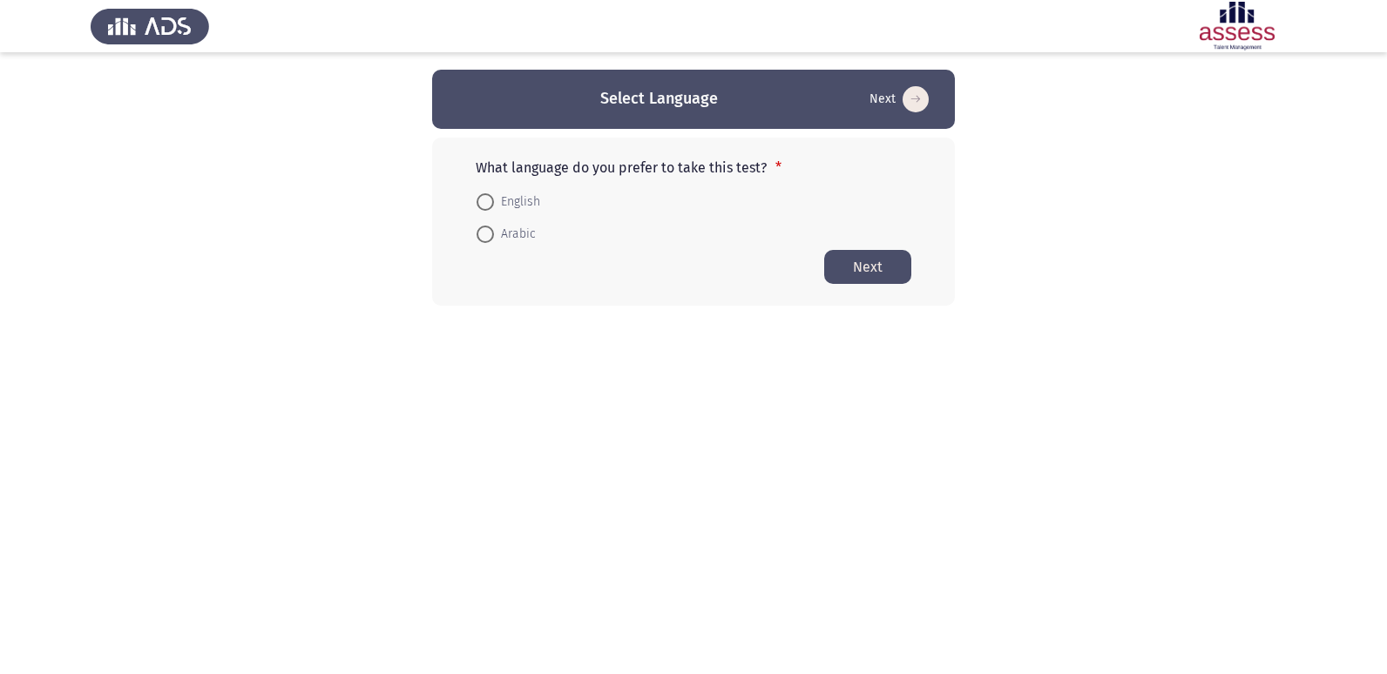
click at [483, 206] on span at bounding box center [485, 201] width 17 height 17
click at [483, 206] on input "English" at bounding box center [485, 201] width 17 height 17
radio input "true"
click at [839, 261] on button "Next" at bounding box center [867, 266] width 87 height 34
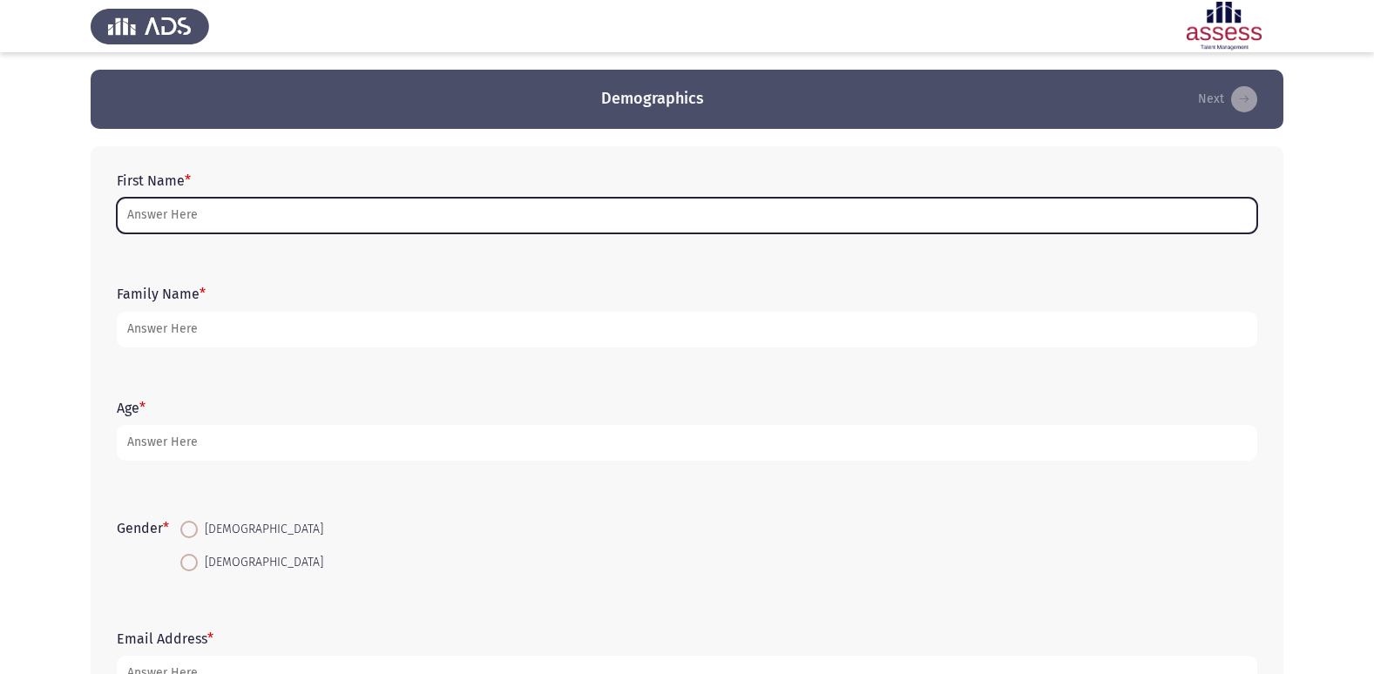
click at [238, 212] on input "First Name *" at bounding box center [687, 216] width 1141 height 36
type input "ى"
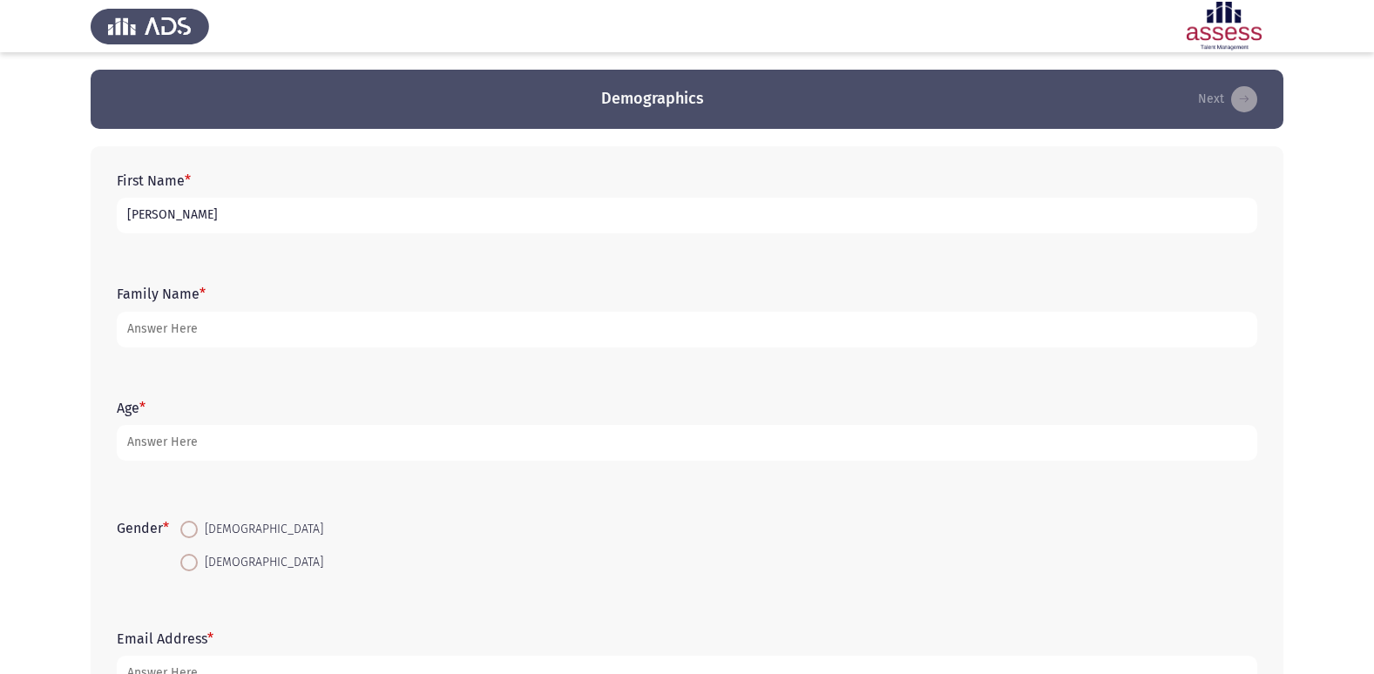
type input "[PERSON_NAME]"
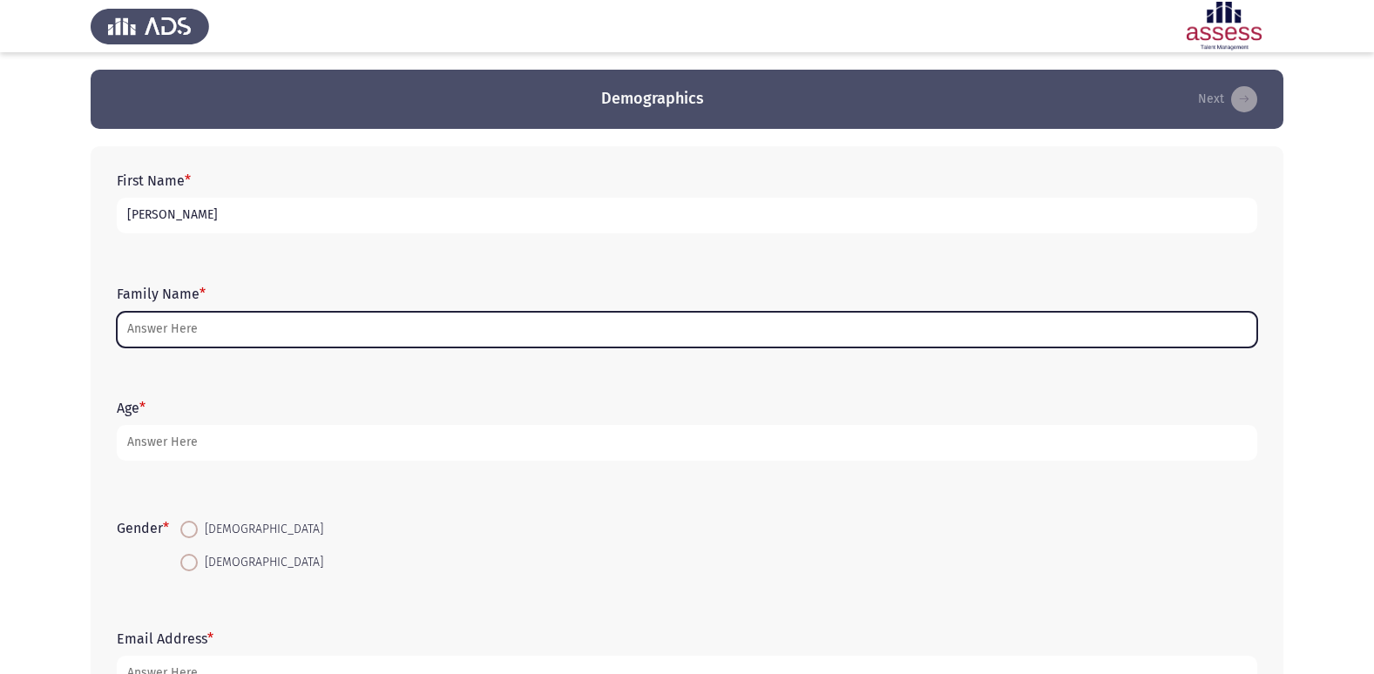
click at [288, 321] on input "Family Name *" at bounding box center [687, 330] width 1141 height 36
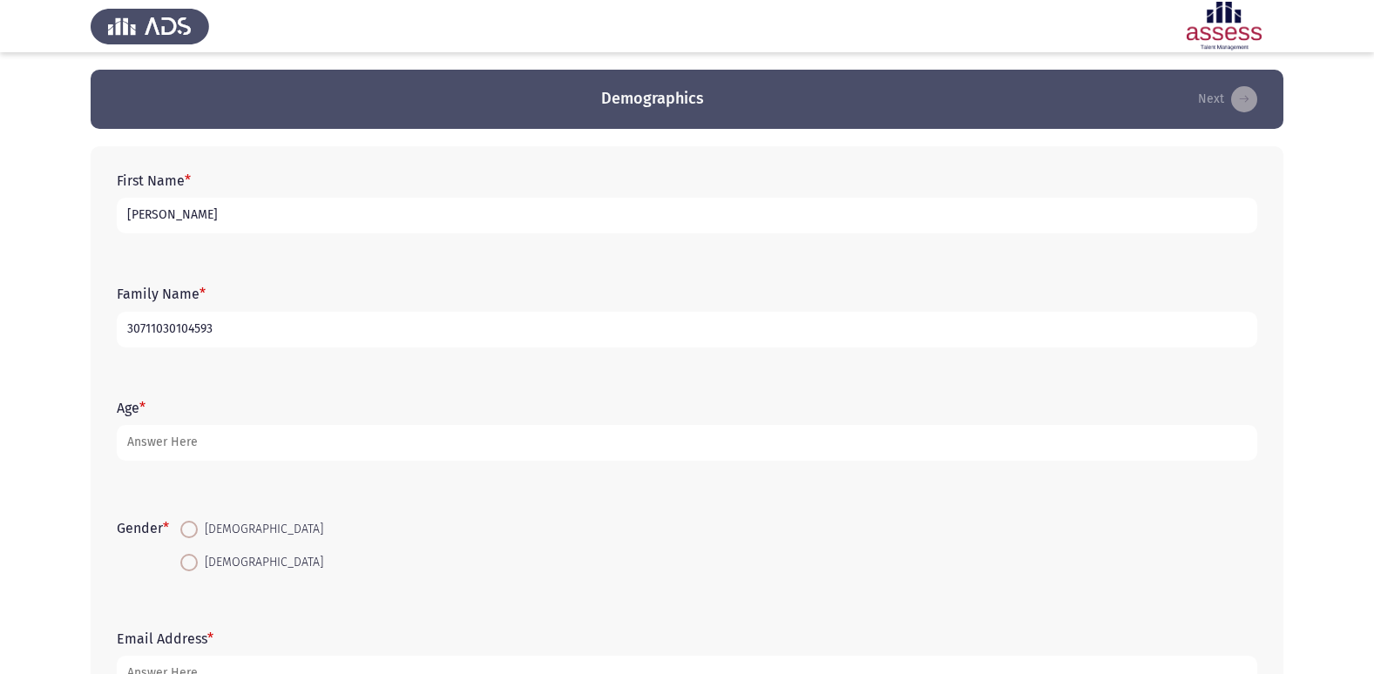
type input "30711030104593"
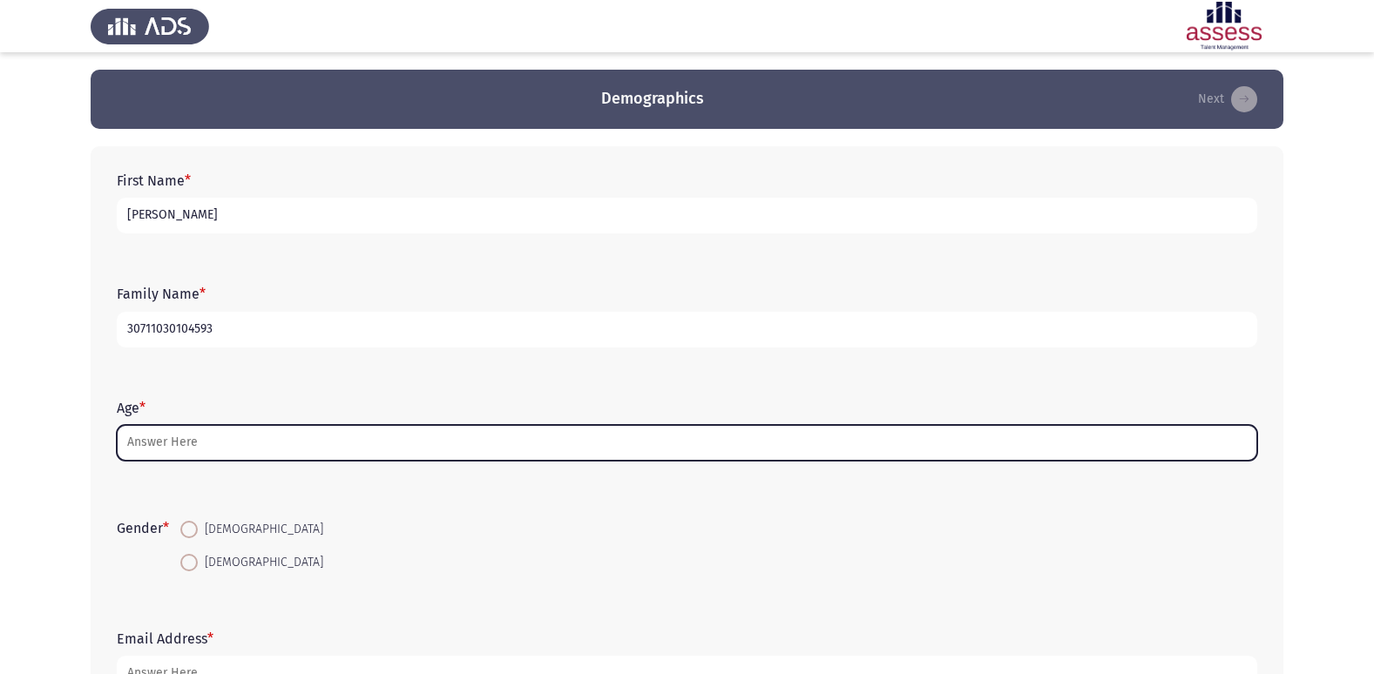
click at [280, 441] on input "Age *" at bounding box center [687, 443] width 1141 height 36
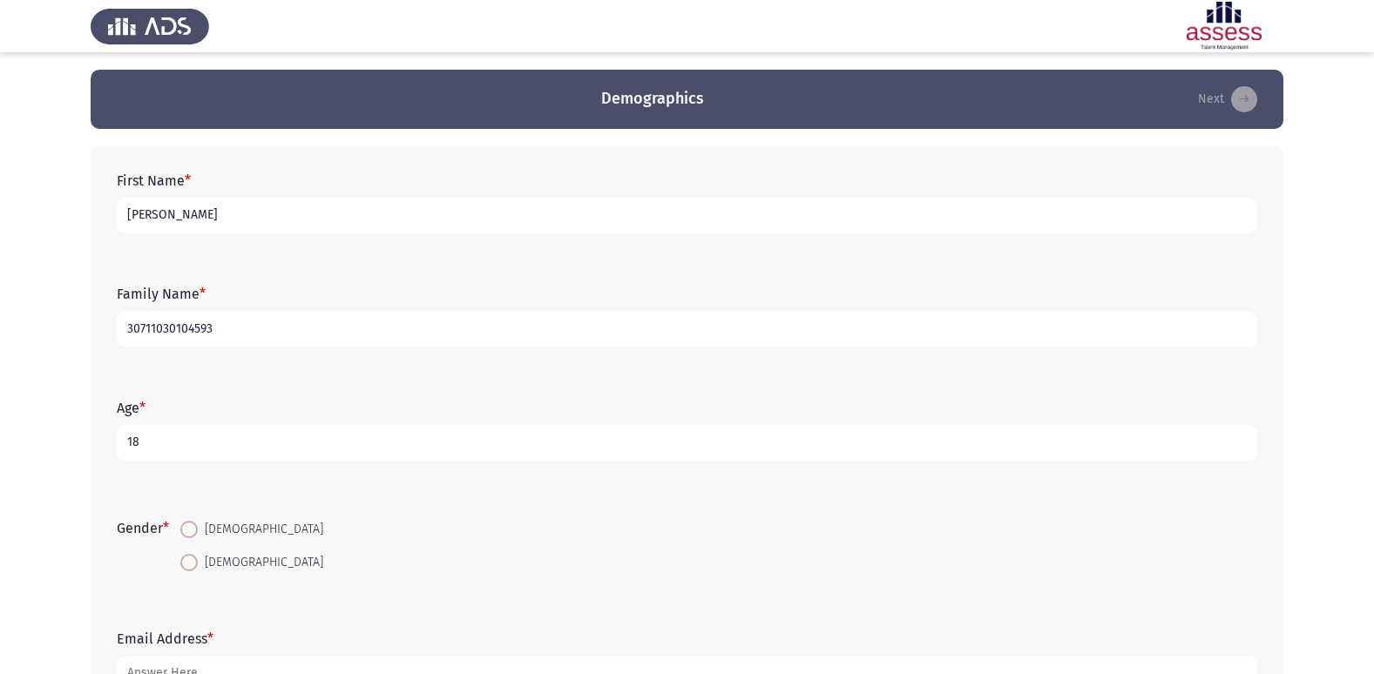
type input "18"
click at [190, 529] on span at bounding box center [188, 529] width 17 height 17
click at [190, 529] on input "[DEMOGRAPHIC_DATA]" at bounding box center [188, 529] width 17 height 17
radio input "true"
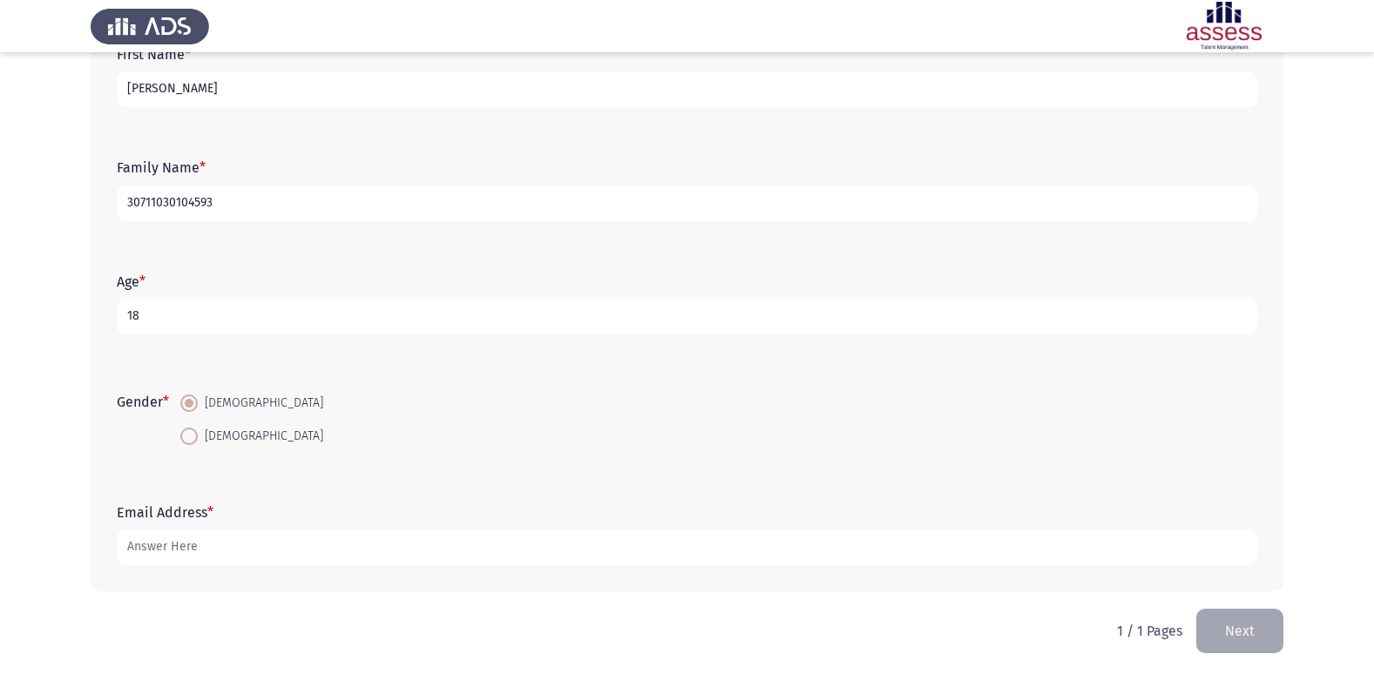
scroll to position [131, 0]
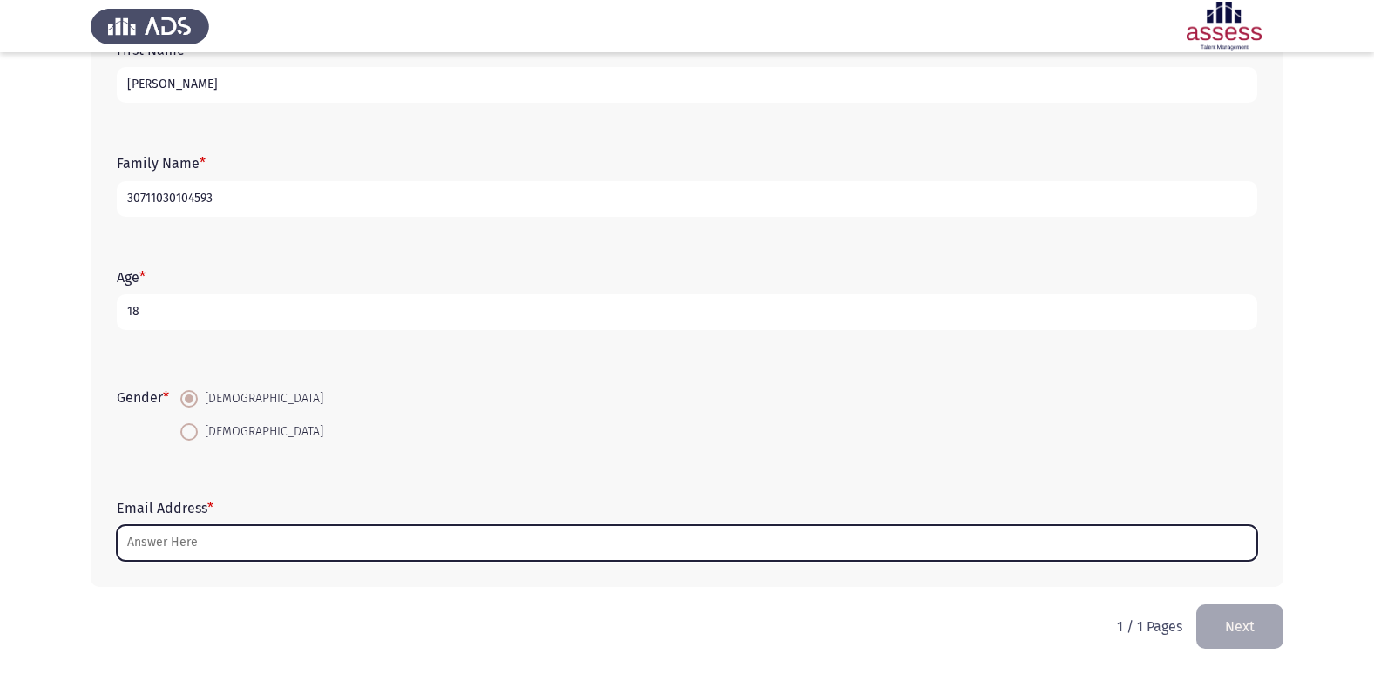
click at [191, 534] on input "Email Address *" at bounding box center [687, 543] width 1141 height 36
type input "ش"
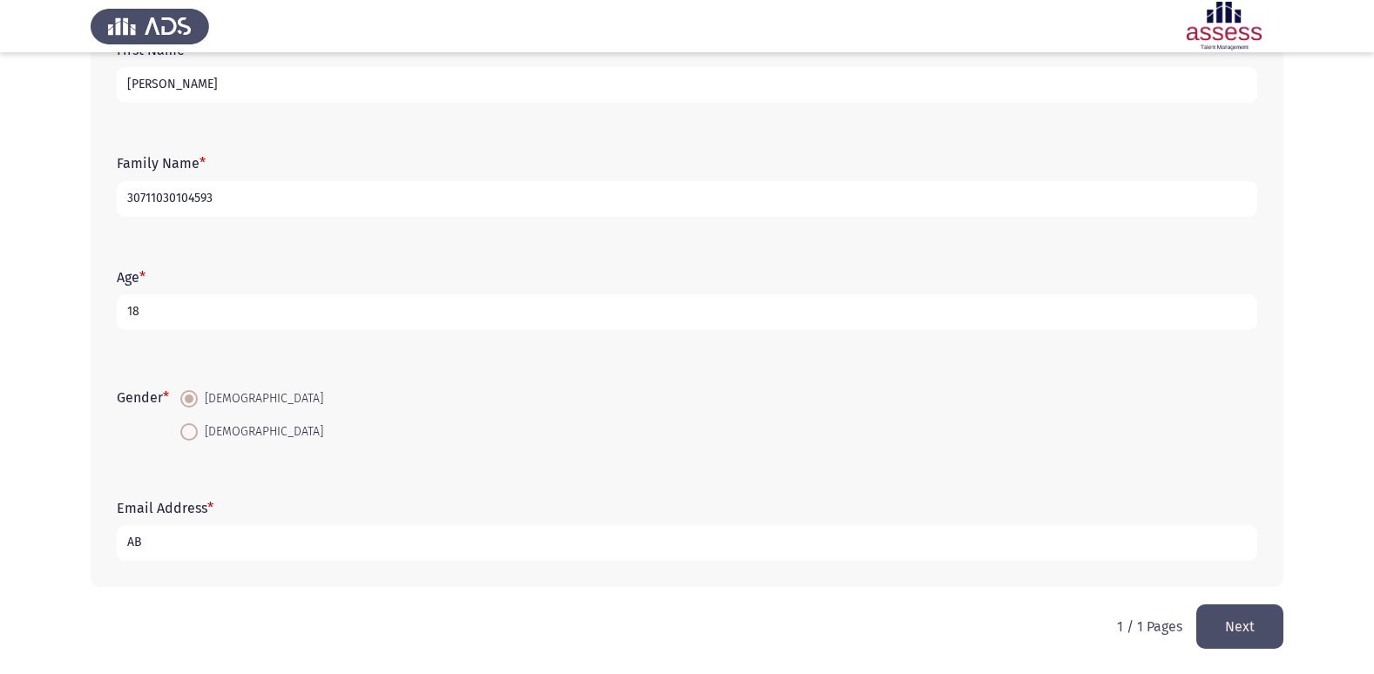
type input "A"
type input "abdallahmohamed3112007"
click at [295, 546] on input "abdallahmohamed3112007" at bounding box center [687, 543] width 1141 height 36
click at [298, 529] on input "abdallahmohamed3112007" at bounding box center [687, 543] width 1141 height 36
click at [311, 552] on input "abdallahmohamed3112007" at bounding box center [687, 543] width 1141 height 36
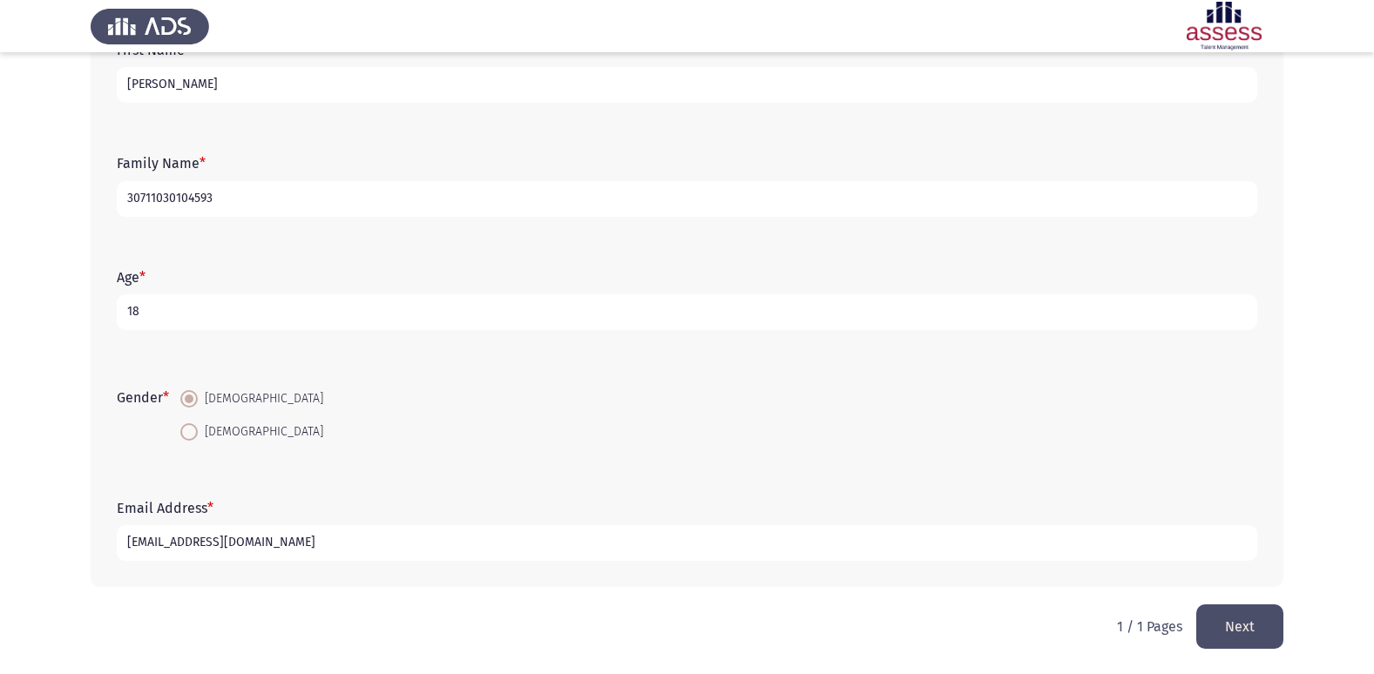
click at [311, 540] on input "[EMAIL_ADDRESS][DOMAIN_NAME]" at bounding box center [687, 543] width 1141 height 36
type input "[EMAIL_ADDRESS][DOMAIN_NAME]"
click at [1259, 630] on button "Next" at bounding box center [1239, 627] width 87 height 44
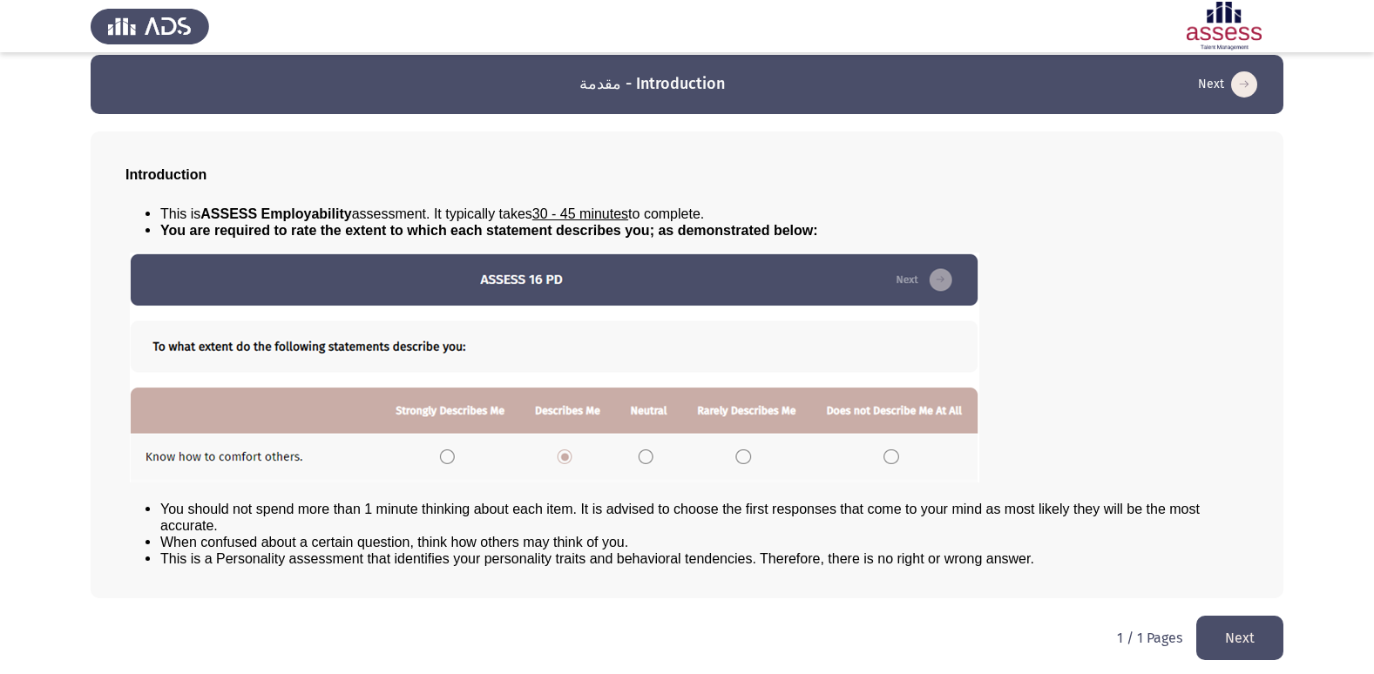
scroll to position [18, 0]
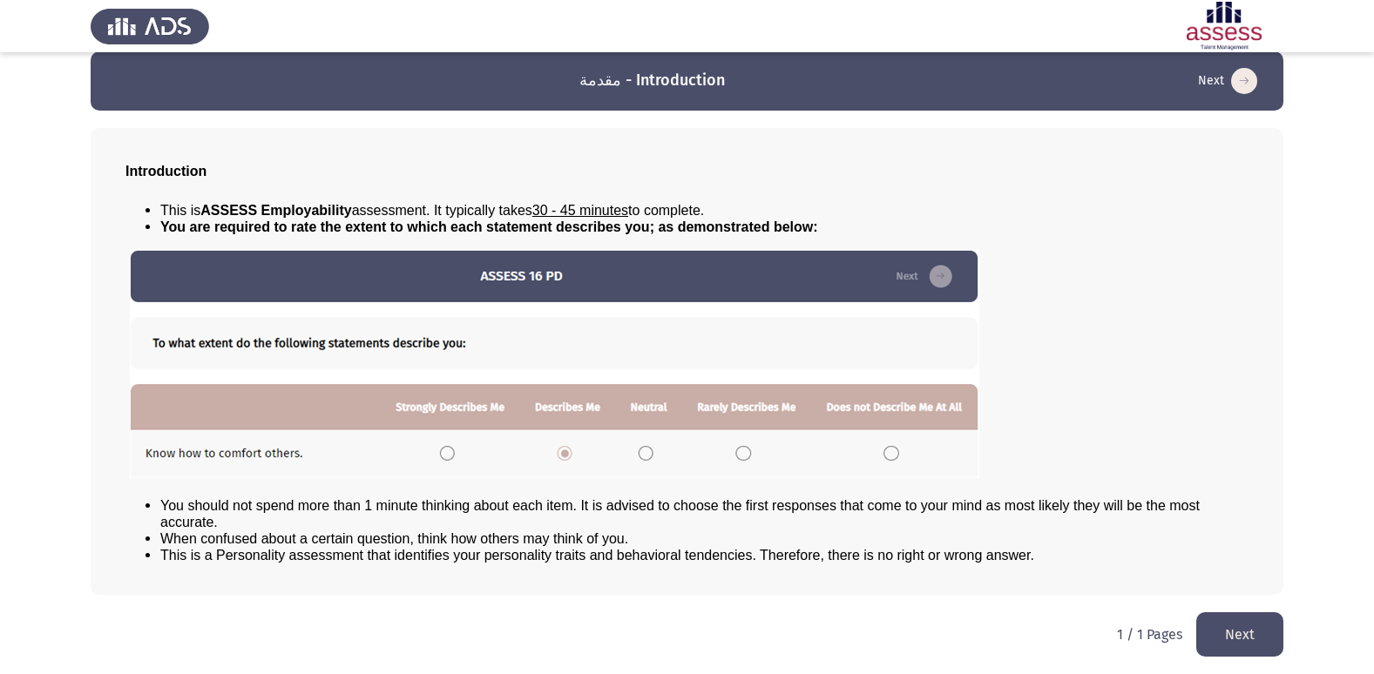
click at [444, 452] on img at bounding box center [555, 364] width 850 height 230
click at [1221, 625] on button "Next" at bounding box center [1239, 635] width 87 height 44
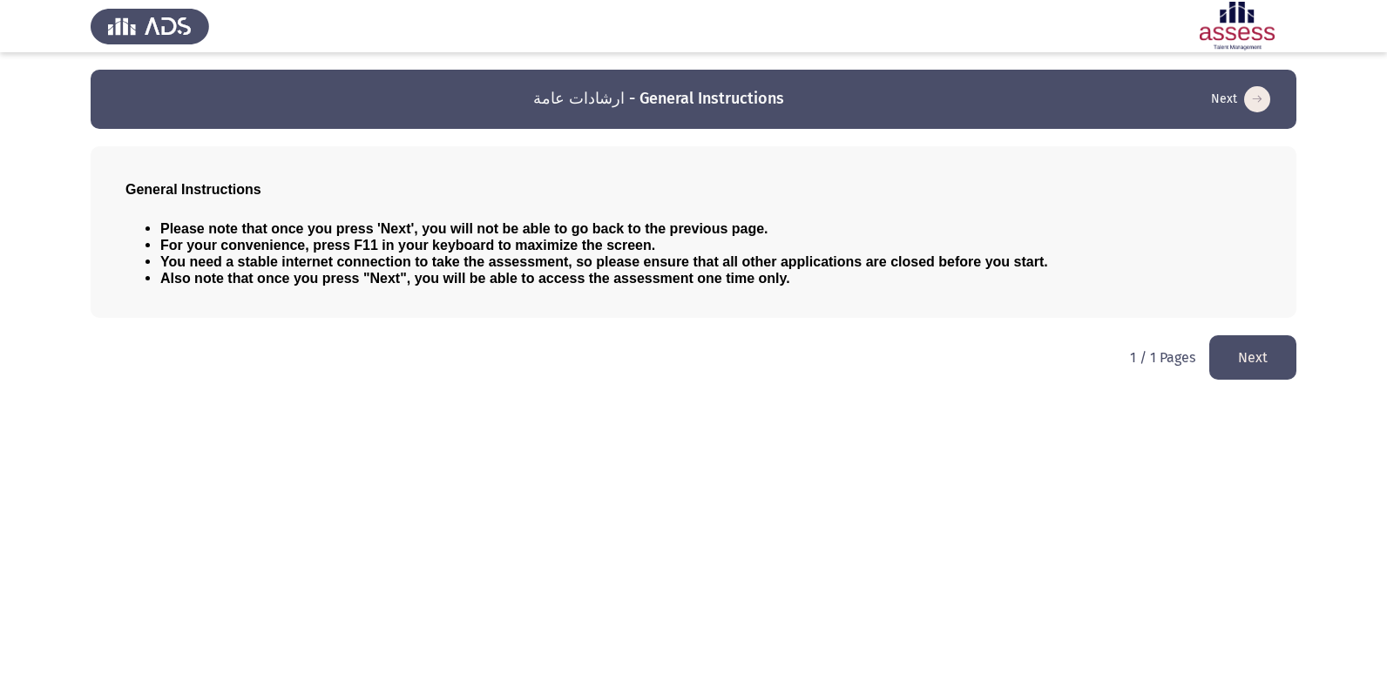
drag, startPoint x: 1228, startPoint y: 333, endPoint x: 1231, endPoint y: 345, distance: 12.7
click at [1228, 332] on html "ارشادات عامة - General Instructions Next General Instructions Please note that …" at bounding box center [693, 198] width 1387 height 397
click at [1234, 351] on button "Next" at bounding box center [1253, 358] width 87 height 44
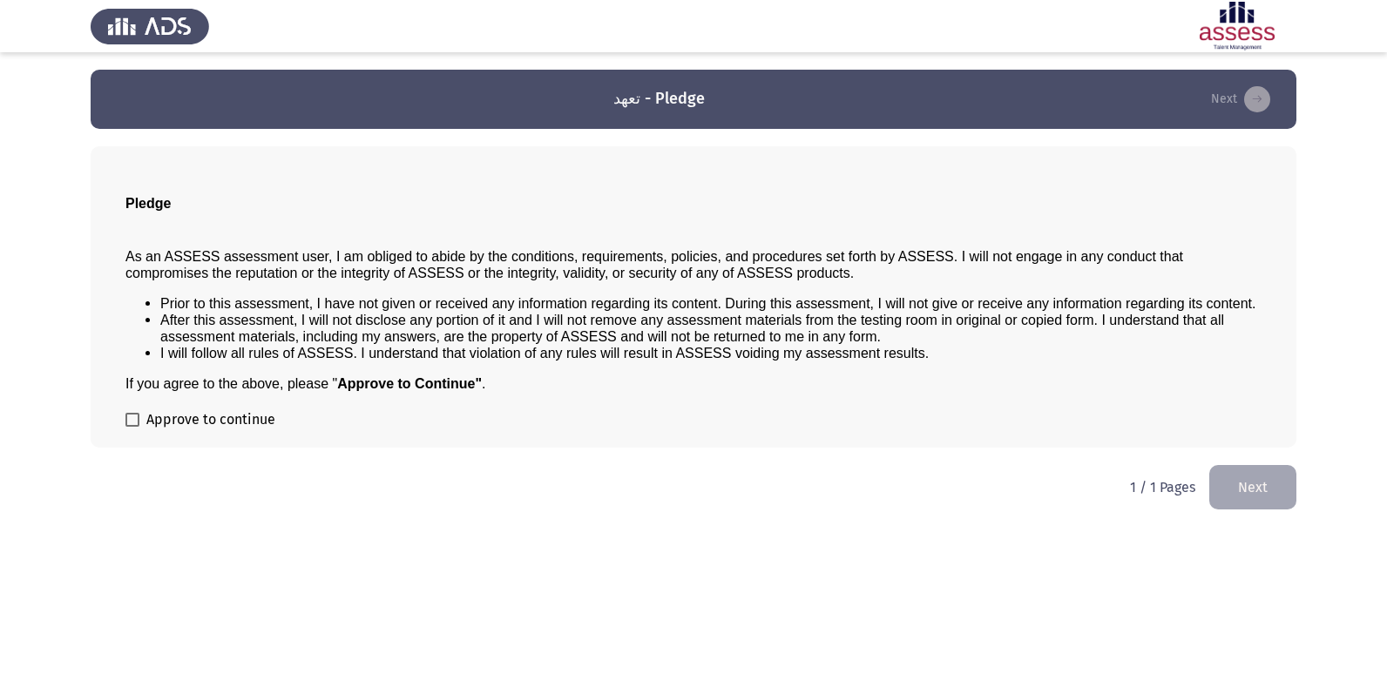
click at [123, 424] on div "Pledge As an ASSESS assessment user, I am obliged to abide by the conditions, r…" at bounding box center [694, 297] width 1206 height 302
click at [135, 424] on span at bounding box center [132, 420] width 14 height 14
click at [132, 427] on input "Approve to continue" at bounding box center [132, 427] width 1 height 1
checkbox input "true"
click at [1236, 507] on button "Next" at bounding box center [1253, 487] width 87 height 44
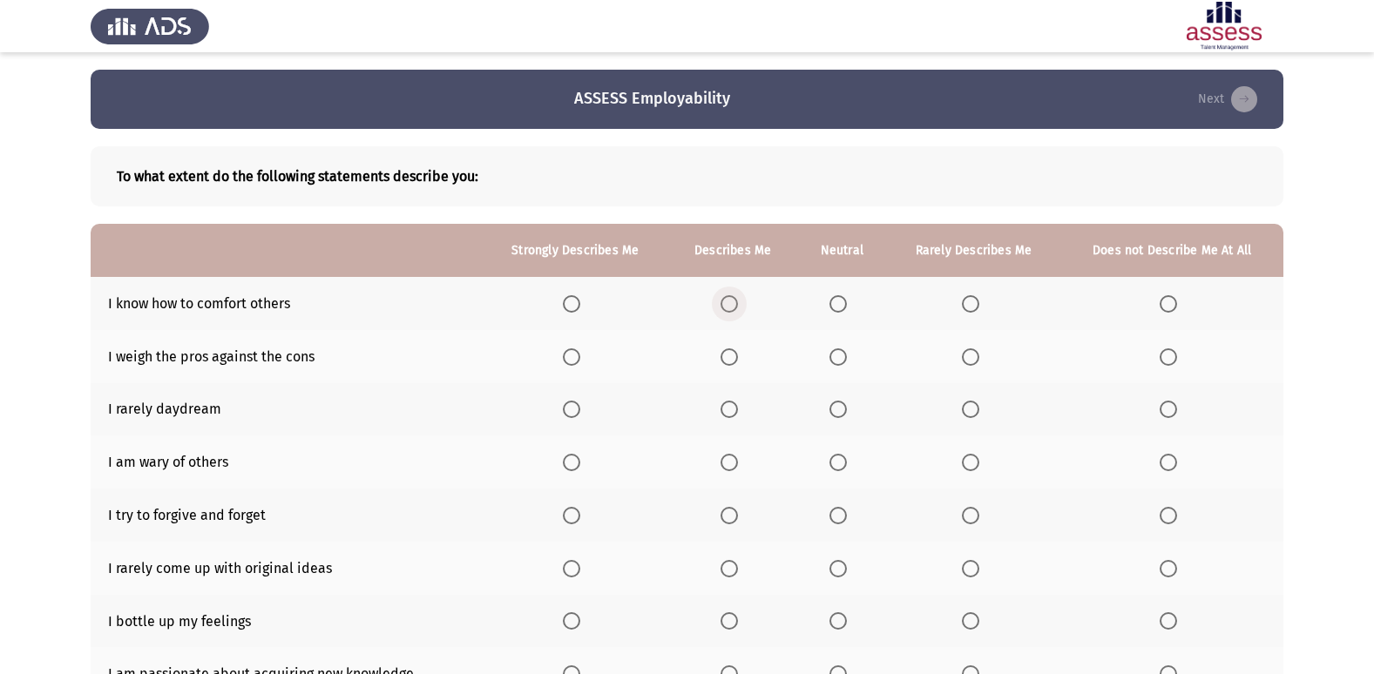
click at [729, 300] on span "Select an option" at bounding box center [729, 303] width 17 height 17
click at [729, 300] on input "Select an option" at bounding box center [729, 303] width 17 height 17
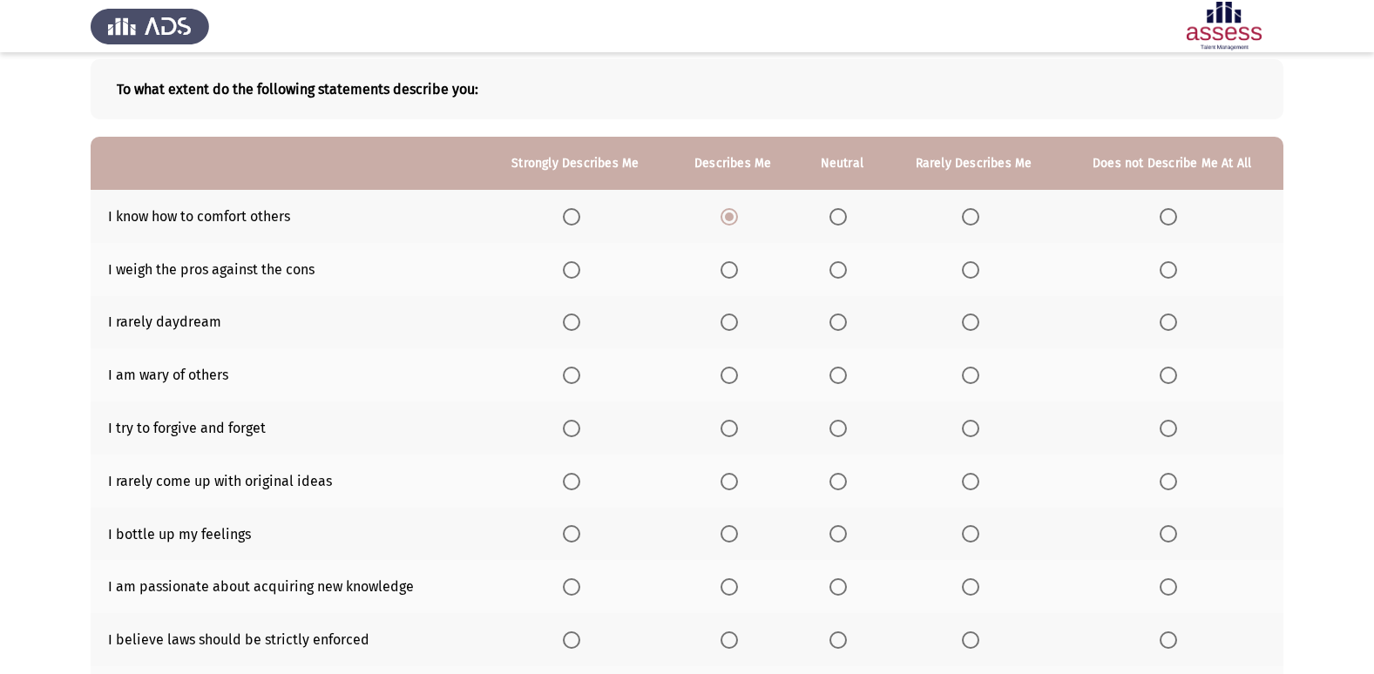
click at [730, 275] on span "Select an option" at bounding box center [729, 269] width 17 height 17
click at [730, 275] on input "Select an option" at bounding box center [729, 269] width 17 height 17
click at [729, 322] on span "Select an option" at bounding box center [729, 322] width 17 height 17
click at [729, 322] on input "Select an option" at bounding box center [729, 322] width 17 height 17
click at [962, 380] on span "Select an option" at bounding box center [970, 375] width 17 height 17
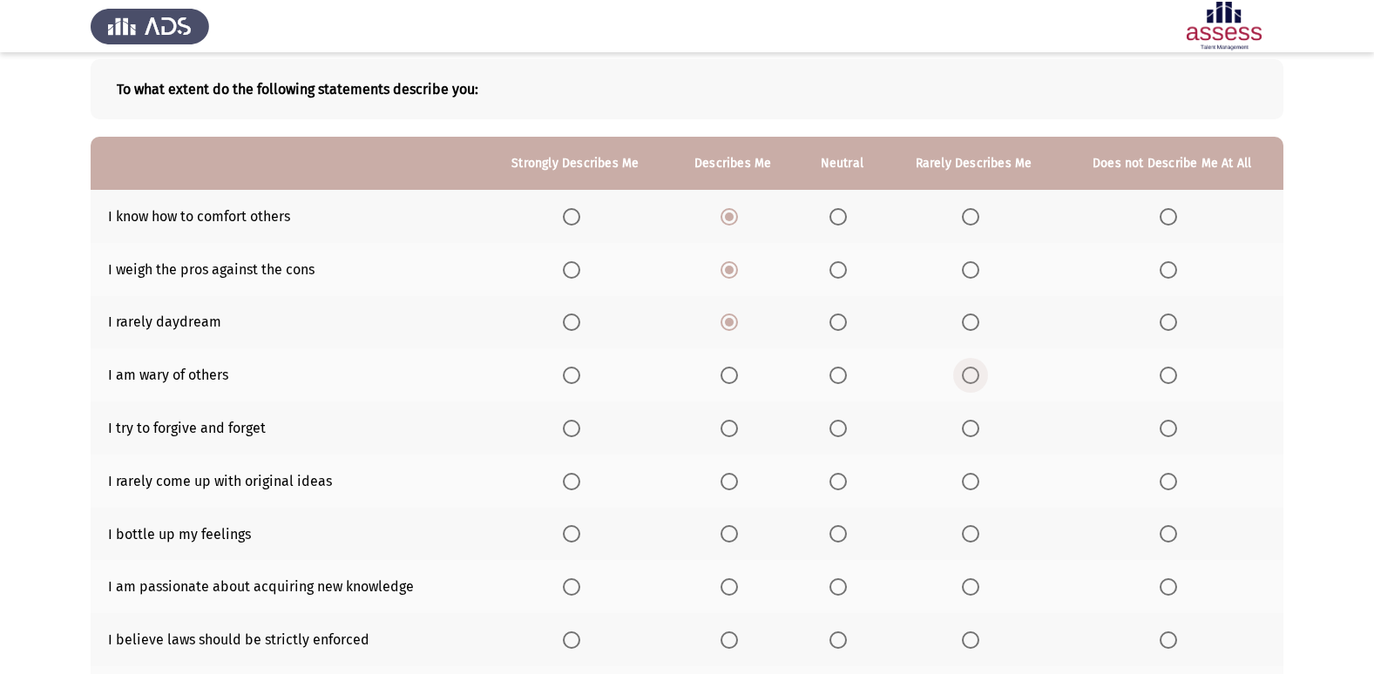
click at [962, 380] on input "Select an option" at bounding box center [970, 375] width 17 height 17
click at [576, 424] on span "Select an option" at bounding box center [571, 428] width 17 height 17
click at [576, 424] on input "Select an option" at bounding box center [571, 428] width 17 height 17
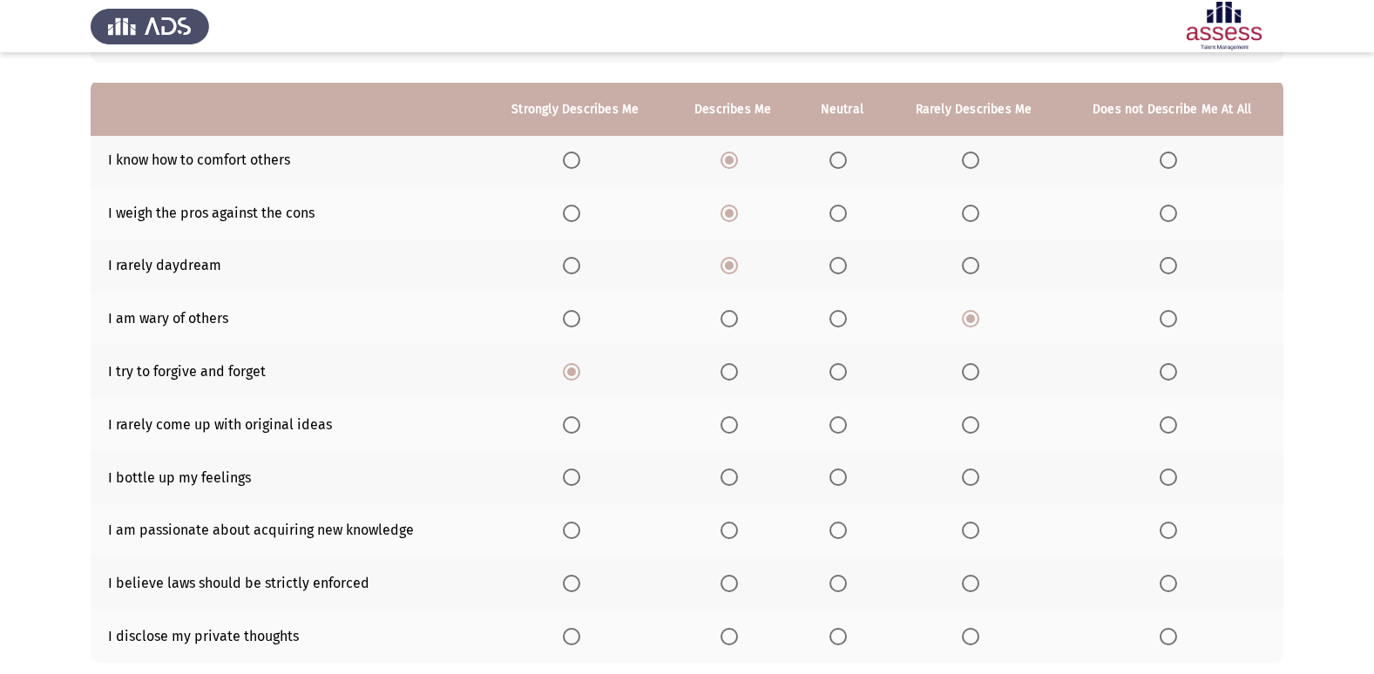
scroll to position [174, 0]
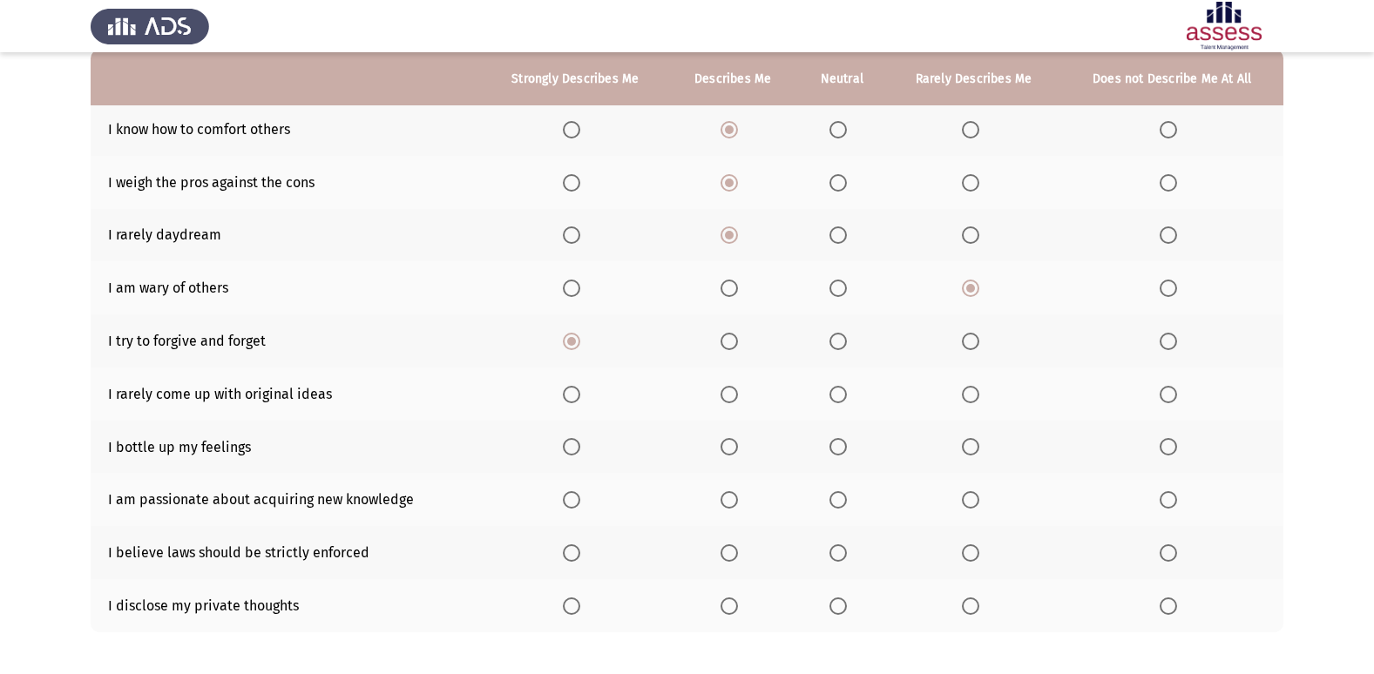
click at [580, 397] on span "Select an option" at bounding box center [571, 394] width 17 height 17
click at [580, 397] on input "Select an option" at bounding box center [571, 394] width 17 height 17
click at [844, 454] on span "Select an option" at bounding box center [838, 446] width 17 height 17
click at [844, 454] on input "Select an option" at bounding box center [838, 446] width 17 height 17
click at [580, 512] on th at bounding box center [575, 499] width 186 height 53
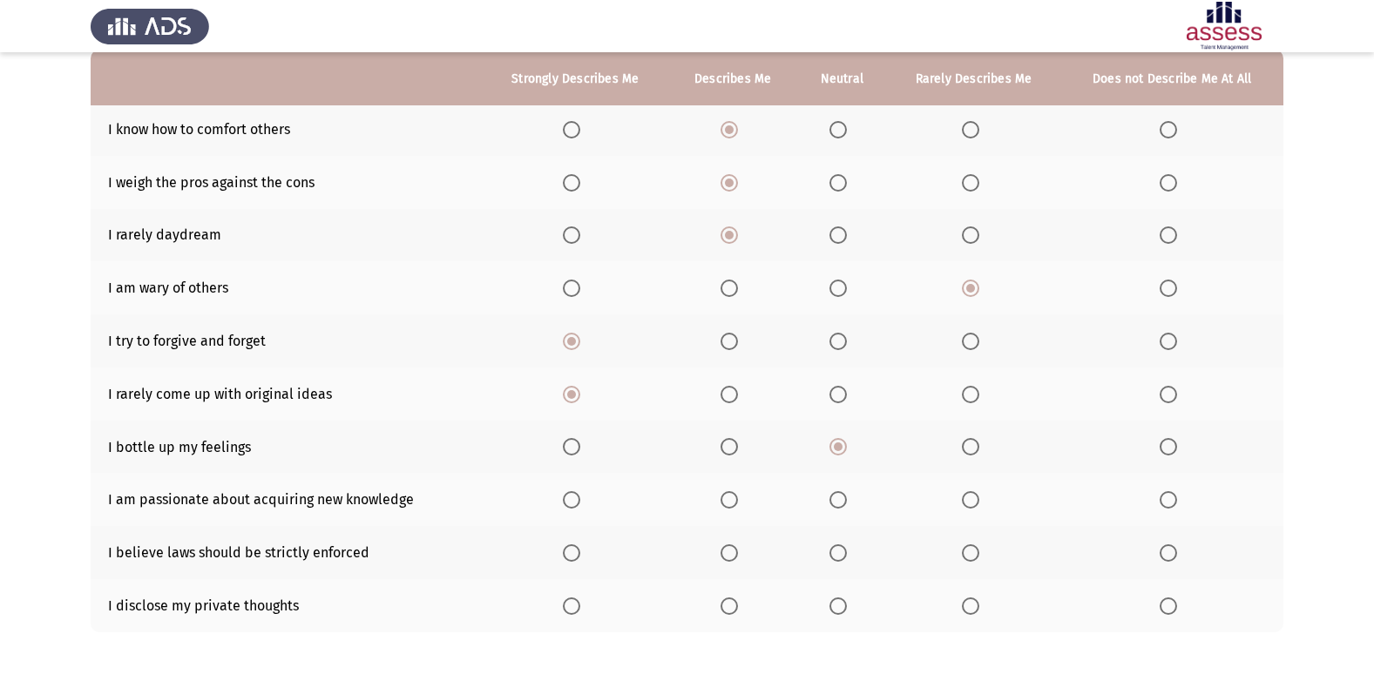
click at [574, 505] on span "Select an option" at bounding box center [571, 499] width 17 height 17
click at [574, 505] on input "Select an option" at bounding box center [571, 499] width 17 height 17
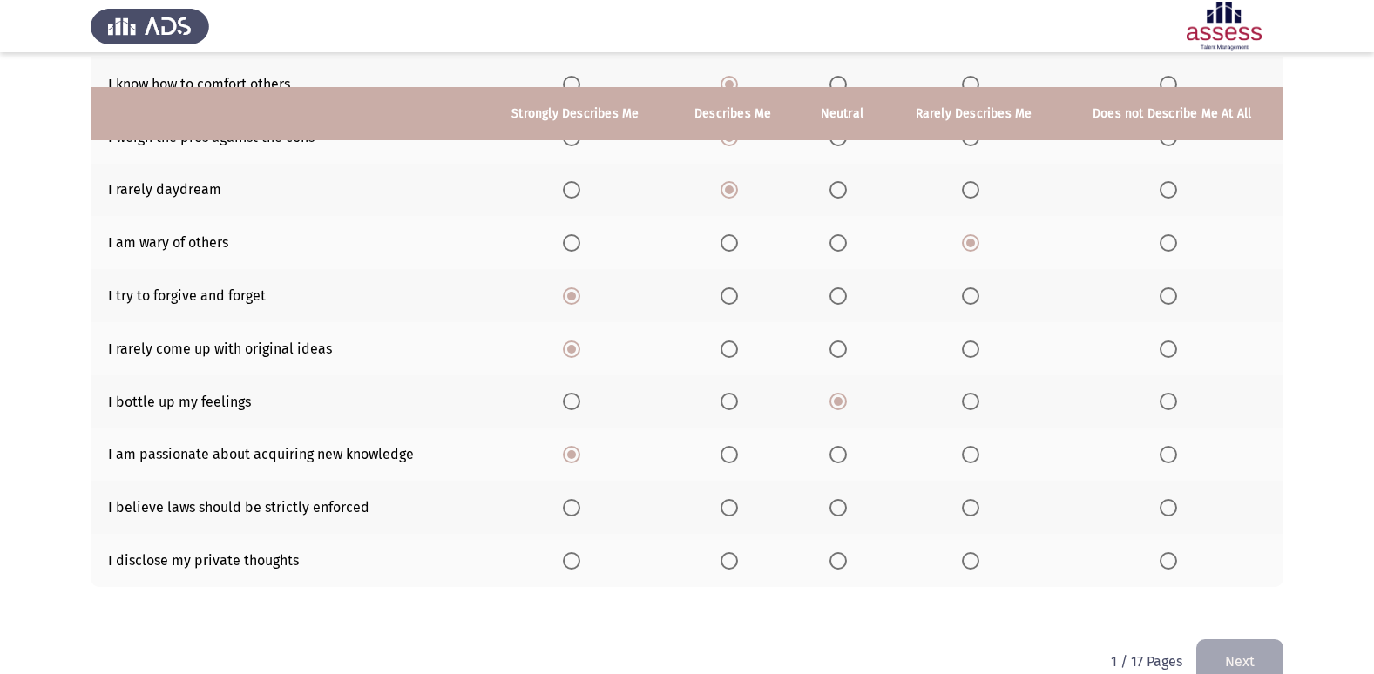
scroll to position [254, 0]
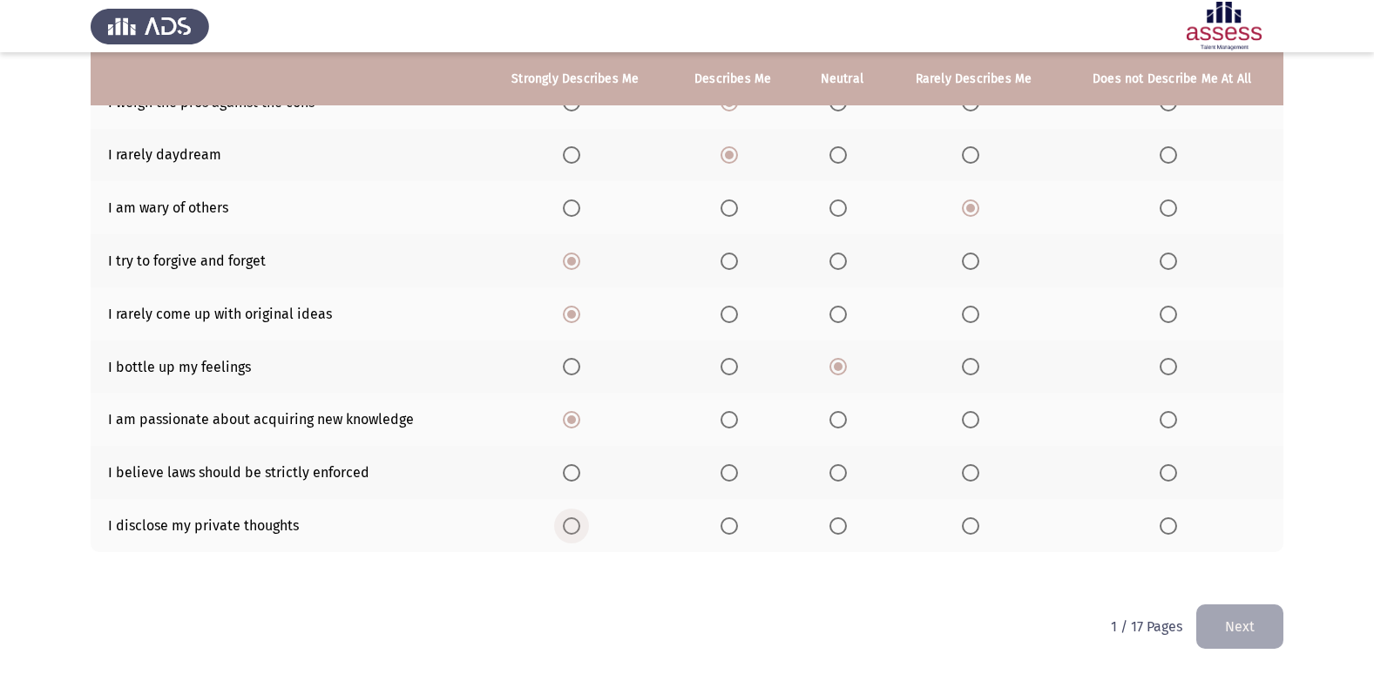
click at [580, 534] on span "Select an option" at bounding box center [571, 526] width 17 height 17
click at [580, 534] on input "Select an option" at bounding box center [571, 526] width 17 height 17
click at [564, 469] on th at bounding box center [575, 472] width 186 height 53
click at [576, 473] on span "Select an option" at bounding box center [571, 472] width 17 height 17
click at [576, 473] on input "Select an option" at bounding box center [571, 472] width 17 height 17
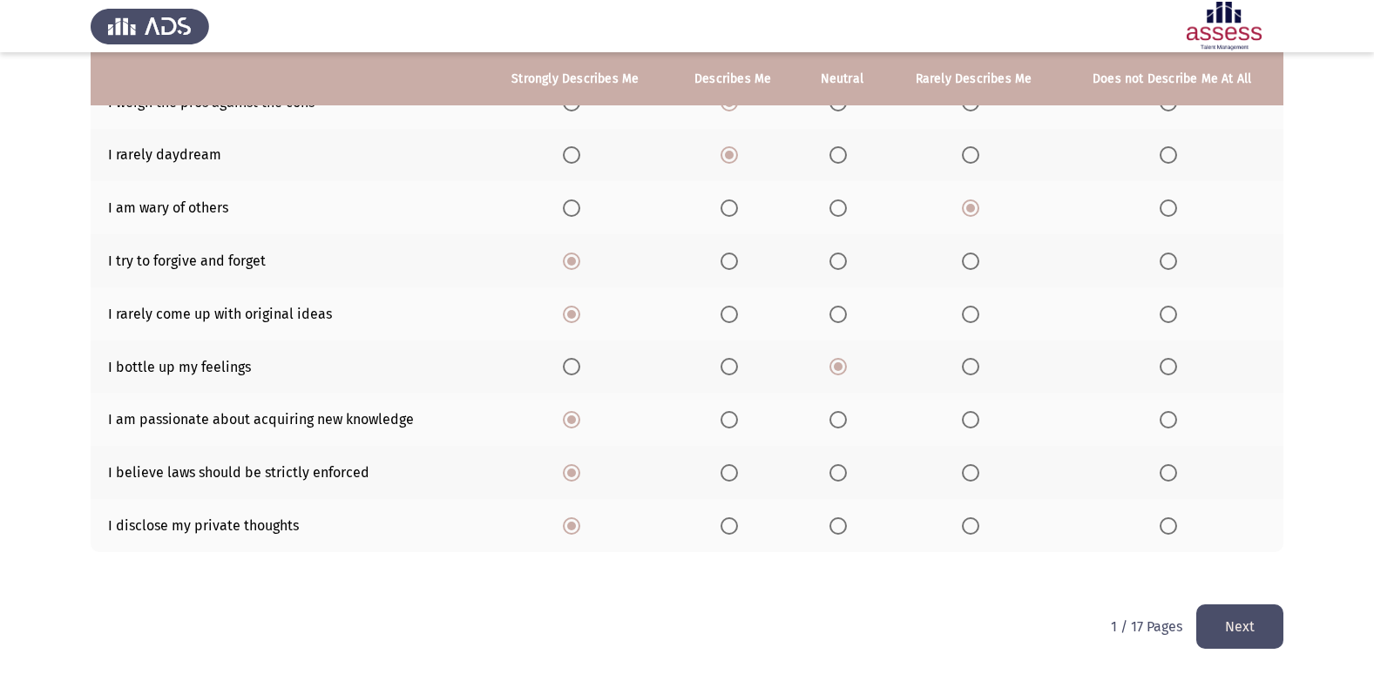
click at [1249, 637] on button "Next" at bounding box center [1239, 627] width 87 height 44
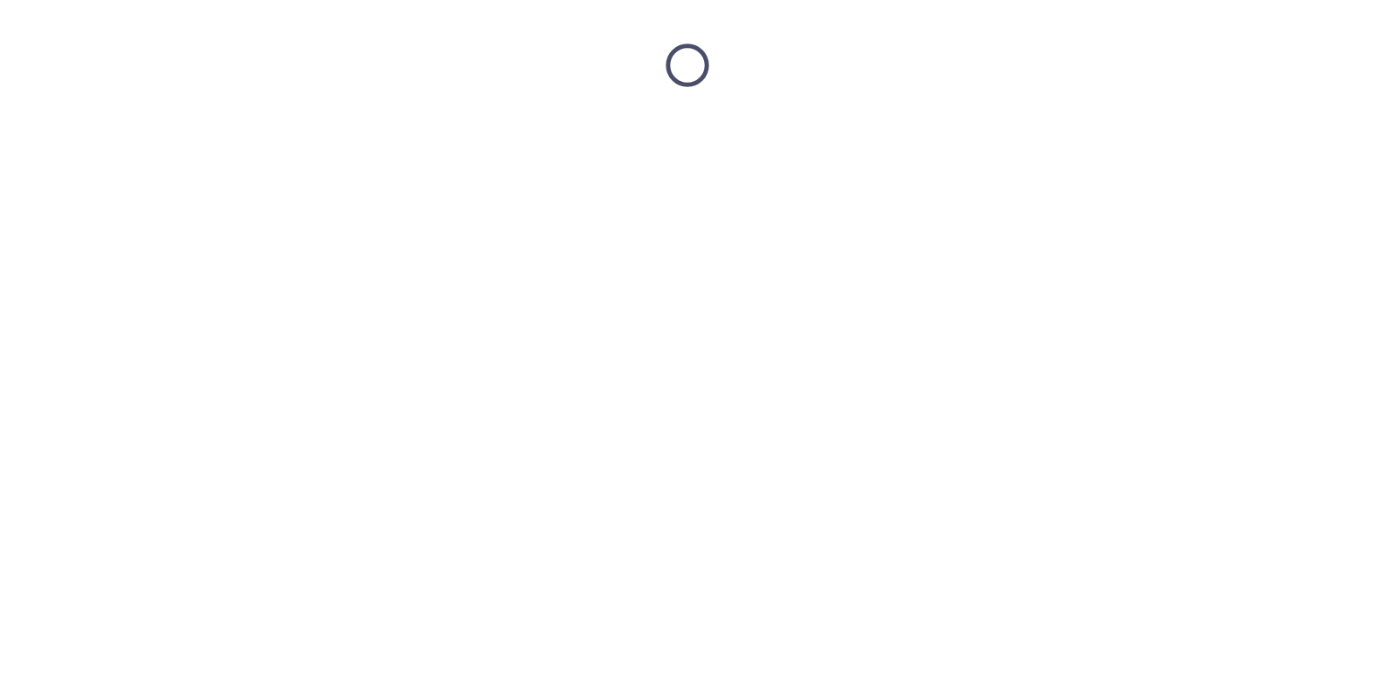
scroll to position [0, 0]
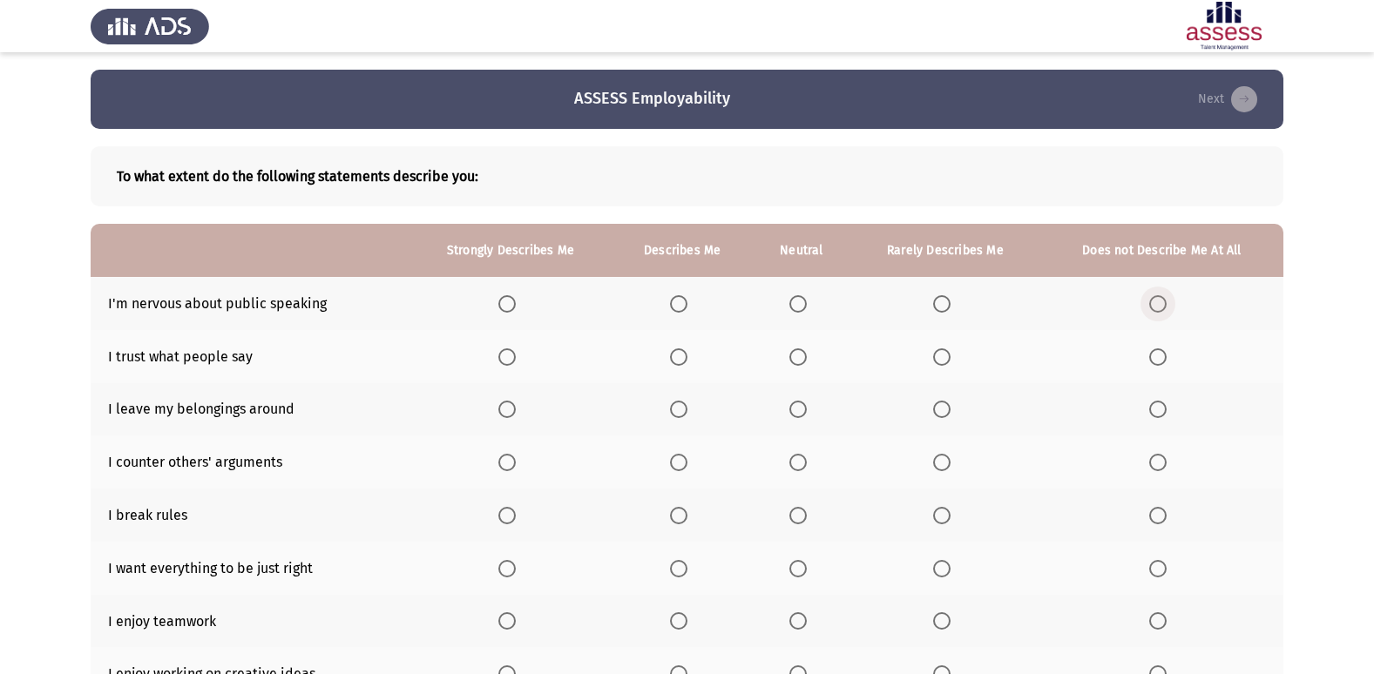
click at [1167, 305] on span "Select an option" at bounding box center [1157, 303] width 17 height 17
click at [1167, 305] on input "Select an option" at bounding box center [1157, 303] width 17 height 17
click at [941, 365] on span "Select an option" at bounding box center [941, 357] width 17 height 17
click at [941, 365] on input "Select an option" at bounding box center [941, 357] width 17 height 17
click at [802, 414] on span "Select an option" at bounding box center [798, 409] width 17 height 17
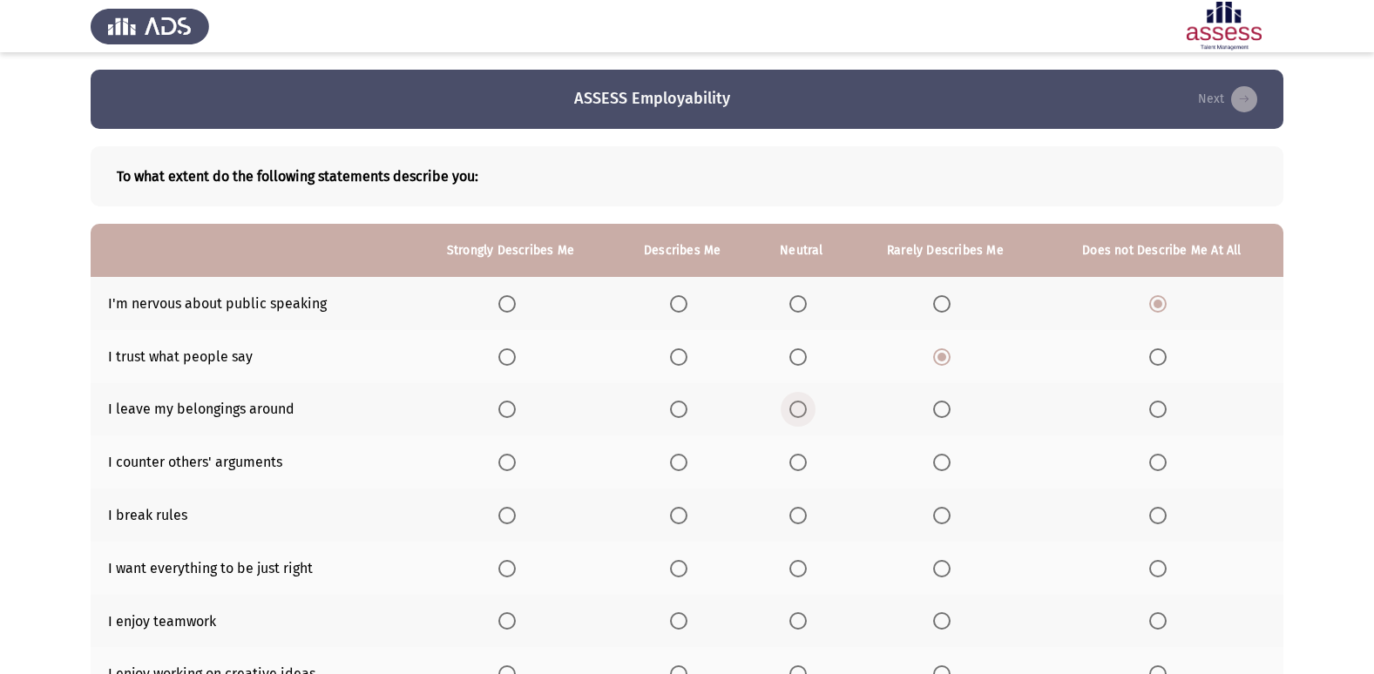
click at [802, 414] on input "Select an option" at bounding box center [798, 409] width 17 height 17
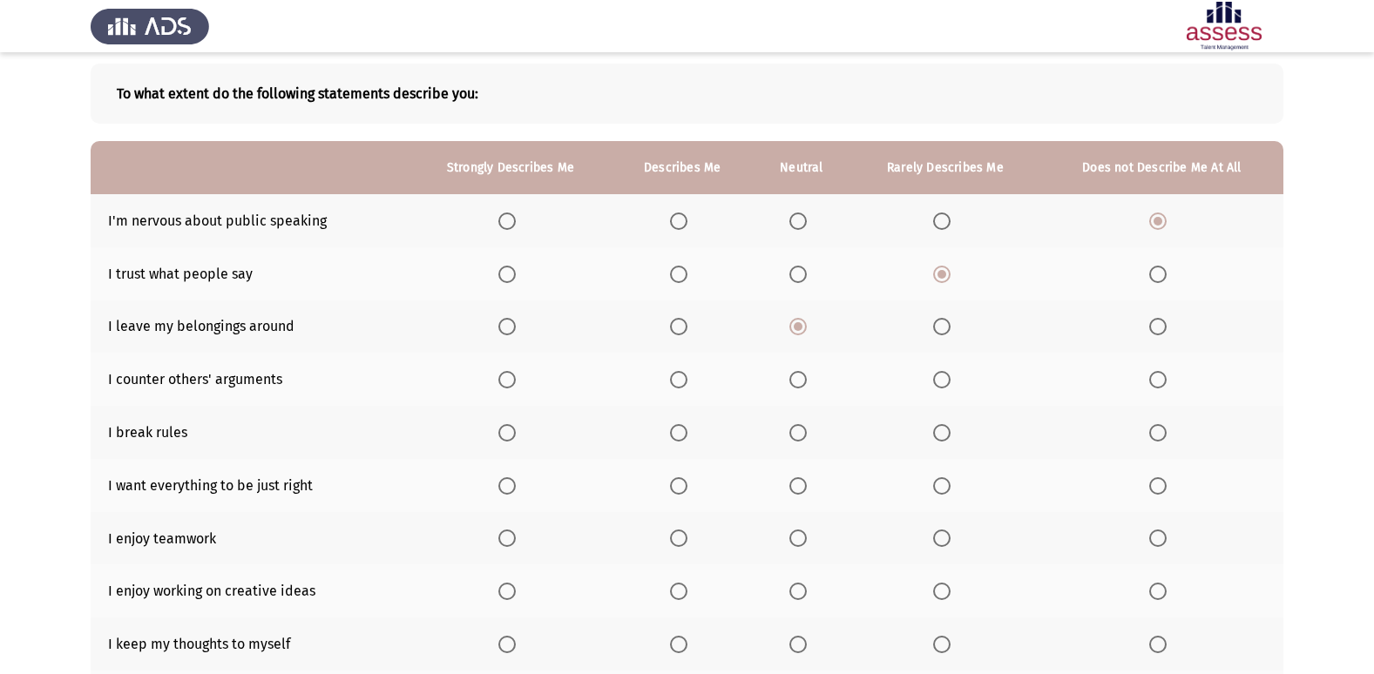
scroll to position [87, 0]
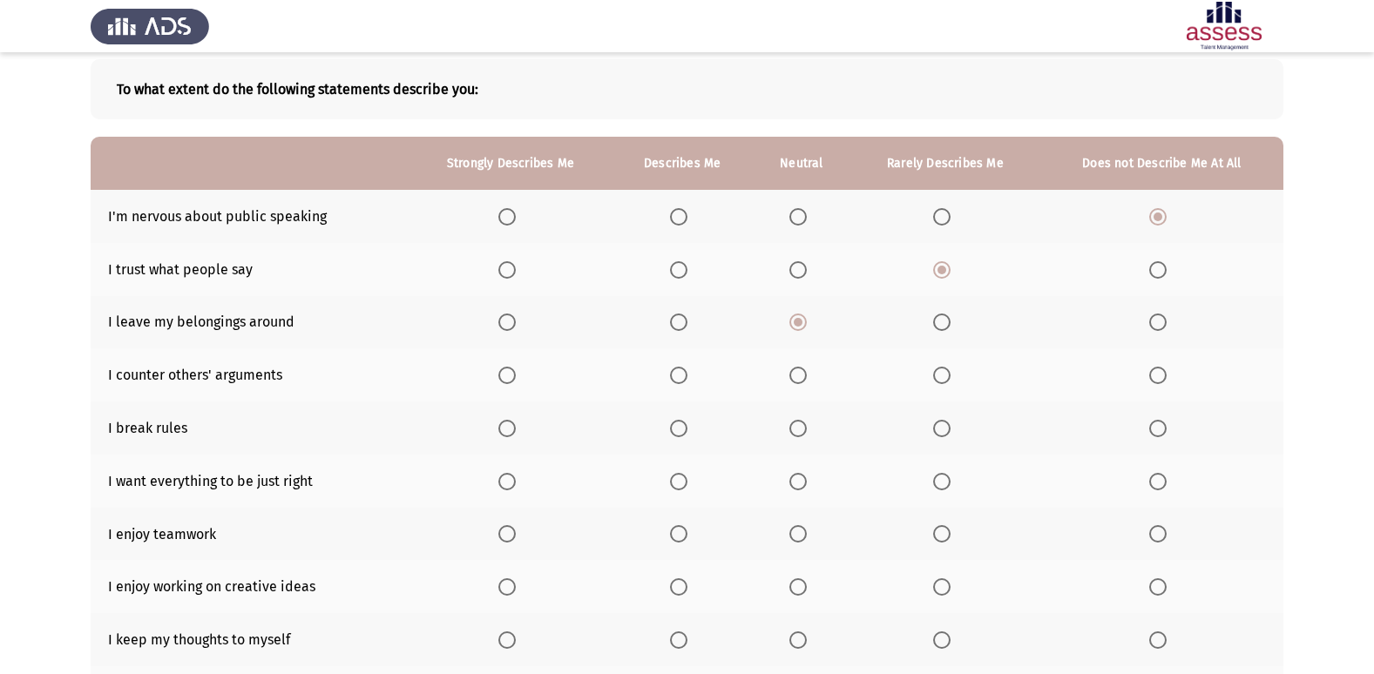
click at [1165, 381] on span "Select an option" at bounding box center [1157, 375] width 17 height 17
click at [1165, 381] on input "Select an option" at bounding box center [1157, 375] width 17 height 17
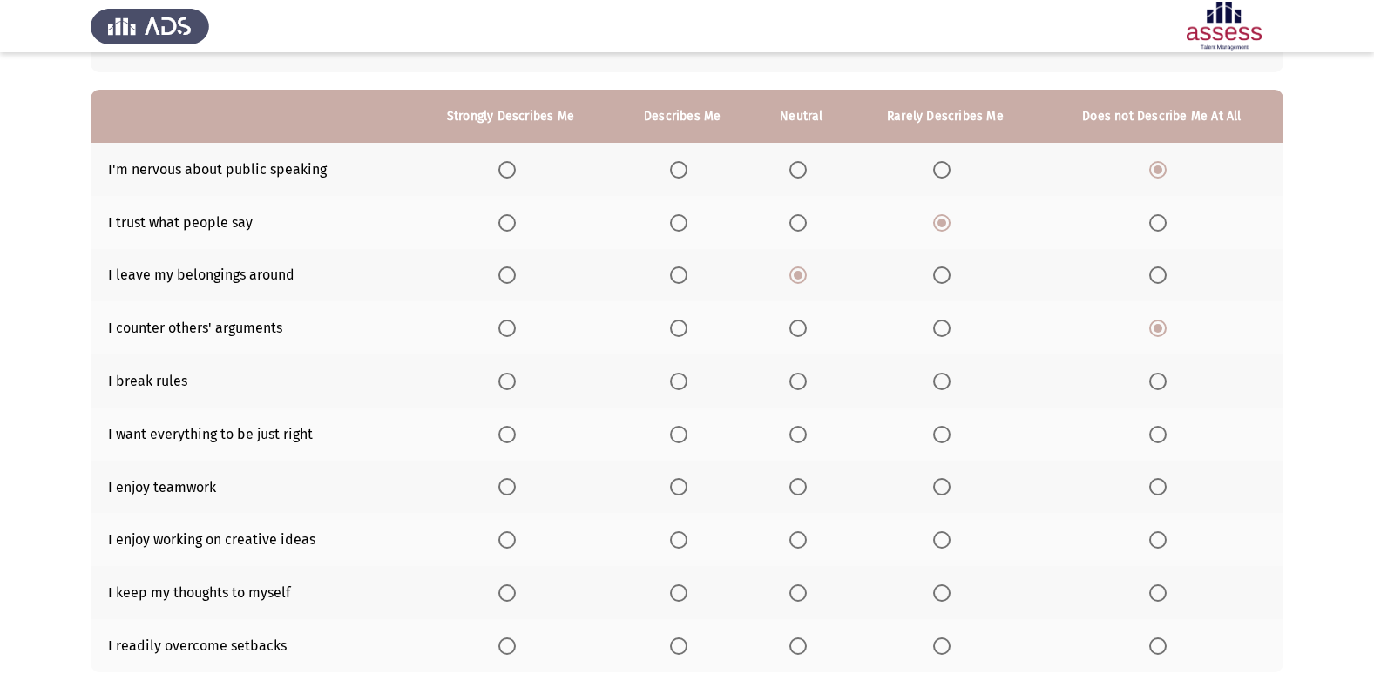
scroll to position [174, 0]
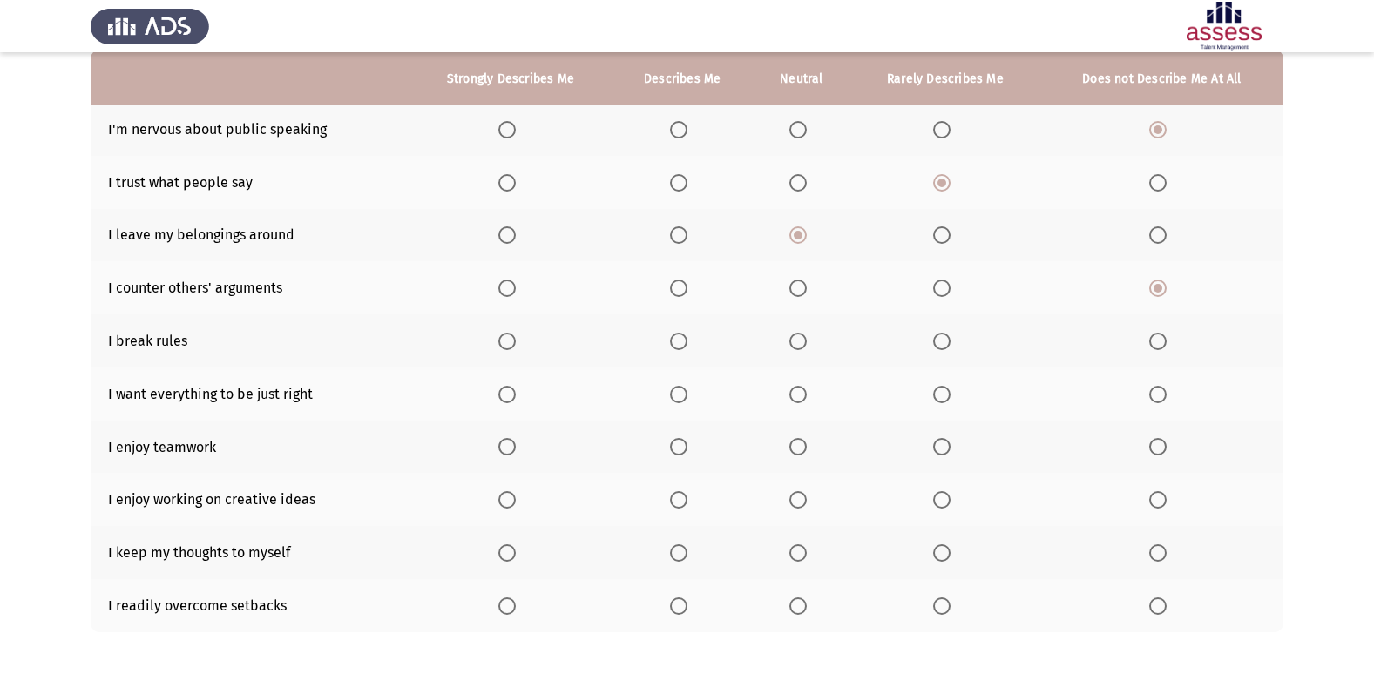
click at [1159, 338] on span "Select an option" at bounding box center [1157, 341] width 17 height 17
click at [1159, 338] on input "Select an option" at bounding box center [1157, 341] width 17 height 17
click at [510, 403] on th at bounding box center [511, 394] width 204 height 53
click at [511, 394] on span "Select an option" at bounding box center [506, 394] width 17 height 17
click at [511, 394] on input "Select an option" at bounding box center [506, 394] width 17 height 17
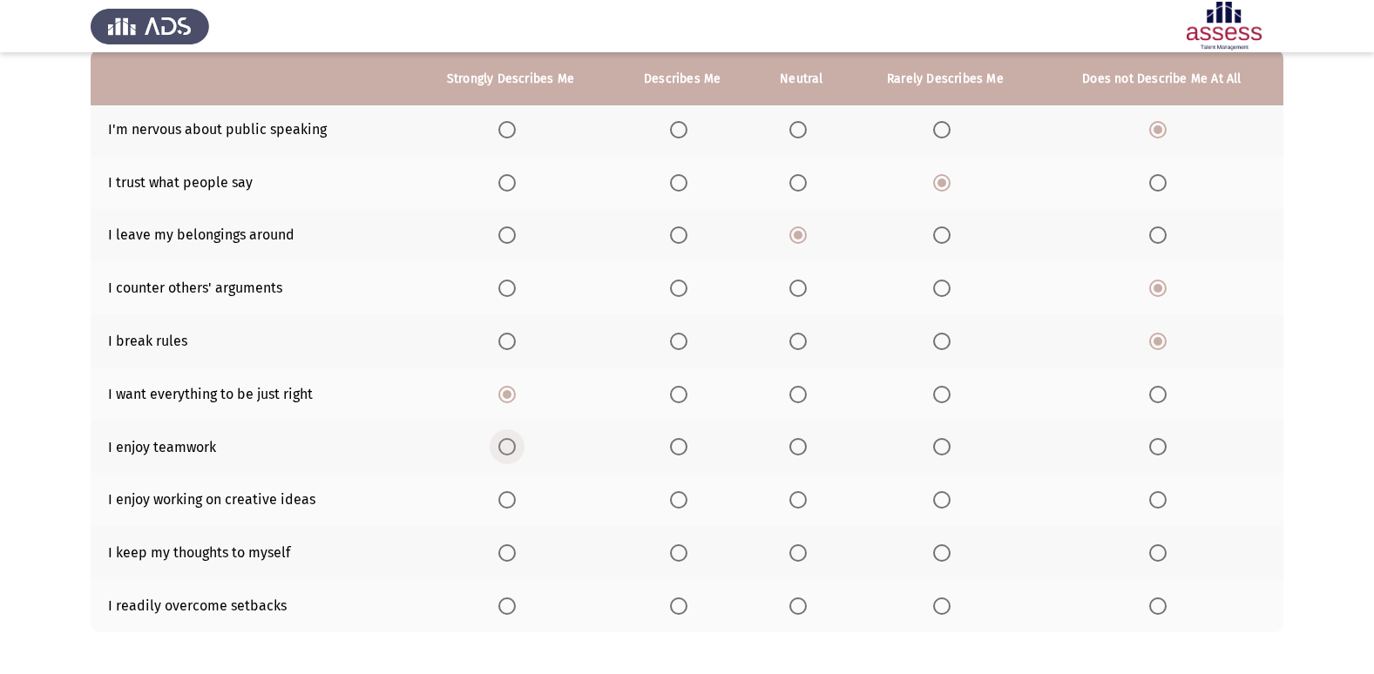
click at [505, 445] on span "Select an option" at bounding box center [506, 446] width 17 height 17
click at [505, 445] on input "Select an option" at bounding box center [506, 446] width 17 height 17
click at [506, 511] on th at bounding box center [511, 499] width 204 height 53
click at [509, 506] on span "Select an option" at bounding box center [506, 499] width 17 height 17
click at [509, 506] on input "Select an option" at bounding box center [506, 499] width 17 height 17
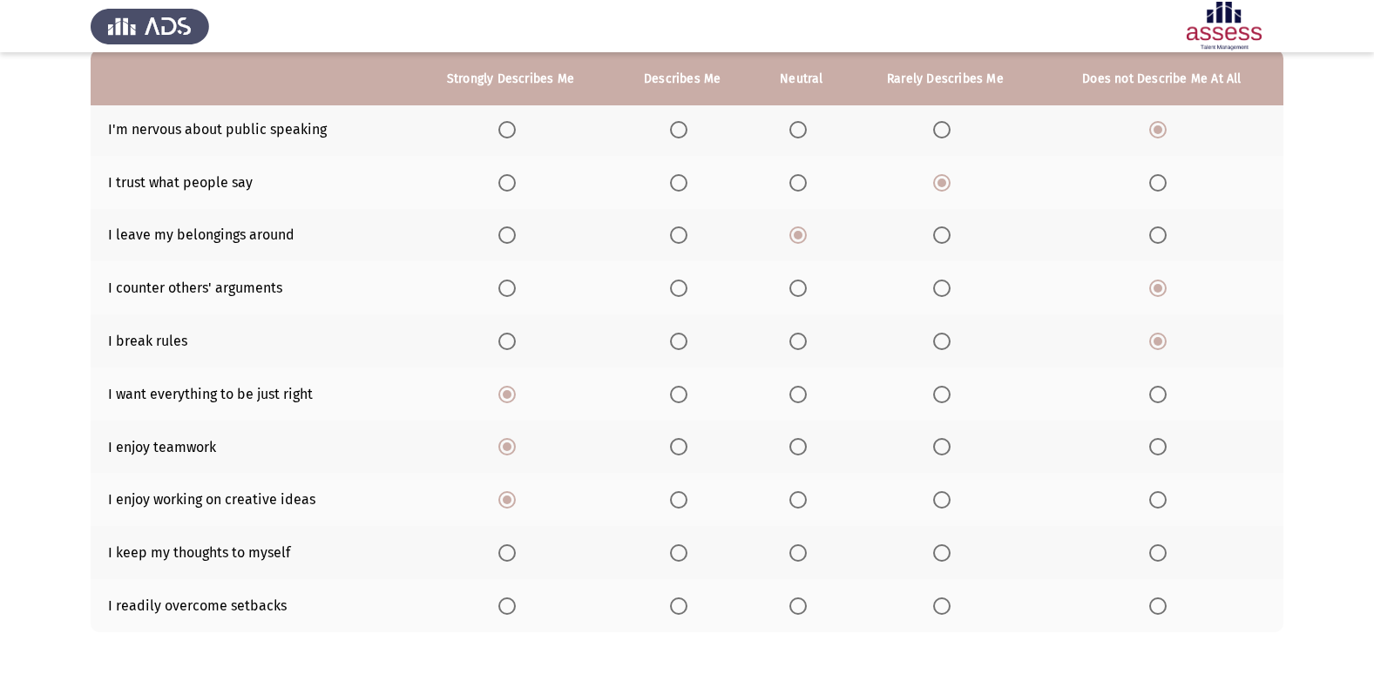
click at [516, 608] on span "Select an option" at bounding box center [506, 606] width 17 height 17
click at [516, 608] on input "Select an option" at bounding box center [506, 606] width 17 height 17
click at [688, 559] on span "Select an option" at bounding box center [678, 553] width 17 height 17
click at [688, 559] on input "Select an option" at bounding box center [678, 553] width 17 height 17
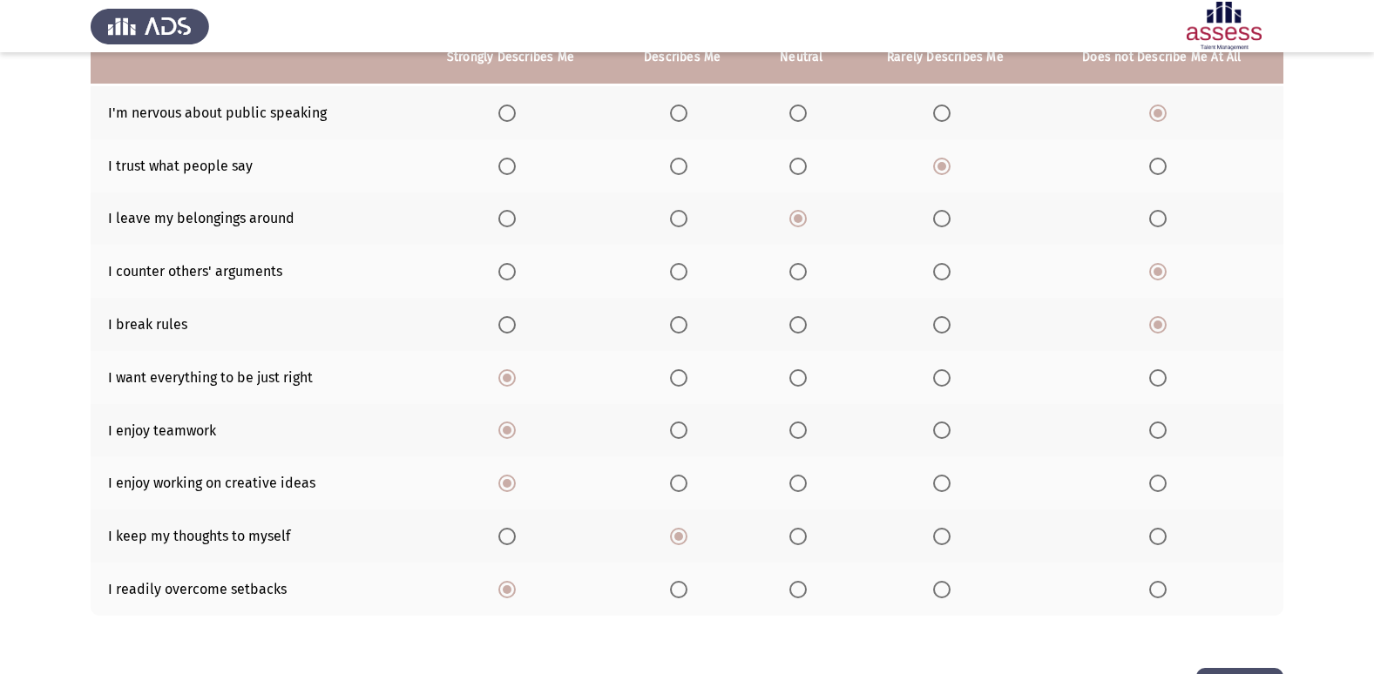
scroll to position [254, 0]
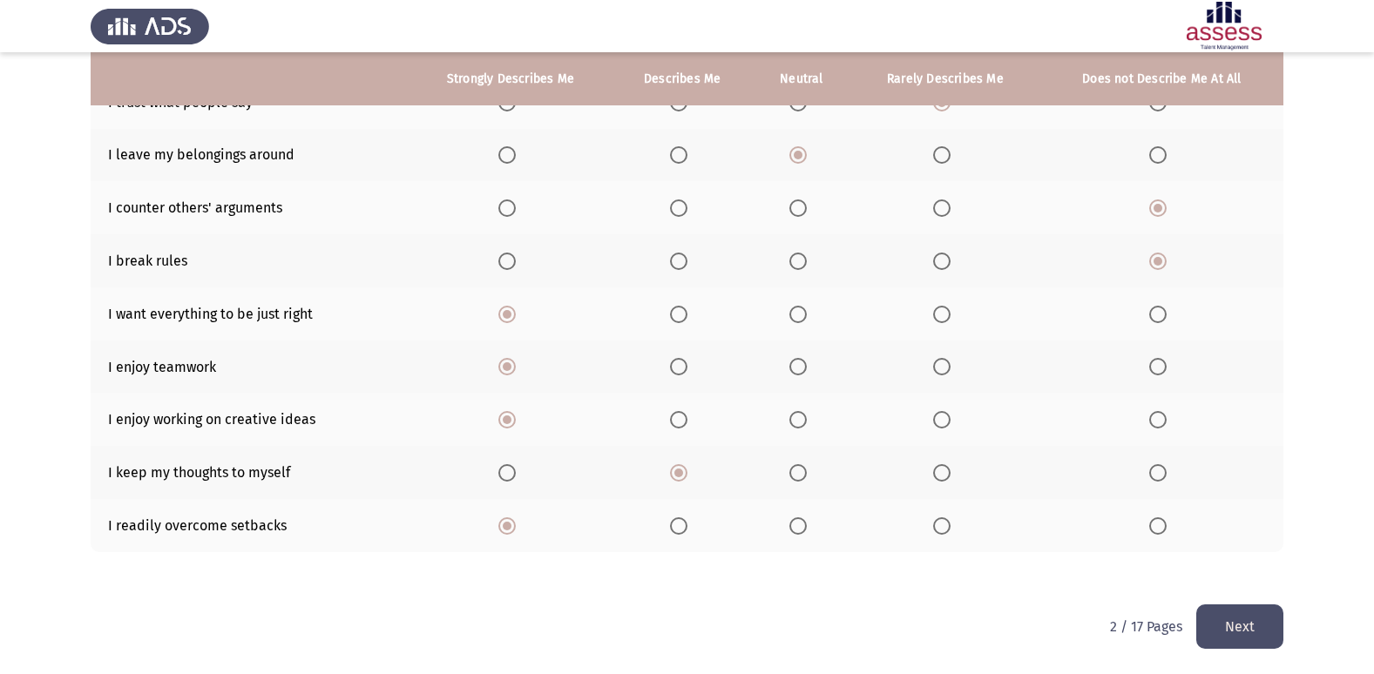
click at [1208, 637] on button "Next" at bounding box center [1239, 627] width 87 height 44
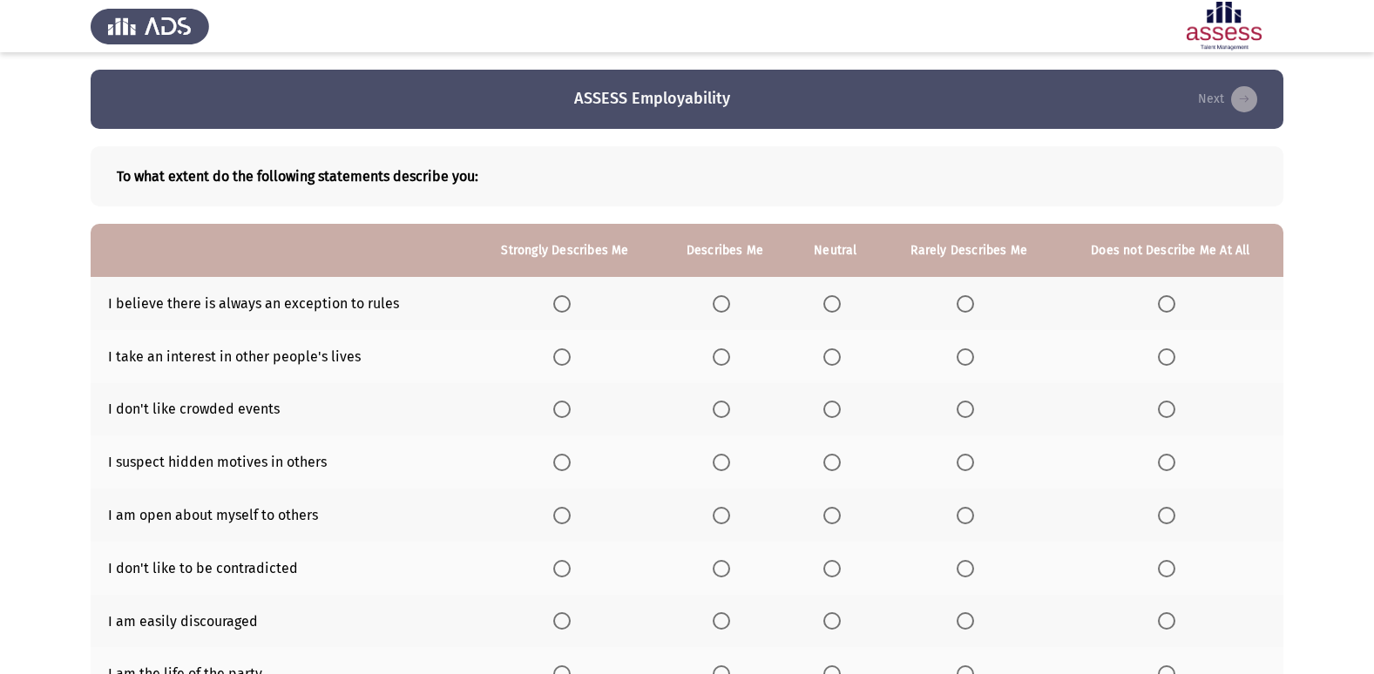
click at [556, 293] on th at bounding box center [565, 303] width 189 height 53
click at [557, 303] on span "Select an option" at bounding box center [561, 303] width 17 height 17
click at [557, 303] on input "Select an option" at bounding box center [561, 303] width 17 height 17
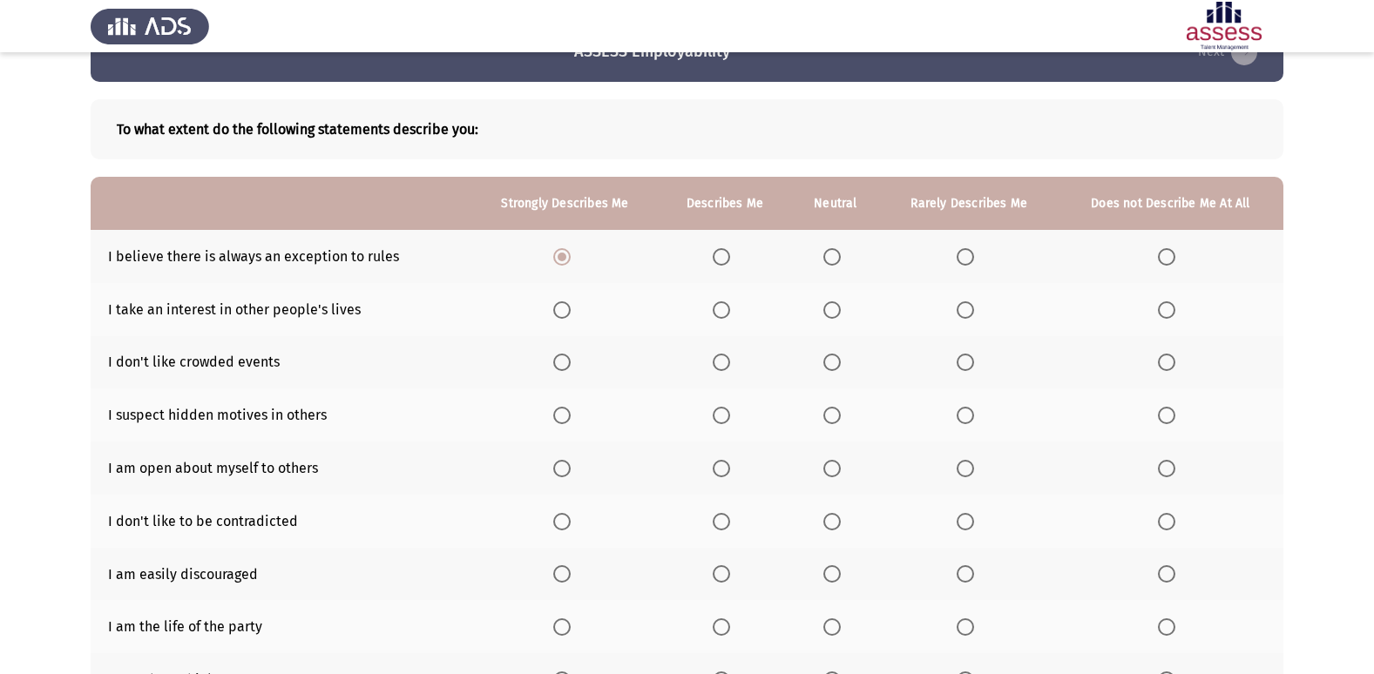
scroll to position [87, 0]
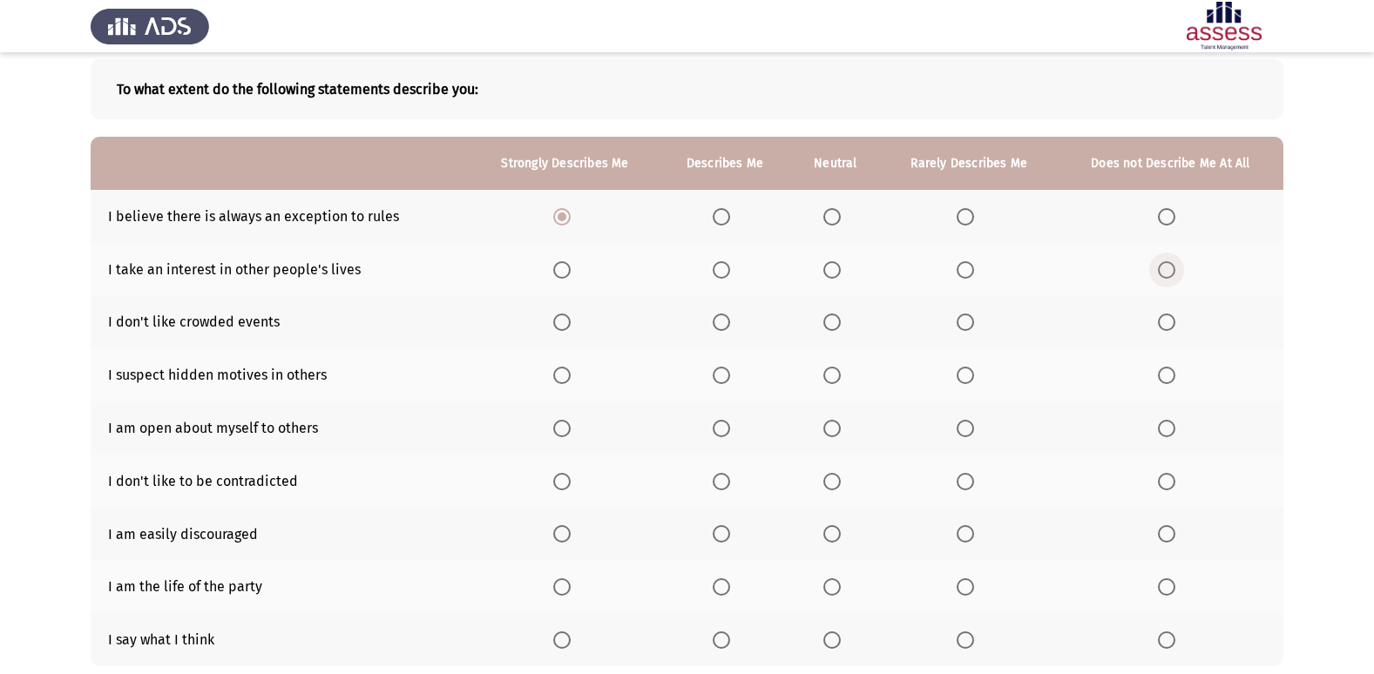
click at [1164, 272] on span "Select an option" at bounding box center [1166, 269] width 17 height 17
click at [1164, 272] on input "Select an option" at bounding box center [1166, 269] width 17 height 17
click at [724, 325] on span "Select an option" at bounding box center [721, 322] width 17 height 17
click at [724, 325] on input "Select an option" at bounding box center [721, 322] width 17 height 17
click at [570, 315] on label "Select an option" at bounding box center [565, 322] width 24 height 17
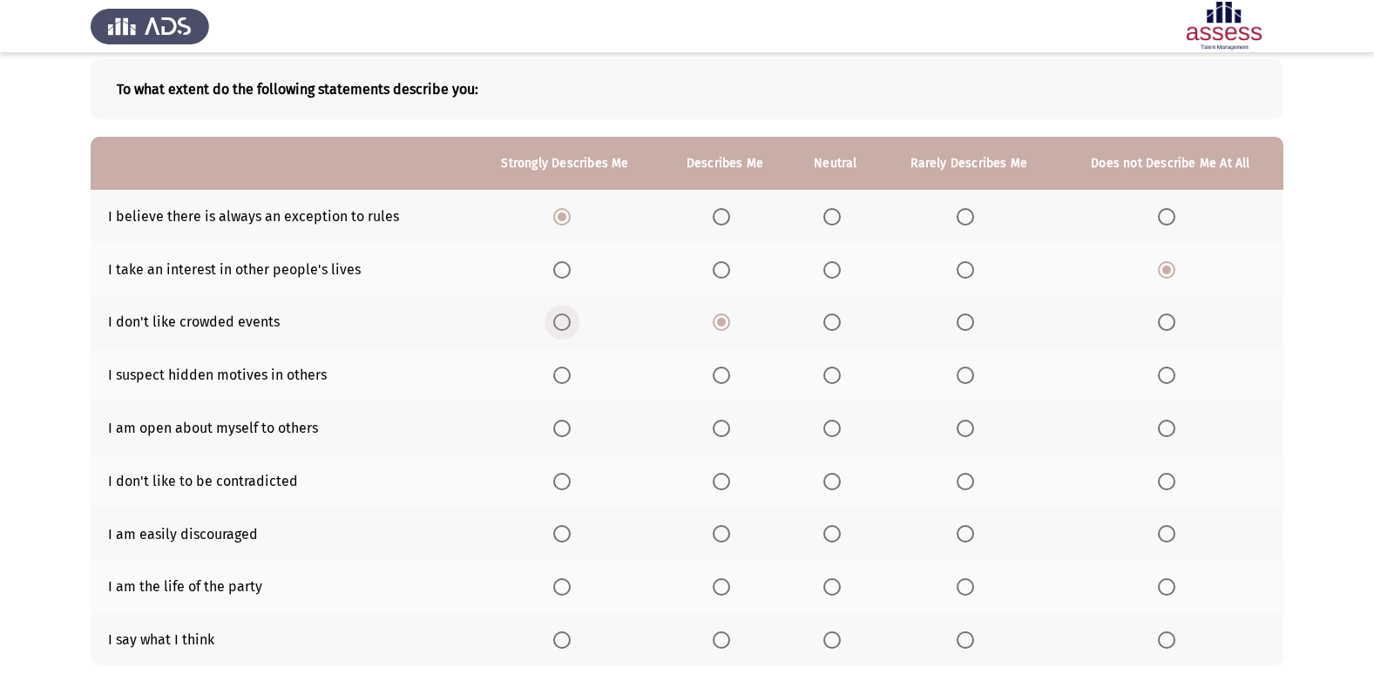
click at [570, 315] on input "Select an option" at bounding box center [561, 322] width 17 height 17
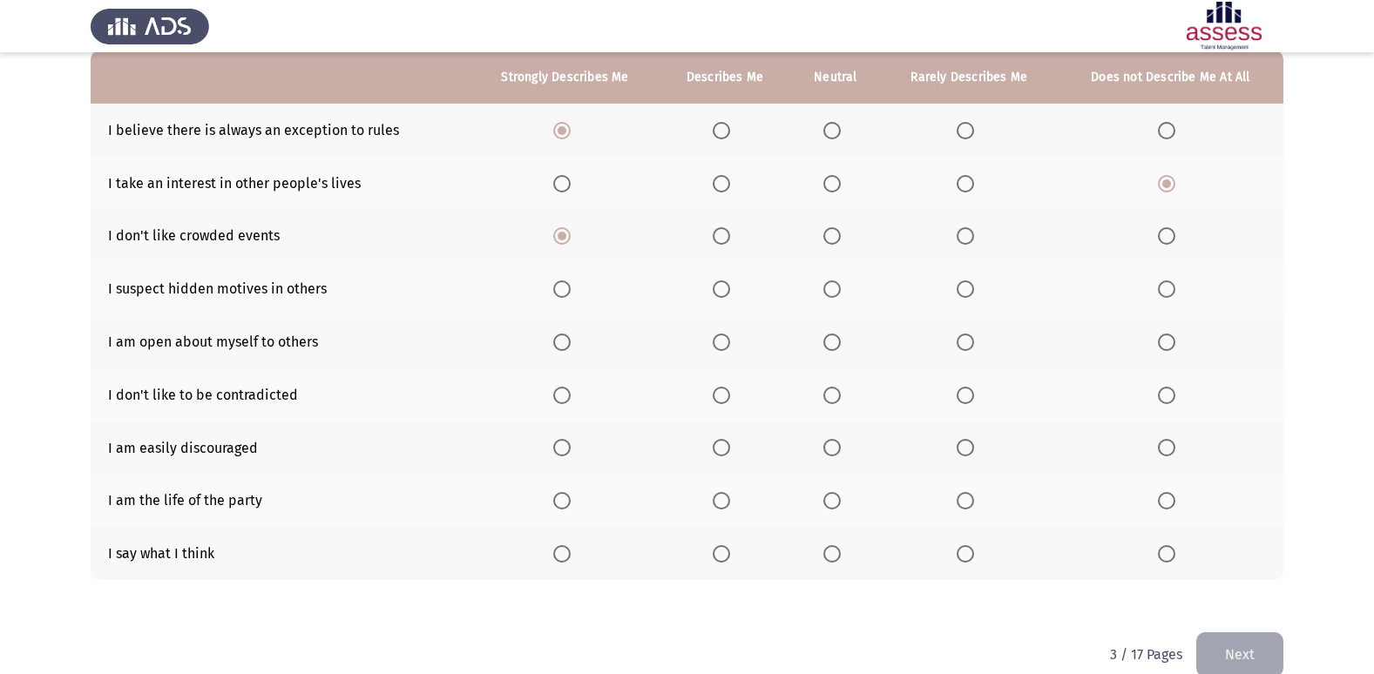
scroll to position [174, 0]
click at [568, 298] on th at bounding box center [565, 287] width 189 height 53
click at [550, 288] on th at bounding box center [565, 287] width 189 height 53
click at [567, 295] on span "Select an option" at bounding box center [561, 288] width 17 height 17
click at [567, 295] on input "Select an option" at bounding box center [561, 288] width 17 height 17
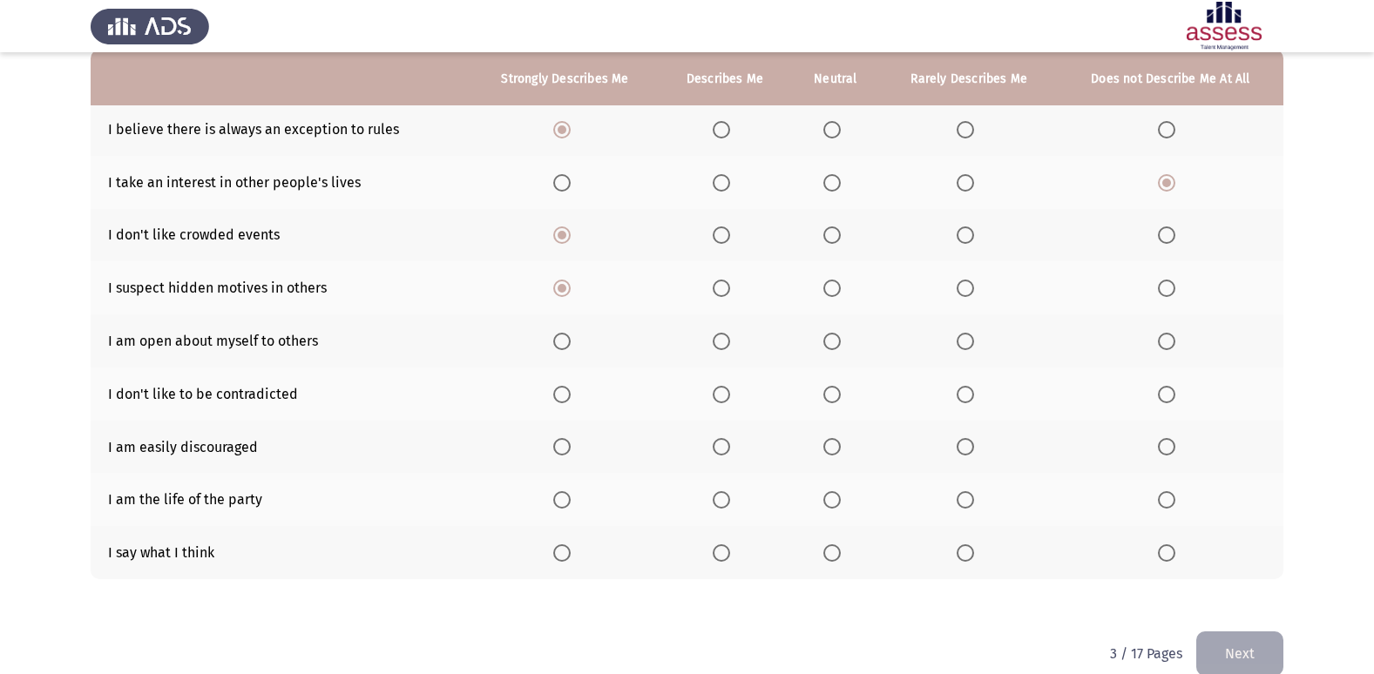
click at [555, 344] on span "Select an option" at bounding box center [561, 341] width 17 height 17
click at [555, 344] on input "Select an option" at bounding box center [561, 341] width 17 height 17
click at [558, 394] on span "Select an option" at bounding box center [561, 394] width 17 height 17
click at [558, 394] on input "Select an option" at bounding box center [561, 394] width 17 height 17
click at [1168, 456] on span "Select an option" at bounding box center [1166, 446] width 17 height 17
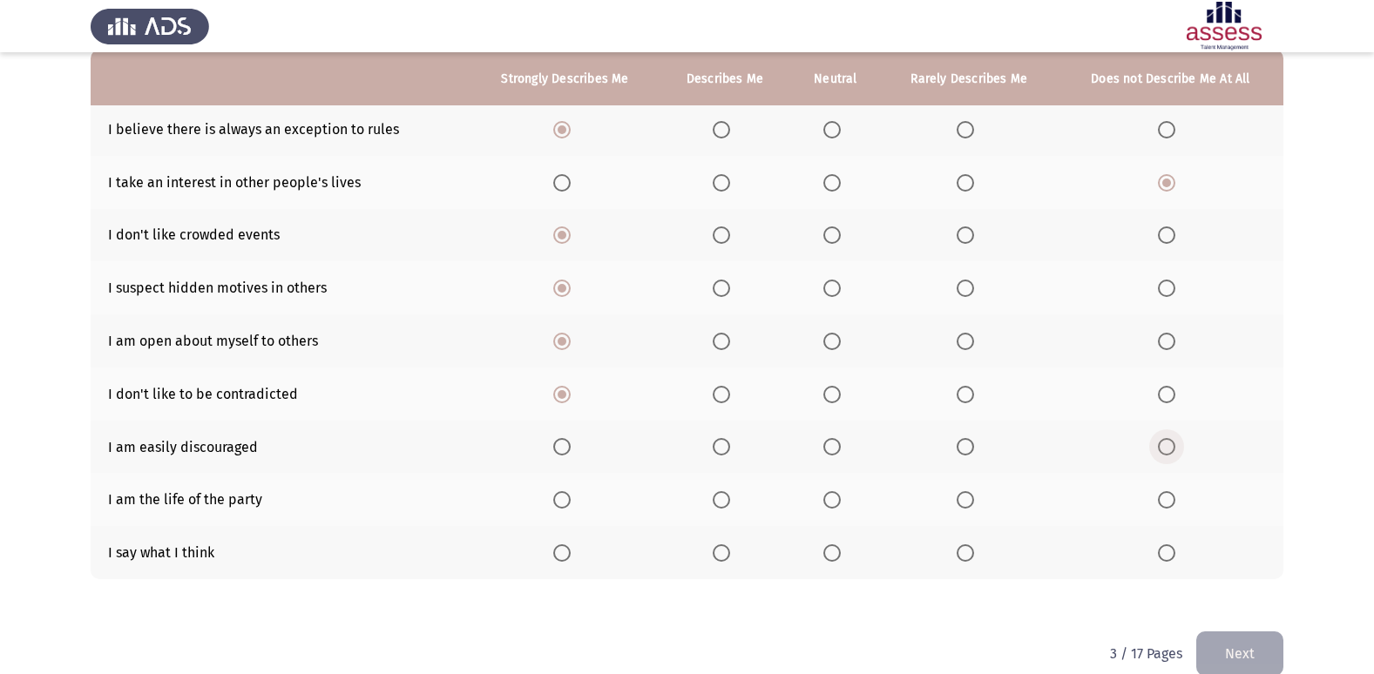
click at [1168, 456] on input "Select an option" at bounding box center [1166, 446] width 17 height 17
click at [1162, 505] on span "Select an option" at bounding box center [1166, 499] width 17 height 17
click at [1162, 505] on input "Select an option" at bounding box center [1166, 499] width 17 height 17
click at [554, 557] on span "Select an option" at bounding box center [561, 553] width 17 height 17
click at [554, 557] on input "Select an option" at bounding box center [561, 553] width 17 height 17
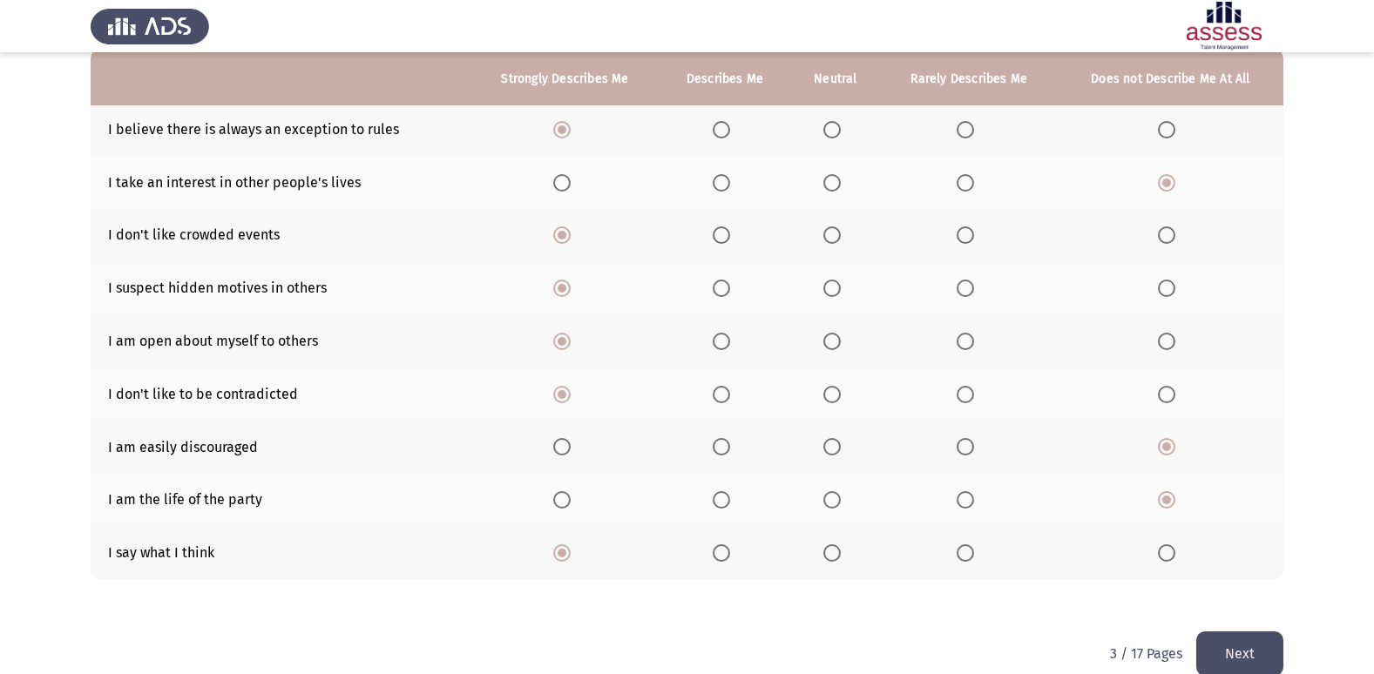
click at [1159, 554] on span "Select an option" at bounding box center [1166, 553] width 17 height 17
click at [1159, 554] on input "Select an option" at bounding box center [1166, 553] width 17 height 17
click at [1230, 641] on button "Next" at bounding box center [1239, 654] width 87 height 44
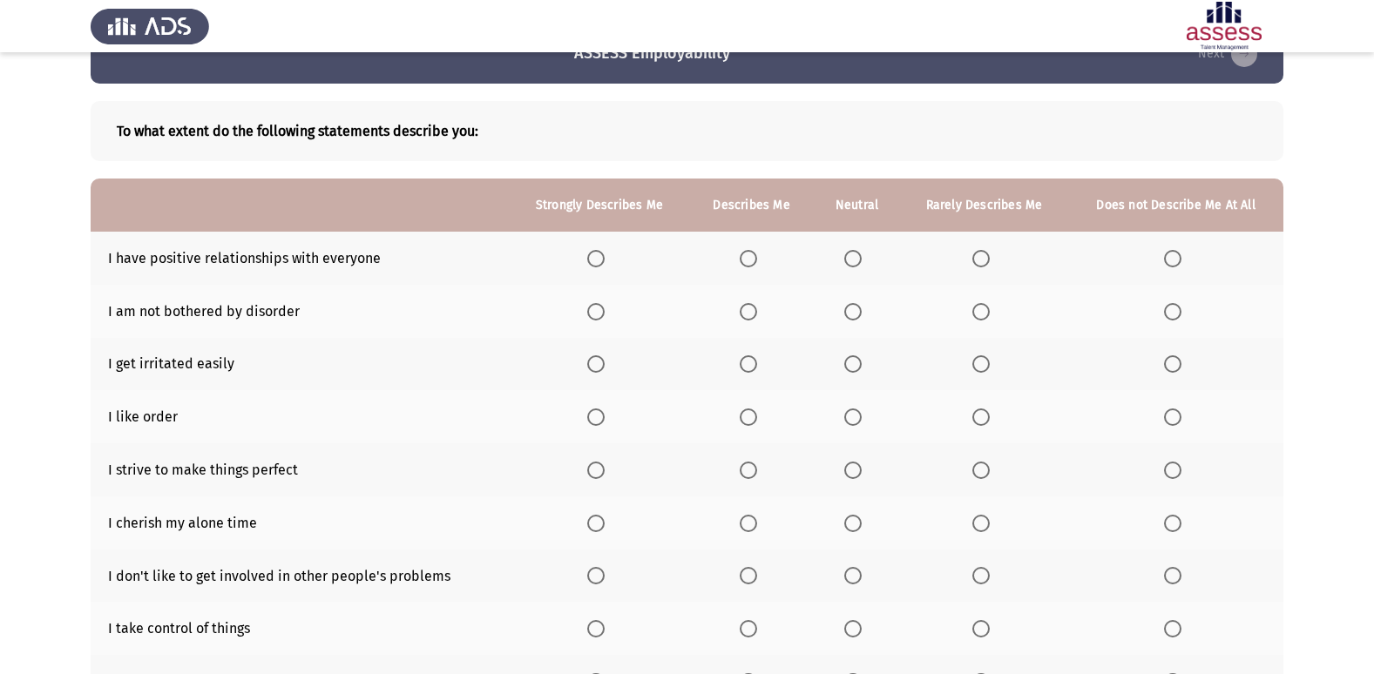
scroll to position [87, 0]
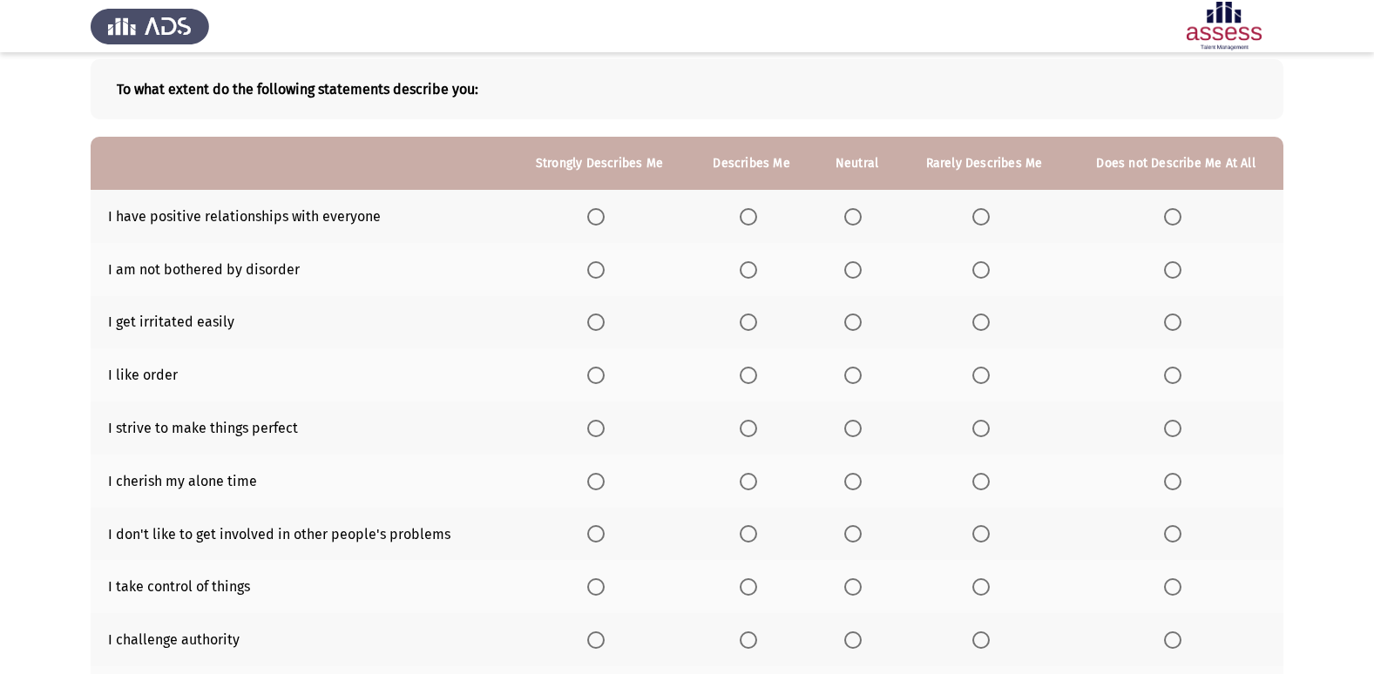
click at [1165, 220] on th at bounding box center [1175, 216] width 215 height 53
click at [597, 220] on span "Select an option" at bounding box center [595, 216] width 17 height 17
click at [597, 220] on input "Select an option" at bounding box center [595, 216] width 17 height 17
click at [1169, 284] on th at bounding box center [1175, 269] width 215 height 53
click at [1172, 275] on span "Select an option" at bounding box center [1172, 269] width 17 height 17
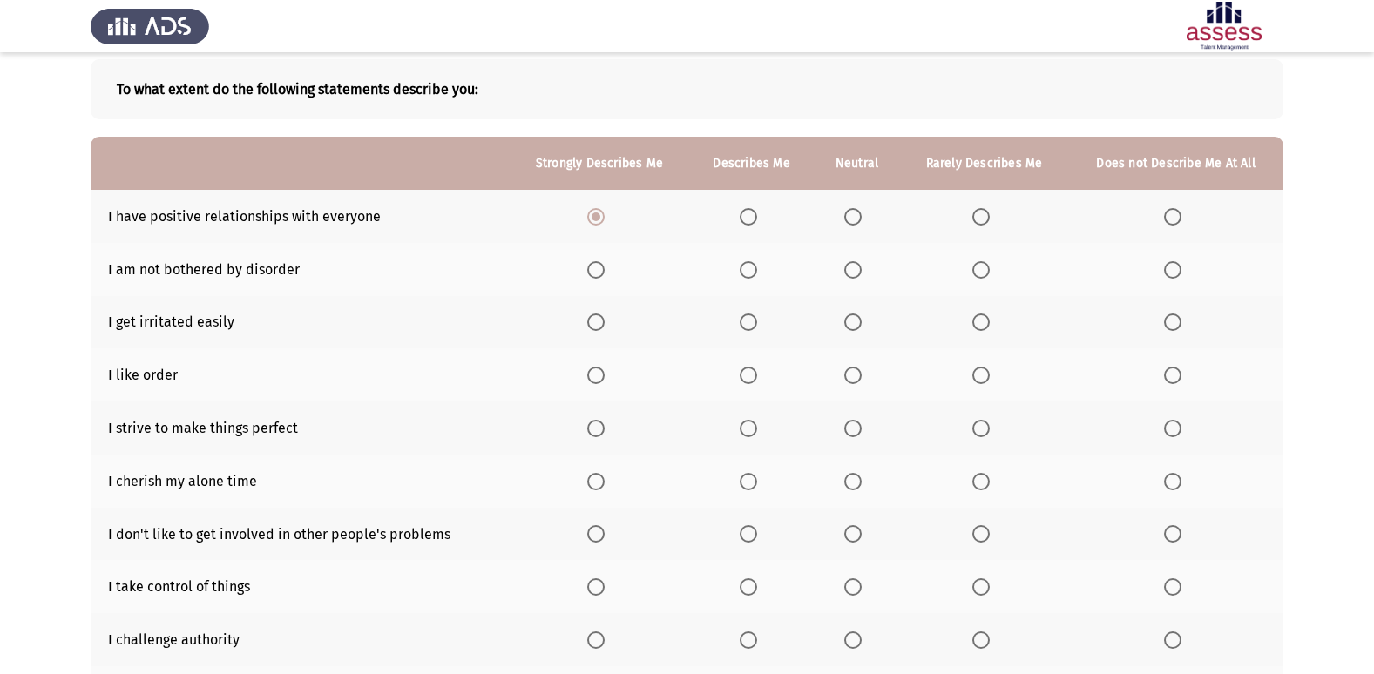
click at [1172, 275] on input "Select an option" at bounding box center [1172, 269] width 17 height 17
click at [604, 379] on span "Select an option" at bounding box center [595, 375] width 17 height 17
click at [604, 379] on input "Select an option" at bounding box center [595, 375] width 17 height 17
click at [861, 324] on span "Select an option" at bounding box center [852, 322] width 17 height 17
click at [861, 324] on input "Select an option" at bounding box center [852, 322] width 17 height 17
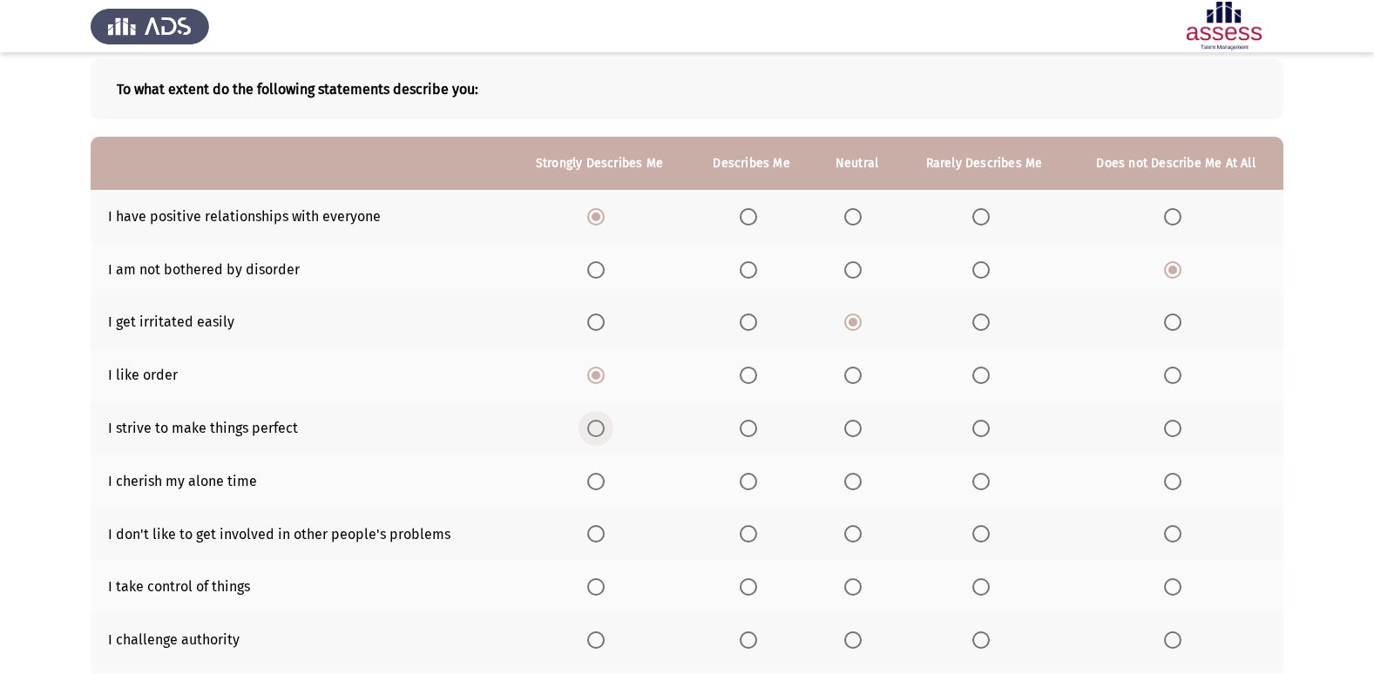
click at [599, 433] on span "Select an option" at bounding box center [595, 428] width 17 height 17
click at [599, 433] on input "Select an option" at bounding box center [595, 428] width 17 height 17
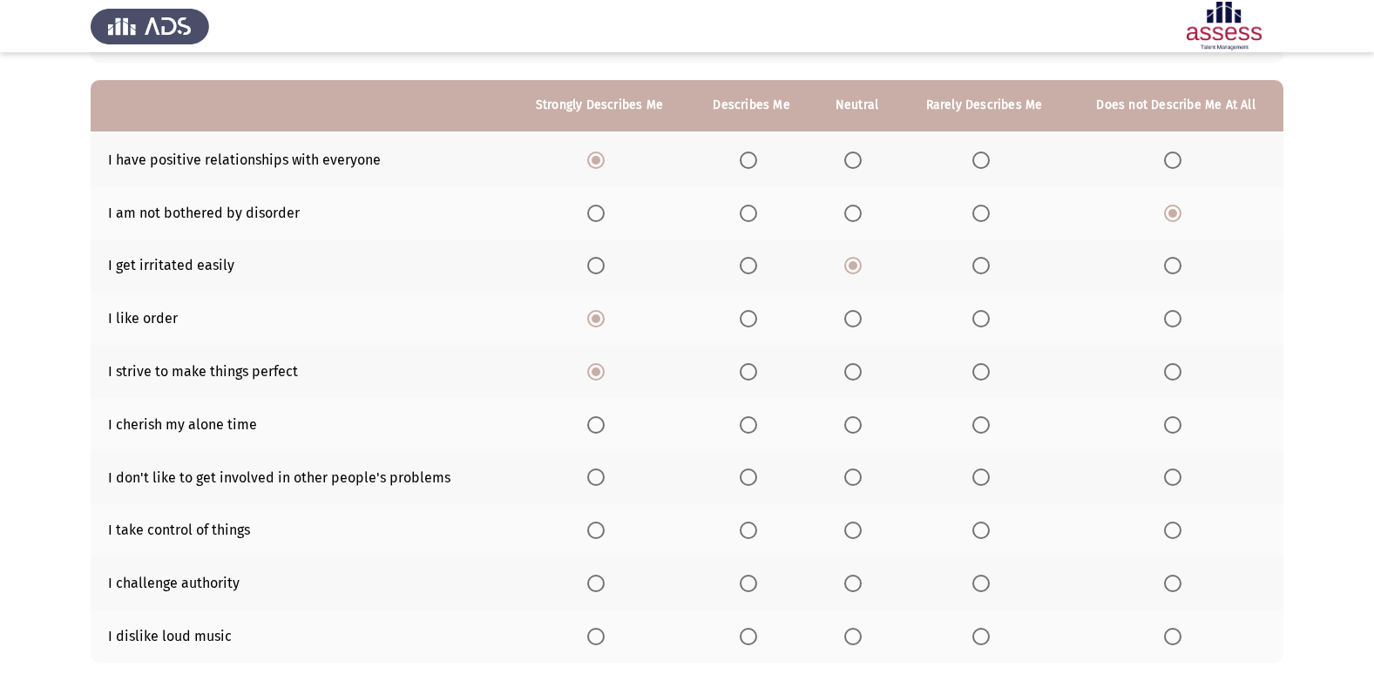
scroll to position [174, 0]
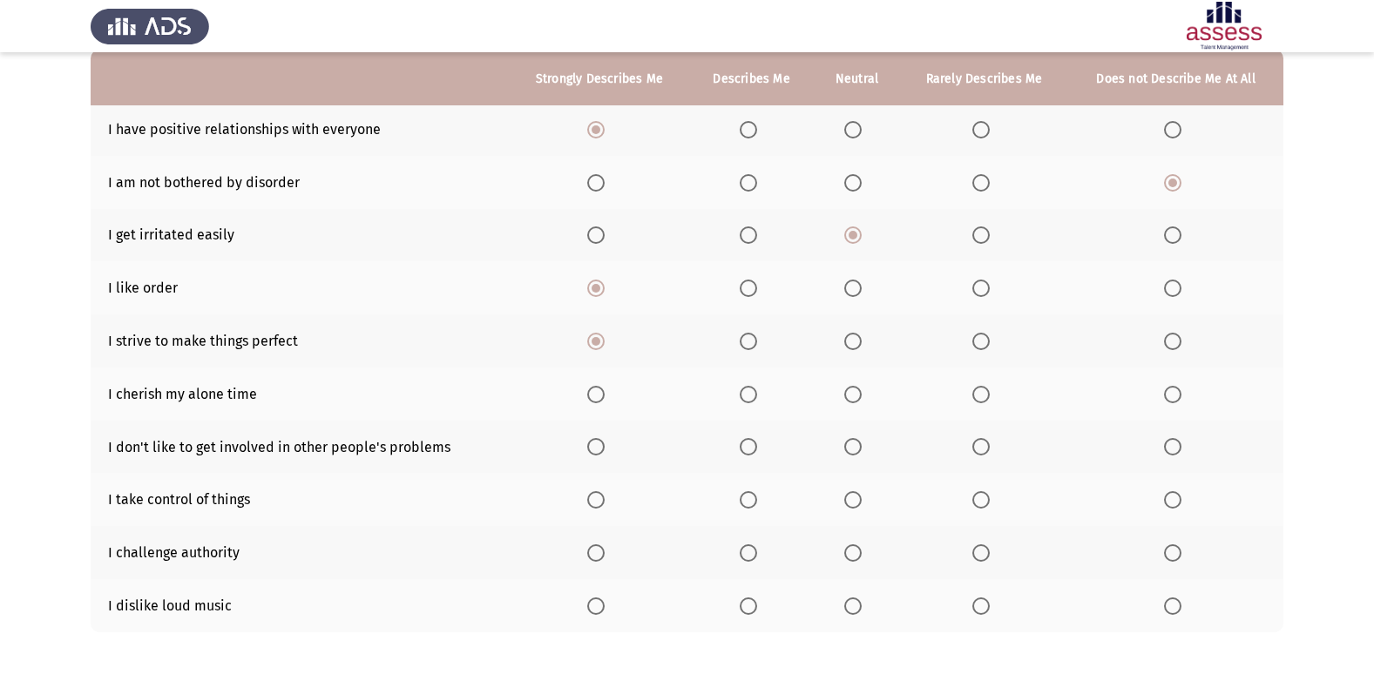
click at [982, 397] on span "Select an option" at bounding box center [981, 394] width 17 height 17
click at [982, 397] on input "Select an option" at bounding box center [981, 394] width 17 height 17
click at [599, 454] on span "Select an option" at bounding box center [595, 446] width 17 height 17
click at [599, 454] on input "Select an option" at bounding box center [595, 446] width 17 height 17
click at [855, 458] on th at bounding box center [857, 447] width 86 height 53
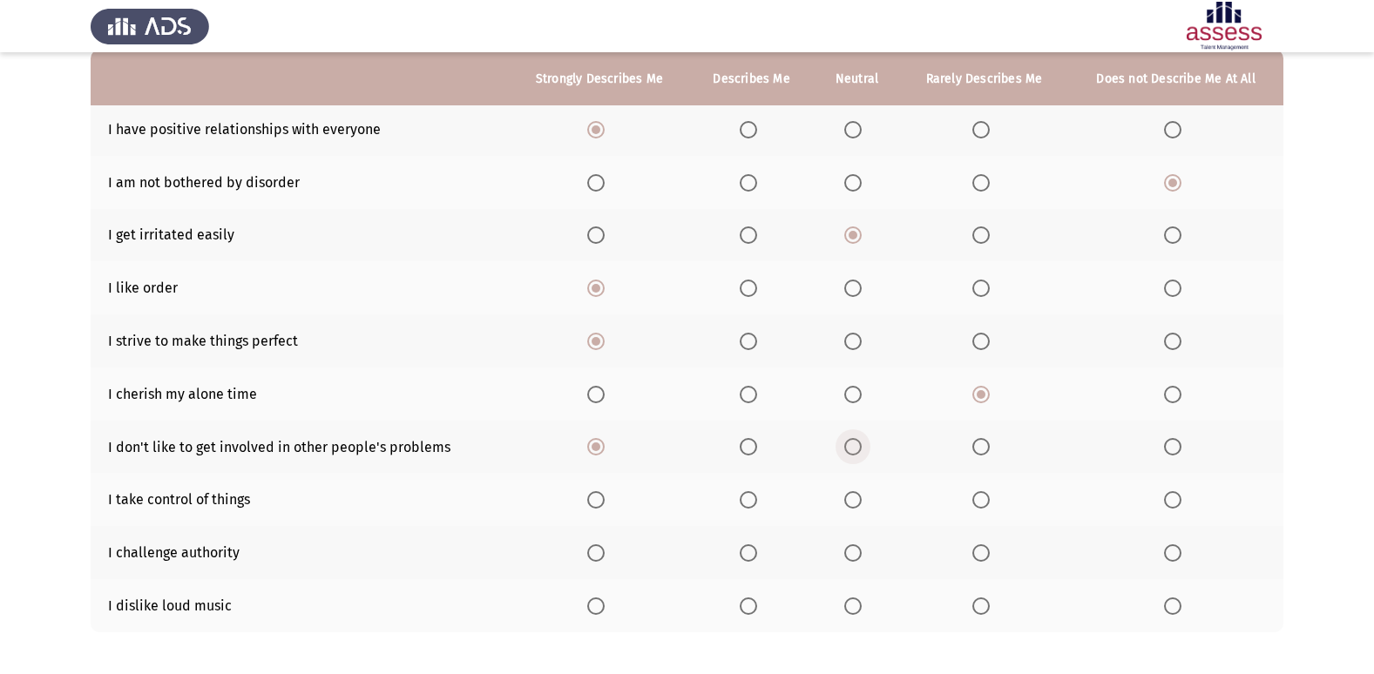
click at [853, 451] on span "Select an option" at bounding box center [852, 446] width 17 height 17
click at [853, 451] on input "Select an option" at bounding box center [852, 446] width 17 height 17
click at [851, 498] on span "Select an option" at bounding box center [852, 499] width 17 height 17
click at [851, 498] on input "Select an option" at bounding box center [852, 499] width 17 height 17
click at [1175, 562] on span "Select an option" at bounding box center [1172, 553] width 17 height 17
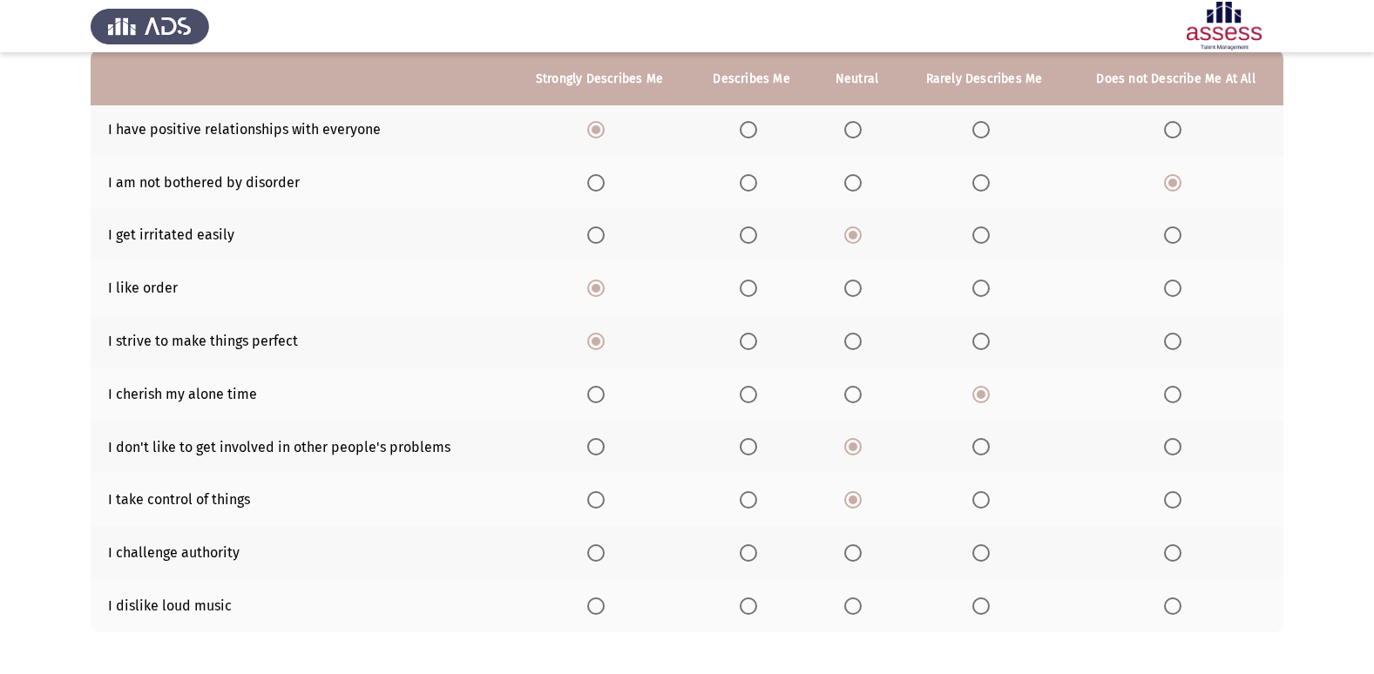
click at [1175, 562] on input "Select an option" at bounding box center [1172, 553] width 17 height 17
click at [743, 604] on span "Select an option" at bounding box center [748, 606] width 17 height 17
click at [743, 604] on input "Select an option" at bounding box center [748, 606] width 17 height 17
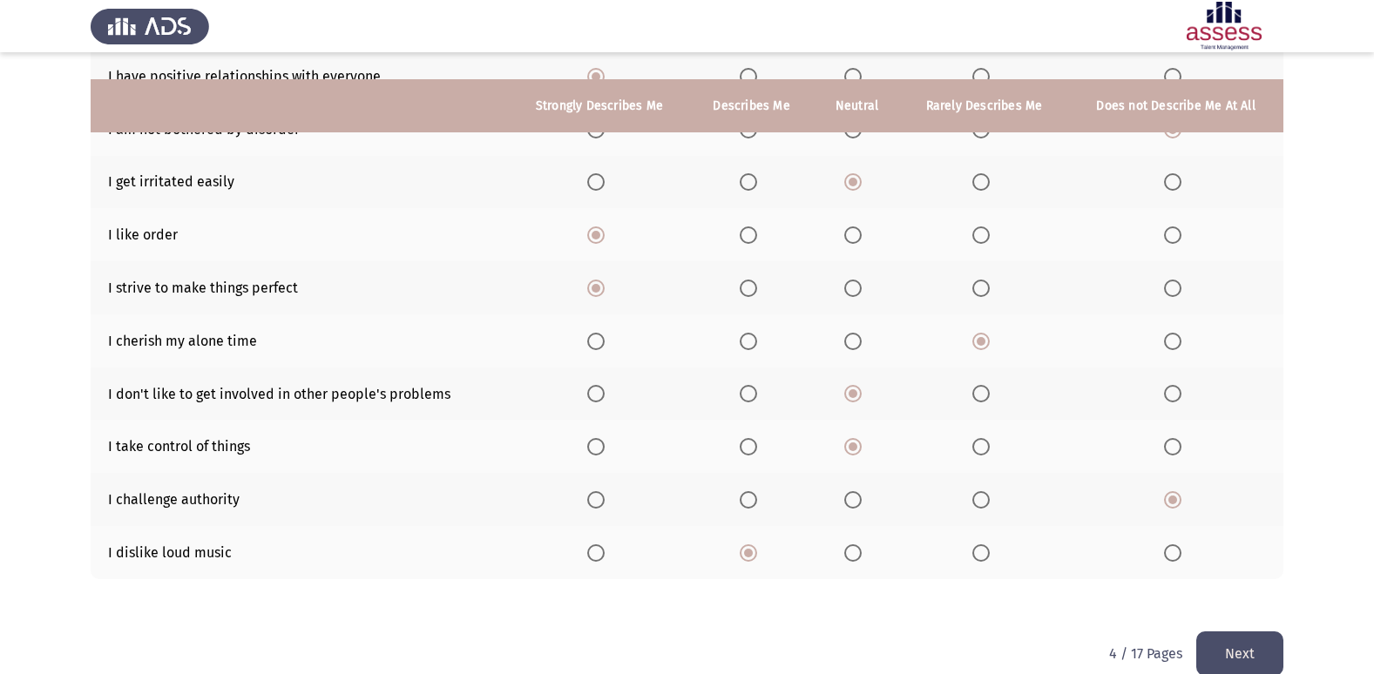
scroll to position [254, 0]
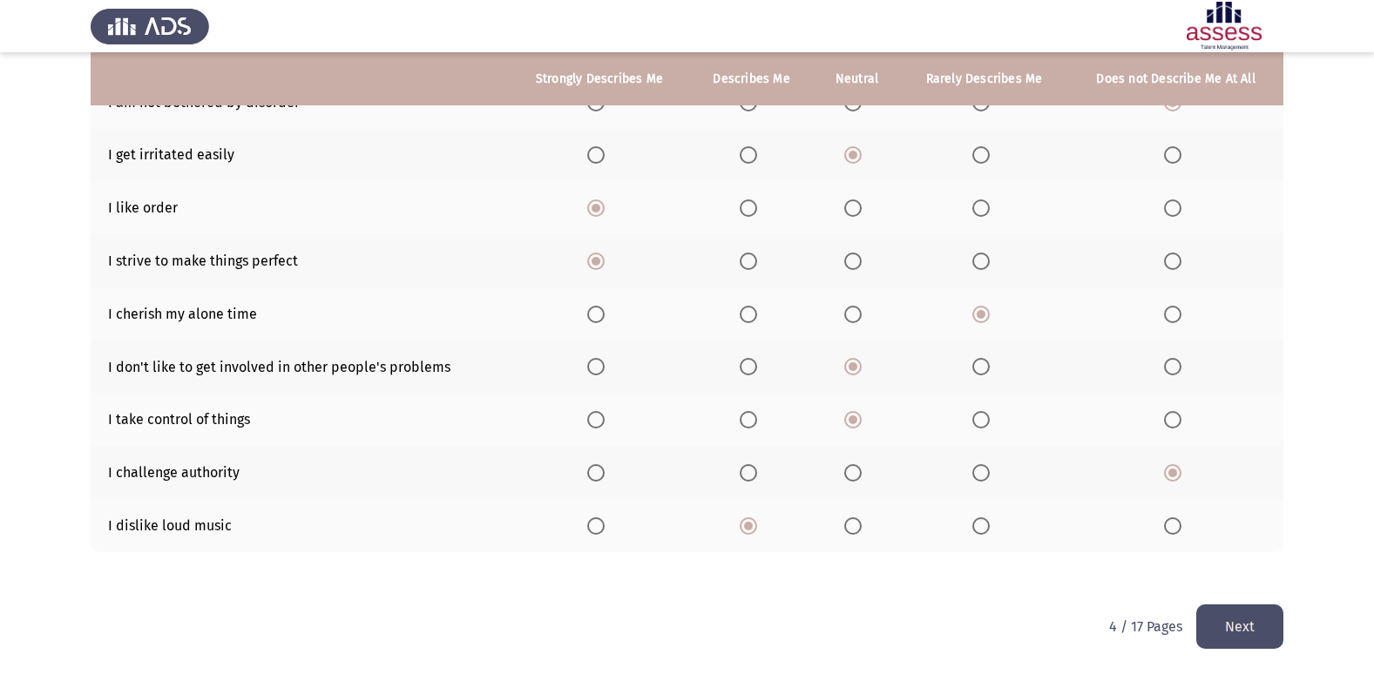
click at [1230, 622] on button "Next" at bounding box center [1239, 627] width 87 height 44
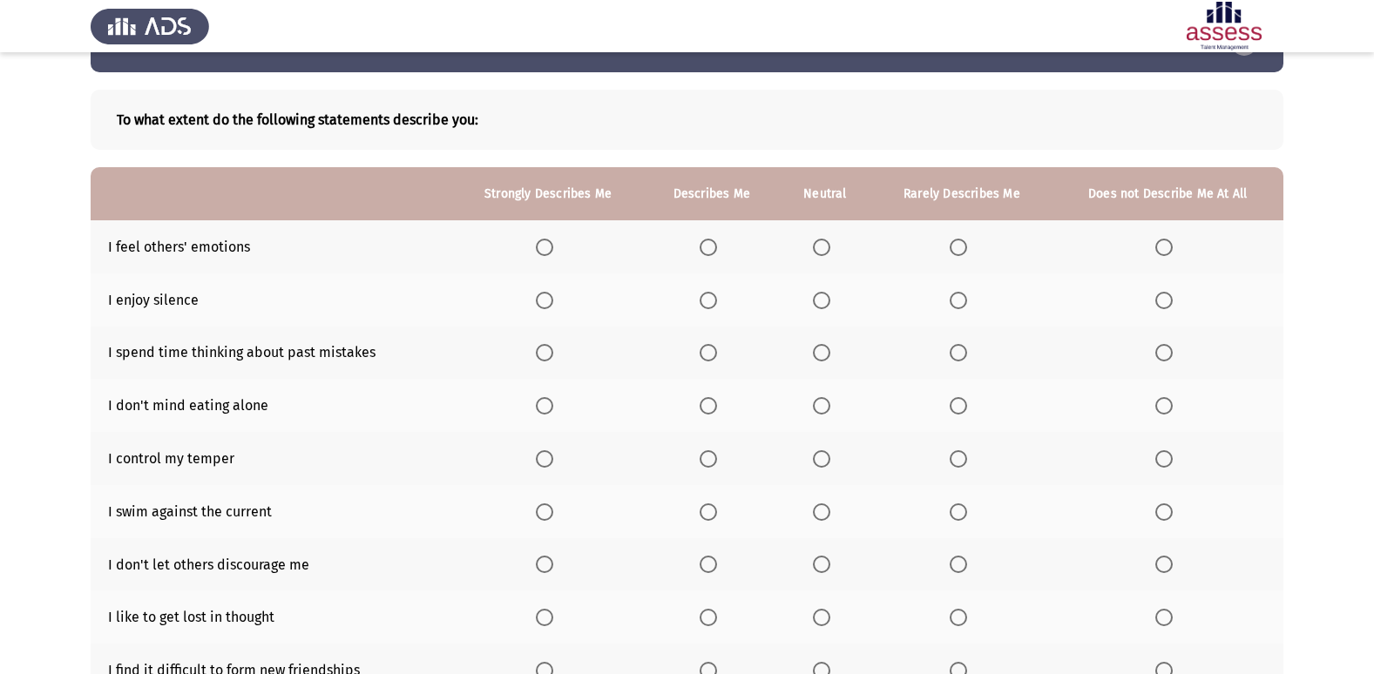
scroll to position [87, 0]
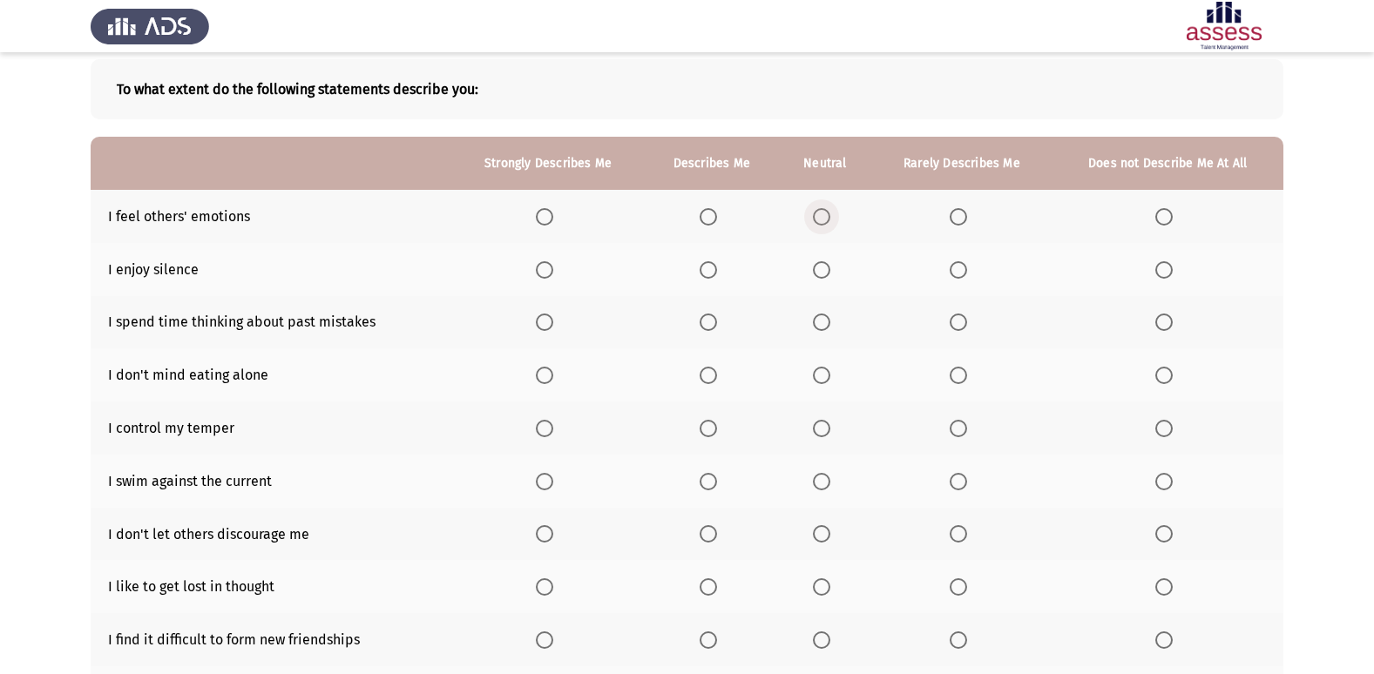
click at [821, 218] on span "Select an option" at bounding box center [821, 216] width 17 height 17
click at [821, 218] on input "Select an option" at bounding box center [821, 216] width 17 height 17
click at [966, 273] on span "Select an option" at bounding box center [958, 269] width 17 height 17
click at [966, 273] on input "Select an option" at bounding box center [958, 269] width 17 height 17
click at [1166, 333] on th at bounding box center [1168, 322] width 231 height 53
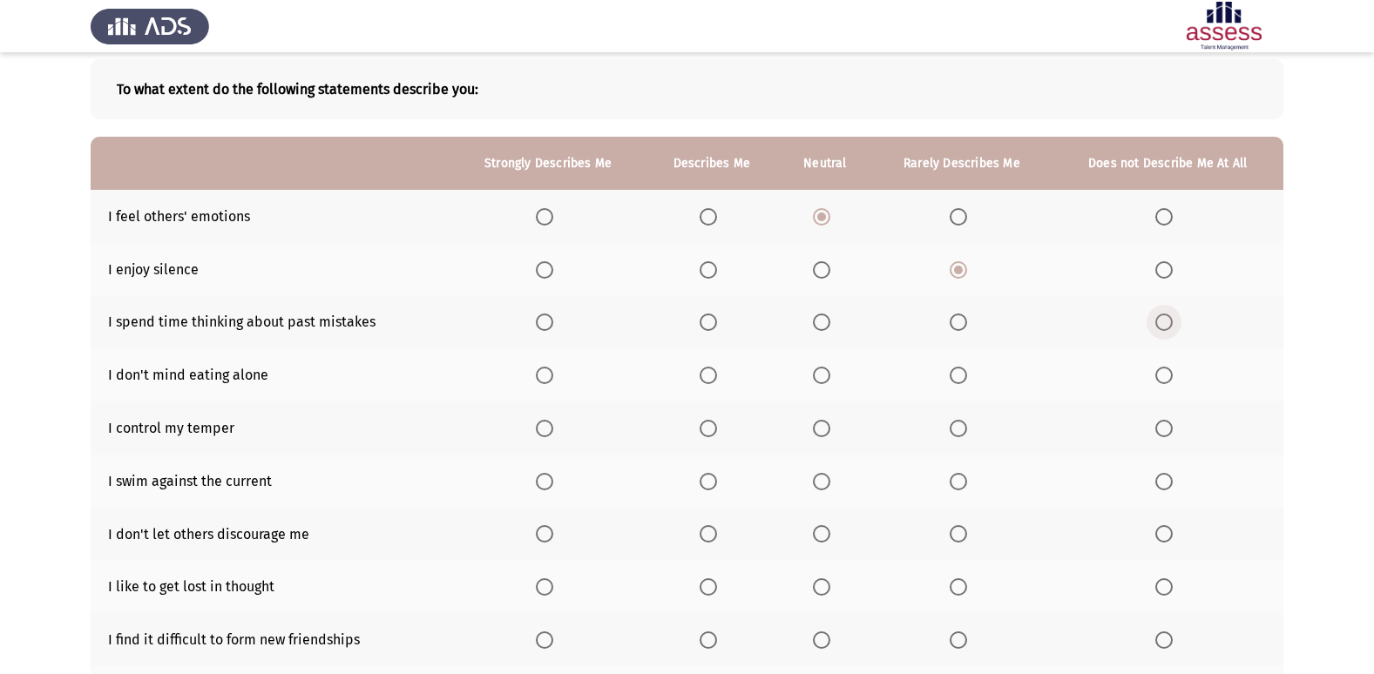
click at [1164, 328] on span "Select an option" at bounding box center [1164, 322] width 17 height 17
click at [1164, 328] on input "Select an option" at bounding box center [1164, 322] width 17 height 17
click at [1162, 374] on span "Select an option" at bounding box center [1164, 375] width 17 height 17
click at [1162, 374] on input "Select an option" at bounding box center [1164, 375] width 17 height 17
click at [552, 428] on span "Select an option" at bounding box center [544, 428] width 17 height 17
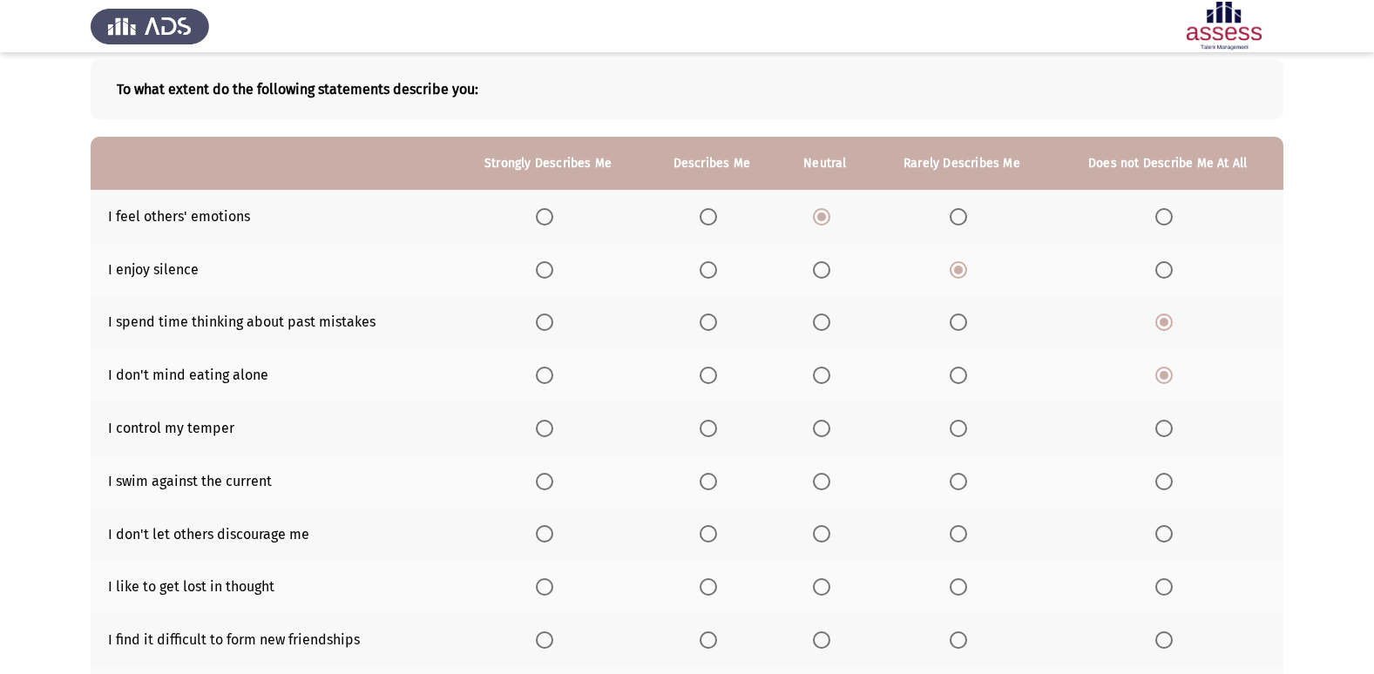
click at [552, 428] on input "Select an option" at bounding box center [544, 428] width 17 height 17
click at [704, 479] on span "Select an option" at bounding box center [708, 481] width 17 height 17
click at [704, 479] on input "Select an option" at bounding box center [708, 481] width 17 height 17
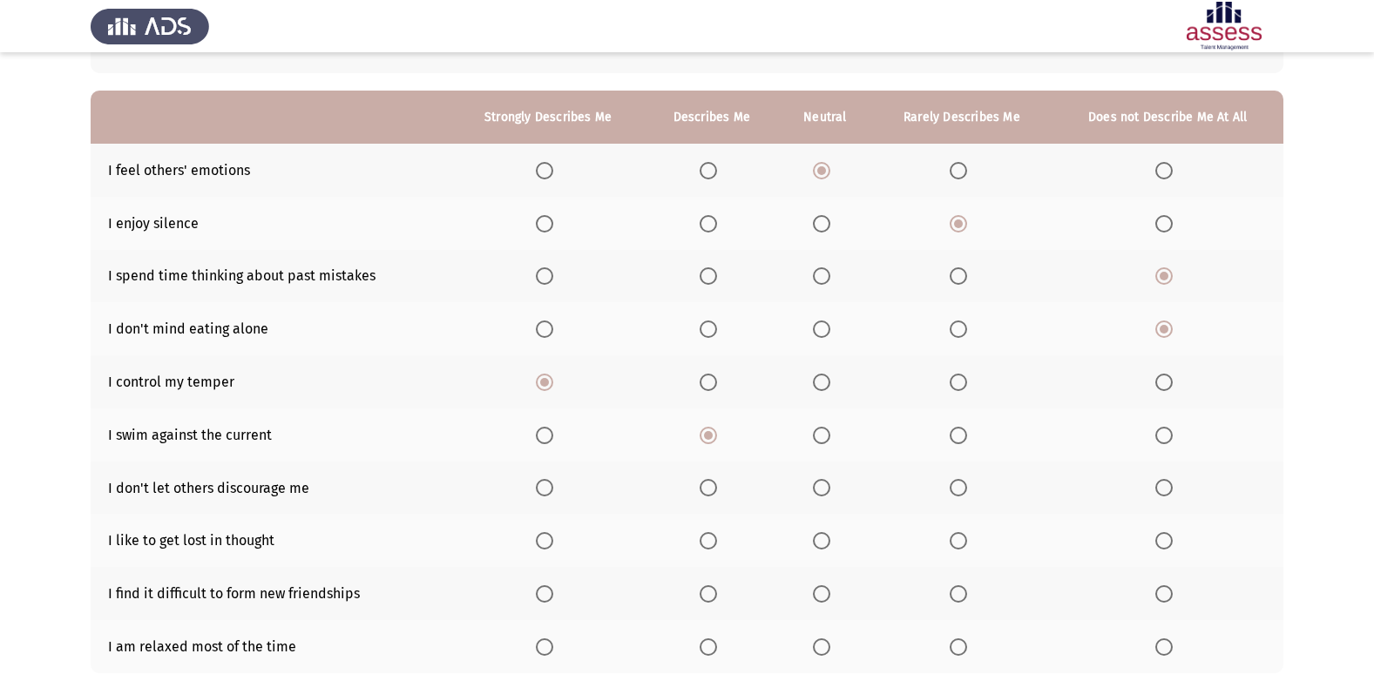
scroll to position [174, 0]
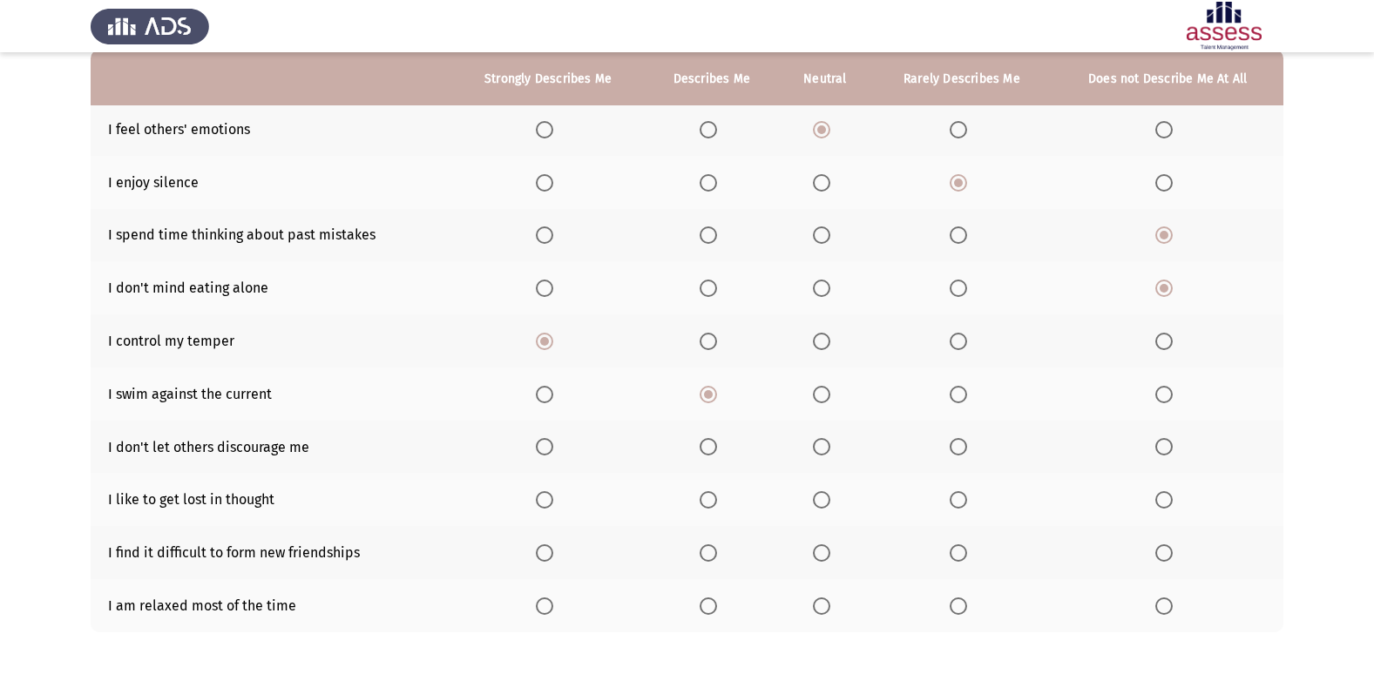
click at [1162, 448] on span "Select an option" at bounding box center [1164, 446] width 17 height 17
click at [1162, 448] on input "Select an option" at bounding box center [1164, 446] width 17 height 17
click at [1176, 503] on label "Select an option" at bounding box center [1168, 499] width 24 height 17
click at [1173, 503] on input "Select an option" at bounding box center [1164, 499] width 17 height 17
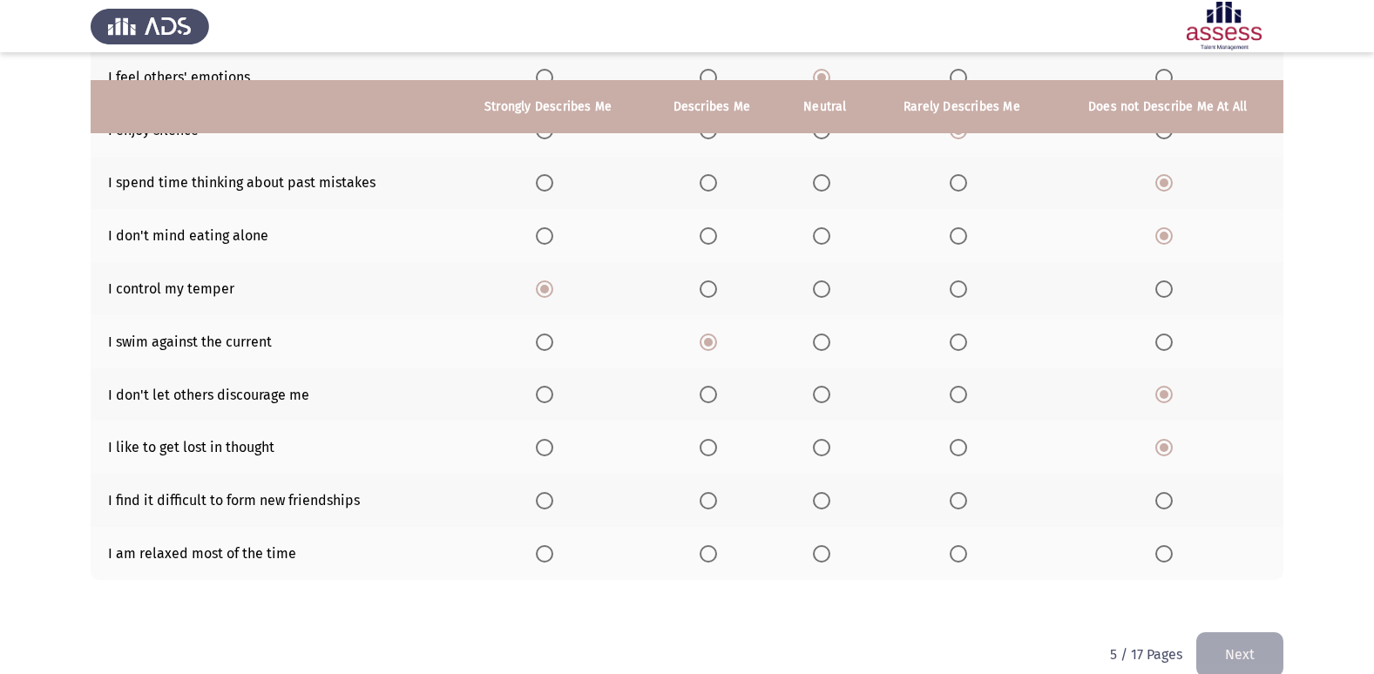
scroll to position [254, 0]
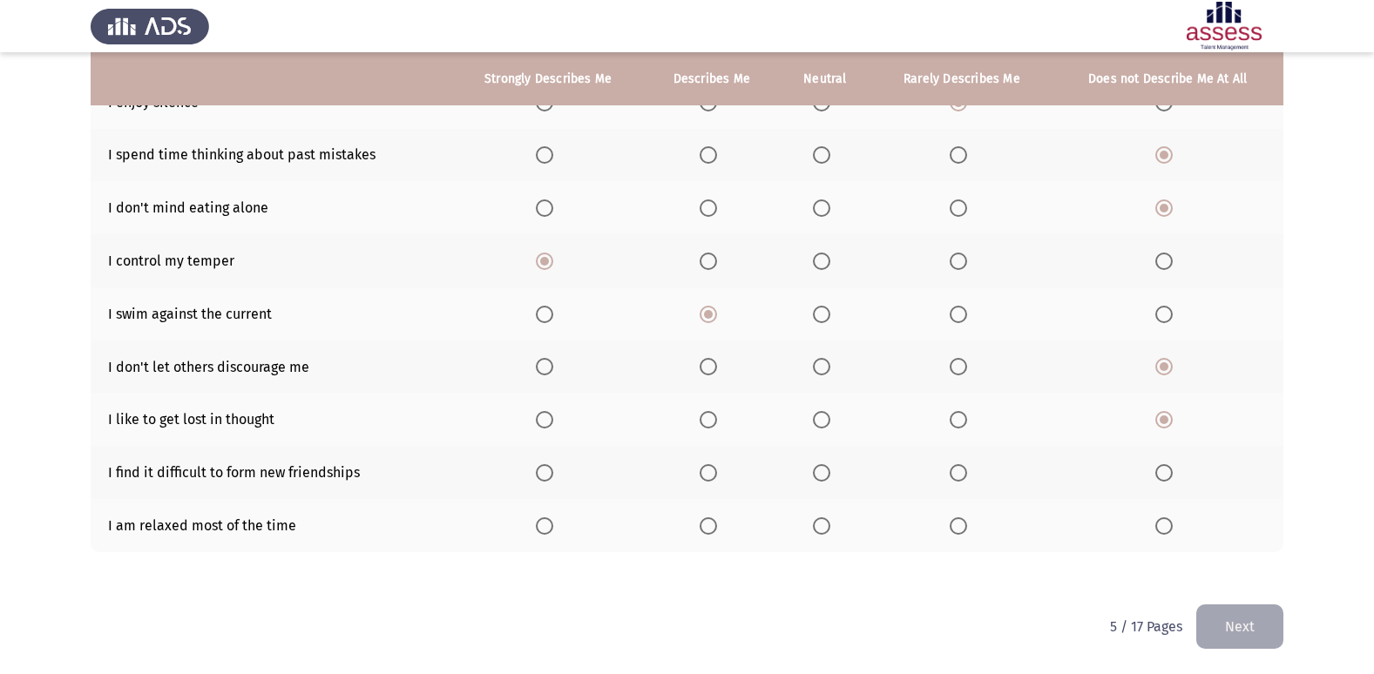
click at [1171, 471] on span "Select an option" at bounding box center [1164, 472] width 17 height 17
click at [1171, 471] on input "Select an option" at bounding box center [1164, 472] width 17 height 17
click at [548, 528] on span "Select an option" at bounding box center [544, 526] width 17 height 17
click at [548, 528] on input "Select an option" at bounding box center [544, 526] width 17 height 17
click at [1235, 643] on button "Next" at bounding box center [1239, 627] width 87 height 44
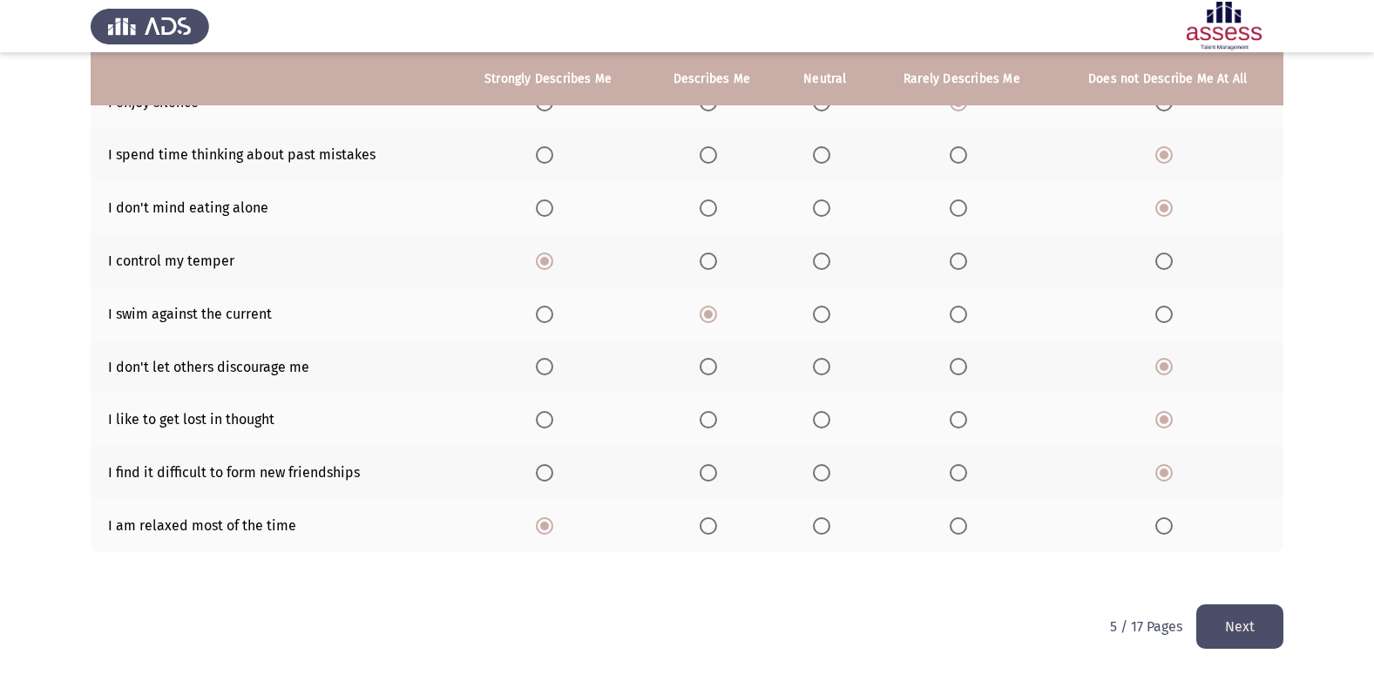
scroll to position [0, 0]
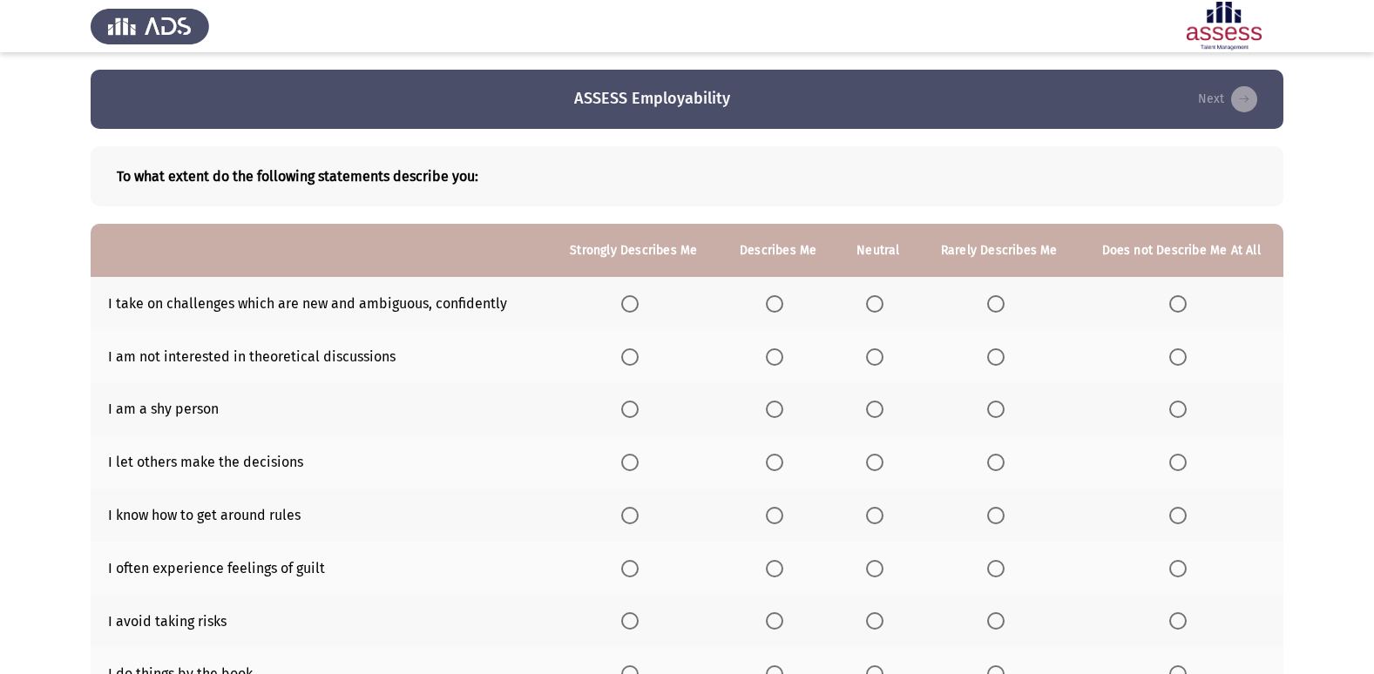
click at [783, 302] on span "Select an option" at bounding box center [774, 303] width 17 height 17
click at [783, 302] on input "Select an option" at bounding box center [774, 303] width 17 height 17
click at [1190, 355] on label "Select an option" at bounding box center [1181, 357] width 24 height 17
click at [1187, 355] on input "Select an option" at bounding box center [1177, 357] width 17 height 17
click at [878, 405] on span "Select an option" at bounding box center [874, 409] width 17 height 17
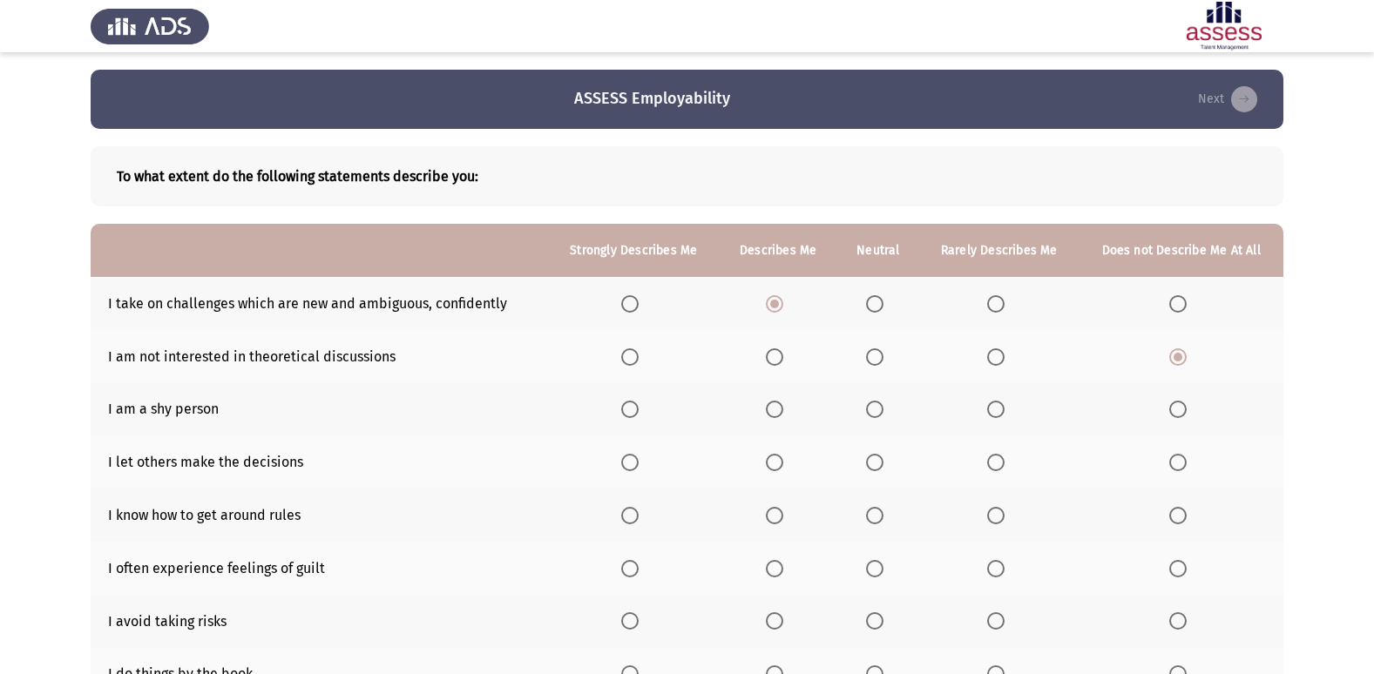
click at [878, 405] on input "Select an option" at bounding box center [874, 409] width 17 height 17
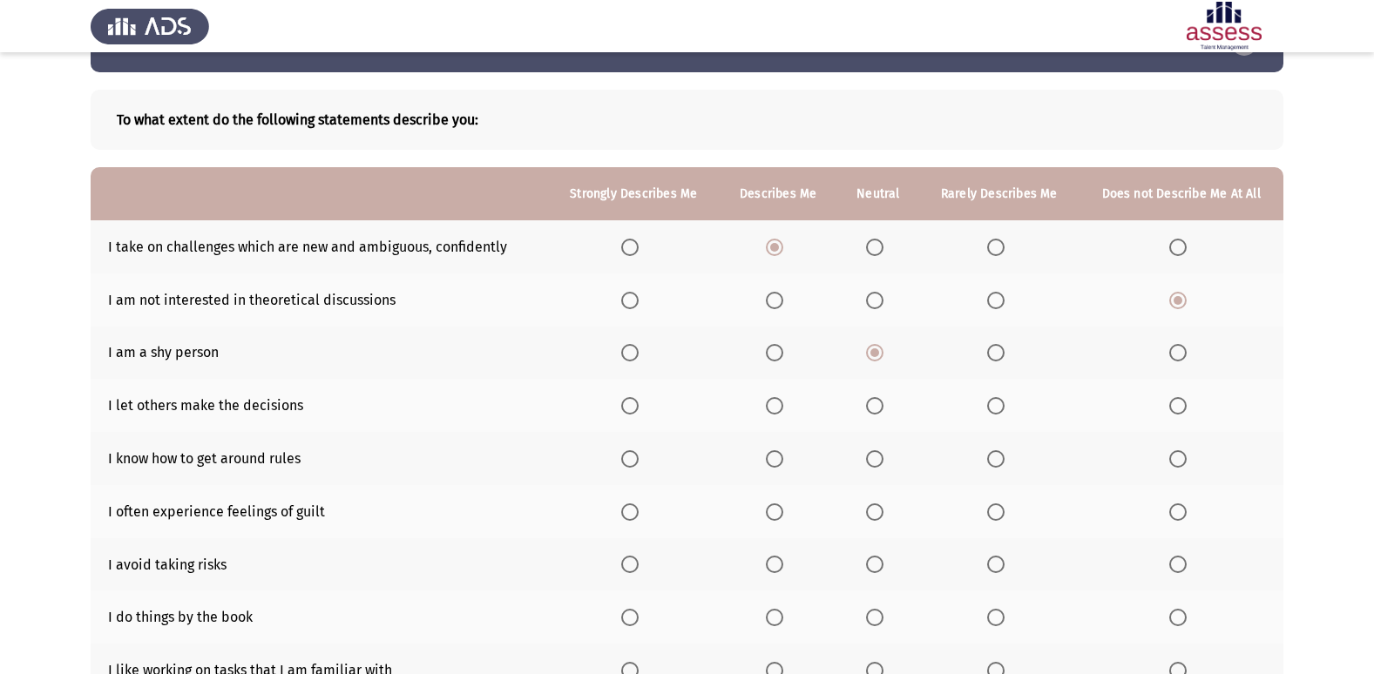
scroll to position [87, 0]
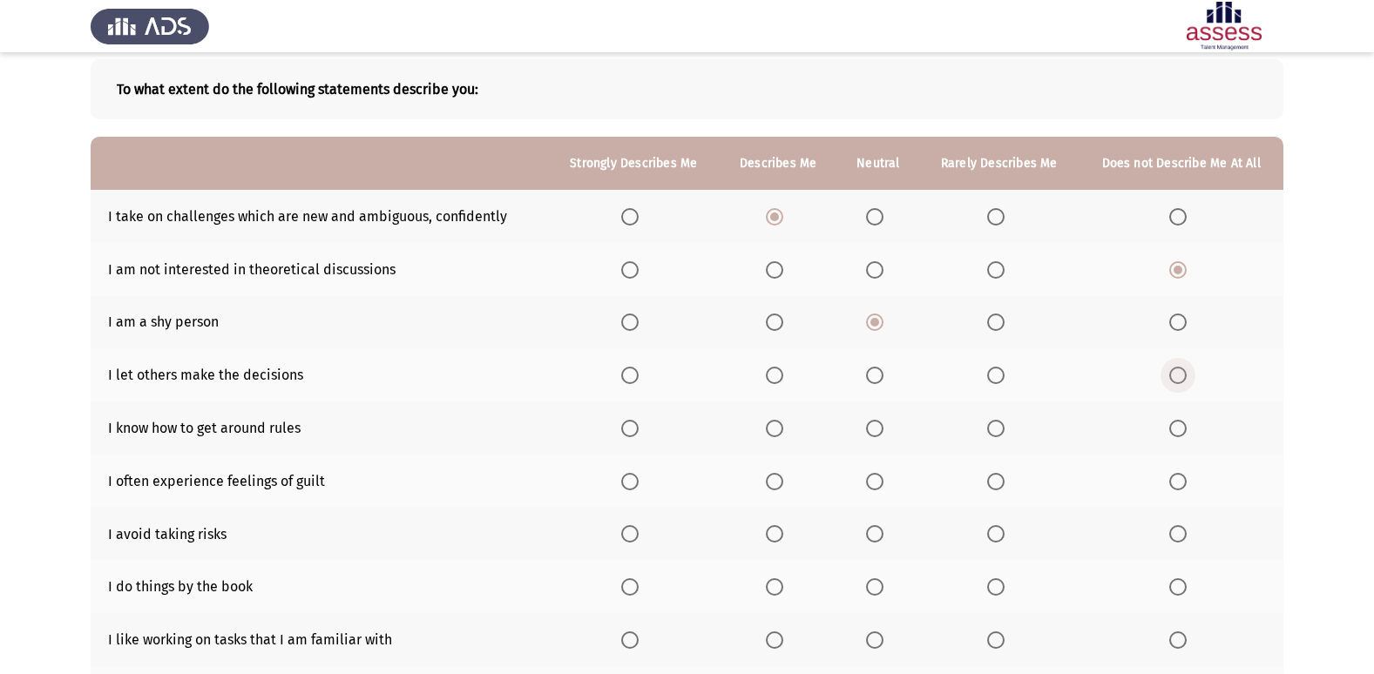
click at [1179, 381] on span "Select an option" at bounding box center [1177, 375] width 17 height 17
click at [1179, 381] on input "Select an option" at bounding box center [1177, 375] width 17 height 17
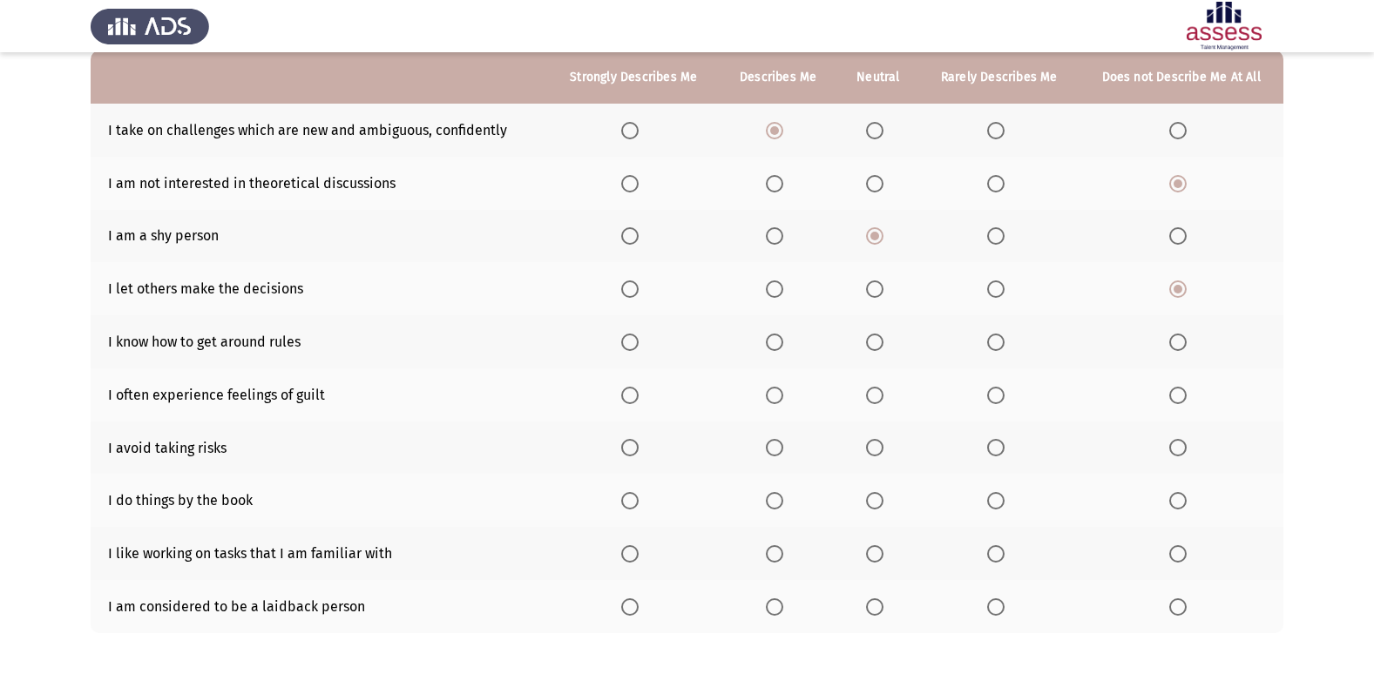
scroll to position [174, 0]
click at [624, 342] on th at bounding box center [633, 341] width 171 height 53
click at [634, 347] on span "Select an option" at bounding box center [629, 341] width 17 height 17
click at [634, 347] on input "Select an option" at bounding box center [629, 341] width 17 height 17
click at [997, 398] on span "Select an option" at bounding box center [995, 394] width 17 height 17
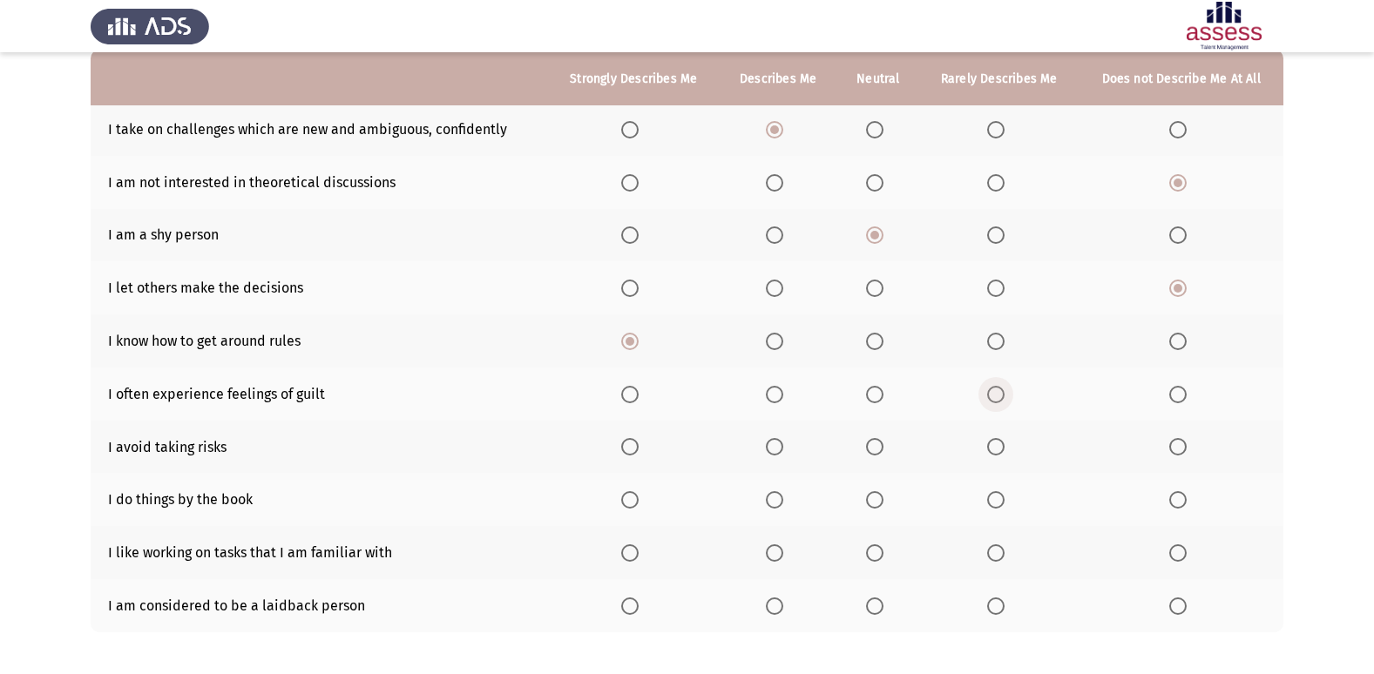
click at [997, 398] on input "Select an option" at bounding box center [995, 394] width 17 height 17
click at [1187, 397] on span "Select an option" at bounding box center [1177, 394] width 17 height 17
click at [1187, 397] on input "Select an option" at bounding box center [1177, 394] width 17 height 17
click at [776, 451] on span "Select an option" at bounding box center [774, 446] width 17 height 17
click at [776, 451] on input "Select an option" at bounding box center [774, 446] width 17 height 17
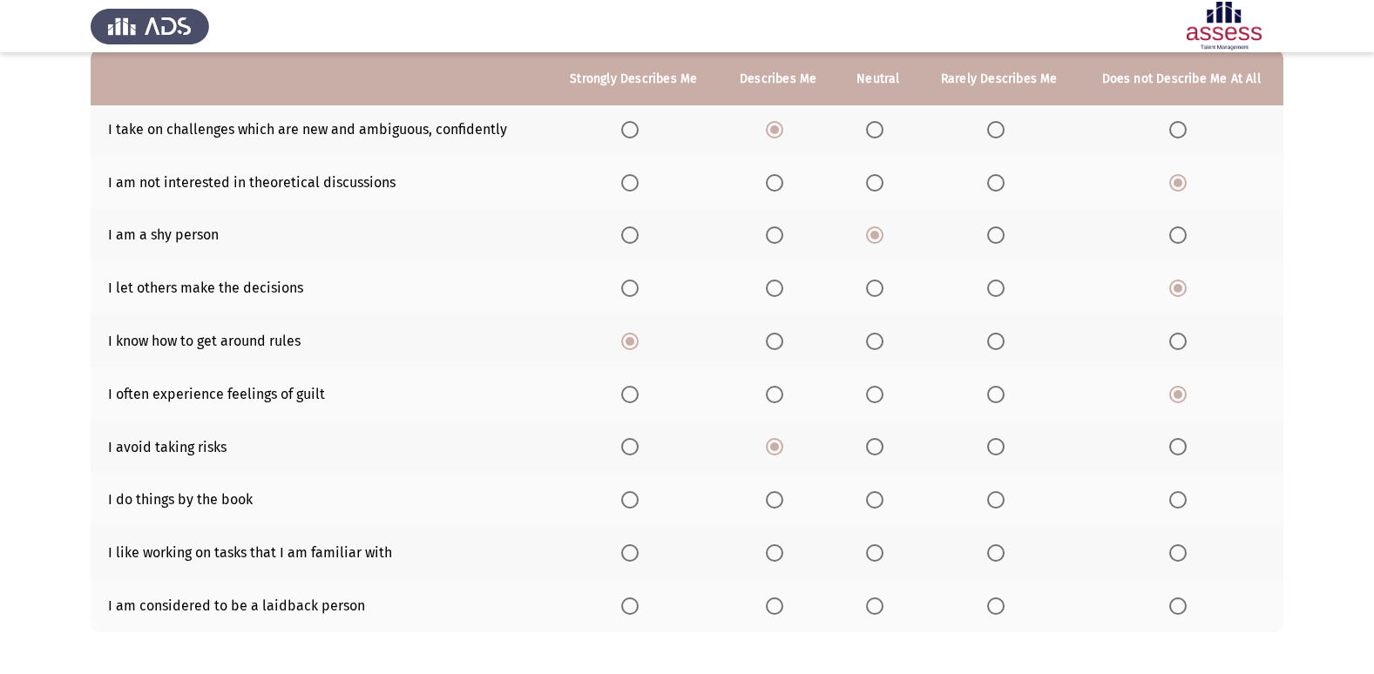
click at [875, 448] on span "Select an option" at bounding box center [874, 446] width 17 height 17
click at [875, 448] on input "Select an option" at bounding box center [874, 446] width 17 height 17
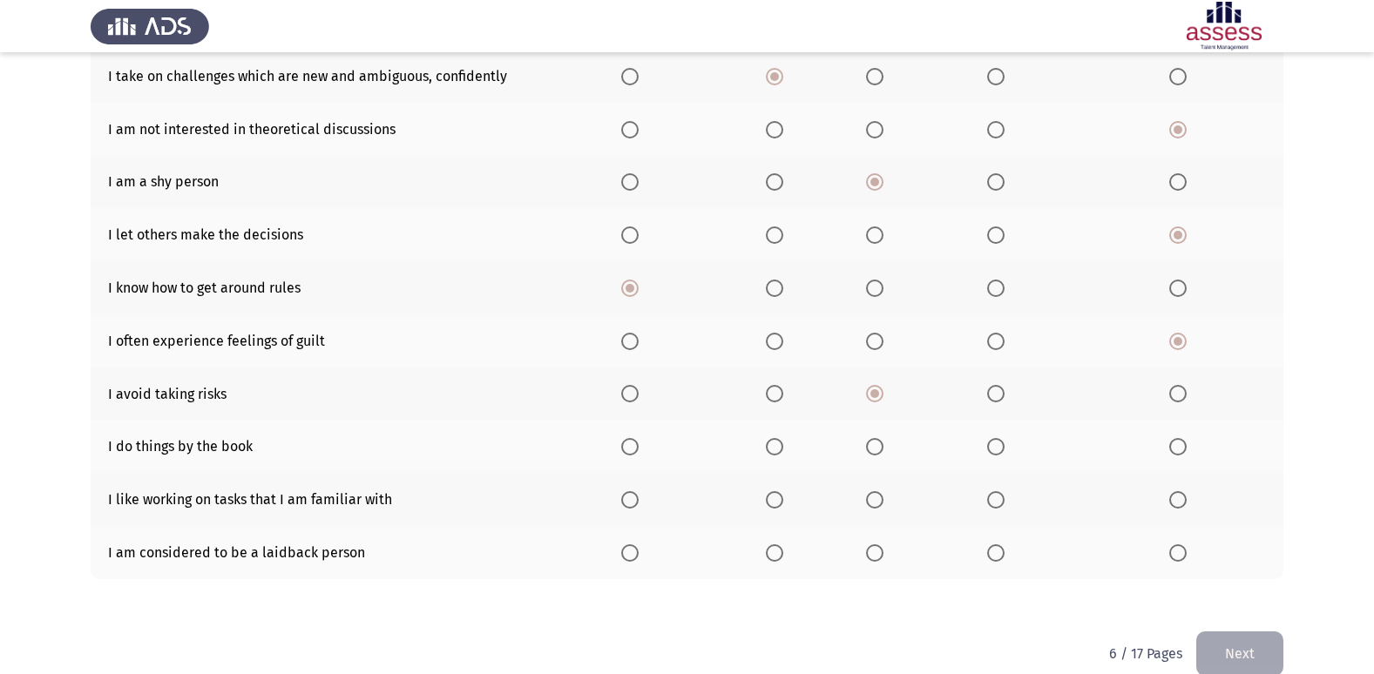
scroll to position [254, 0]
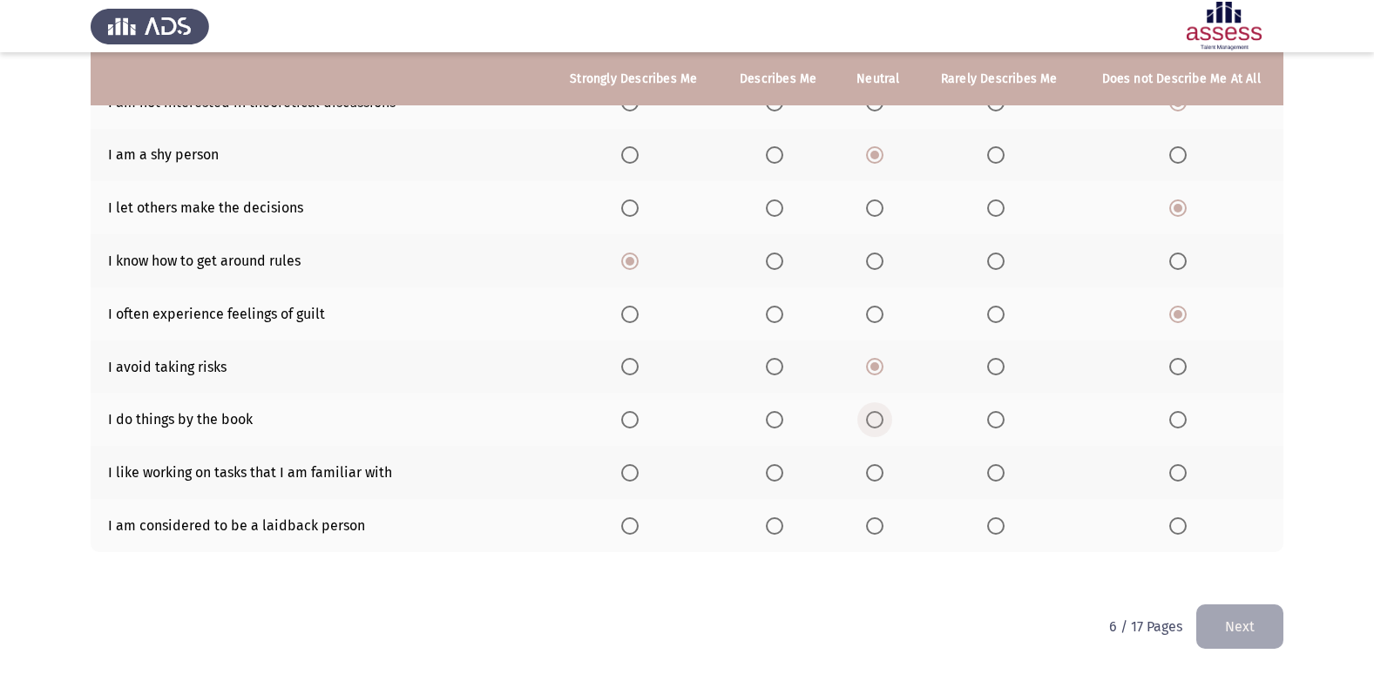
click at [878, 421] on span "Select an option" at bounding box center [874, 419] width 17 height 17
click at [878, 421] on input "Select an option" at bounding box center [874, 419] width 17 height 17
click at [871, 469] on span "Select an option" at bounding box center [874, 472] width 17 height 17
click at [871, 469] on input "Select an option" at bounding box center [874, 472] width 17 height 17
click at [1176, 530] on span "Select an option" at bounding box center [1177, 526] width 17 height 17
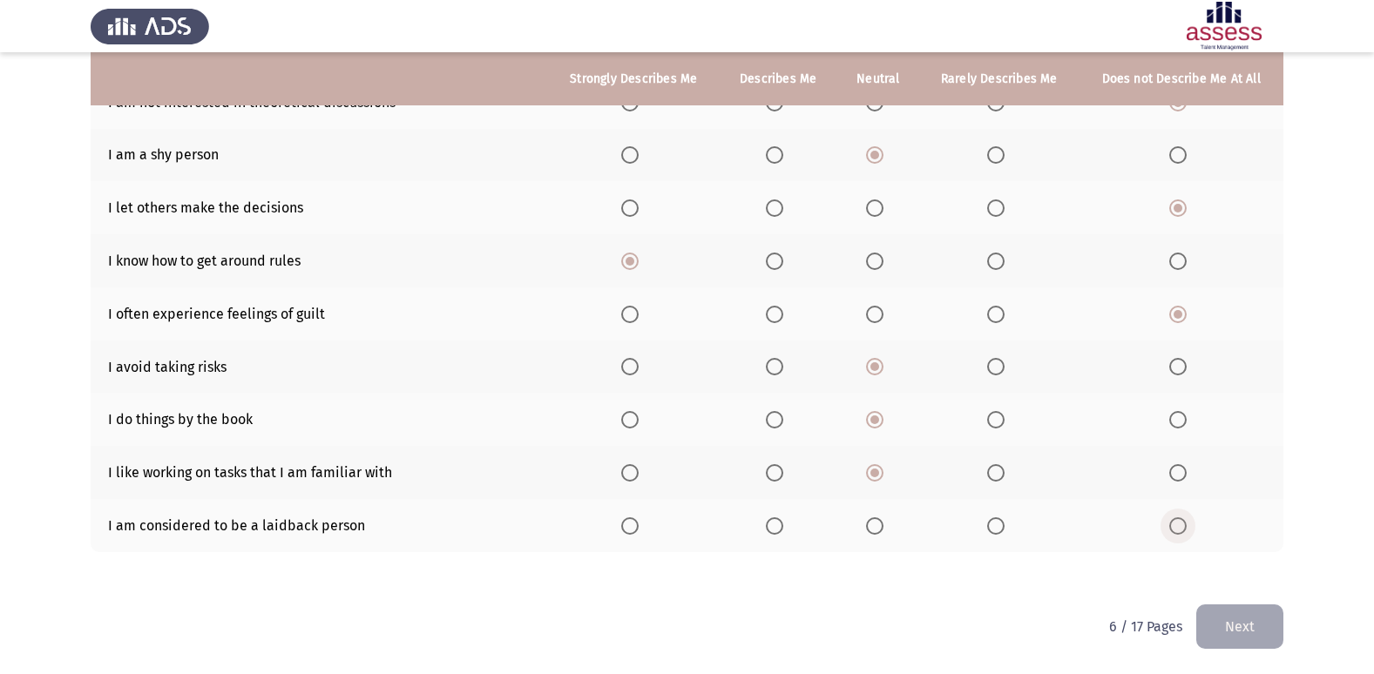
click at [1176, 530] on input "Select an option" at bounding box center [1177, 526] width 17 height 17
click at [875, 524] on span "Select an option" at bounding box center [874, 526] width 17 height 17
click at [875, 524] on input "Select an option" at bounding box center [874, 526] width 17 height 17
click at [1223, 622] on button "Next" at bounding box center [1239, 627] width 87 height 44
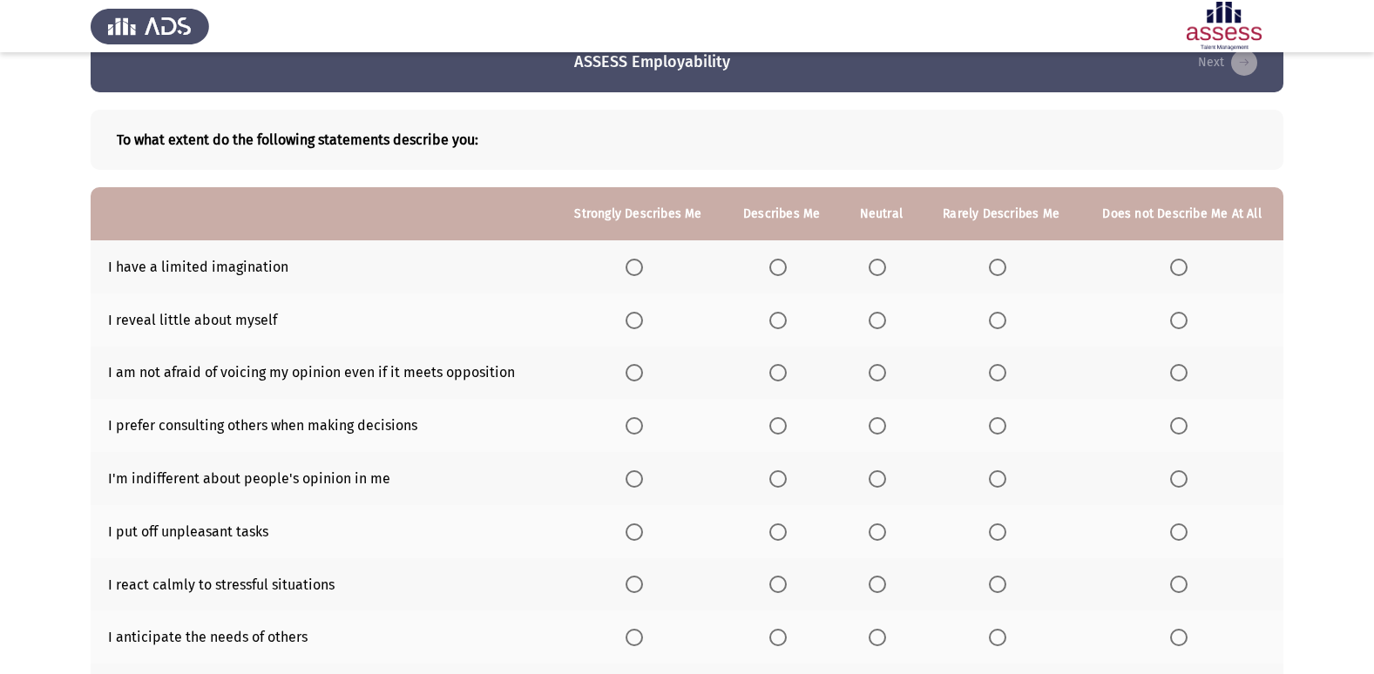
scroll to position [0, 0]
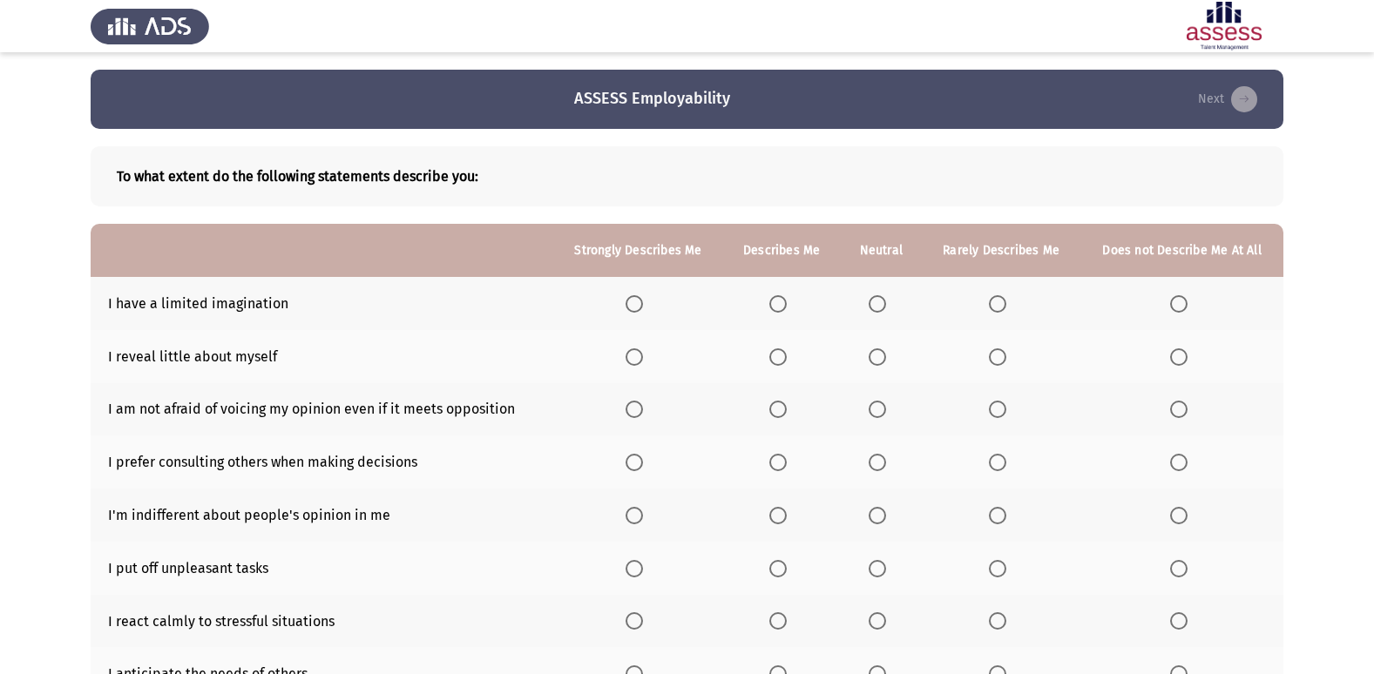
click at [1177, 303] on span "Select an option" at bounding box center [1178, 303] width 17 height 17
click at [1177, 303] on input "Select an option" at bounding box center [1178, 303] width 17 height 17
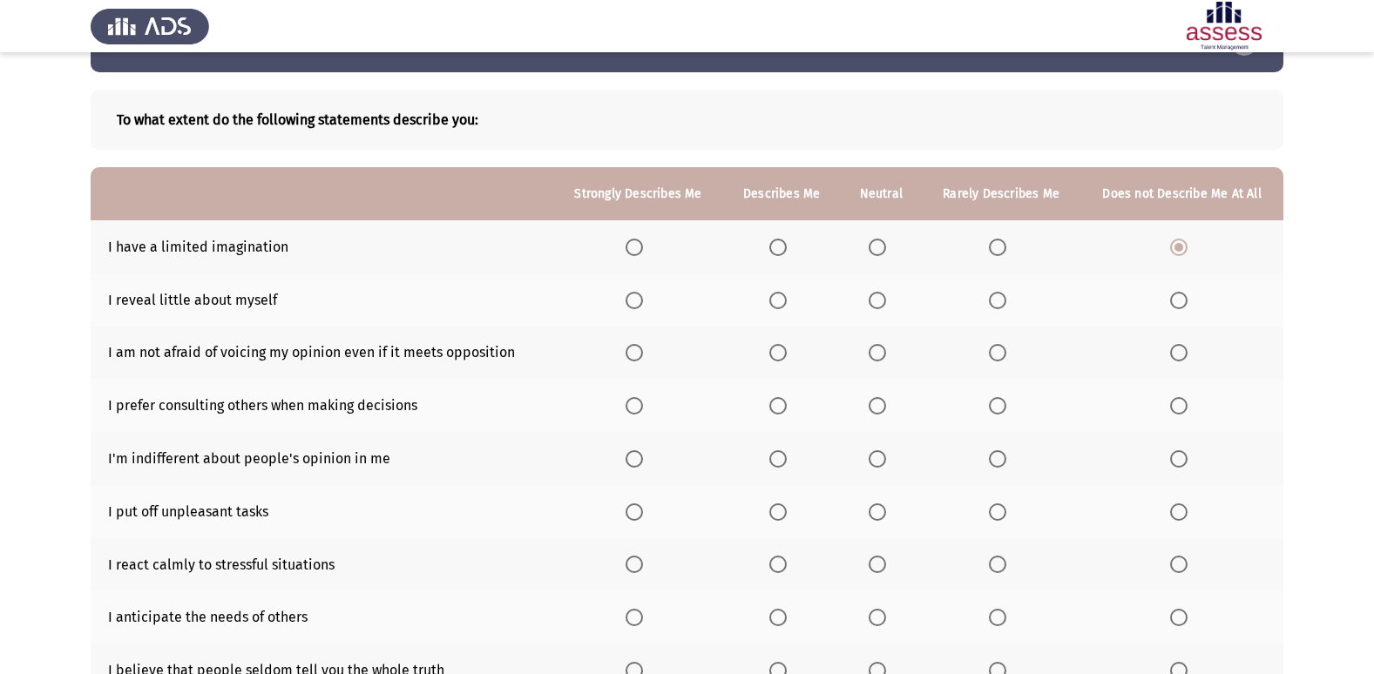
scroll to position [87, 0]
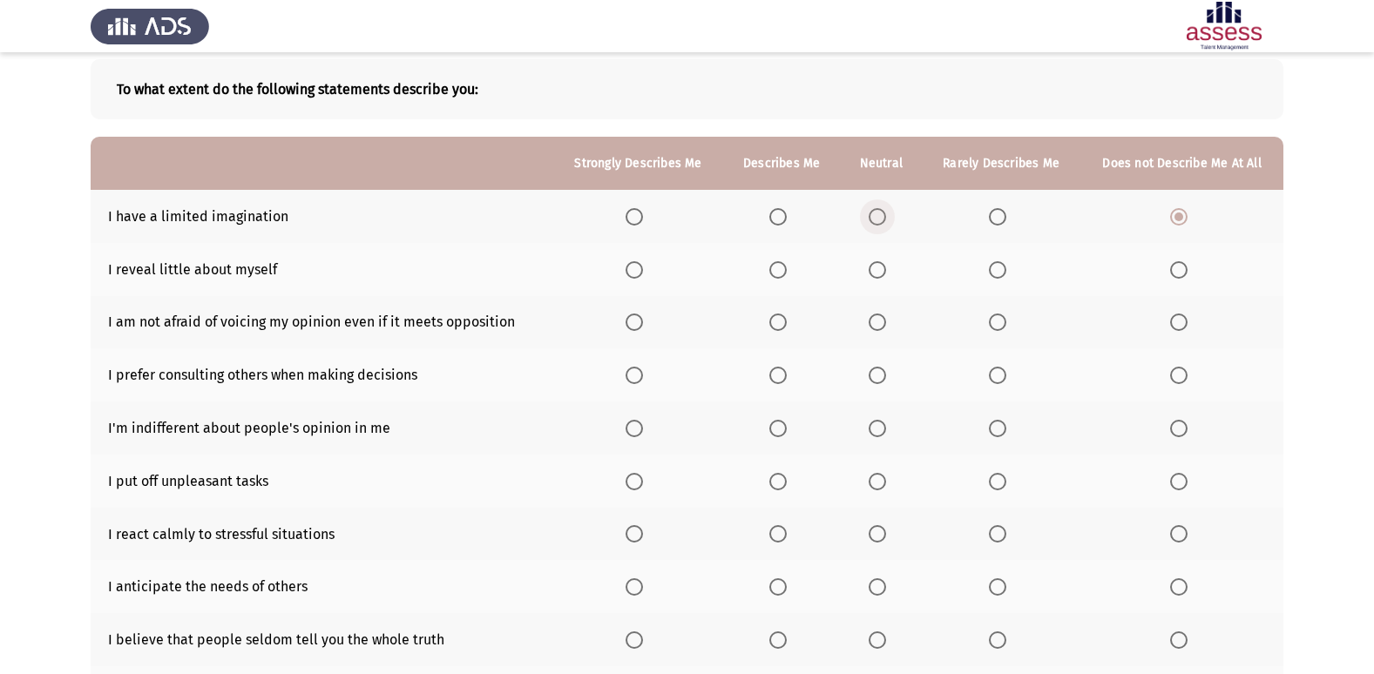
click at [886, 220] on span "Select an option" at bounding box center [877, 216] width 17 height 17
click at [886, 220] on input "Select an option" at bounding box center [877, 216] width 17 height 17
click at [881, 272] on span "Select an option" at bounding box center [877, 269] width 17 height 17
click at [881, 272] on input "Select an option" at bounding box center [877, 269] width 17 height 17
click at [876, 325] on span "Select an option" at bounding box center [877, 322] width 17 height 17
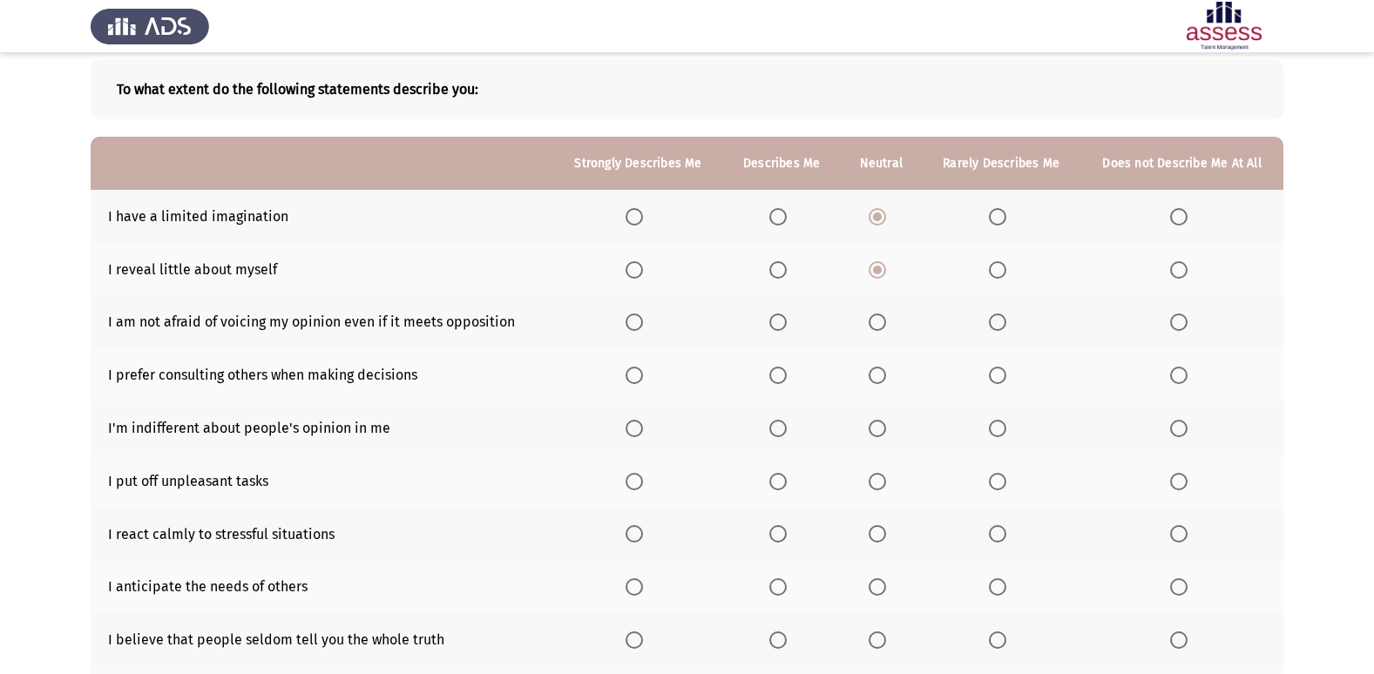
click at [876, 325] on input "Select an option" at bounding box center [877, 322] width 17 height 17
click at [650, 372] on label "Select an option" at bounding box center [638, 375] width 24 height 17
click at [643, 372] on input "Select an option" at bounding box center [634, 375] width 17 height 17
click at [1174, 429] on span "Select an option" at bounding box center [1178, 428] width 17 height 17
click at [1174, 429] on input "Select an option" at bounding box center [1178, 428] width 17 height 17
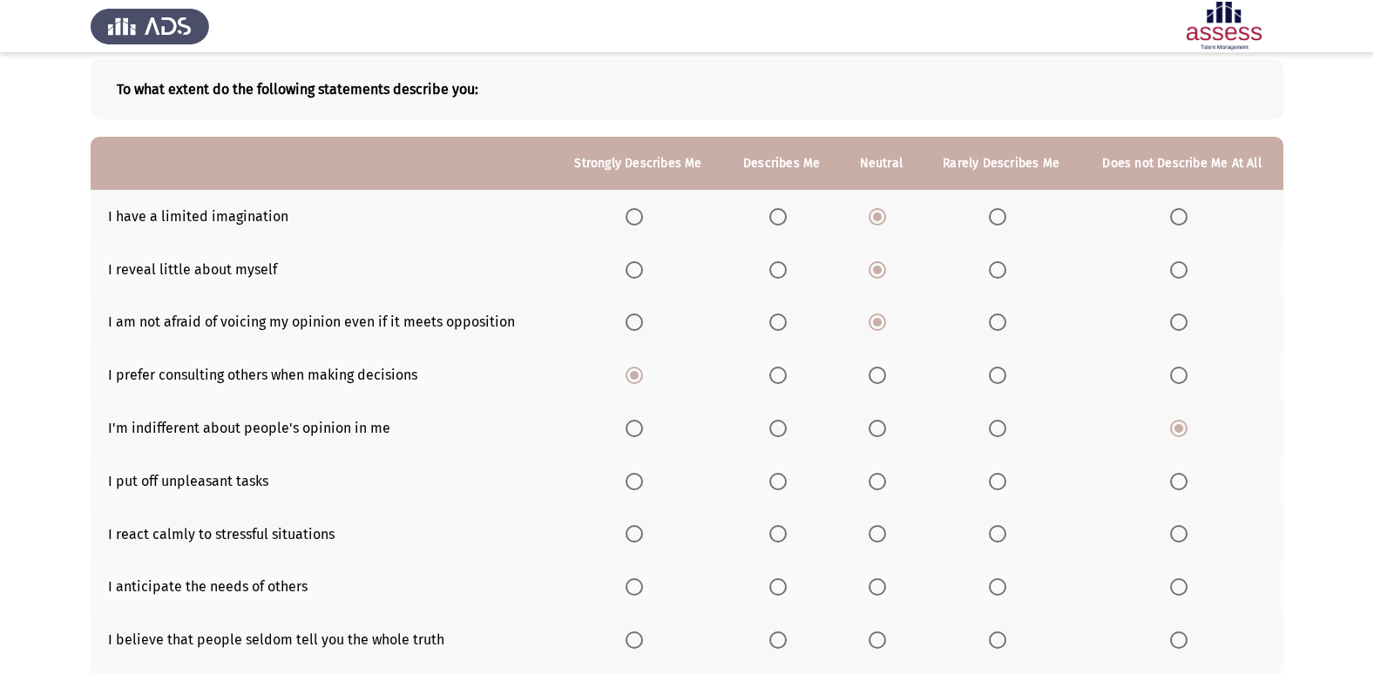
click at [1168, 486] on th at bounding box center [1182, 481] width 203 height 53
click at [1184, 478] on span "Select an option" at bounding box center [1178, 481] width 17 height 17
click at [1184, 478] on input "Select an option" at bounding box center [1178, 481] width 17 height 17
click at [640, 545] on th at bounding box center [638, 534] width 170 height 53
click at [641, 537] on span "Select an option" at bounding box center [634, 533] width 17 height 17
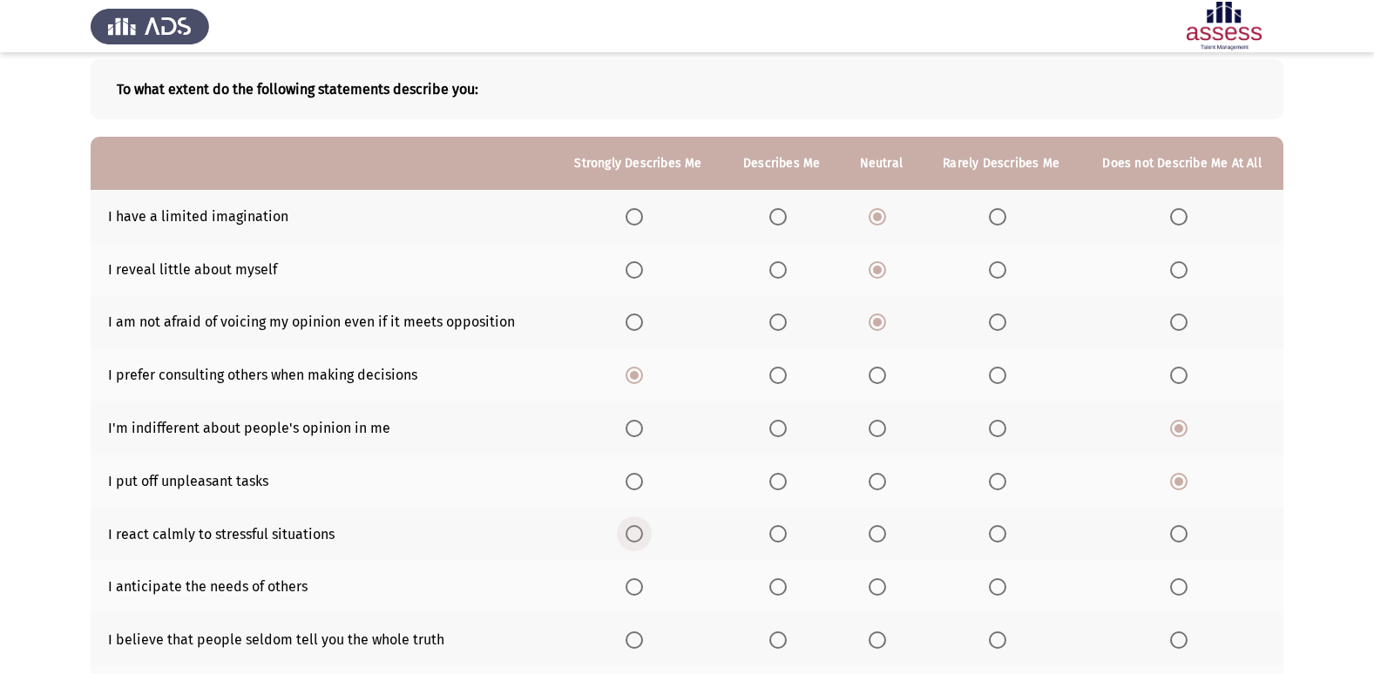
click at [641, 537] on input "Select an option" at bounding box center [634, 533] width 17 height 17
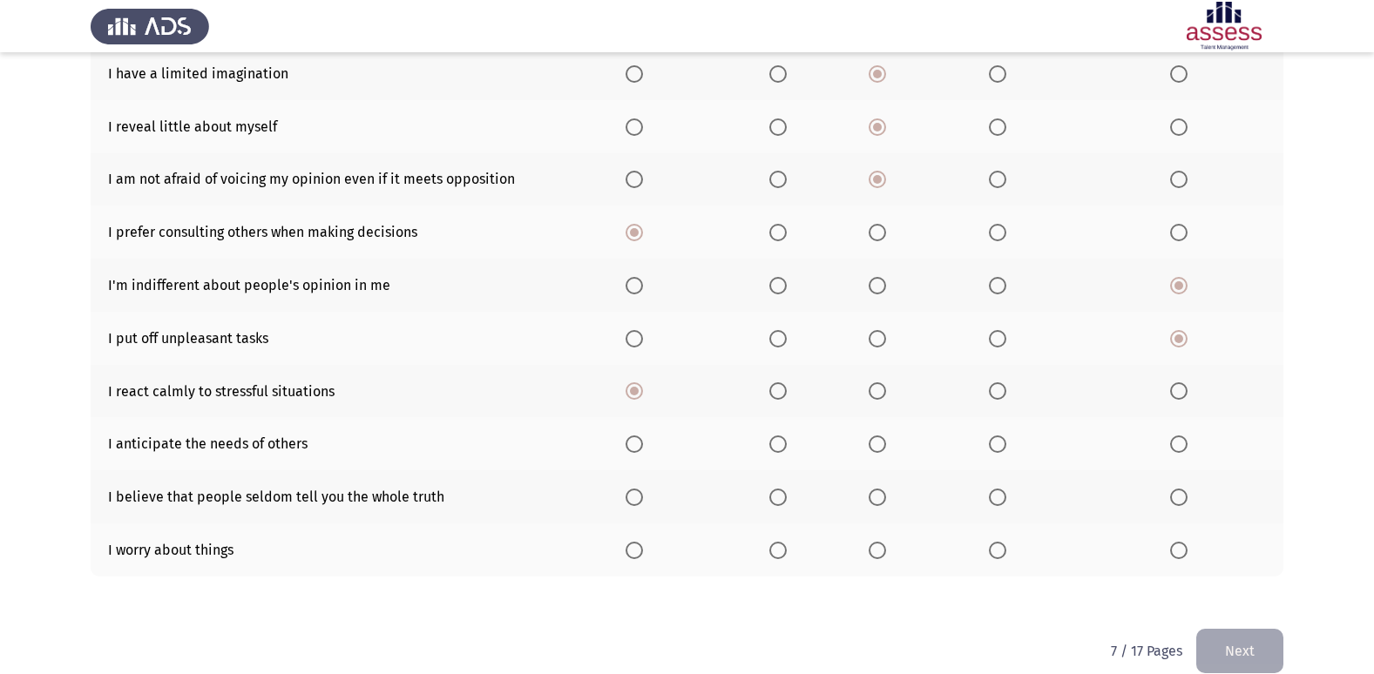
scroll to position [254, 0]
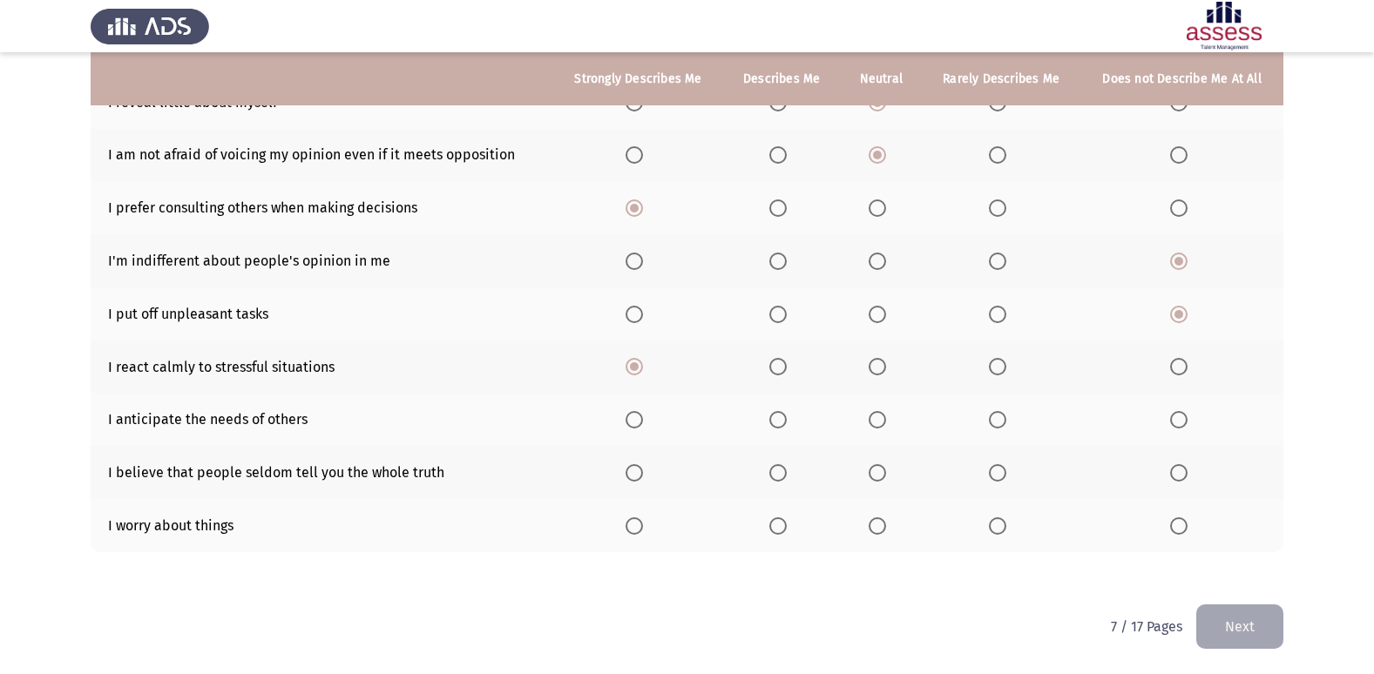
click at [890, 425] on label "Select an option" at bounding box center [881, 419] width 24 height 17
click at [886, 425] on input "Select an option" at bounding box center [877, 419] width 17 height 17
click at [783, 474] on span "Select an option" at bounding box center [777, 472] width 17 height 17
click at [783, 474] on input "Select an option" at bounding box center [777, 472] width 17 height 17
click at [1184, 531] on span "Select an option" at bounding box center [1178, 526] width 17 height 17
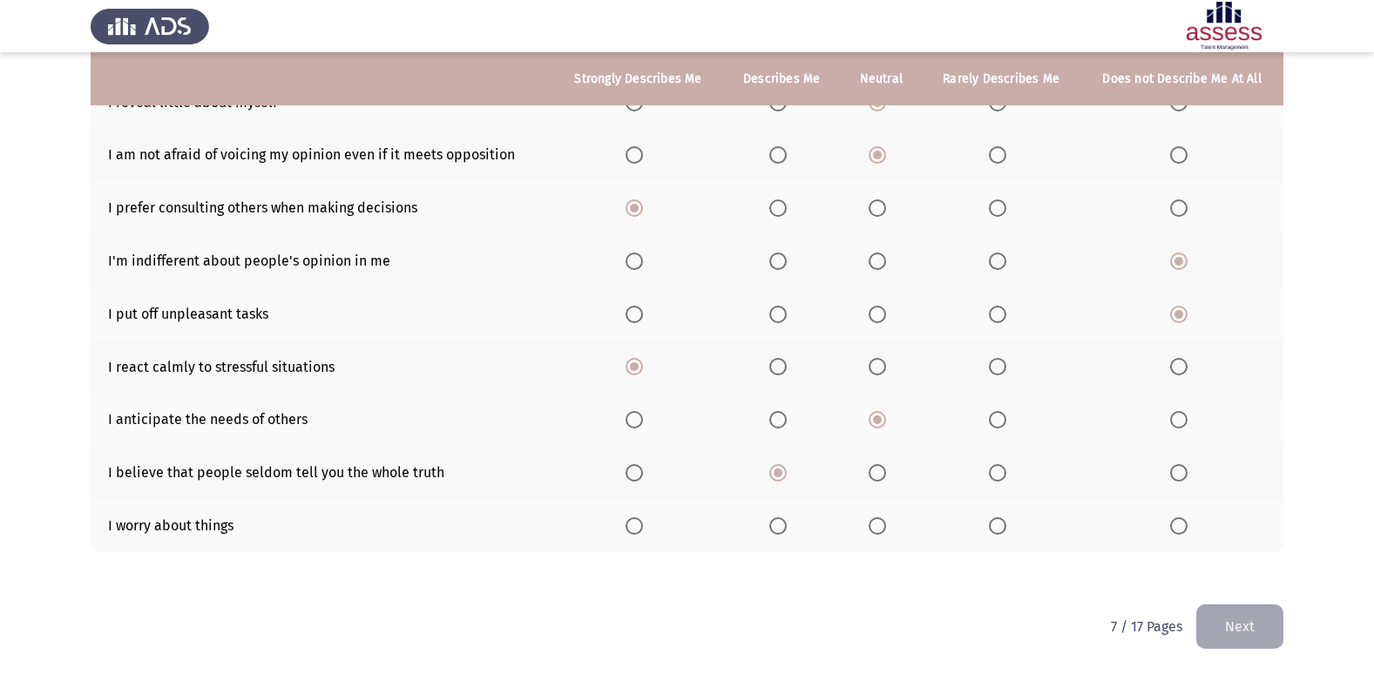
click at [1184, 531] on input "Select an option" at bounding box center [1178, 526] width 17 height 17
click at [1230, 621] on button "Next" at bounding box center [1239, 627] width 87 height 44
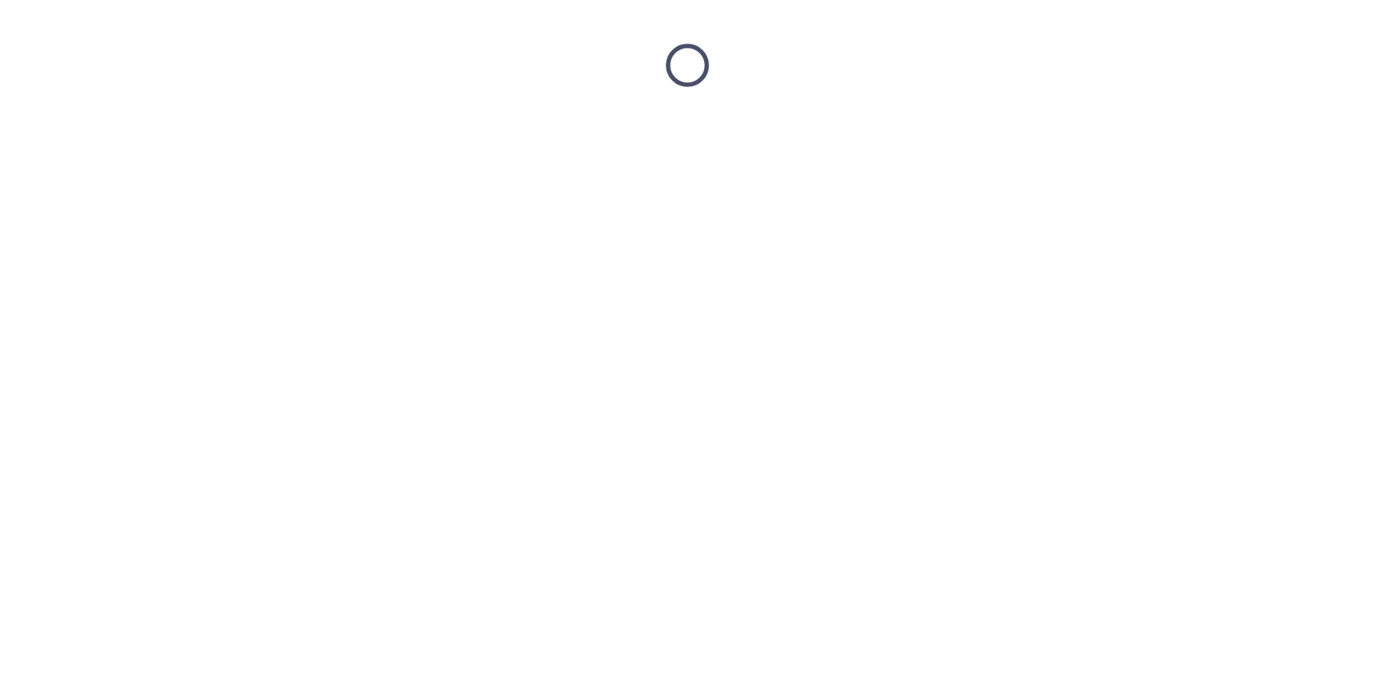
scroll to position [0, 0]
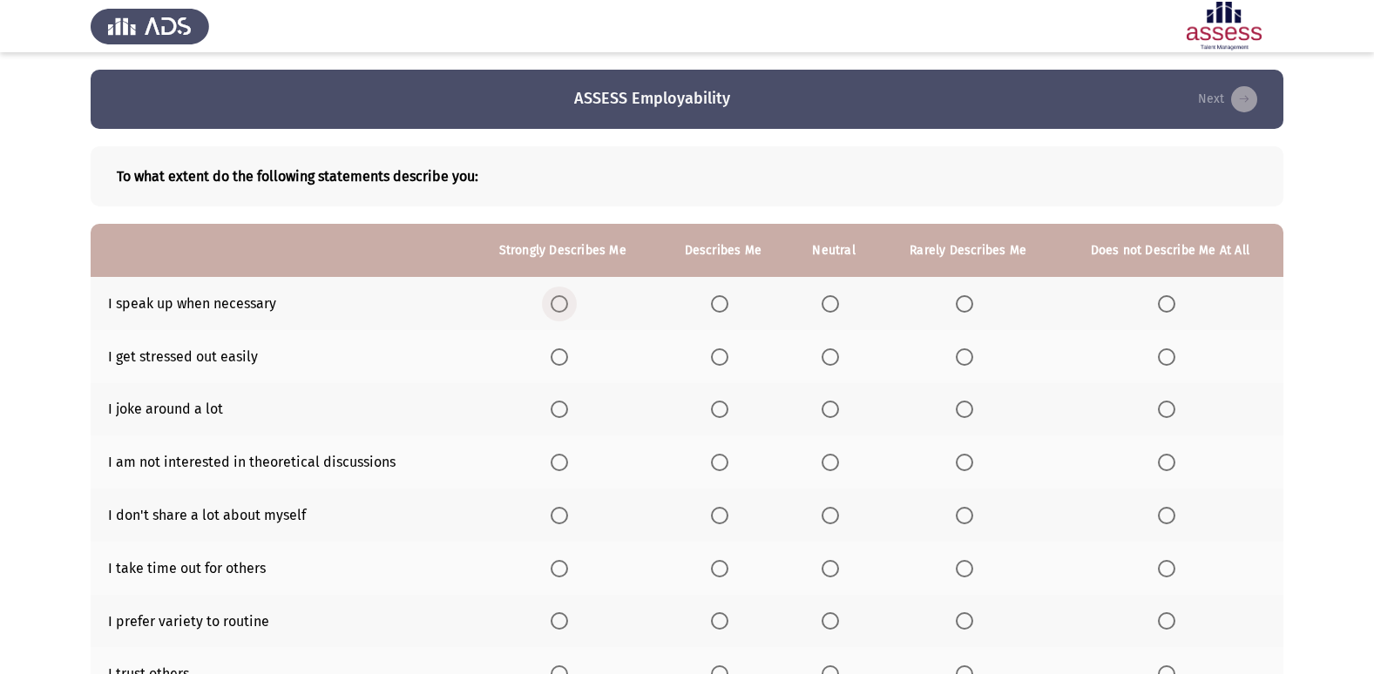
click at [552, 308] on span "Select an option" at bounding box center [559, 303] width 17 height 17
click at [552, 308] on input "Select an option" at bounding box center [559, 303] width 17 height 17
click at [1175, 362] on span "Select an option" at bounding box center [1166, 357] width 17 height 17
click at [1175, 362] on input "Select an option" at bounding box center [1166, 357] width 17 height 17
click at [1160, 407] on th at bounding box center [1170, 409] width 227 height 53
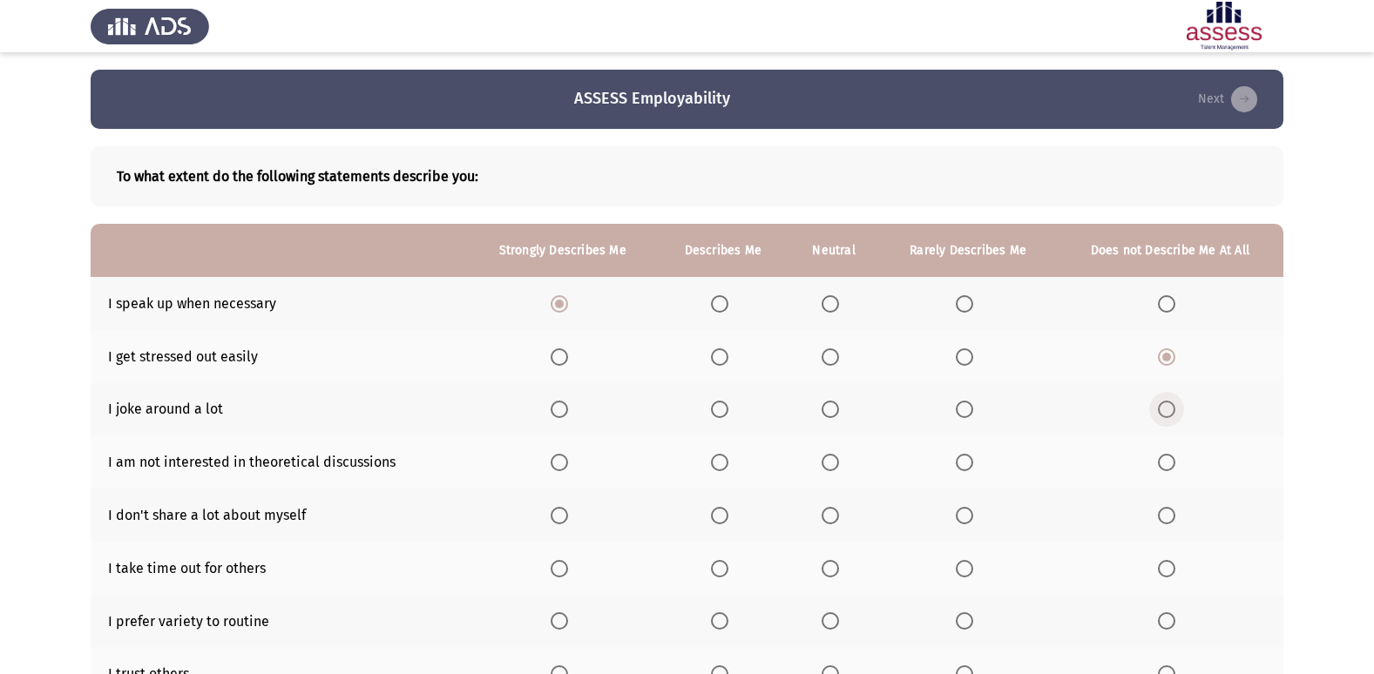
click at [1172, 412] on span "Select an option" at bounding box center [1166, 409] width 17 height 17
click at [1172, 412] on input "Select an option" at bounding box center [1166, 409] width 17 height 17
click at [1161, 459] on span "Select an option" at bounding box center [1166, 462] width 17 height 17
click at [1161, 459] on input "Select an option" at bounding box center [1166, 462] width 17 height 17
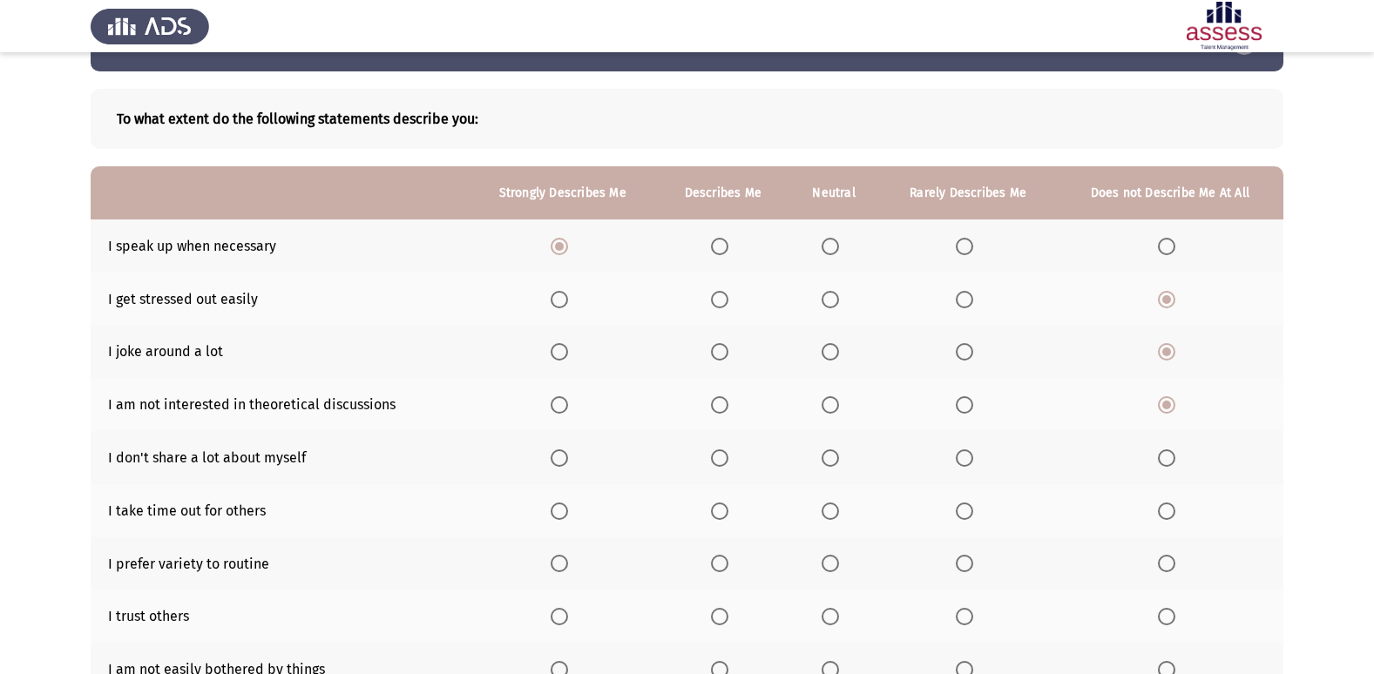
scroll to position [87, 0]
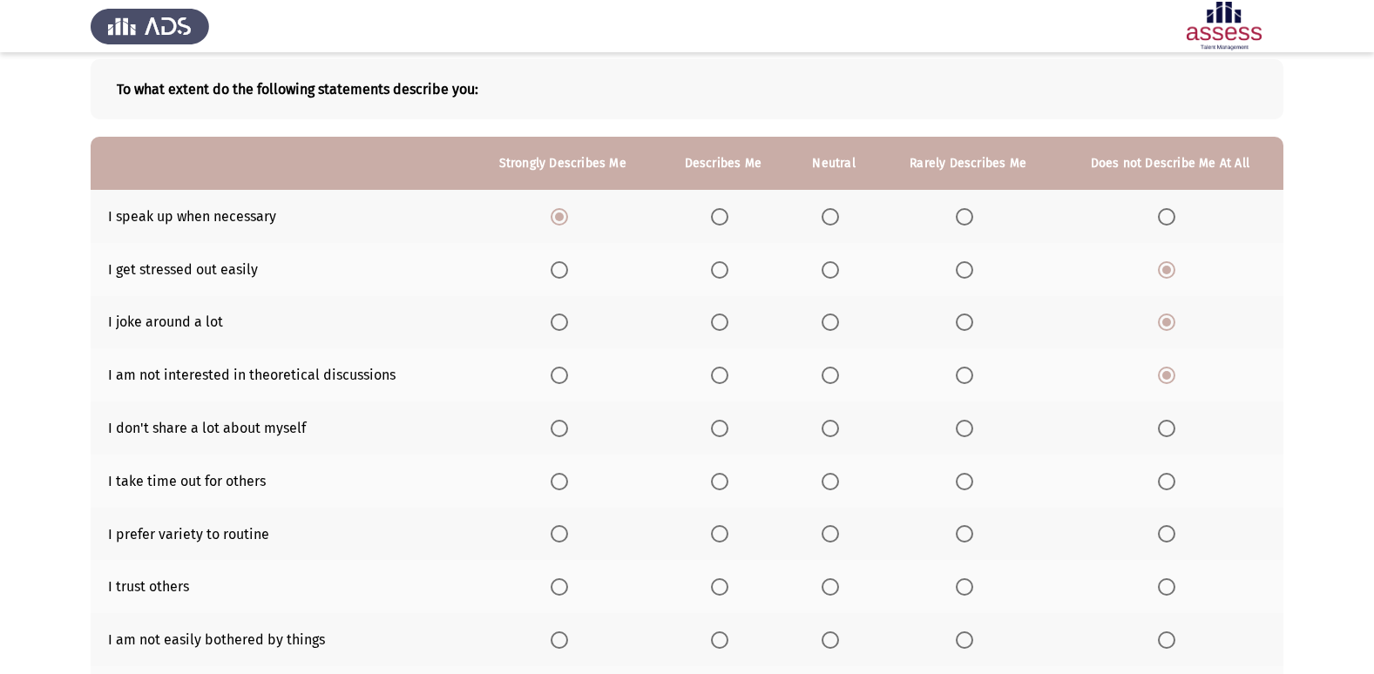
click at [1176, 431] on label "Select an option" at bounding box center [1170, 428] width 24 height 17
click at [1176, 431] on input "Select an option" at bounding box center [1166, 428] width 17 height 17
click at [1174, 477] on span "Select an option" at bounding box center [1166, 481] width 17 height 17
click at [1174, 477] on input "Select an option" at bounding box center [1166, 481] width 17 height 17
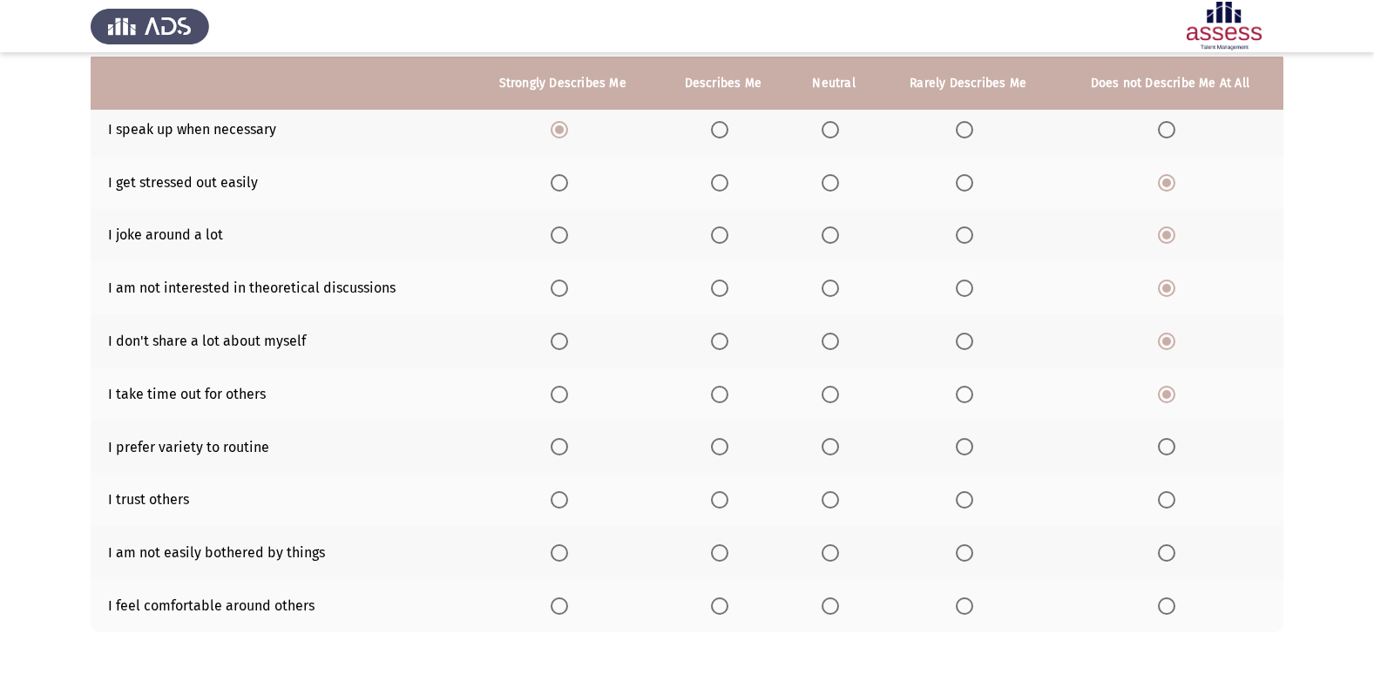
scroll to position [254, 0]
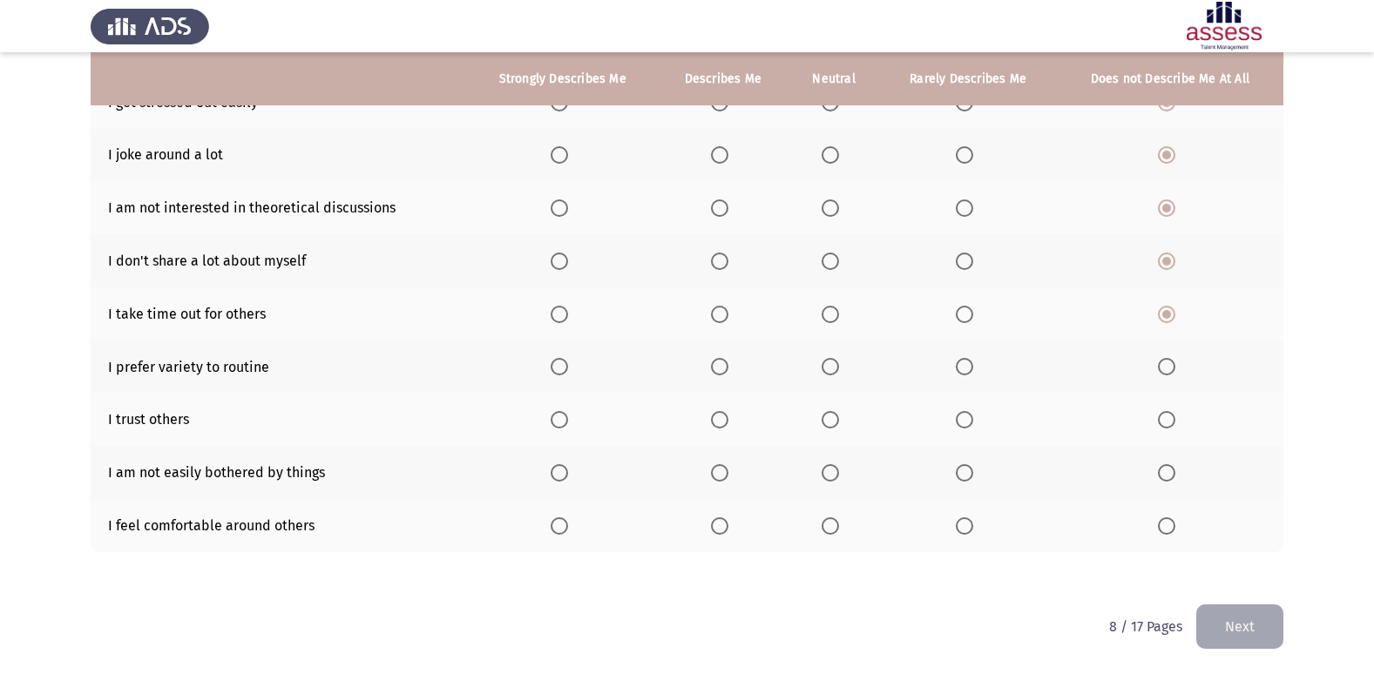
click at [566, 368] on span "Select an option" at bounding box center [559, 366] width 17 height 17
click at [566, 368] on input "Select an option" at bounding box center [559, 366] width 17 height 17
click at [830, 423] on span "Select an option" at bounding box center [830, 419] width 17 height 17
click at [830, 423] on input "Select an option" at bounding box center [830, 419] width 17 height 17
click at [835, 471] on span "Select an option" at bounding box center [830, 472] width 17 height 17
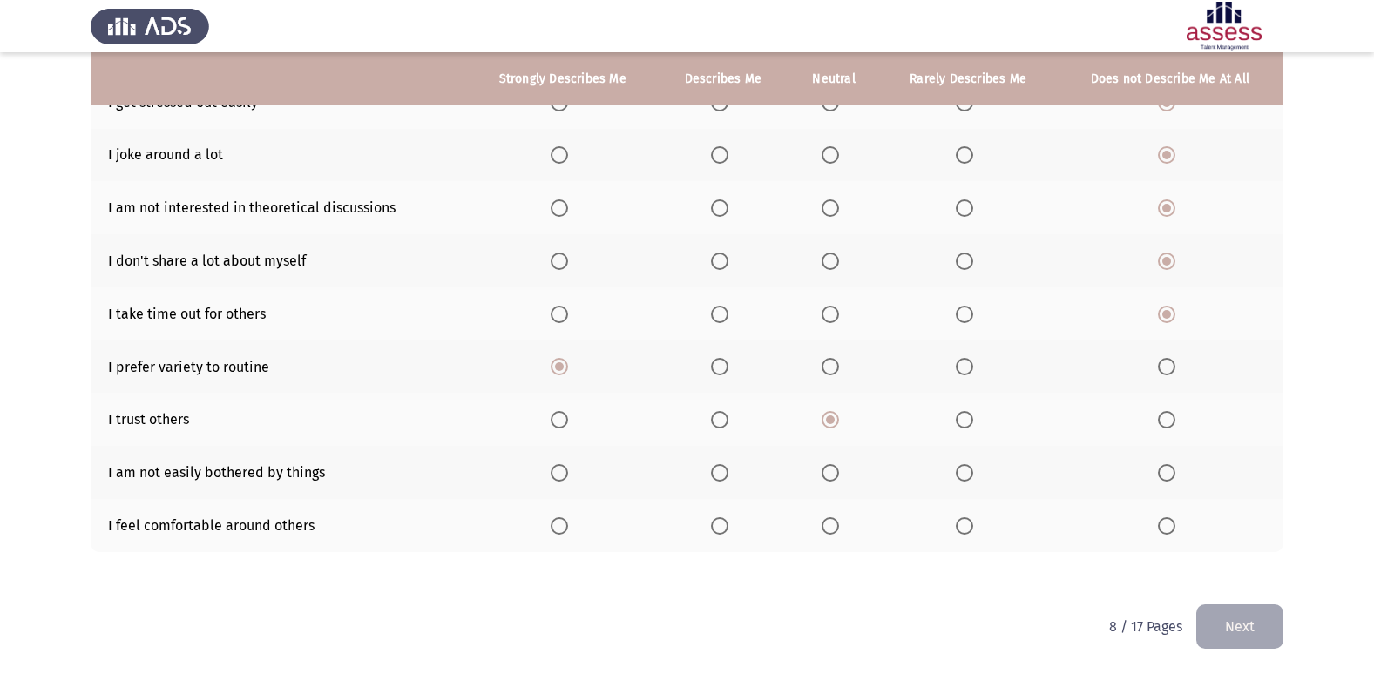
click at [835, 471] on input "Select an option" at bounding box center [830, 472] width 17 height 17
click at [823, 523] on span "Select an option" at bounding box center [830, 526] width 17 height 17
click at [823, 523] on input "Select an option" at bounding box center [830, 526] width 17 height 17
click at [1277, 627] on button "Next" at bounding box center [1239, 627] width 87 height 44
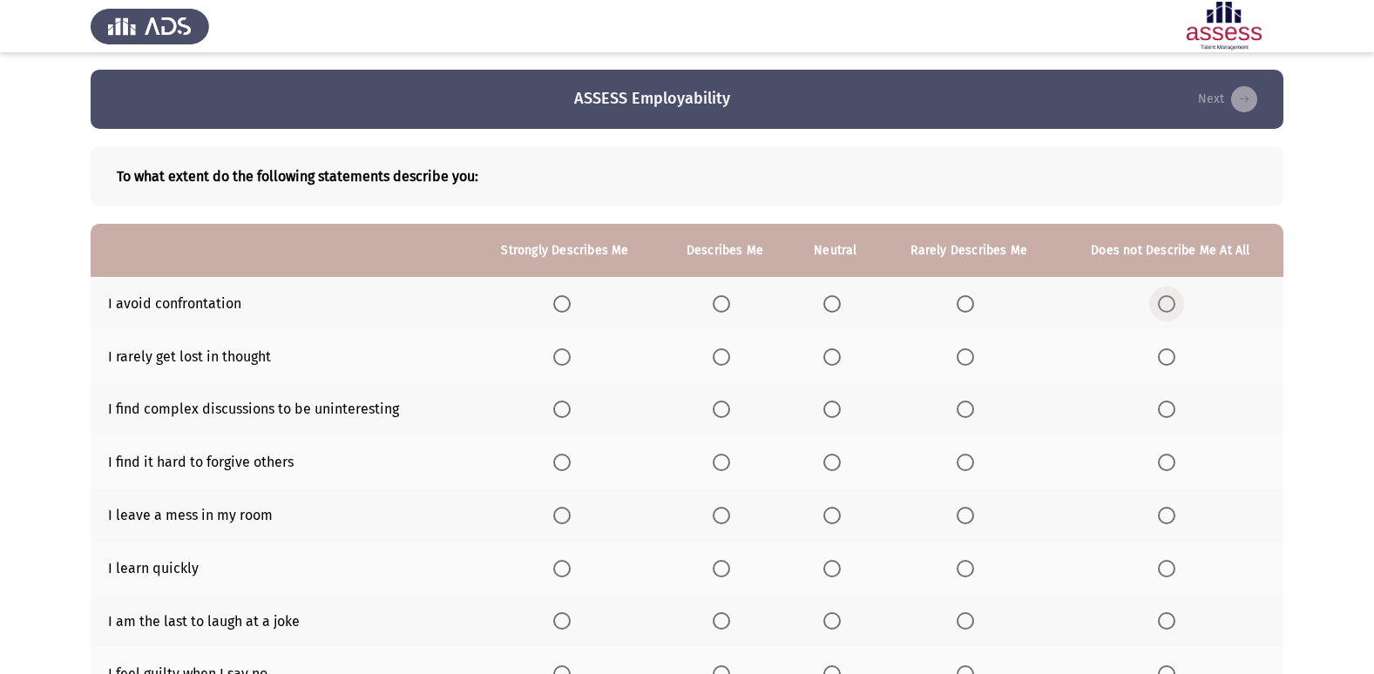
click at [1164, 303] on span "Select an option" at bounding box center [1166, 303] width 17 height 17
click at [1164, 303] on input "Select an option" at bounding box center [1166, 303] width 17 height 17
click at [841, 356] on span "Select an option" at bounding box center [832, 357] width 17 height 17
click at [841, 356] on input "Select an option" at bounding box center [832, 357] width 17 height 17
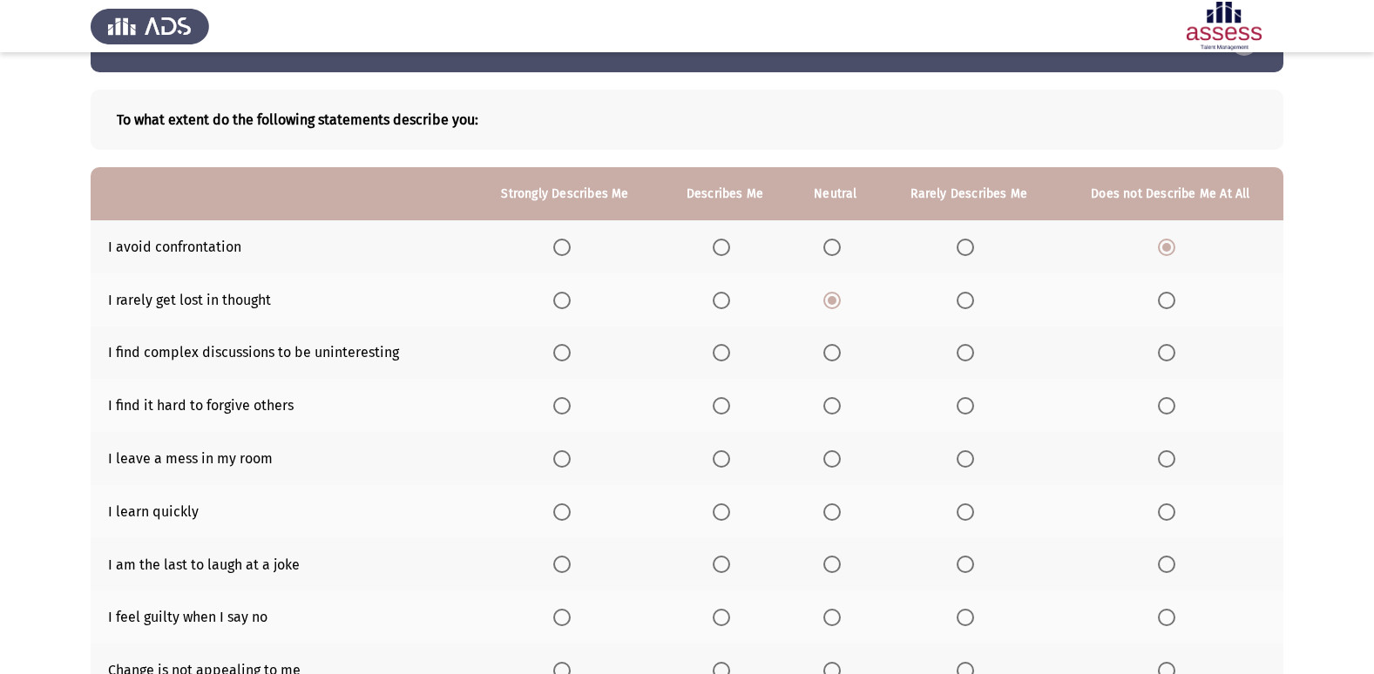
scroll to position [87, 0]
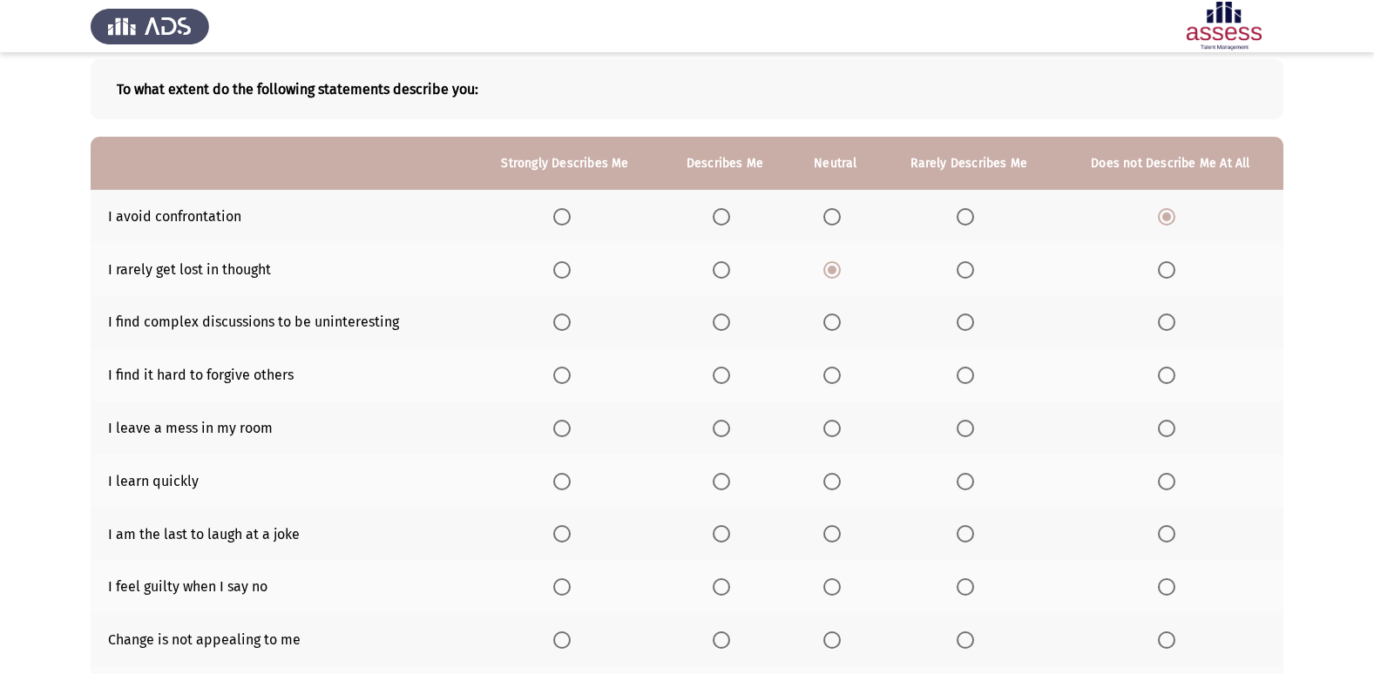
click at [559, 379] on span "Select an option" at bounding box center [561, 375] width 17 height 17
click at [559, 379] on input "Select an option" at bounding box center [561, 375] width 17 height 17
click at [580, 325] on th at bounding box center [565, 322] width 189 height 53
click at [568, 334] on th at bounding box center [565, 322] width 189 height 53
click at [563, 320] on span "Select an option" at bounding box center [561, 322] width 17 height 17
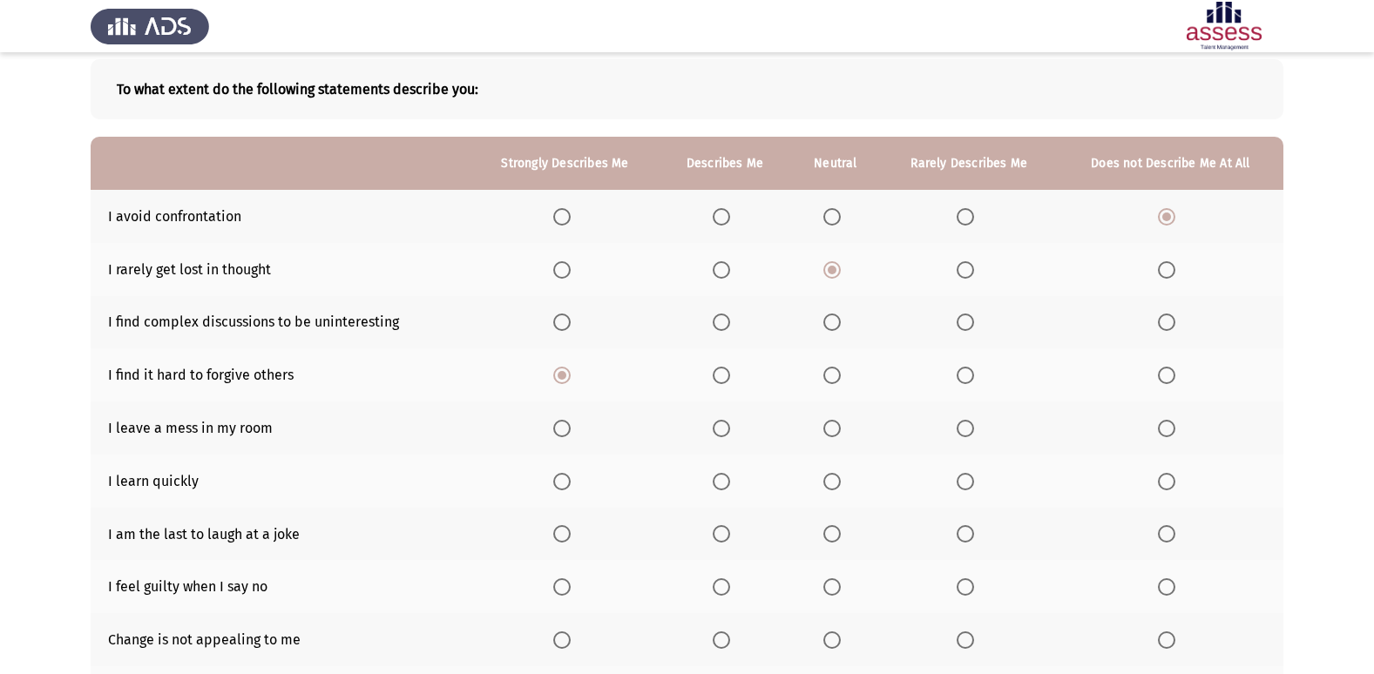
click at [563, 320] on input "Select an option" at bounding box center [561, 322] width 17 height 17
click at [1176, 379] on span "Select an option" at bounding box center [1166, 375] width 17 height 17
click at [1176, 379] on input "Select an option" at bounding box center [1166, 375] width 17 height 17
click at [1168, 425] on span "Select an option" at bounding box center [1166, 428] width 17 height 17
click at [1168, 425] on input "Select an option" at bounding box center [1166, 428] width 17 height 17
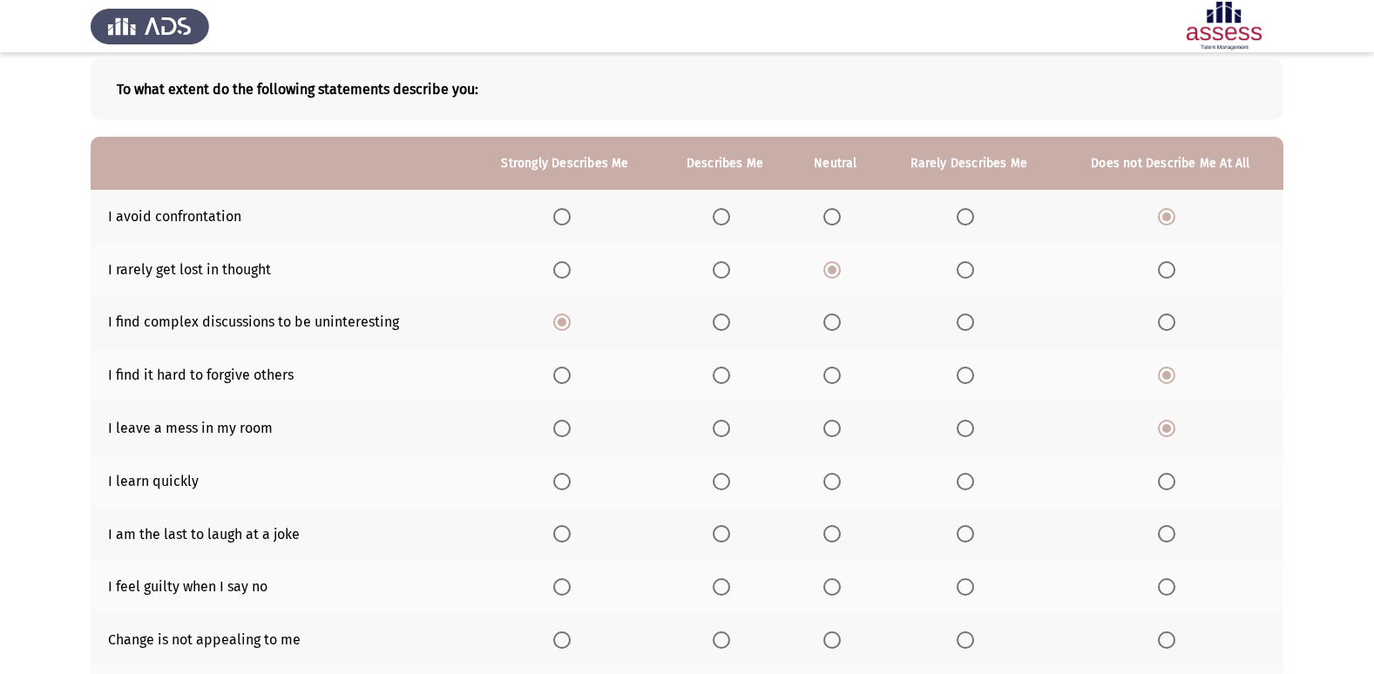
click at [561, 481] on span "Select an option" at bounding box center [561, 481] width 17 height 17
click at [561, 481] on input "Select an option" at bounding box center [561, 481] width 17 height 17
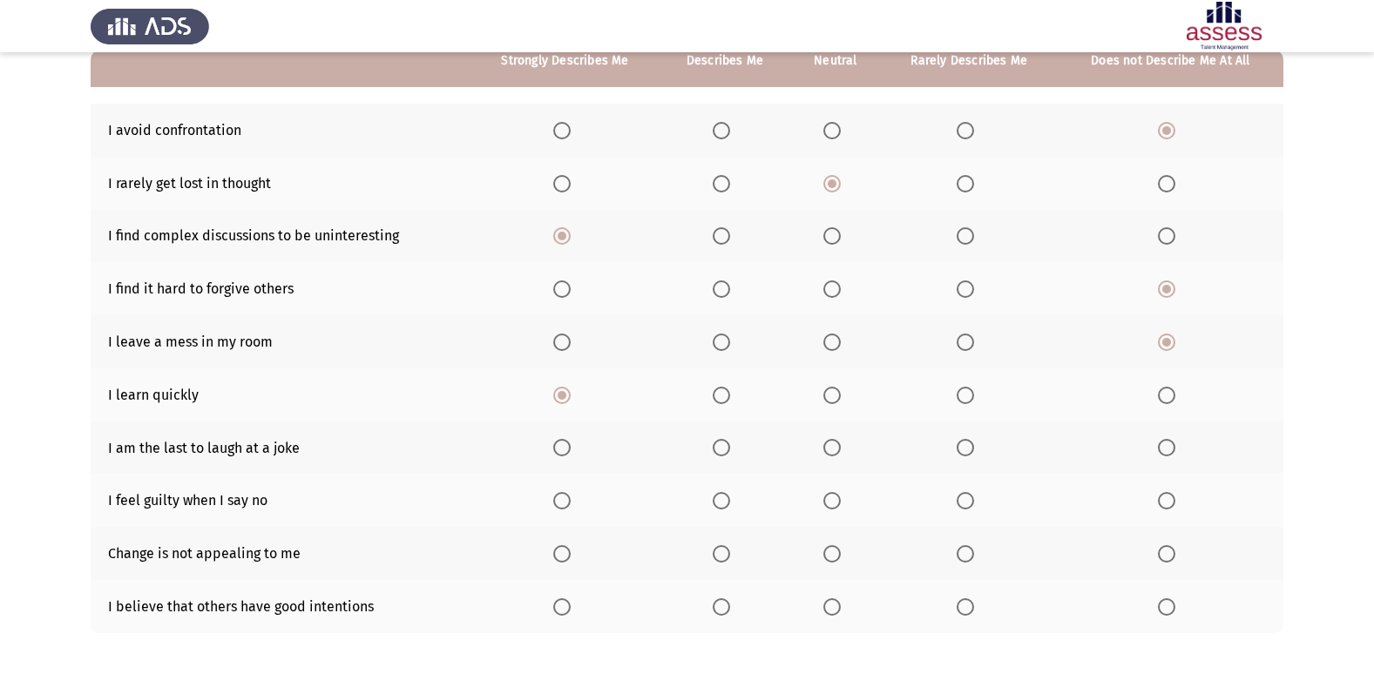
scroll to position [174, 0]
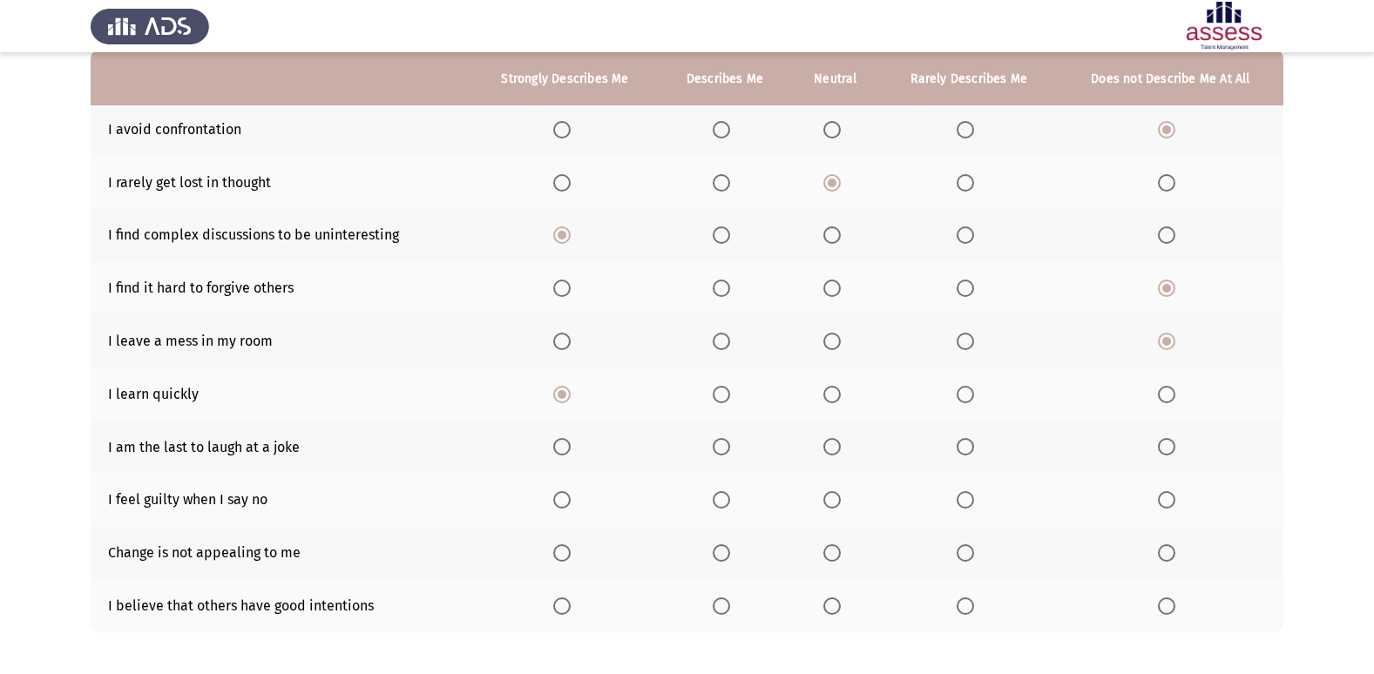
click at [1162, 444] on span "Select an option" at bounding box center [1166, 446] width 17 height 17
click at [1162, 444] on input "Select an option" at bounding box center [1166, 446] width 17 height 17
click at [1167, 503] on span "Select an option" at bounding box center [1166, 499] width 17 height 17
click at [1167, 503] on input "Select an option" at bounding box center [1166, 499] width 17 height 17
click at [966, 557] on span "Select an option" at bounding box center [965, 553] width 17 height 17
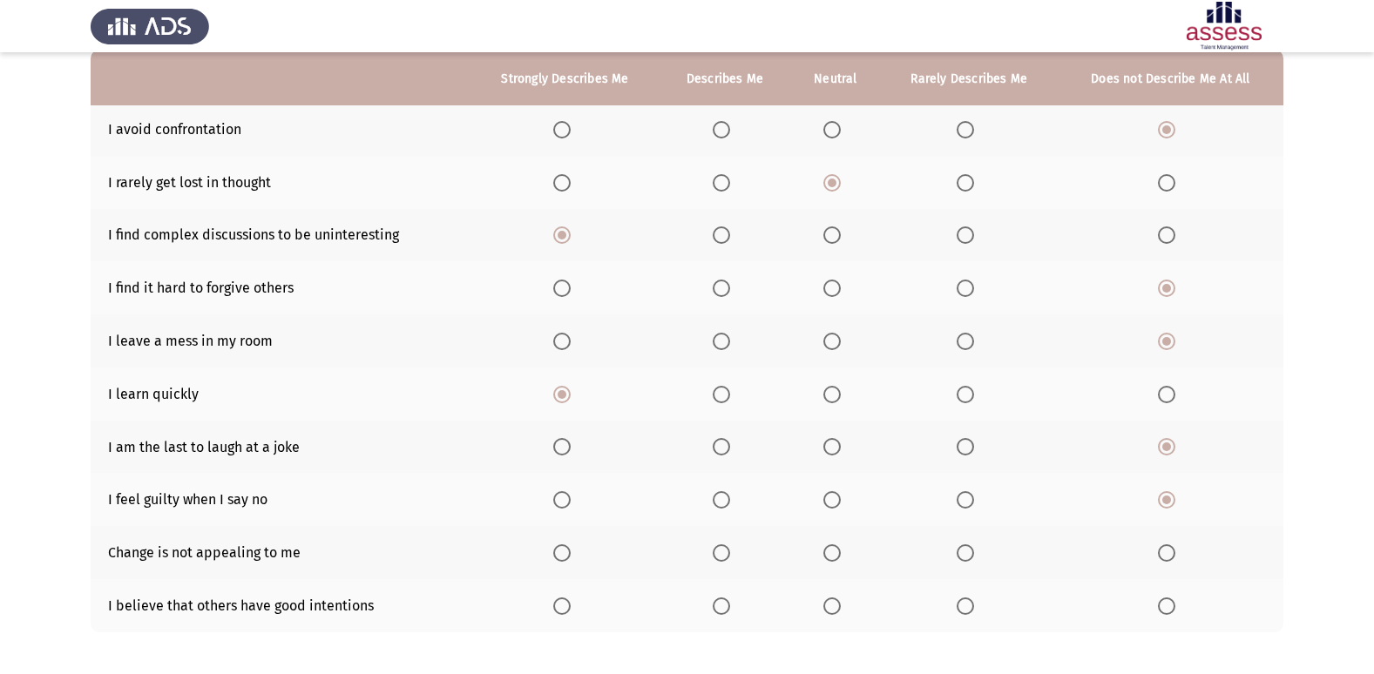
click at [966, 557] on input "Select an option" at bounding box center [965, 553] width 17 height 17
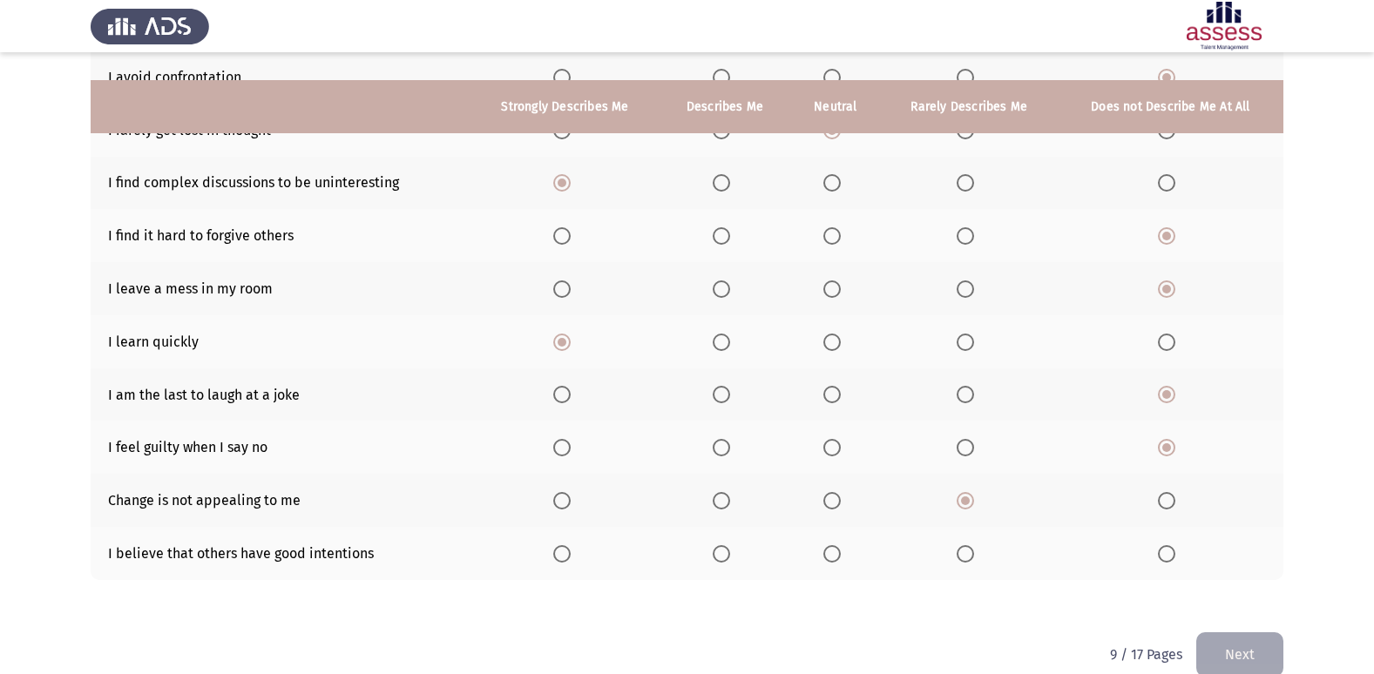
scroll to position [254, 0]
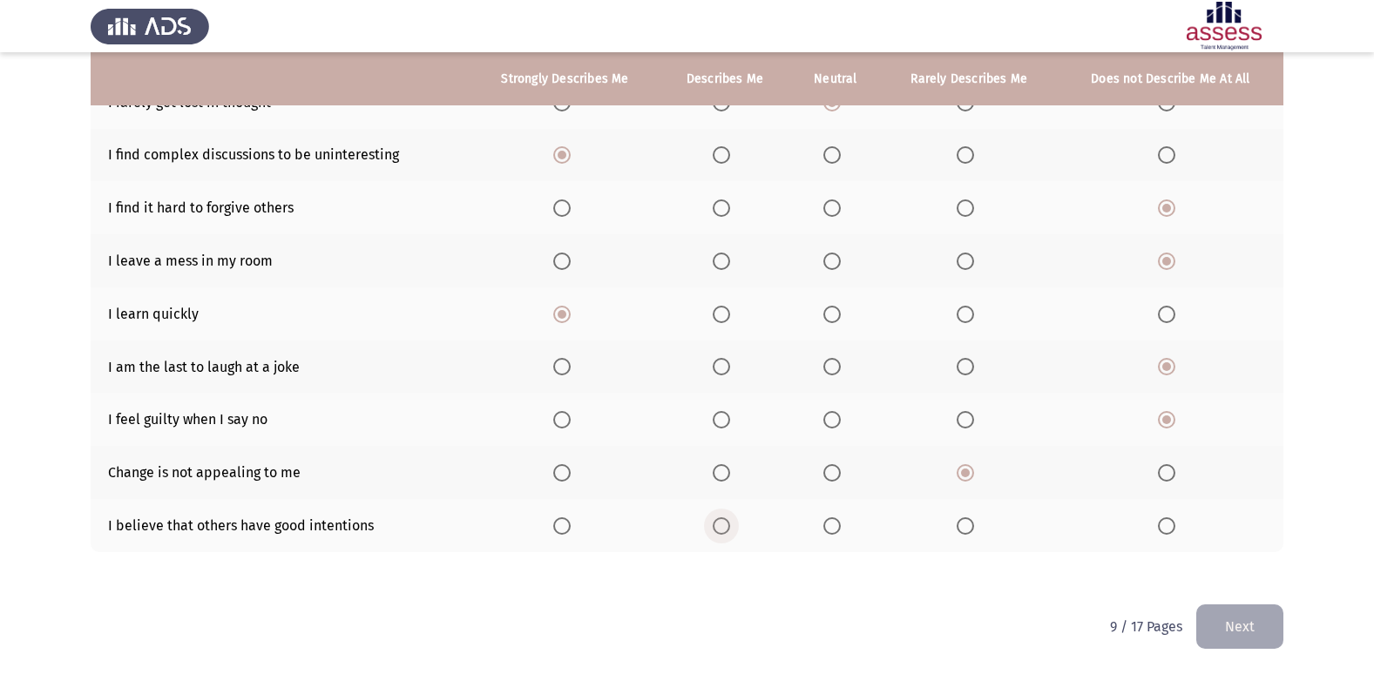
click at [723, 531] on span "Select an option" at bounding box center [721, 526] width 17 height 17
click at [723, 531] on input "Select an option" at bounding box center [721, 526] width 17 height 17
click at [1230, 623] on button "Next" at bounding box center [1239, 627] width 87 height 44
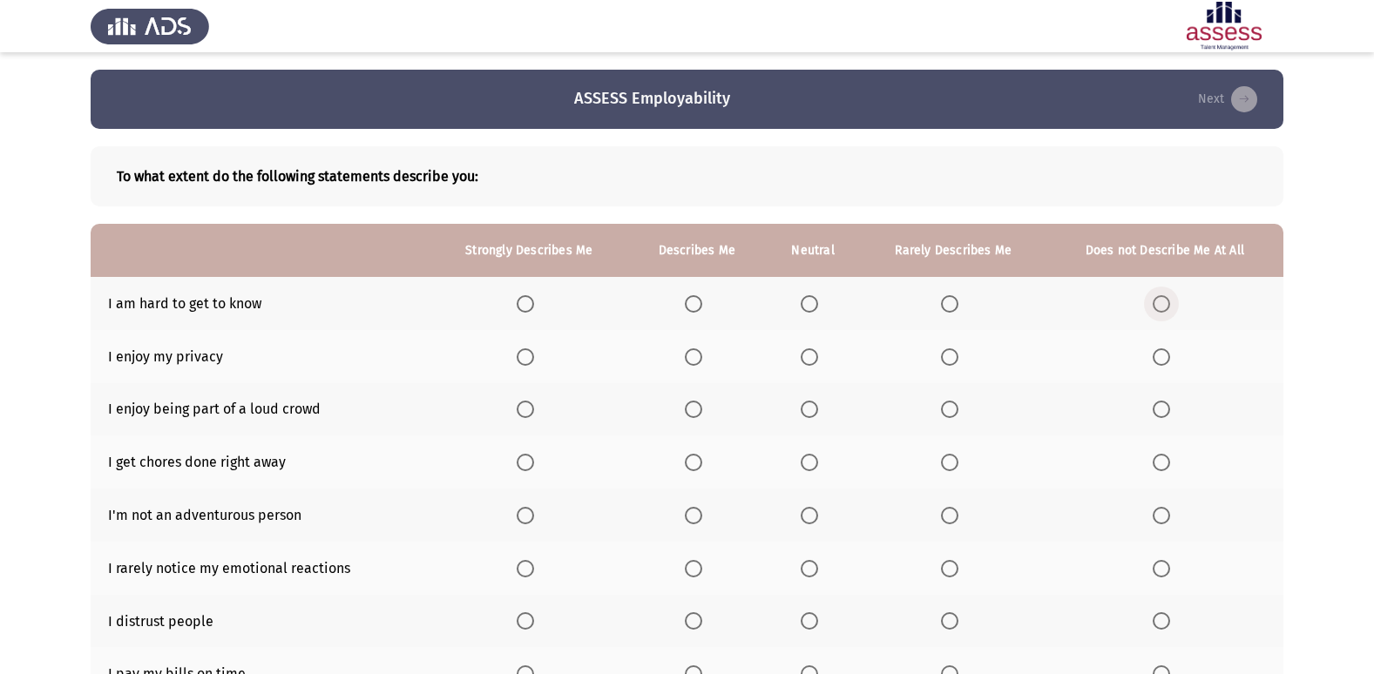
click at [1155, 305] on span "Select an option" at bounding box center [1161, 303] width 17 height 17
click at [1155, 305] on input "Select an option" at bounding box center [1161, 303] width 17 height 17
click at [525, 363] on span "Select an option" at bounding box center [525, 357] width 17 height 17
click at [525, 363] on input "Select an option" at bounding box center [525, 357] width 17 height 17
click at [1158, 417] on span "Select an option" at bounding box center [1161, 409] width 17 height 17
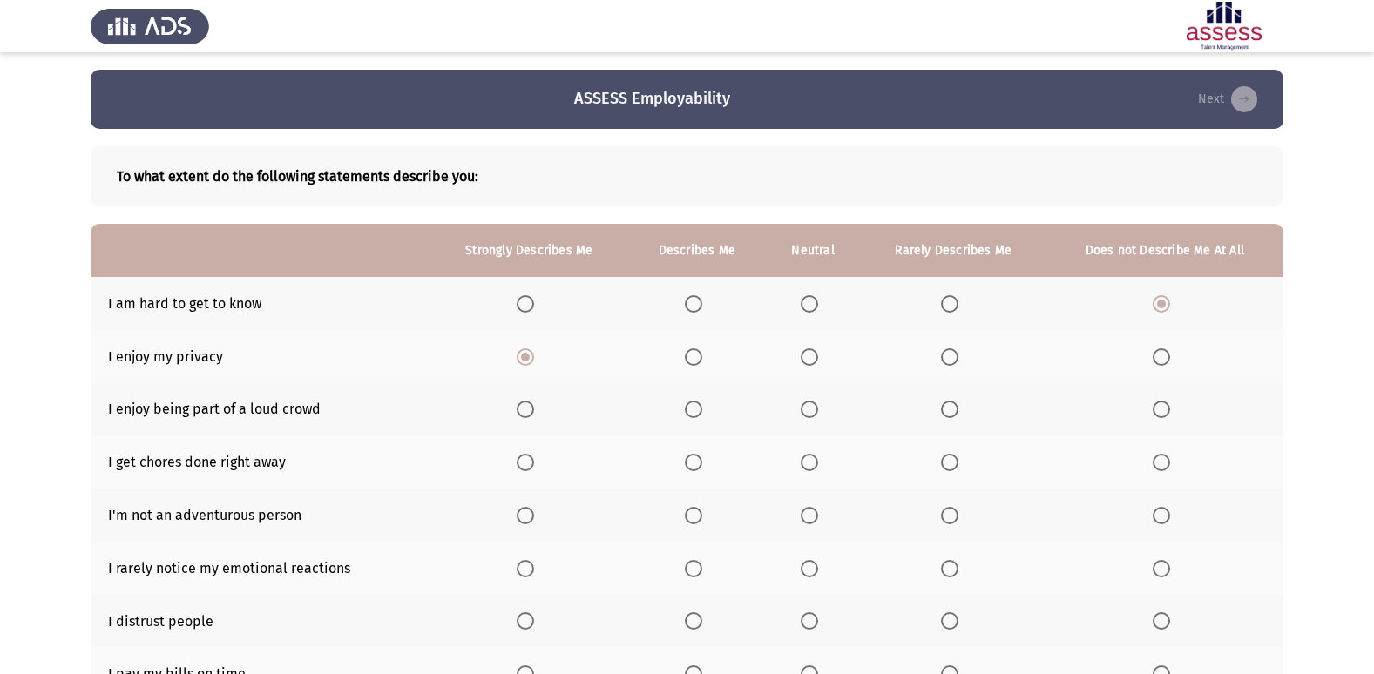
click at [1158, 417] on input "Select an option" at bounding box center [1161, 409] width 17 height 17
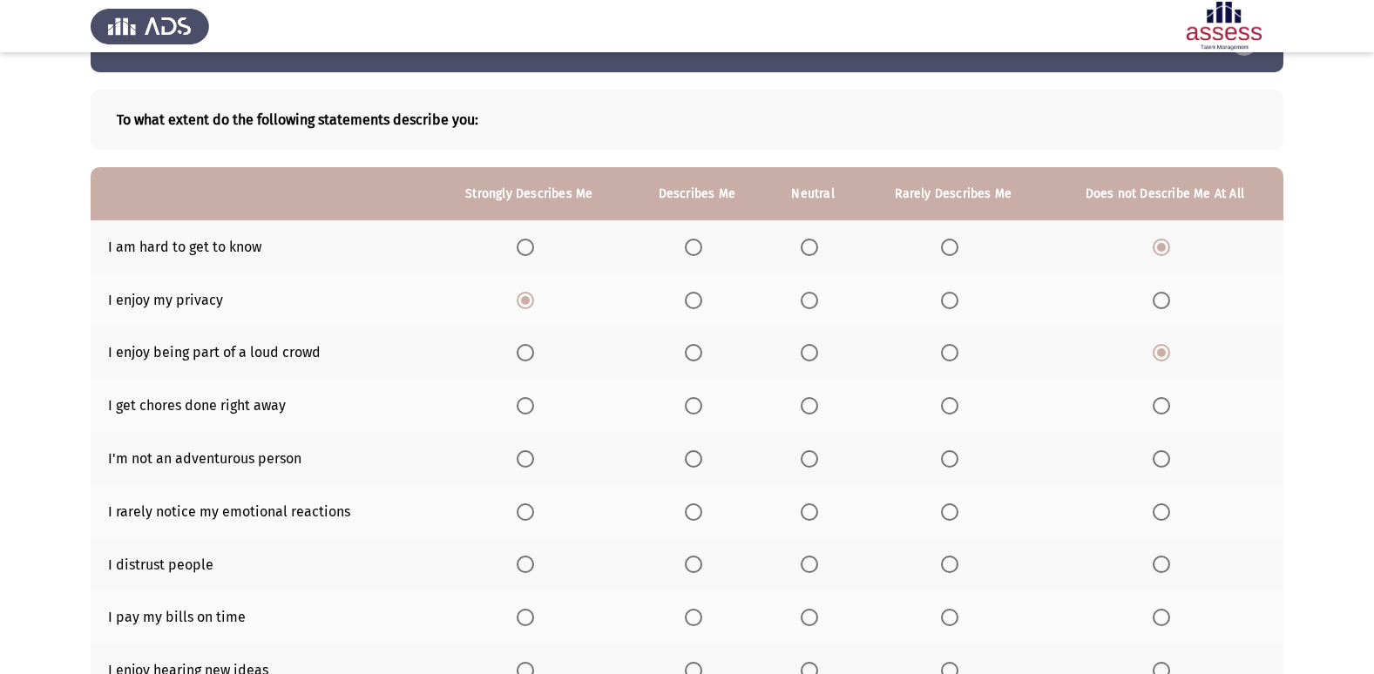
scroll to position [87, 0]
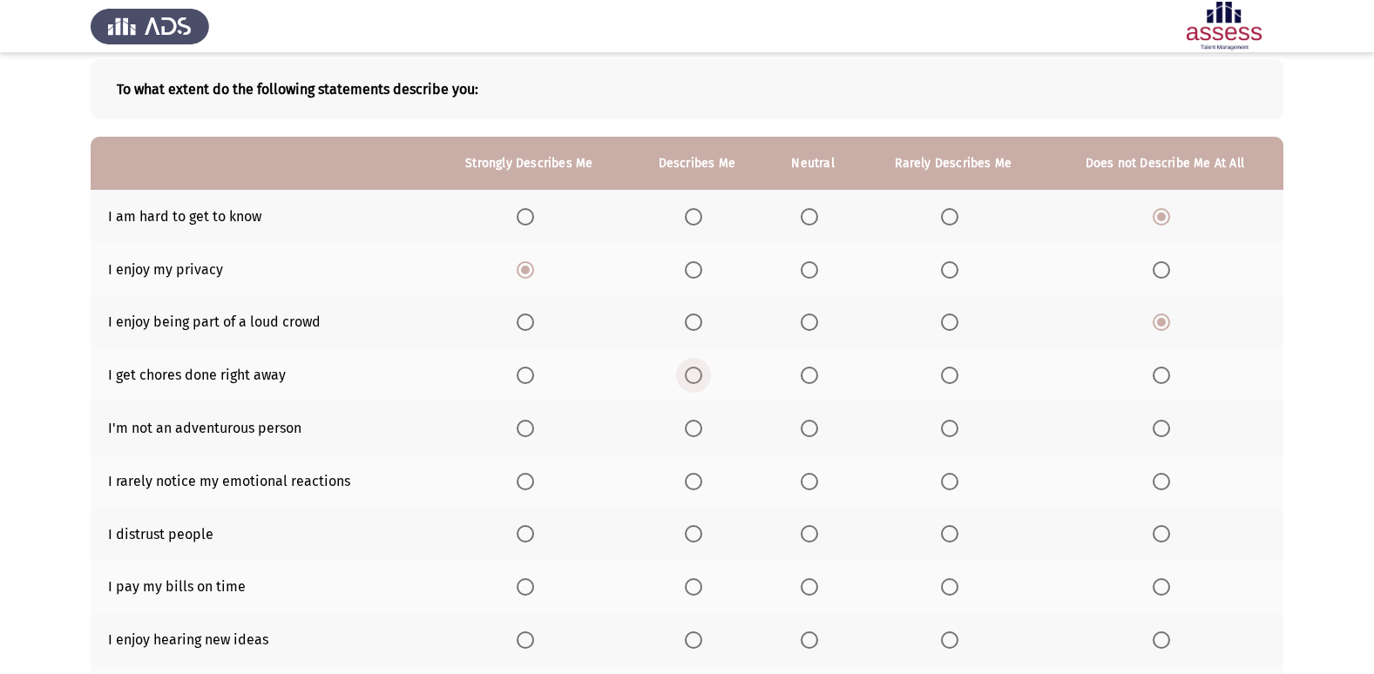
click at [693, 376] on span "Select an option" at bounding box center [693, 375] width 17 height 17
click at [693, 376] on input "Select an option" at bounding box center [693, 375] width 17 height 17
click at [802, 433] on span "Select an option" at bounding box center [809, 428] width 17 height 17
click at [802, 433] on input "Select an option" at bounding box center [809, 428] width 17 height 17
click at [695, 491] on th at bounding box center [696, 481] width 137 height 53
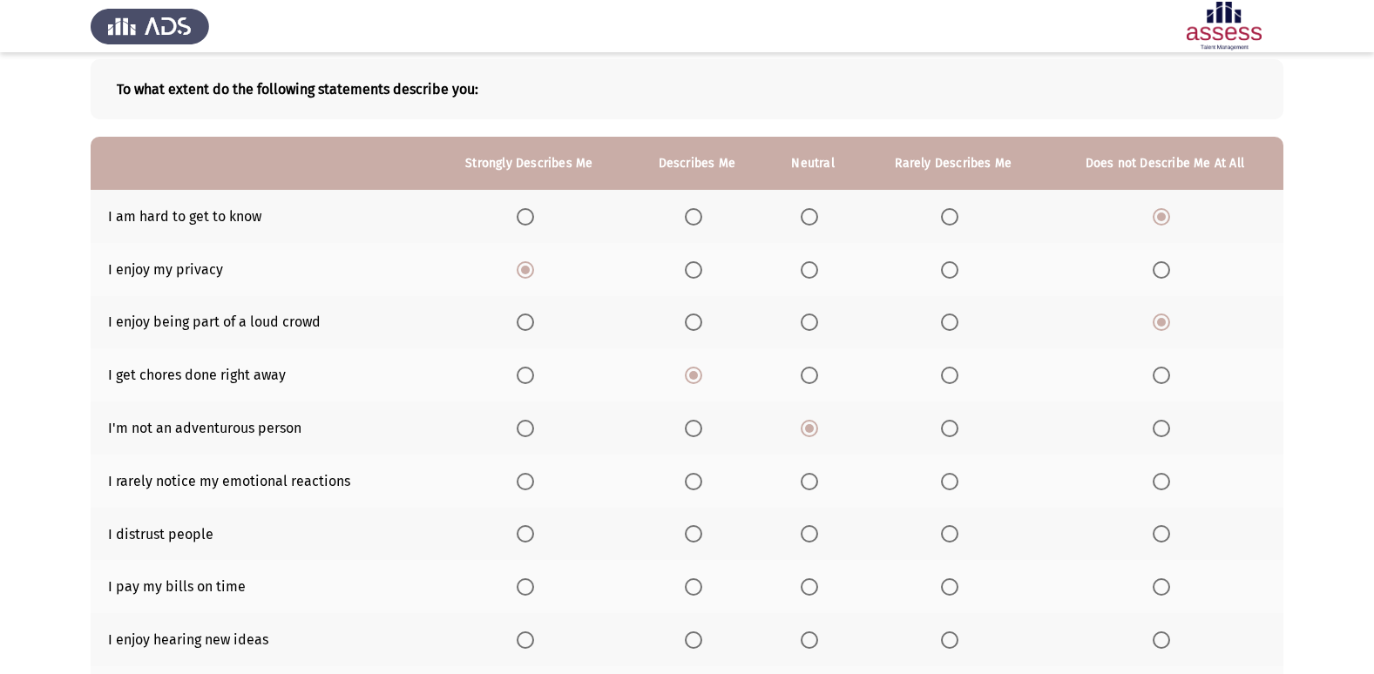
click at [694, 485] on span "Select an option" at bounding box center [693, 481] width 17 height 17
click at [694, 485] on input "Select an option" at bounding box center [693, 481] width 17 height 17
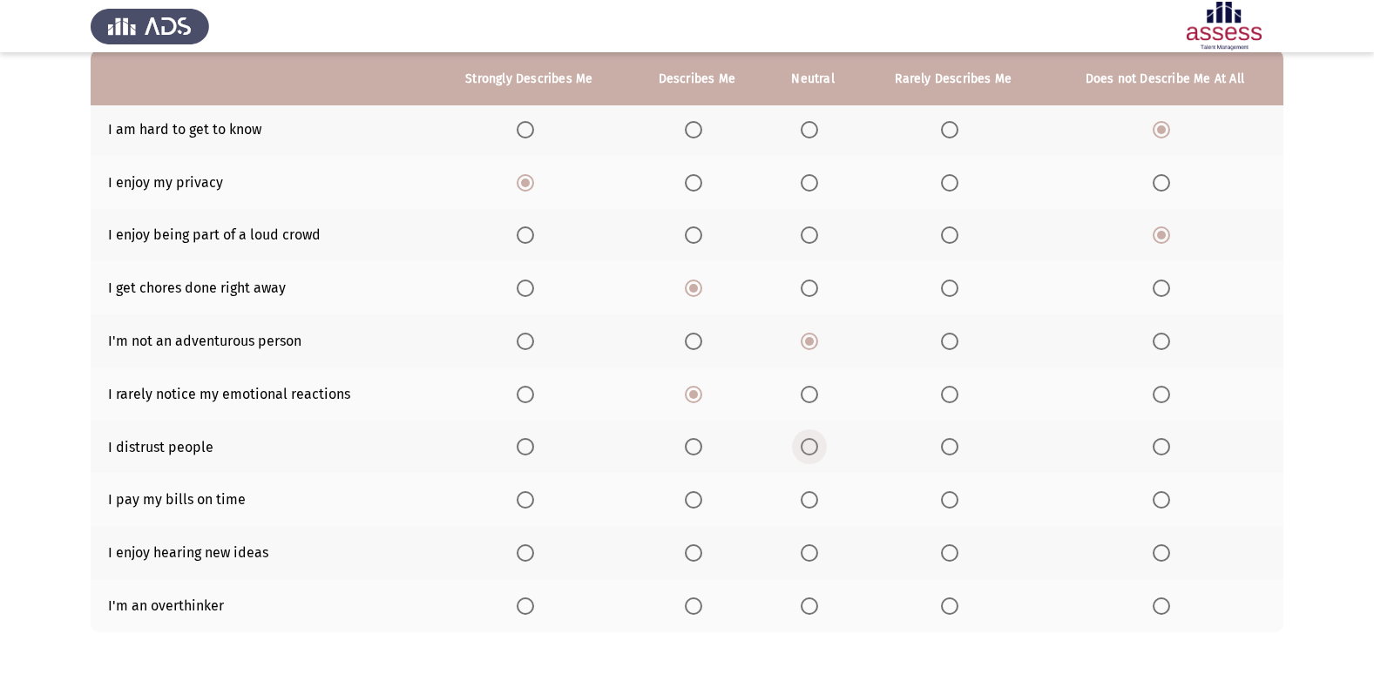
click at [816, 451] on span "Select an option" at bounding box center [809, 446] width 17 height 17
click at [816, 451] on input "Select an option" at bounding box center [809, 446] width 17 height 17
click at [821, 499] on label "Select an option" at bounding box center [813, 499] width 24 height 17
click at [818, 499] on input "Select an option" at bounding box center [809, 499] width 17 height 17
click at [532, 553] on span "Select an option" at bounding box center [525, 553] width 17 height 17
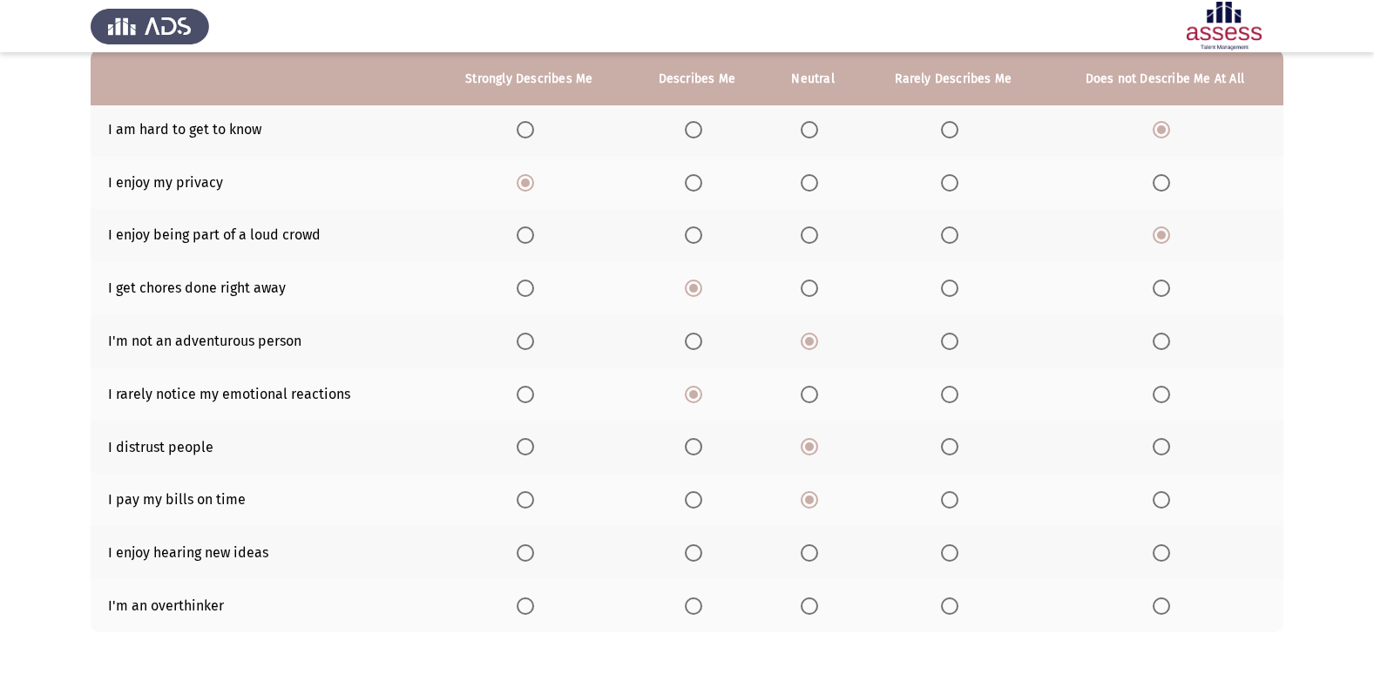
click at [532, 553] on input "Select an option" at bounding box center [525, 553] width 17 height 17
click at [847, 609] on th at bounding box center [812, 606] width 95 height 53
click at [819, 609] on label "Select an option" at bounding box center [813, 606] width 24 height 17
click at [818, 609] on input "Select an option" at bounding box center [809, 606] width 17 height 17
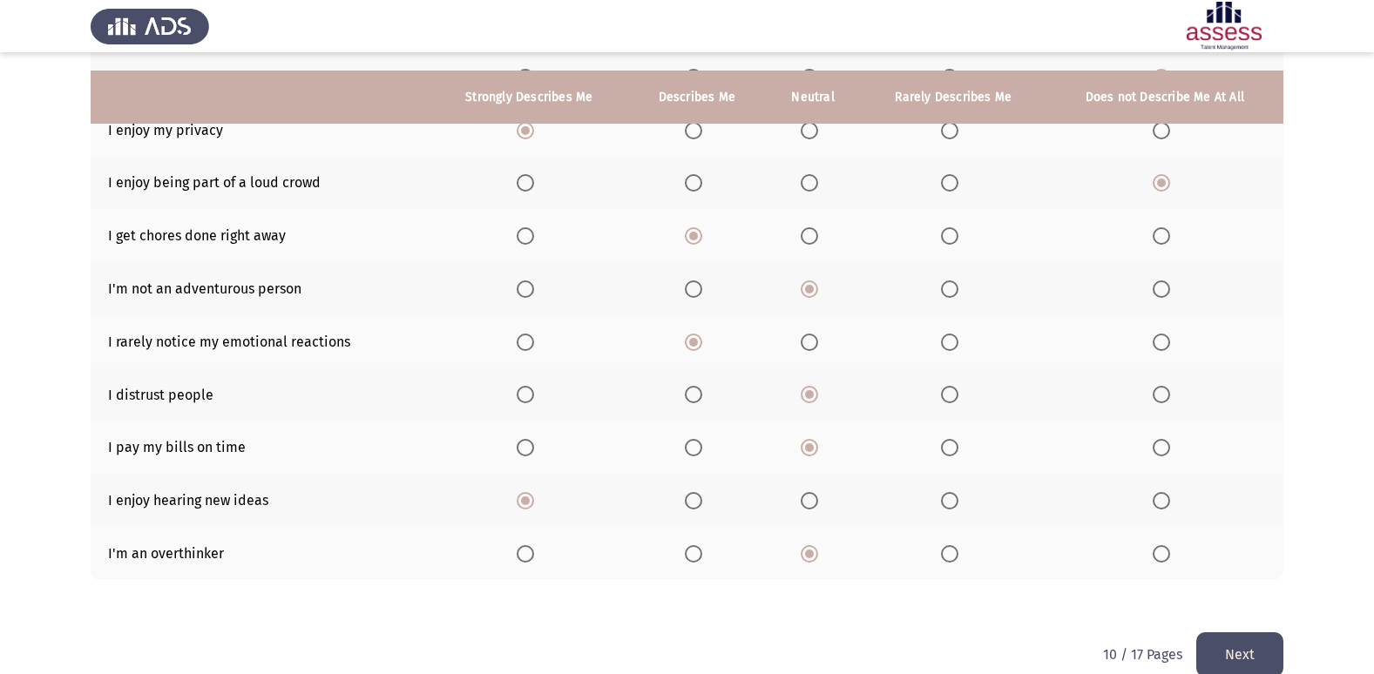
scroll to position [254, 0]
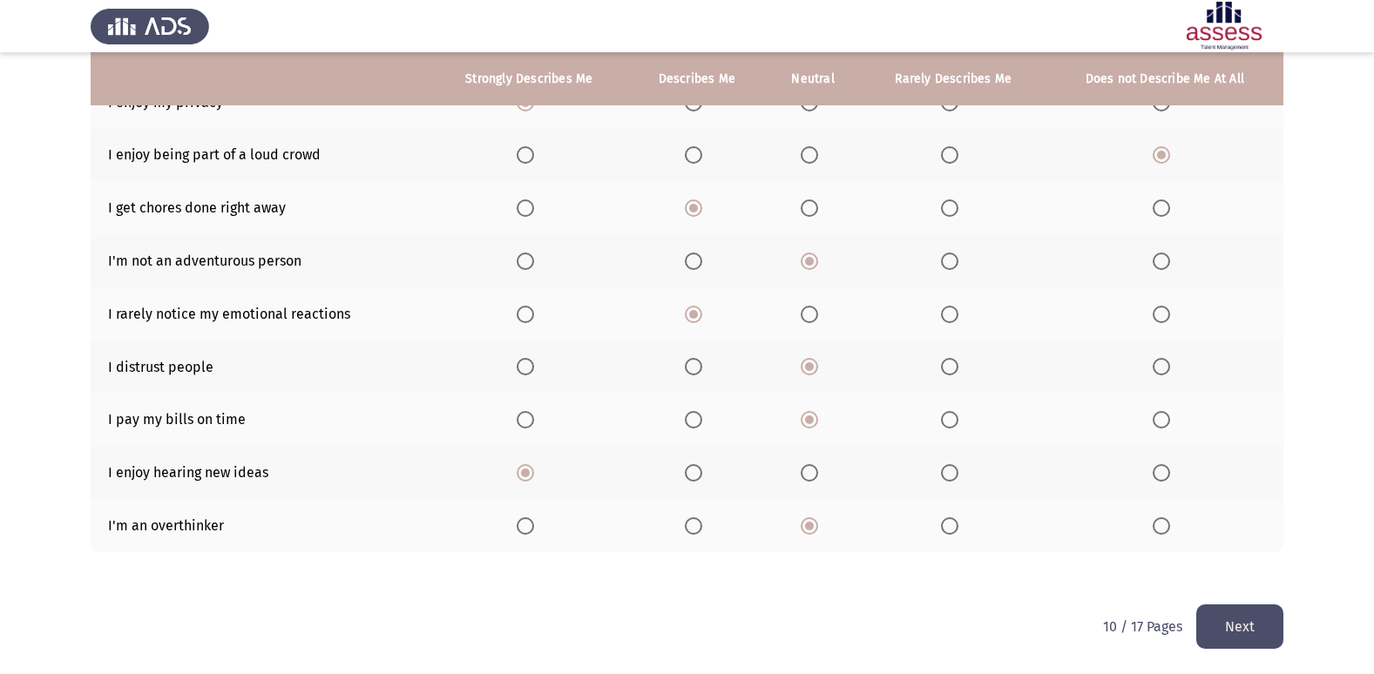
click at [1282, 641] on button "Next" at bounding box center [1239, 627] width 87 height 44
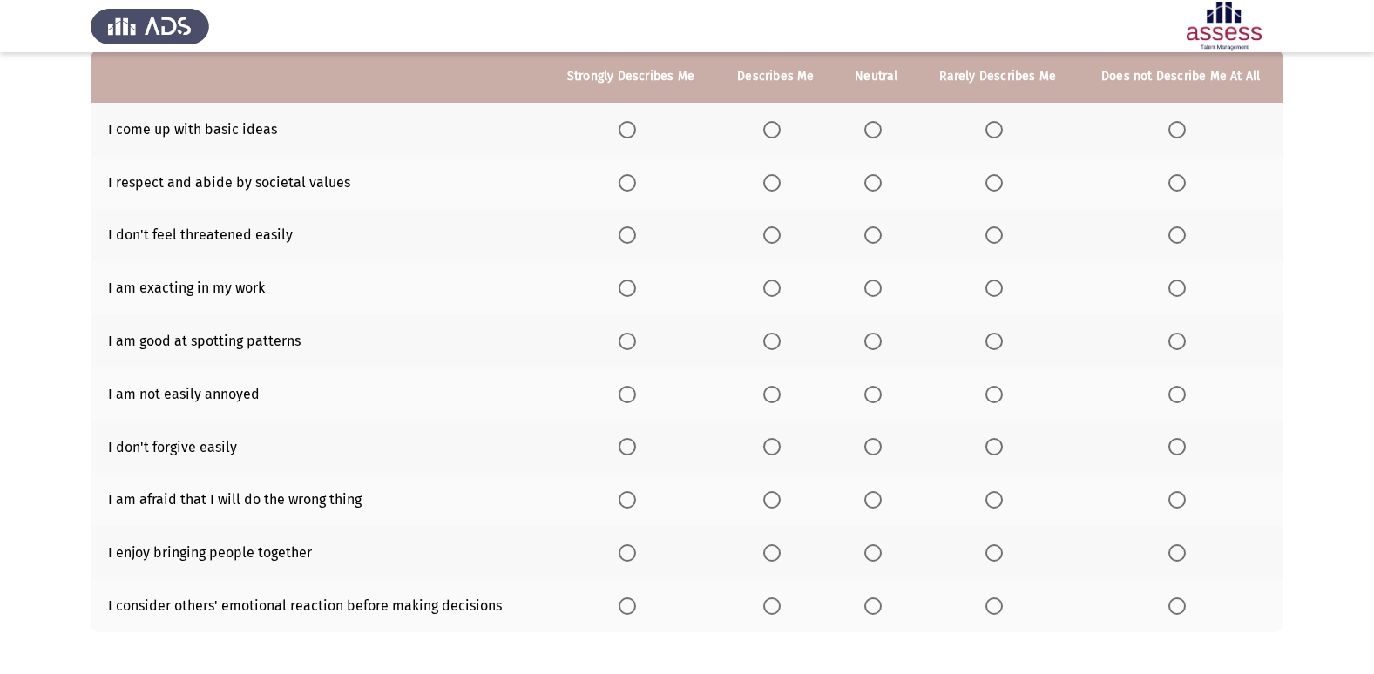
scroll to position [87, 0]
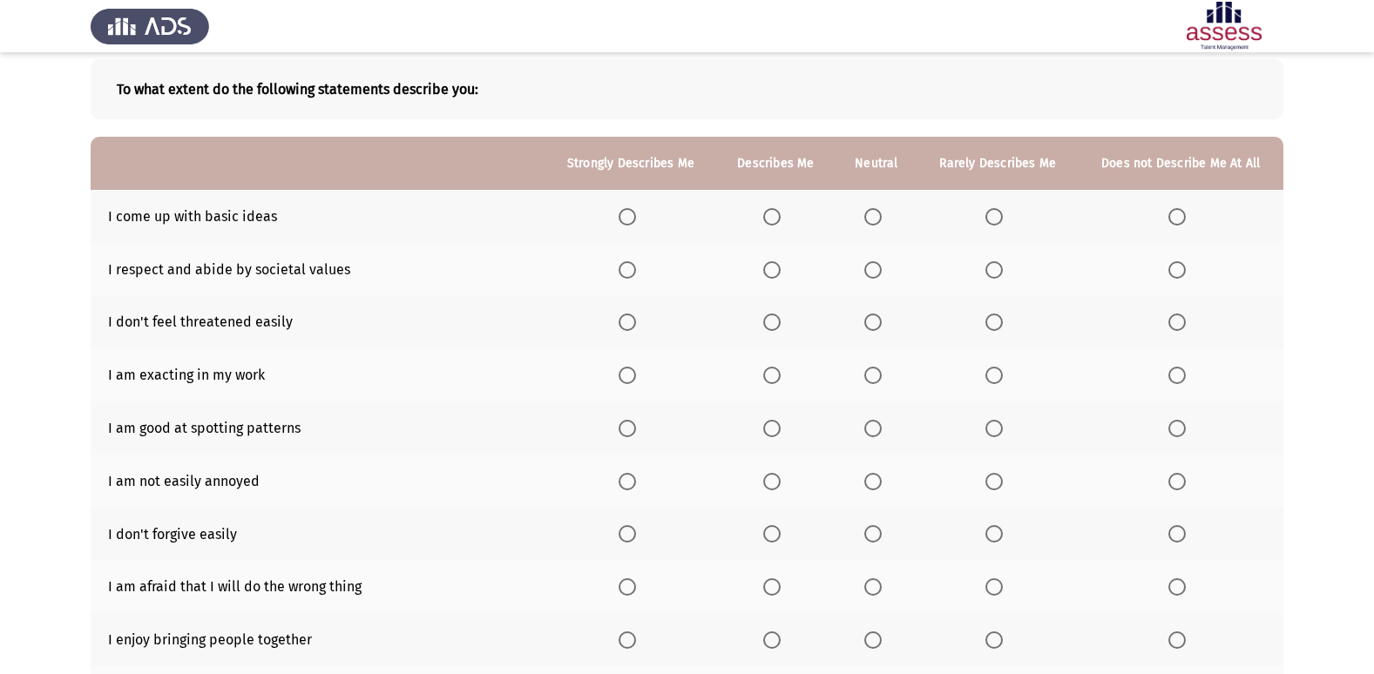
click at [781, 222] on span "Select an option" at bounding box center [771, 216] width 17 height 17
click at [781, 222] on input "Select an option" at bounding box center [771, 216] width 17 height 17
click at [636, 271] on span "Select an option" at bounding box center [627, 269] width 17 height 17
click at [636, 271] on input "Select an option" at bounding box center [627, 269] width 17 height 17
click at [776, 321] on span "Select an option" at bounding box center [771, 322] width 17 height 17
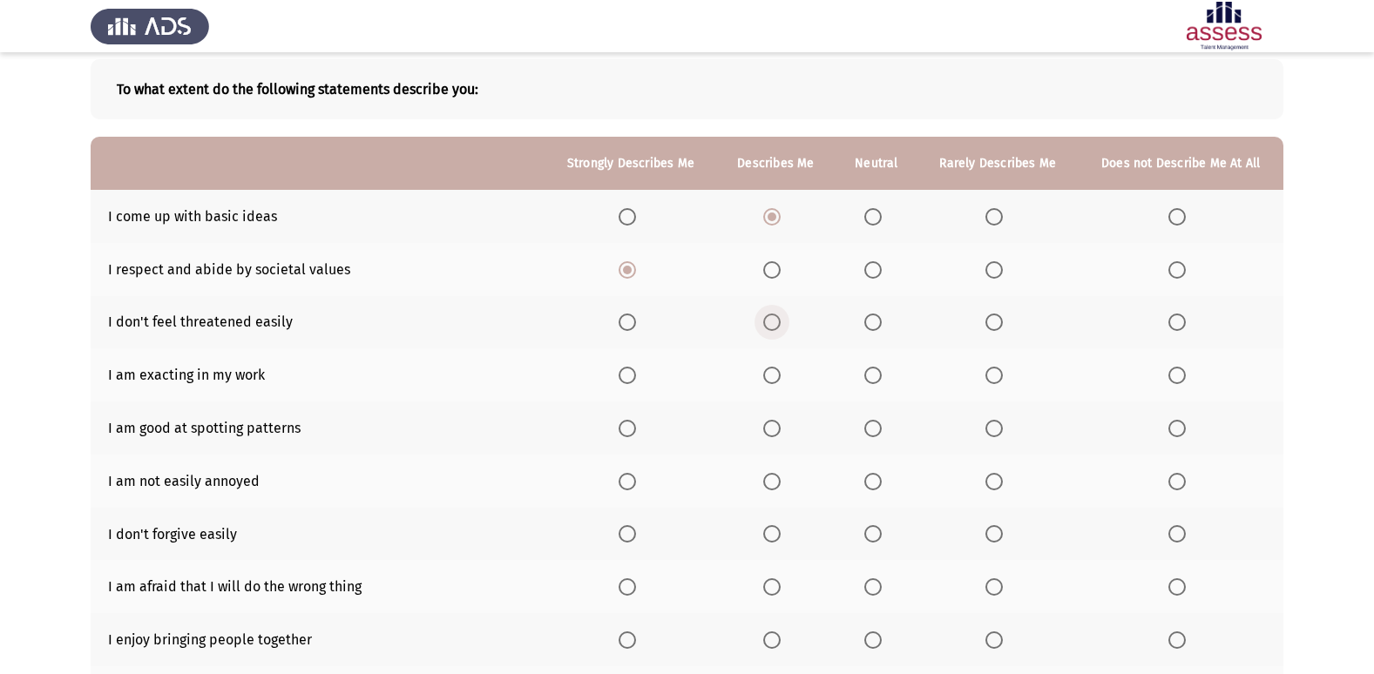
click at [776, 321] on input "Select an option" at bounding box center [771, 322] width 17 height 17
click at [775, 367] on span "Select an option" at bounding box center [771, 375] width 17 height 17
click at [775, 367] on input "Select an option" at bounding box center [771, 375] width 17 height 17
drag, startPoint x: 796, startPoint y: 421, endPoint x: 783, endPoint y: 429, distance: 15.2
click at [793, 424] on th at bounding box center [775, 428] width 119 height 53
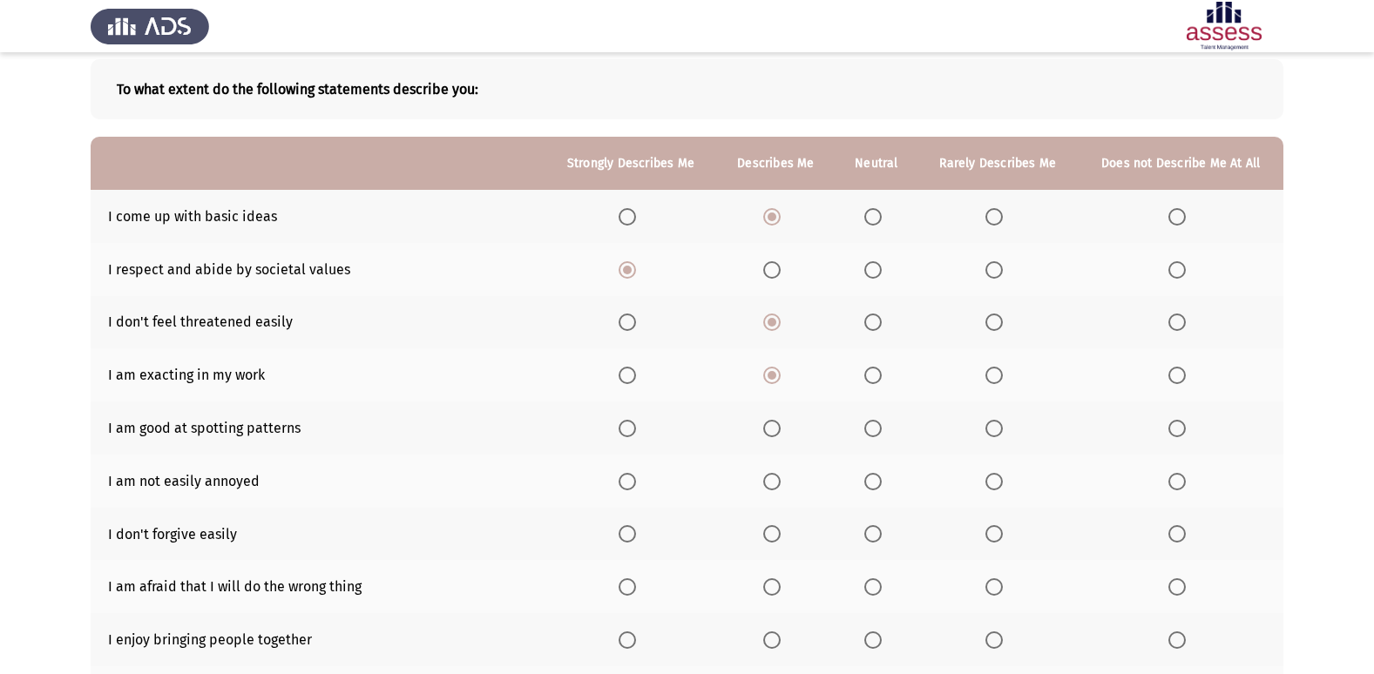
click at [783, 429] on label "Select an option" at bounding box center [775, 428] width 24 height 17
click at [781, 429] on input "Select an option" at bounding box center [771, 428] width 17 height 17
click at [872, 418] on th at bounding box center [877, 428] width 83 height 53
click at [878, 428] on span "Select an option" at bounding box center [872, 428] width 17 height 17
click at [878, 428] on input "Select an option" at bounding box center [872, 428] width 17 height 17
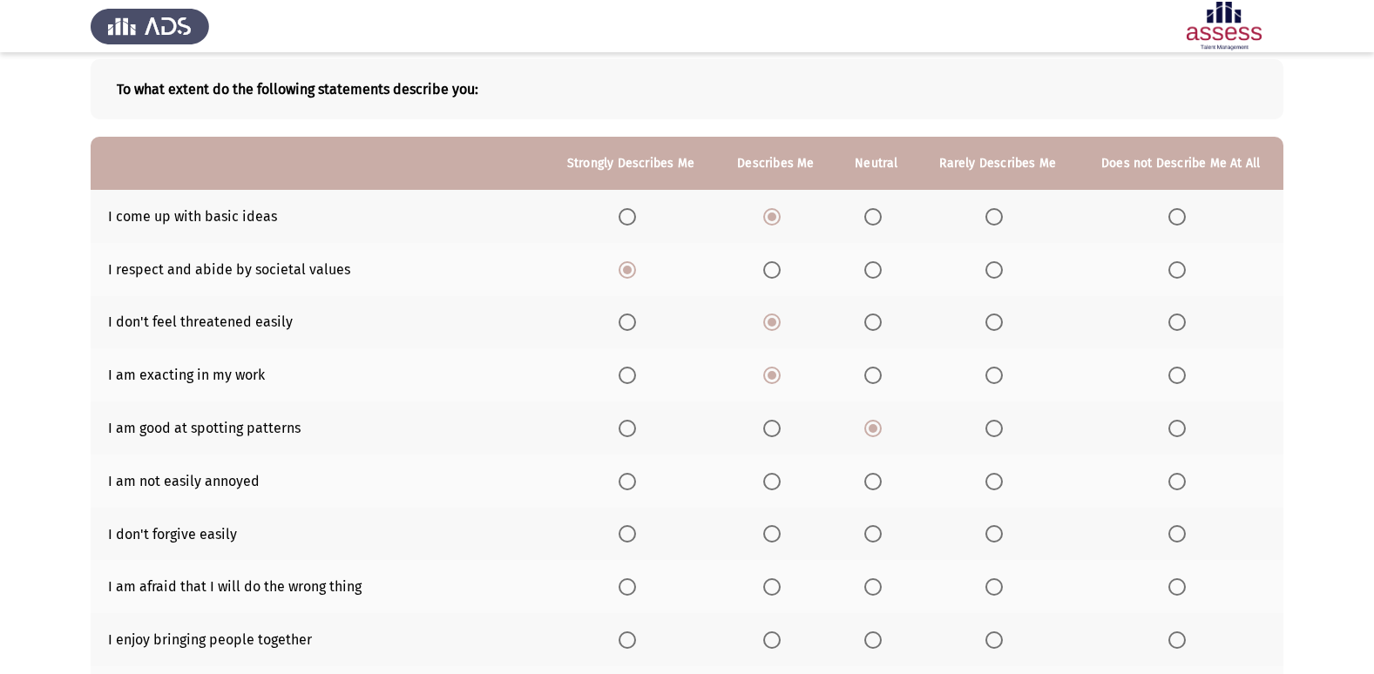
click at [617, 481] on th at bounding box center [631, 481] width 172 height 53
click at [622, 482] on span "Select an option" at bounding box center [627, 481] width 17 height 17
click at [622, 482] on input "Select an option" at bounding box center [627, 481] width 17 height 17
click at [633, 536] on span "Select an option" at bounding box center [627, 533] width 17 height 17
click at [633, 536] on input "Select an option" at bounding box center [627, 533] width 17 height 17
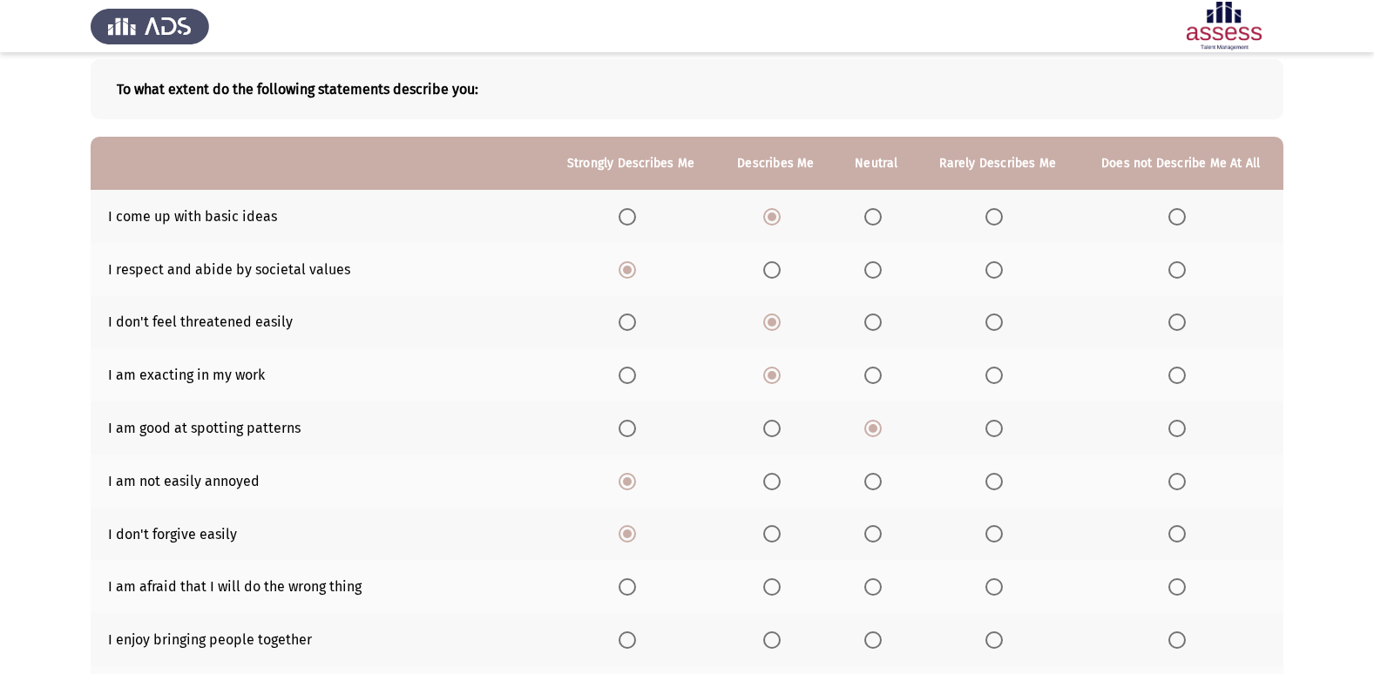
click at [873, 532] on span "Select an option" at bounding box center [872, 533] width 17 height 17
click at [873, 532] on input "Select an option" at bounding box center [872, 533] width 17 height 17
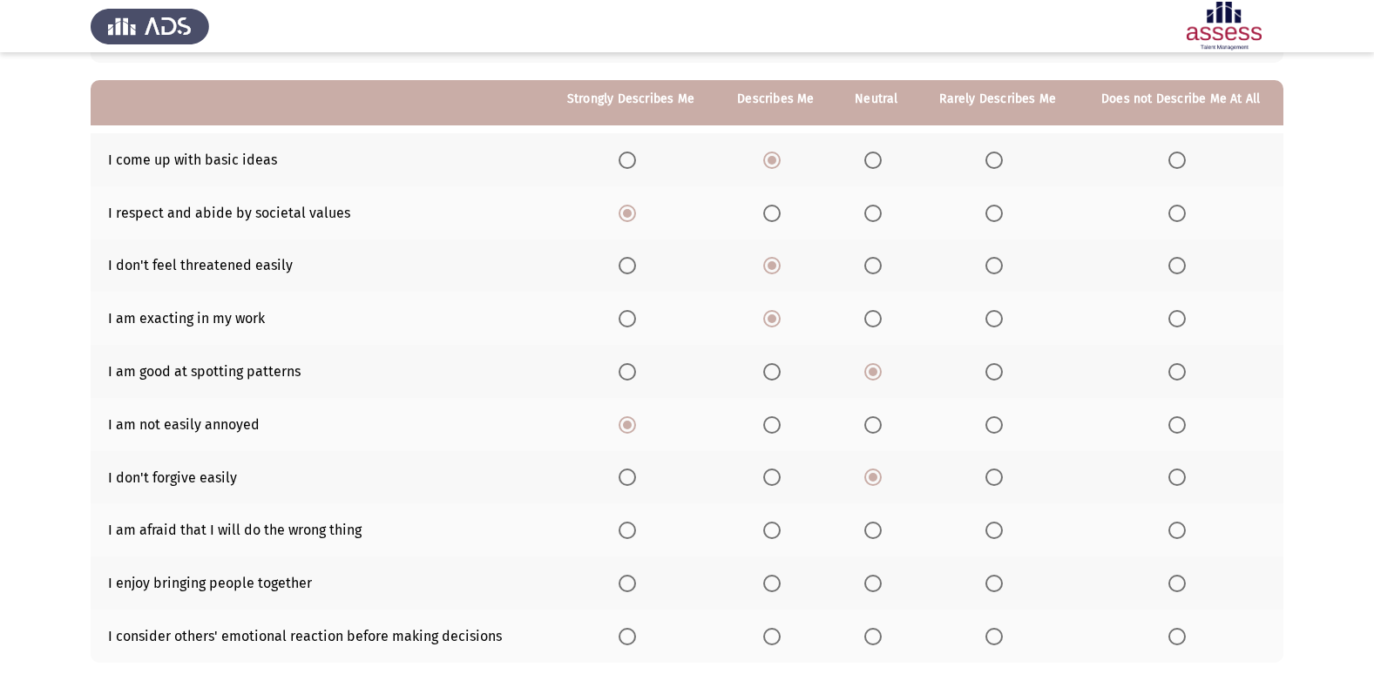
scroll to position [174, 0]
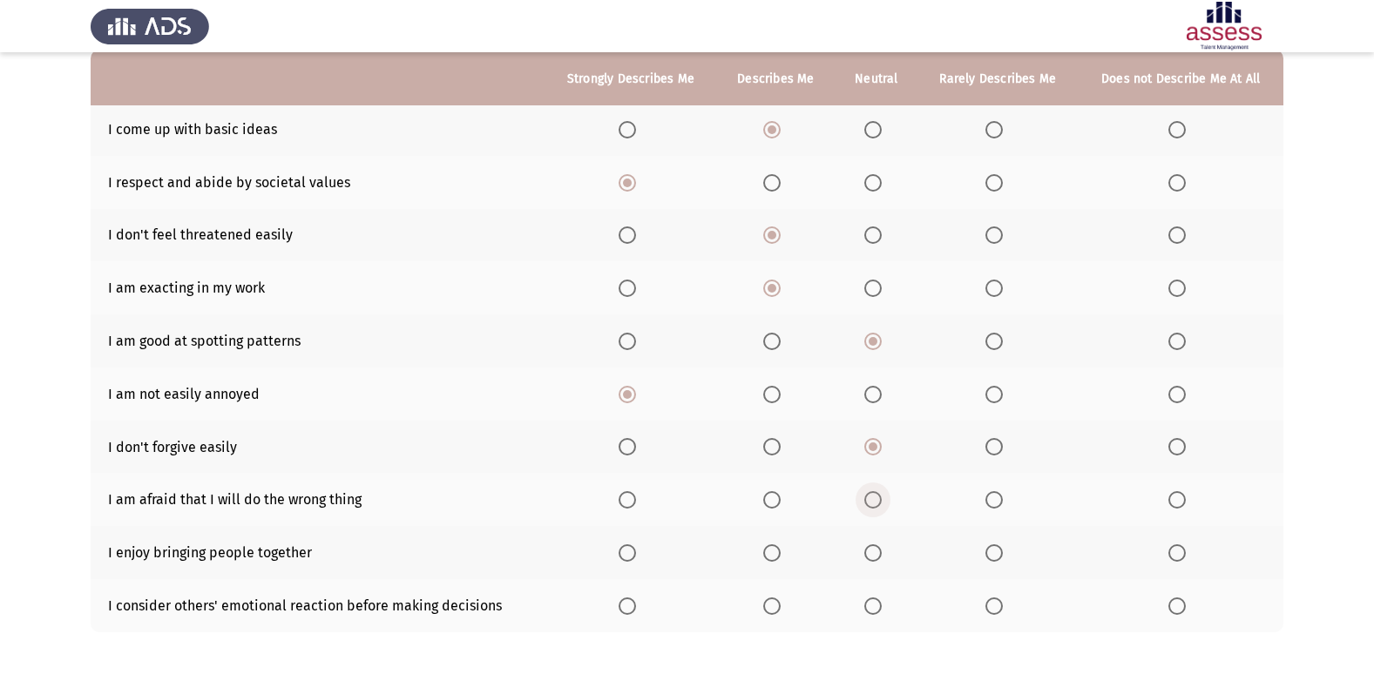
click at [884, 499] on label "Select an option" at bounding box center [876, 499] width 24 height 17
click at [882, 499] on input "Select an option" at bounding box center [872, 499] width 17 height 17
click at [773, 559] on span "Select an option" at bounding box center [771, 553] width 17 height 17
click at [773, 559] on input "Select an option" at bounding box center [771, 553] width 17 height 17
click at [780, 609] on span "Select an option" at bounding box center [771, 606] width 17 height 17
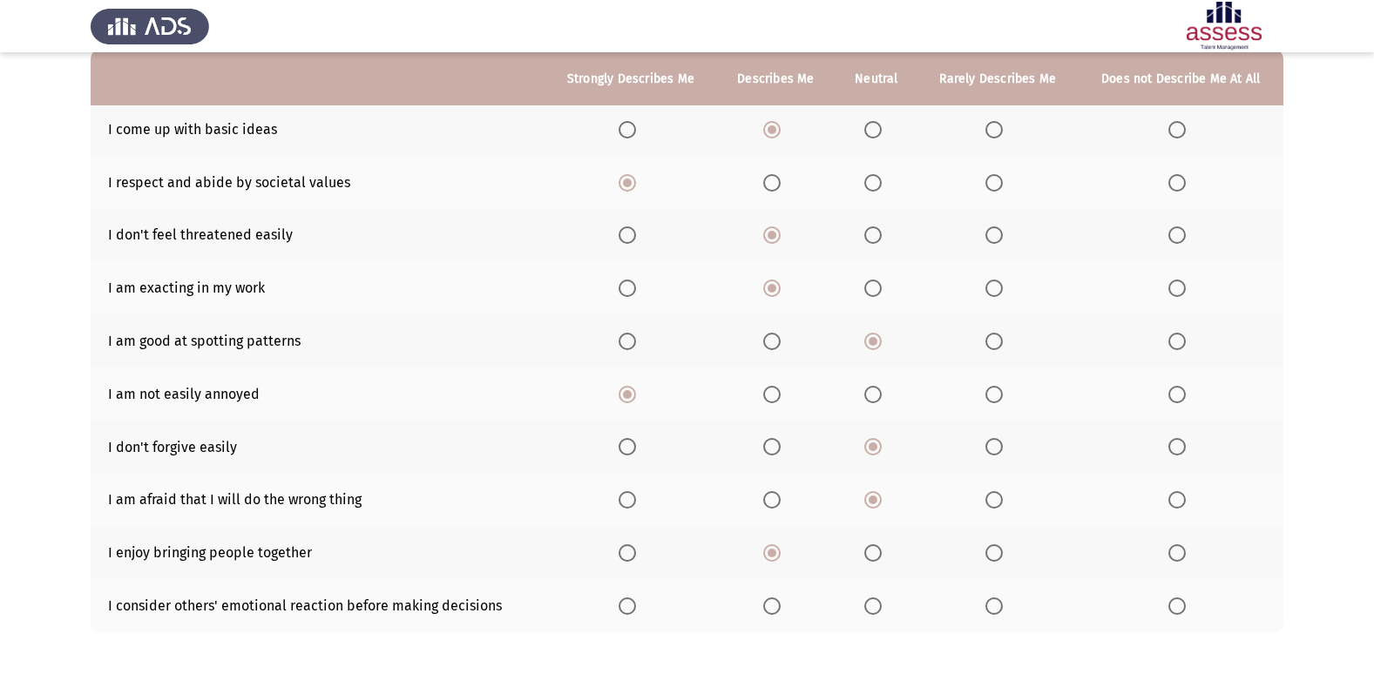
click at [780, 609] on input "Select an option" at bounding box center [771, 606] width 17 height 17
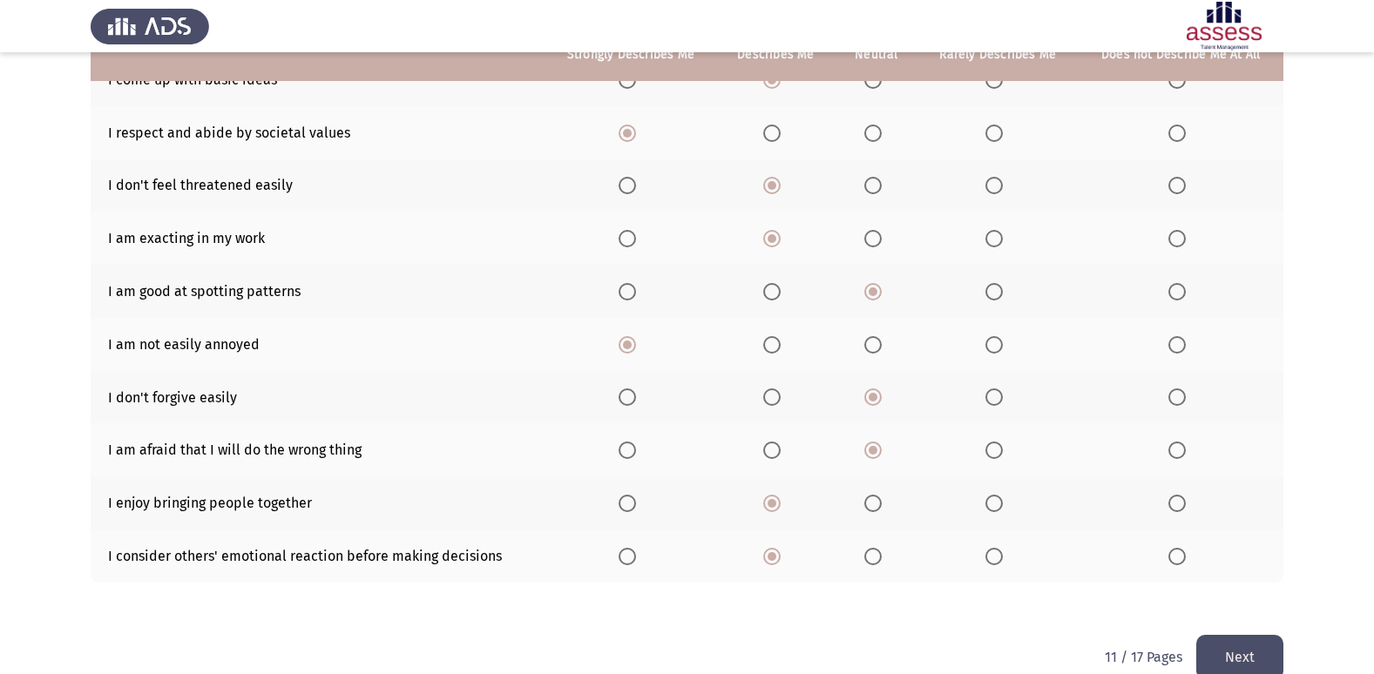
scroll to position [254, 0]
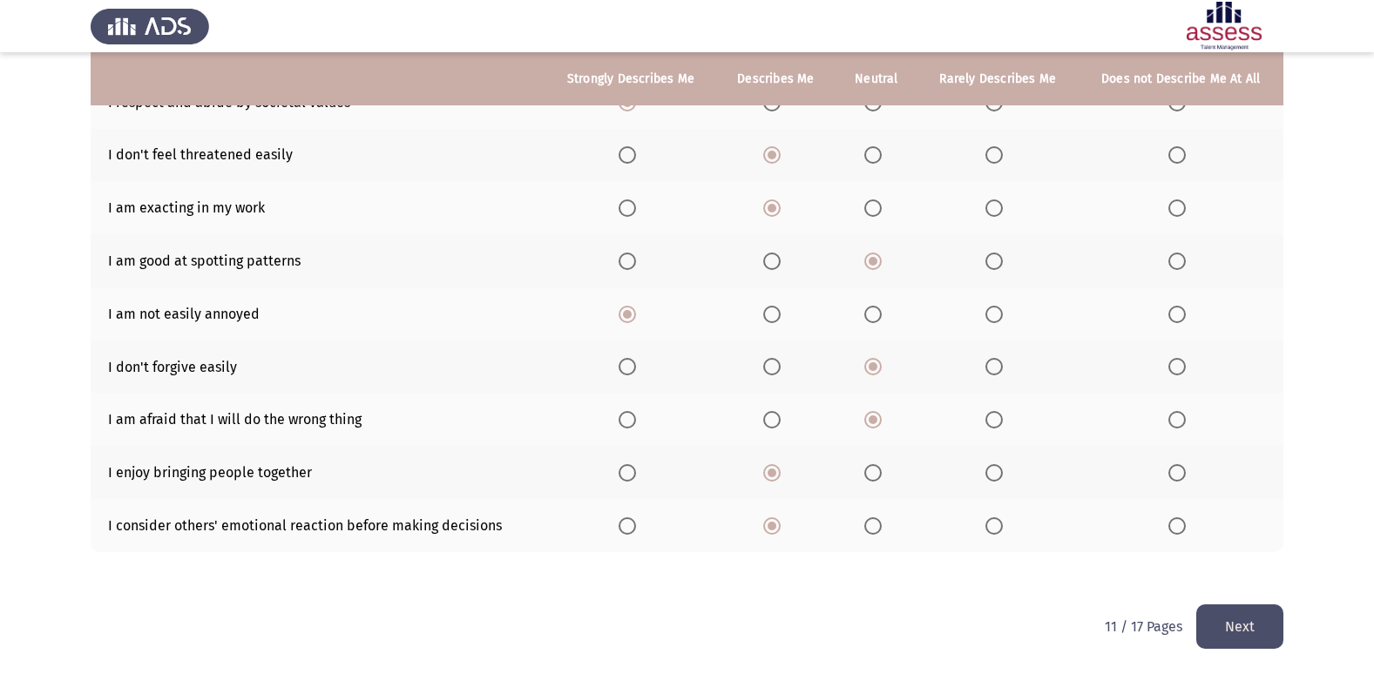
click at [1241, 625] on button "Next" at bounding box center [1239, 627] width 87 height 44
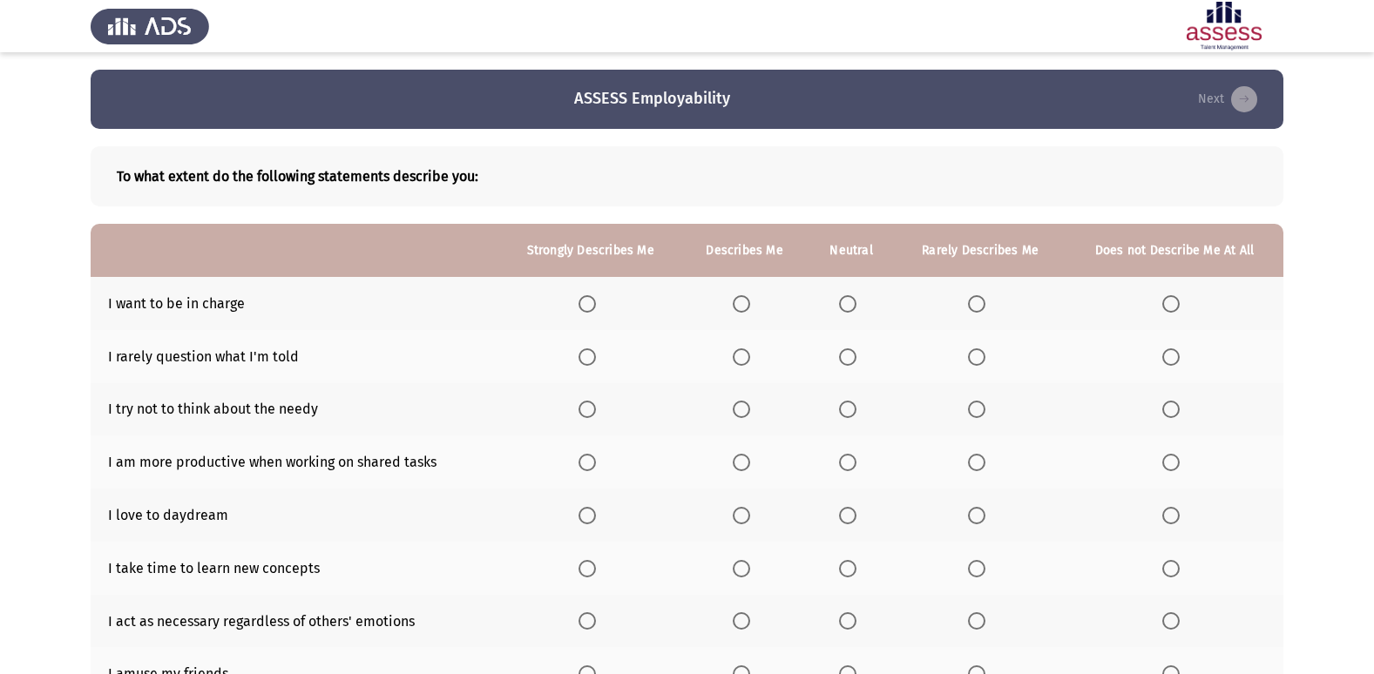
click at [742, 304] on span "Select an option" at bounding box center [742, 304] width 0 height 0
click at [743, 304] on input "Select an option" at bounding box center [741, 303] width 17 height 17
click at [742, 359] on span "Select an option" at bounding box center [741, 357] width 17 height 17
click at [742, 359] on input "Select an option" at bounding box center [741, 357] width 17 height 17
click at [1164, 406] on span "Select an option" at bounding box center [1170, 409] width 17 height 17
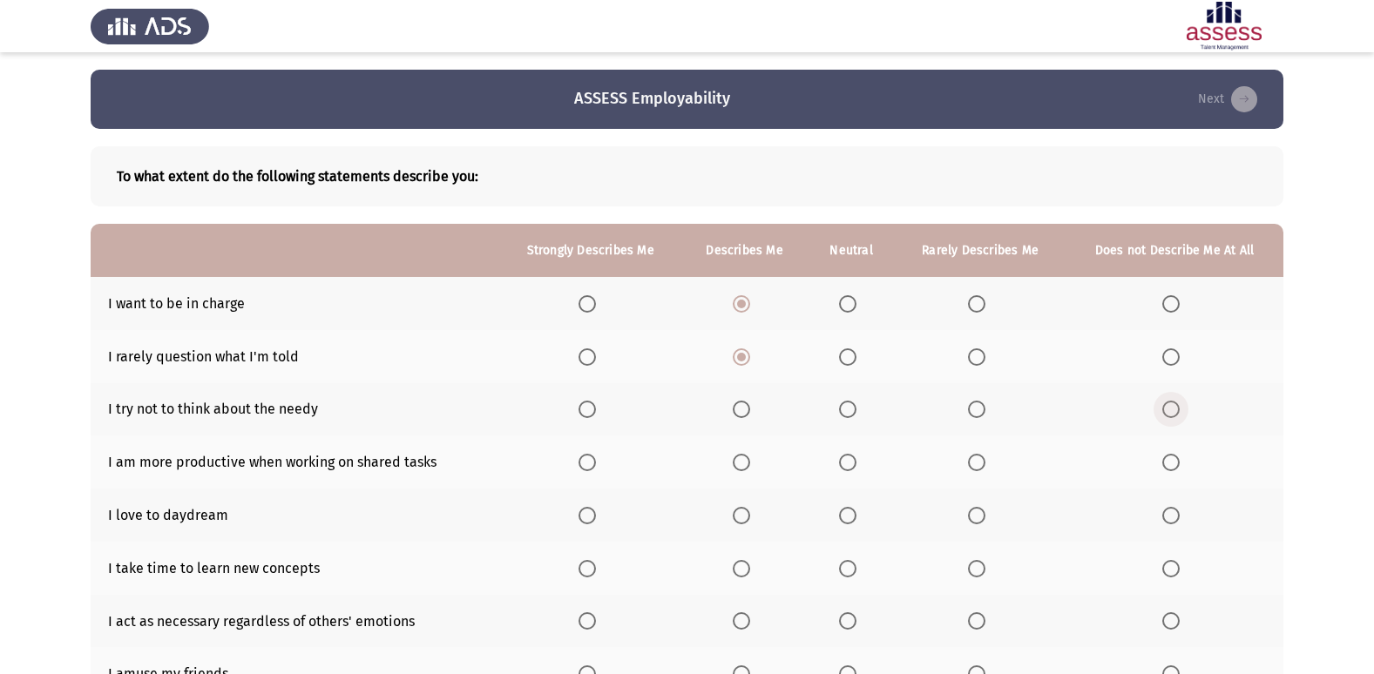
click at [1164, 406] on input "Select an option" at bounding box center [1170, 409] width 17 height 17
click at [739, 461] on span "Select an option" at bounding box center [741, 462] width 17 height 17
click at [739, 461] on input "Select an option" at bounding box center [741, 462] width 17 height 17
click at [745, 517] on span "Select an option" at bounding box center [741, 515] width 17 height 17
click at [745, 517] on input "Select an option" at bounding box center [741, 515] width 17 height 17
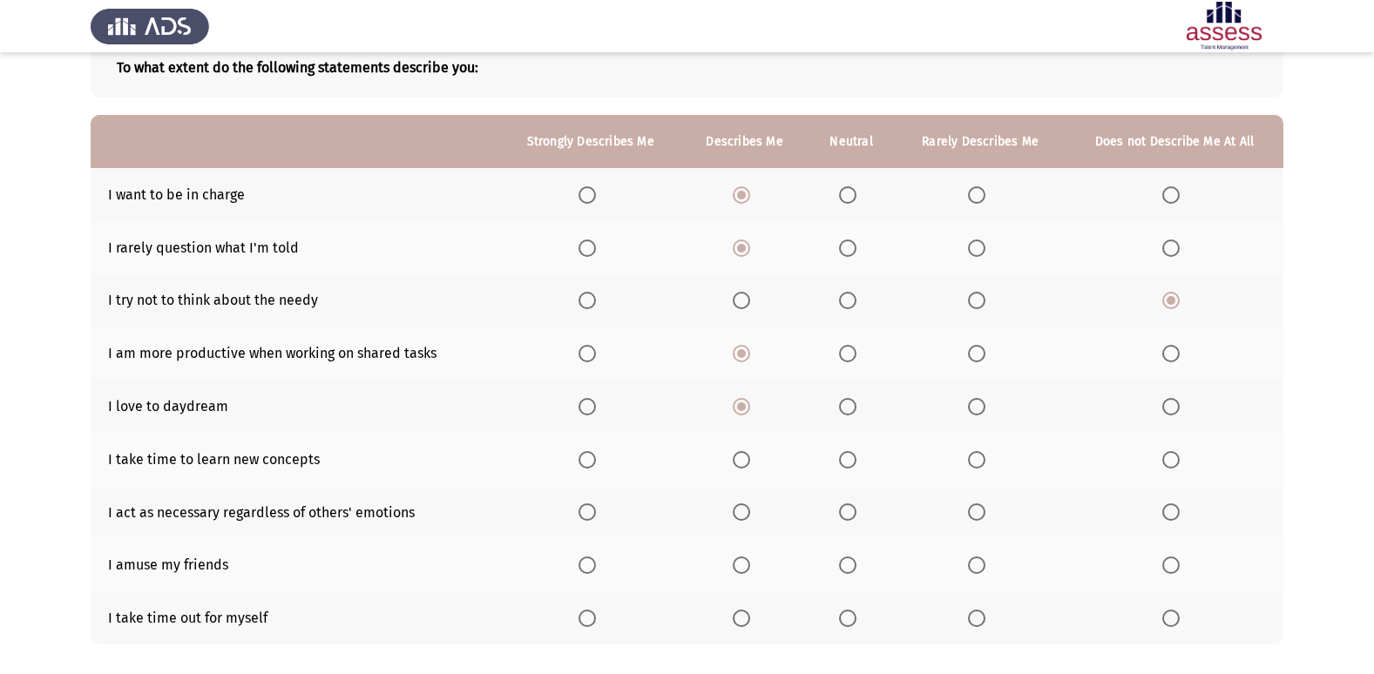
scroll to position [174, 0]
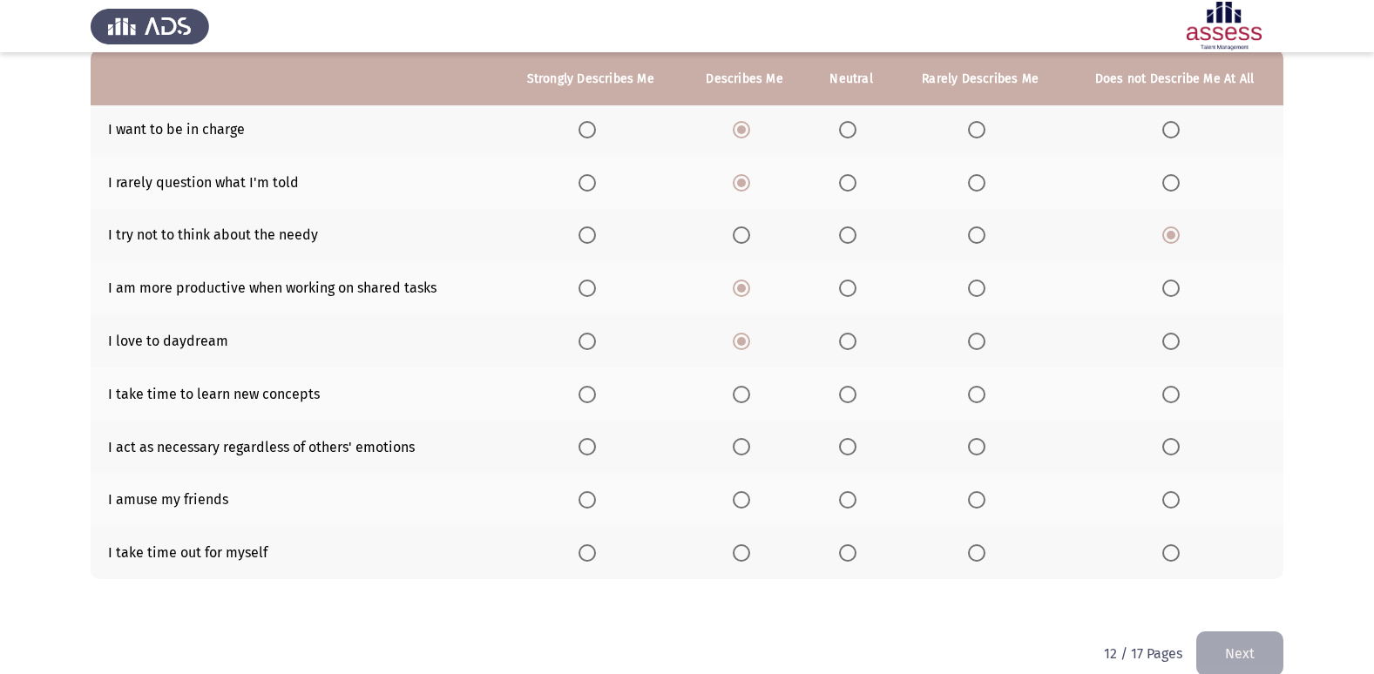
click at [589, 395] on span "Select an option" at bounding box center [587, 394] width 17 height 17
click at [589, 395] on input "Select an option" at bounding box center [587, 394] width 17 height 17
click at [743, 393] on span "Select an option" at bounding box center [741, 394] width 17 height 17
click at [743, 393] on input "Select an option" at bounding box center [741, 394] width 17 height 17
click at [846, 441] on span "Select an option" at bounding box center [847, 446] width 17 height 17
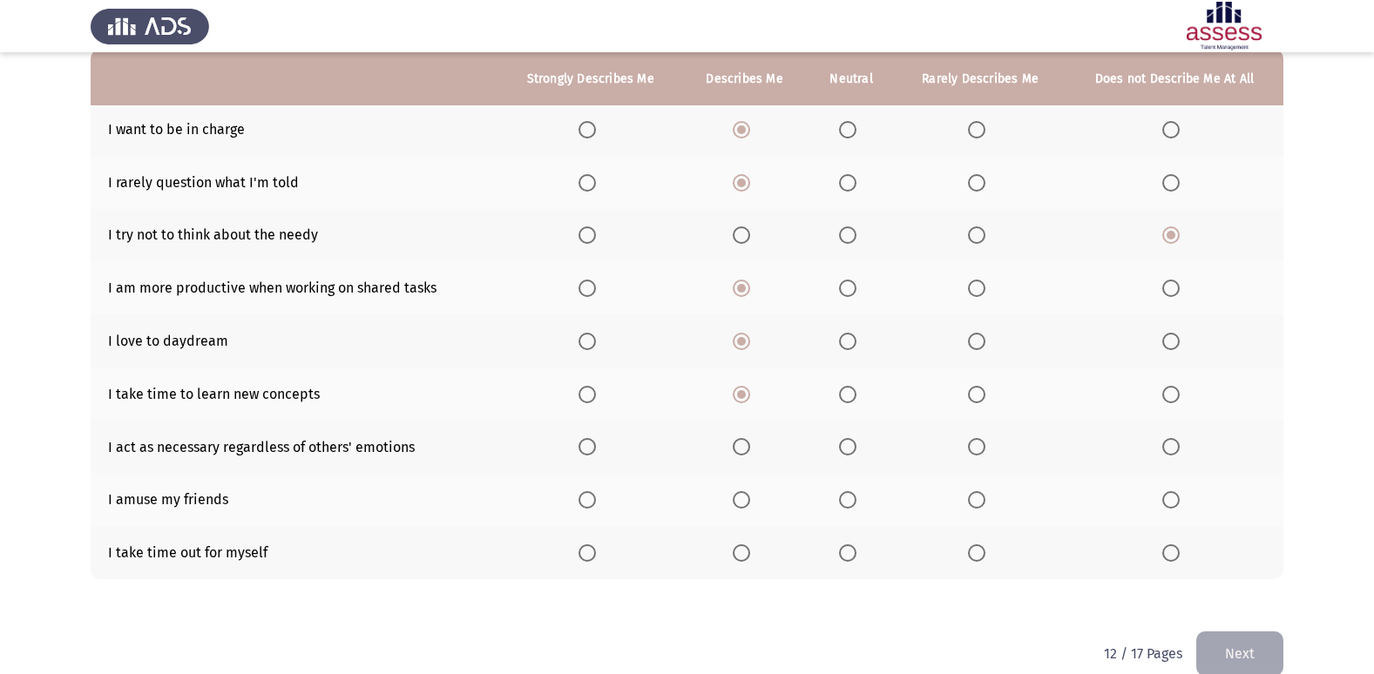
click at [846, 441] on input "Select an option" at bounding box center [847, 446] width 17 height 17
click at [750, 560] on span "Select an option" at bounding box center [741, 553] width 17 height 17
click at [750, 560] on input "Select an option" at bounding box center [741, 553] width 17 height 17
click at [596, 506] on span "Select an option" at bounding box center [587, 499] width 17 height 17
click at [596, 506] on input "Select an option" at bounding box center [587, 499] width 17 height 17
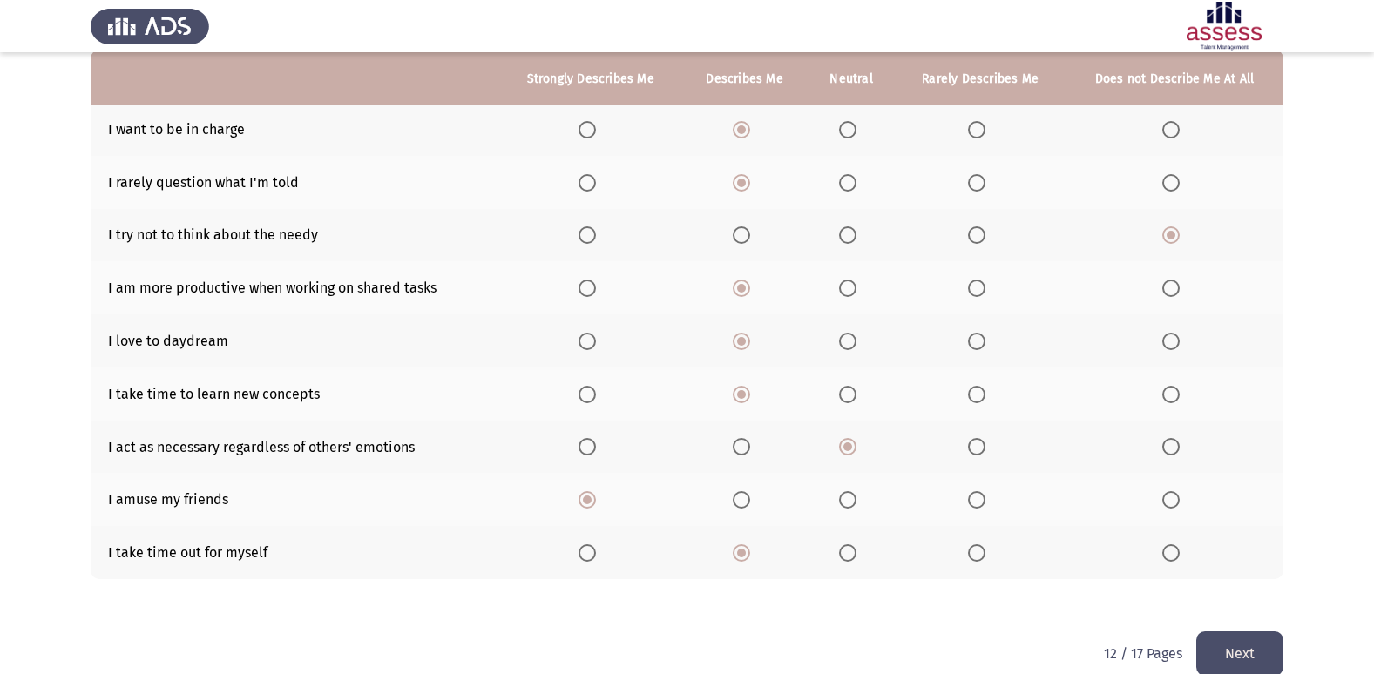
click at [1251, 650] on button "Next" at bounding box center [1239, 654] width 87 height 44
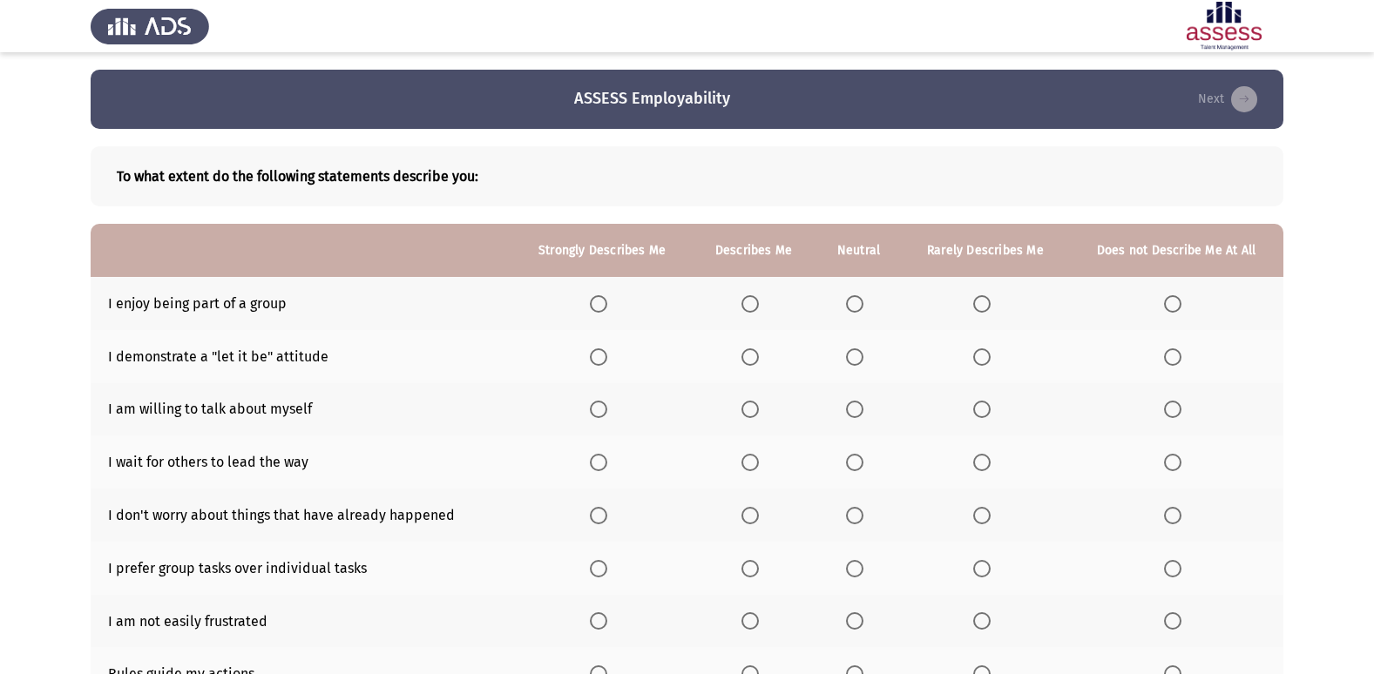
click at [741, 310] on th at bounding box center [754, 303] width 124 height 53
click at [605, 298] on span "Select an option" at bounding box center [598, 303] width 17 height 17
click at [605, 298] on input "Select an option" at bounding box center [598, 303] width 17 height 17
click at [747, 367] on th at bounding box center [754, 356] width 124 height 53
click at [747, 357] on span "Select an option" at bounding box center [750, 357] width 17 height 17
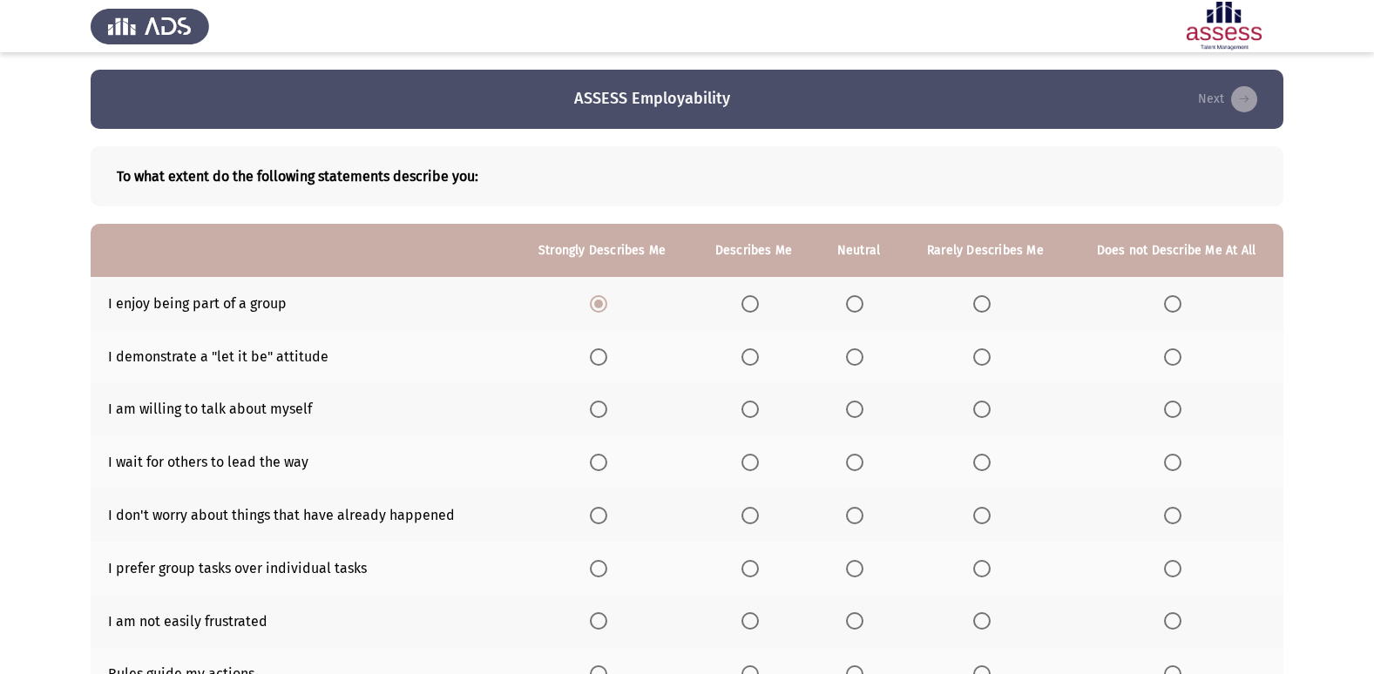
click at [747, 357] on input "Select an option" at bounding box center [750, 357] width 17 height 17
click at [751, 415] on span "Select an option" at bounding box center [750, 409] width 17 height 17
click at [751, 415] on input "Select an option" at bounding box center [750, 409] width 17 height 17
click at [754, 464] on span "Select an option" at bounding box center [750, 462] width 17 height 17
click at [754, 464] on input "Select an option" at bounding box center [750, 462] width 17 height 17
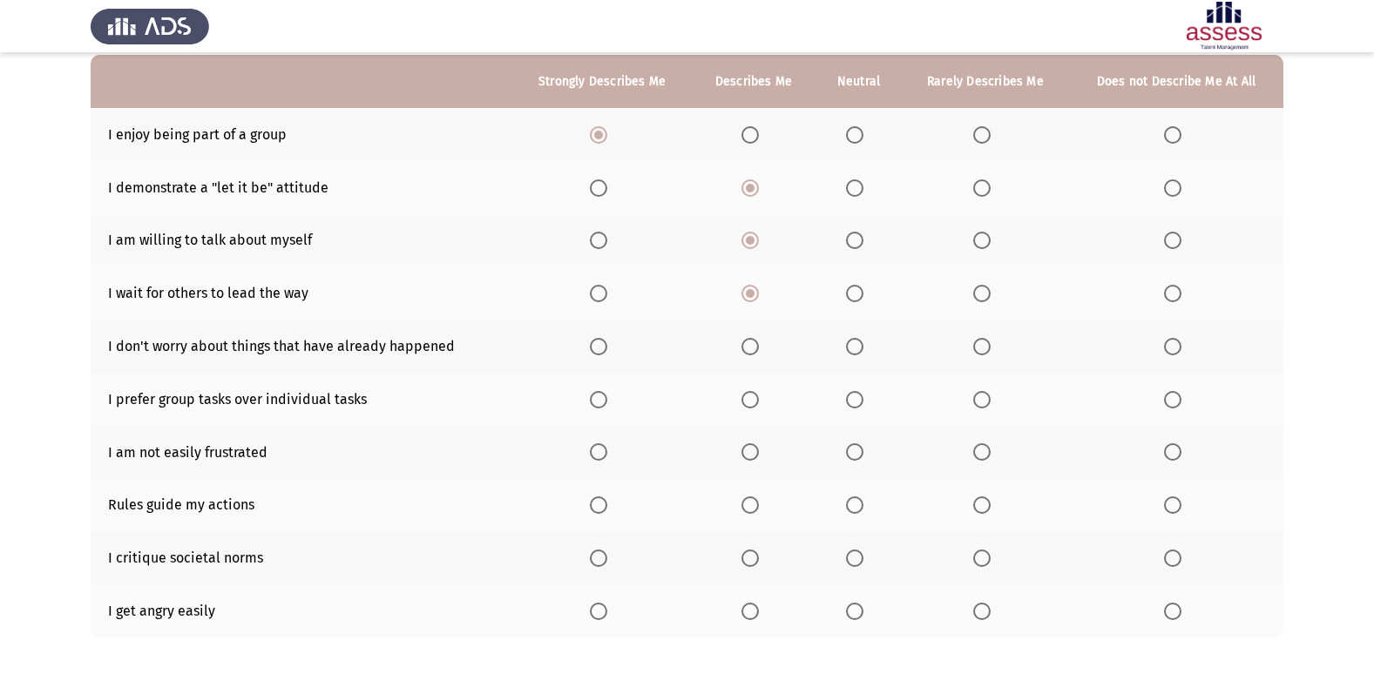
scroll to position [174, 0]
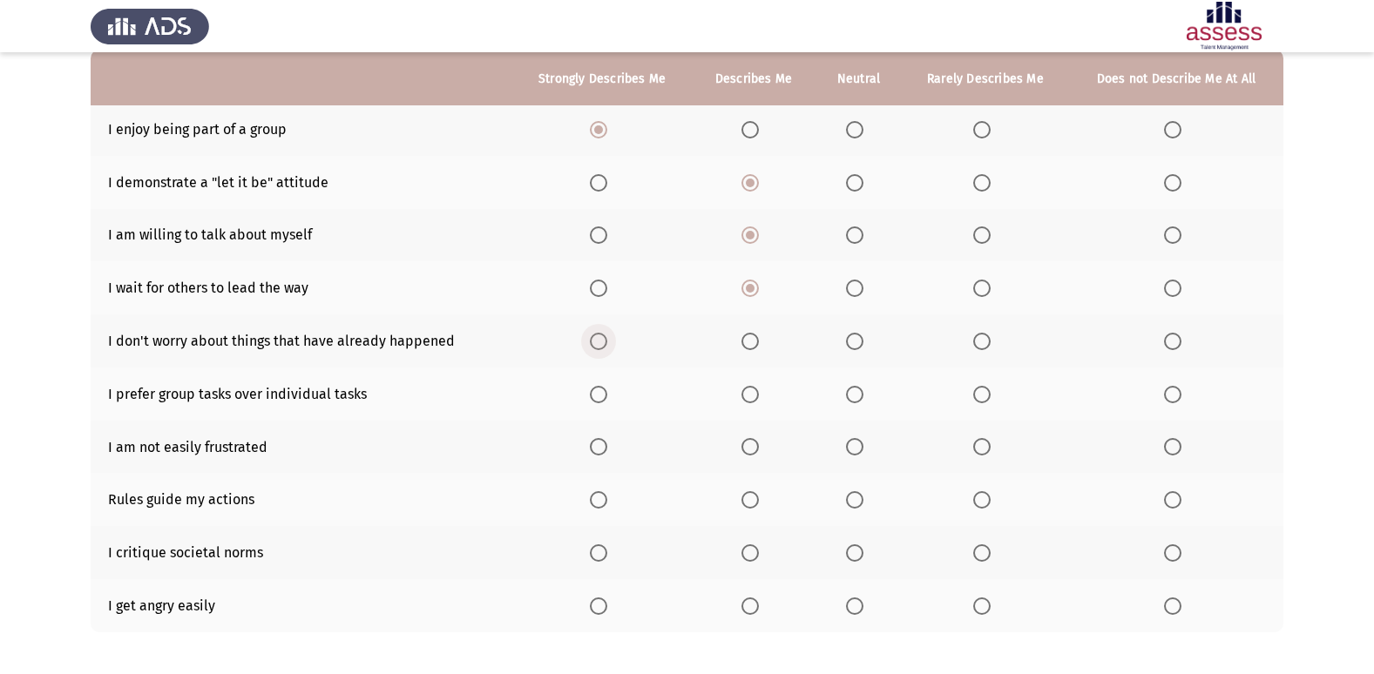
click at [612, 349] on label "Select an option" at bounding box center [602, 341] width 24 height 17
click at [607, 349] on input "Select an option" at bounding box center [598, 341] width 17 height 17
click at [604, 397] on span "Select an option" at bounding box center [598, 394] width 17 height 17
click at [604, 397] on input "Select an option" at bounding box center [598, 394] width 17 height 17
click at [606, 452] on span "Select an option" at bounding box center [598, 446] width 17 height 17
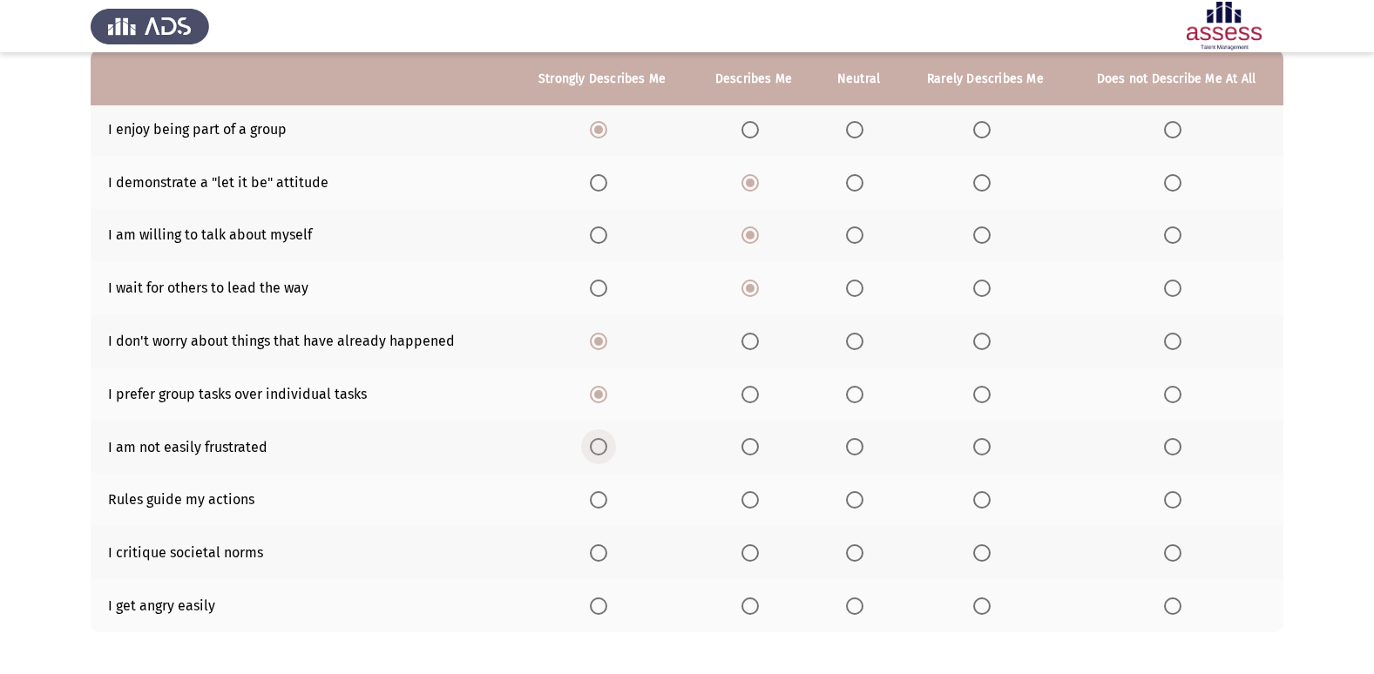
click at [606, 452] on input "Select an option" at bounding box center [598, 446] width 17 height 17
click at [605, 510] on th at bounding box center [602, 499] width 180 height 53
click at [606, 504] on span "Select an option" at bounding box center [598, 499] width 17 height 17
click at [606, 504] on input "Select an option" at bounding box center [598, 499] width 17 height 17
click at [1166, 610] on th at bounding box center [1176, 606] width 214 height 53
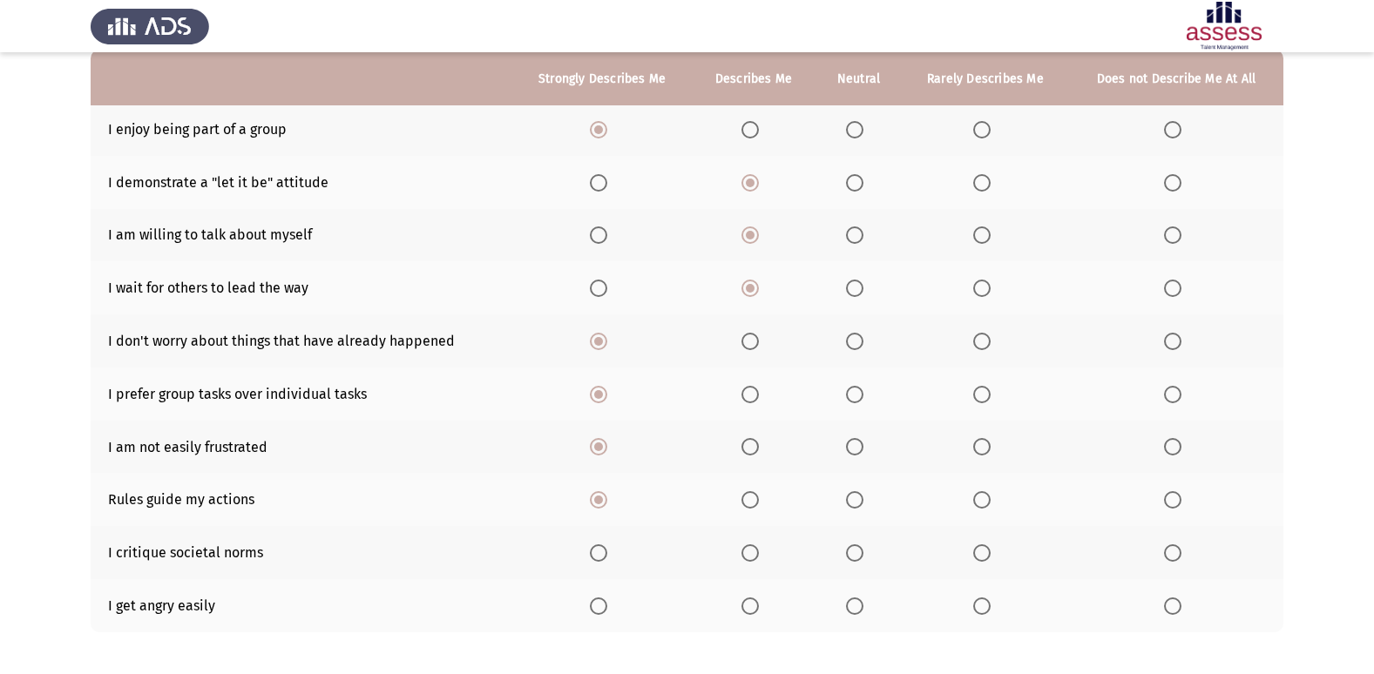
click at [1166, 610] on span "Select an option" at bounding box center [1172, 606] width 17 height 17
click at [1166, 610] on input "Select an option" at bounding box center [1172, 606] width 17 height 17
click at [851, 557] on span "Select an option" at bounding box center [854, 553] width 17 height 17
click at [851, 557] on input "Select an option" at bounding box center [854, 553] width 17 height 17
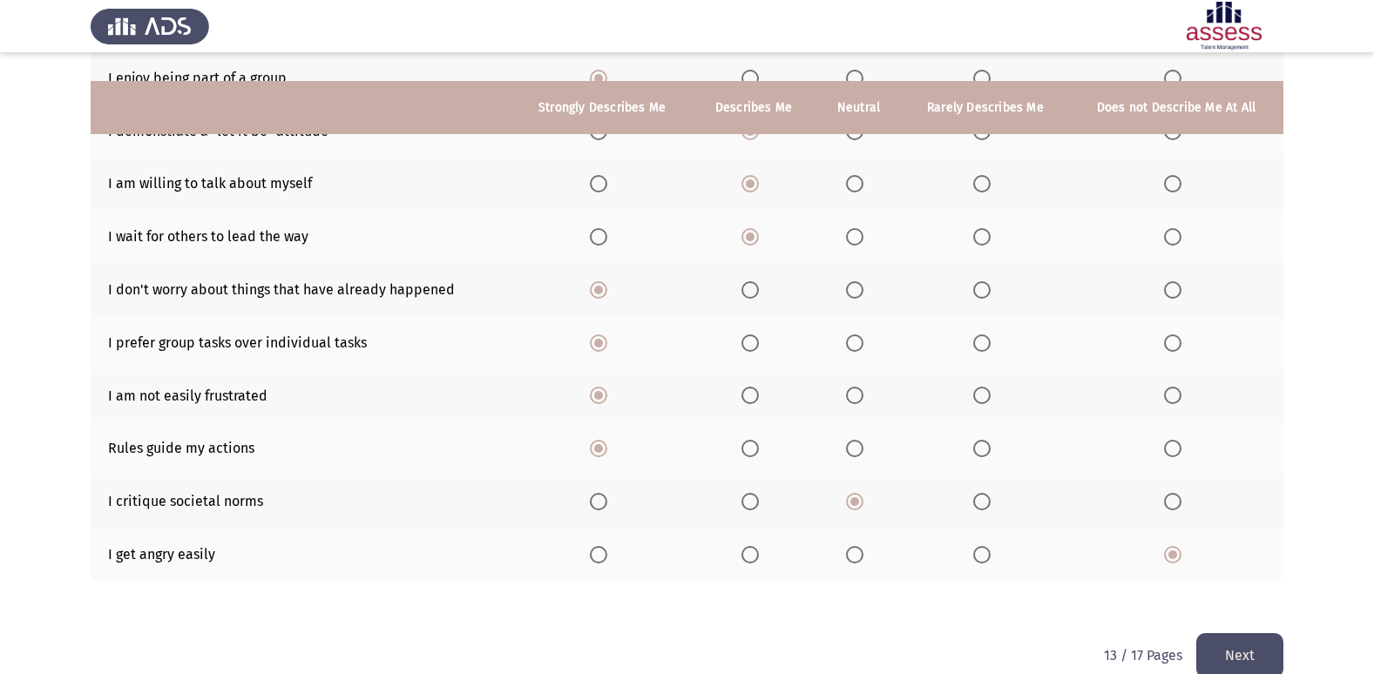
scroll to position [254, 0]
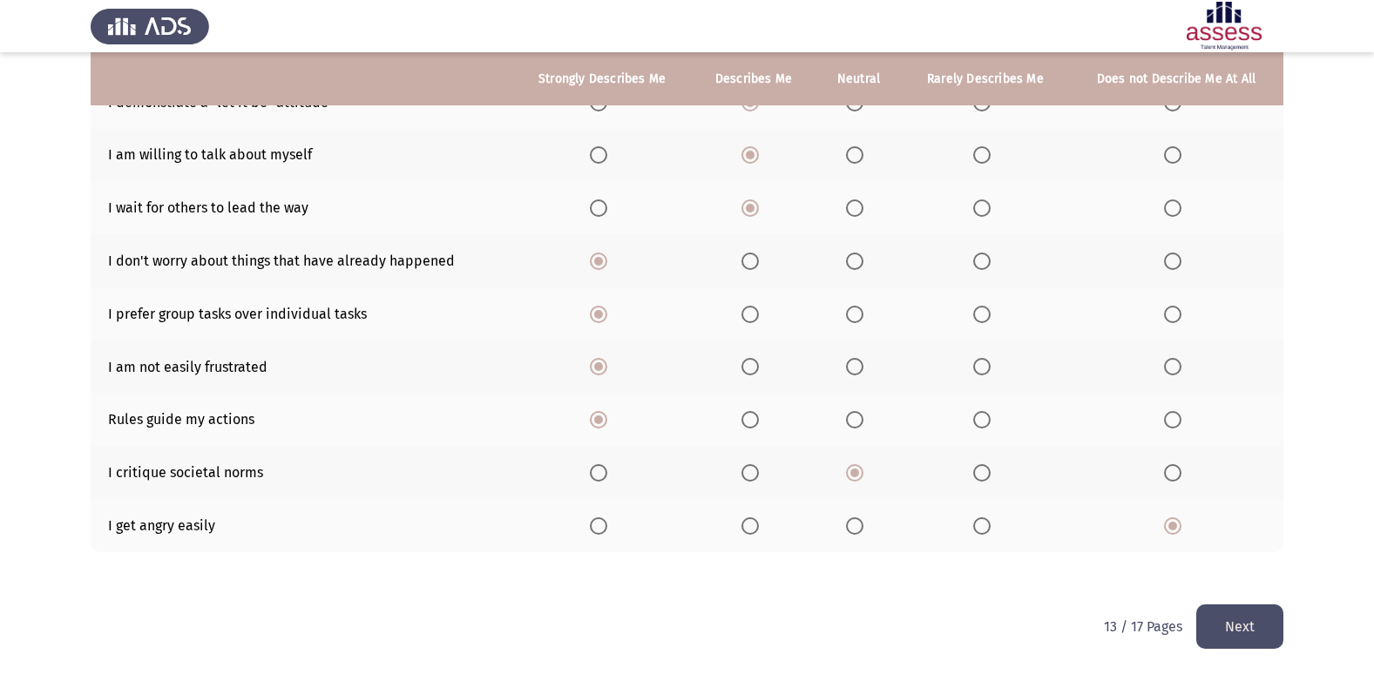
click at [1217, 609] on button "Next" at bounding box center [1239, 627] width 87 height 44
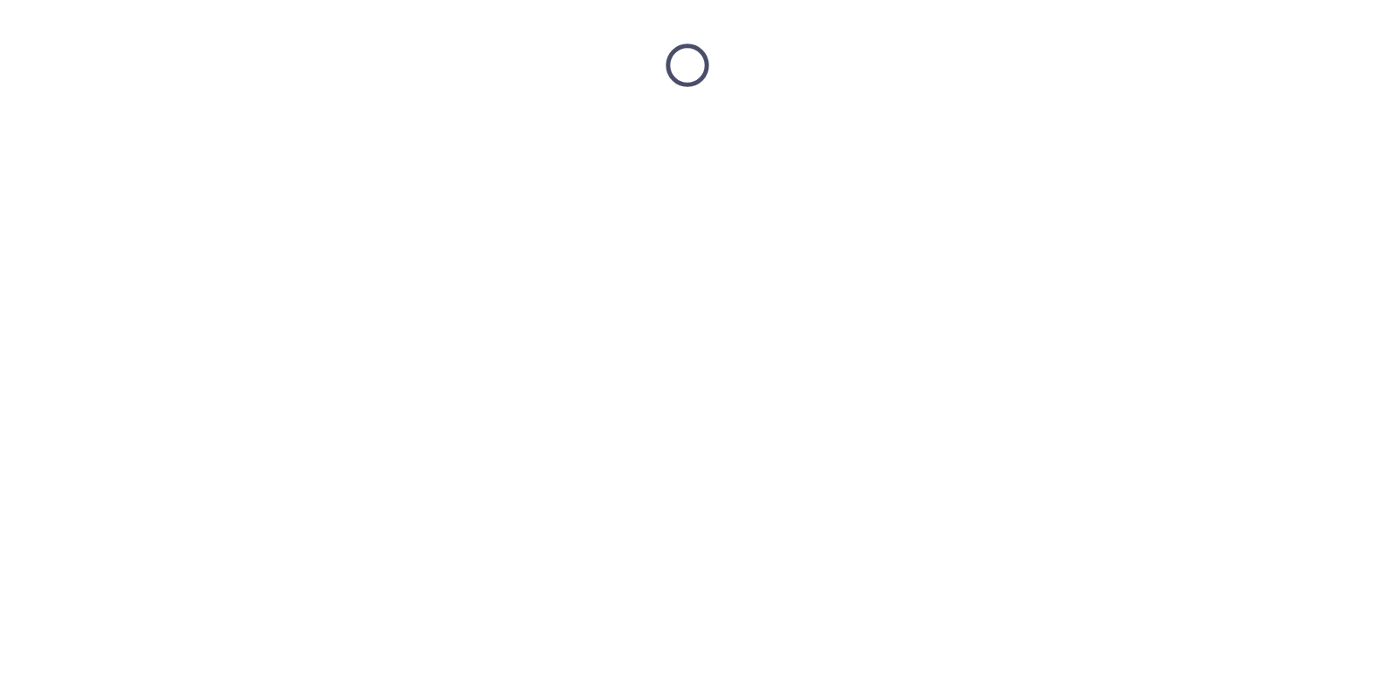
scroll to position [0, 0]
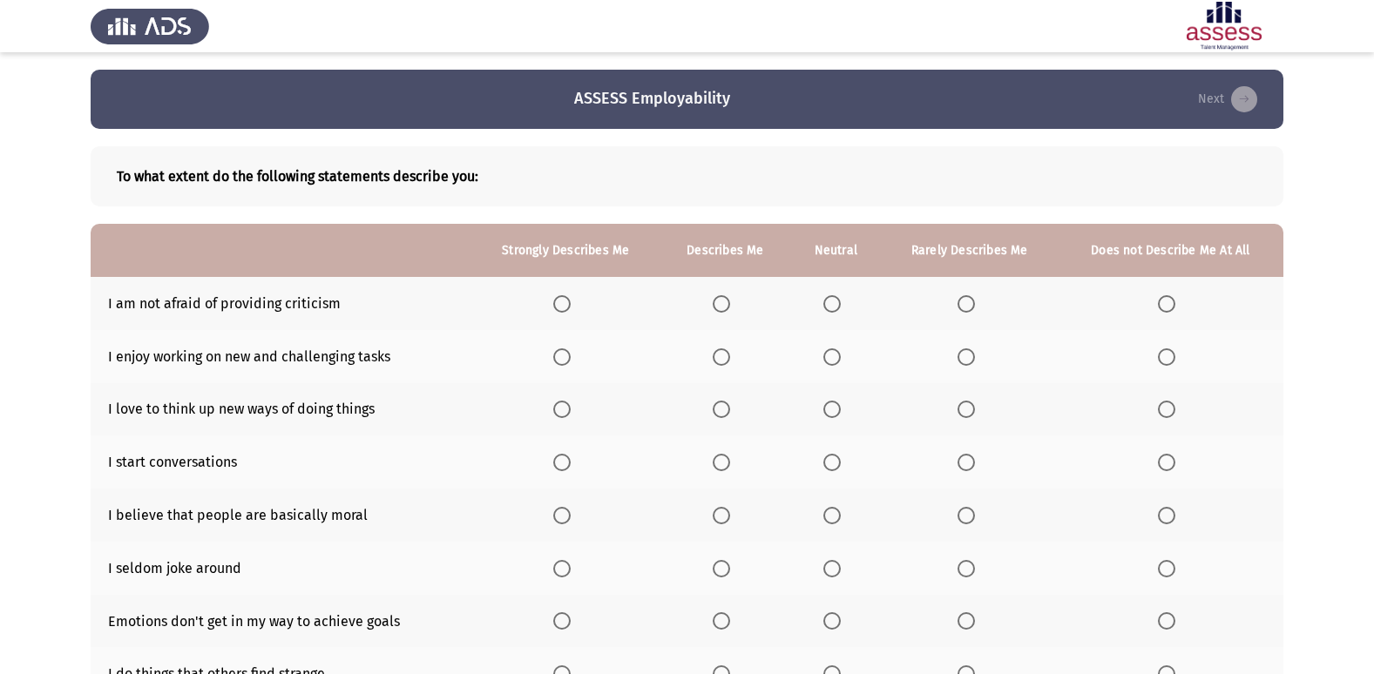
click at [967, 305] on span "Select an option" at bounding box center [966, 303] width 17 height 17
click at [967, 305] on input "Select an option" at bounding box center [966, 303] width 17 height 17
click at [558, 362] on span "Select an option" at bounding box center [561, 357] width 17 height 17
click at [558, 362] on input "Select an option" at bounding box center [561, 357] width 17 height 17
click at [568, 410] on span "Select an option" at bounding box center [561, 409] width 17 height 17
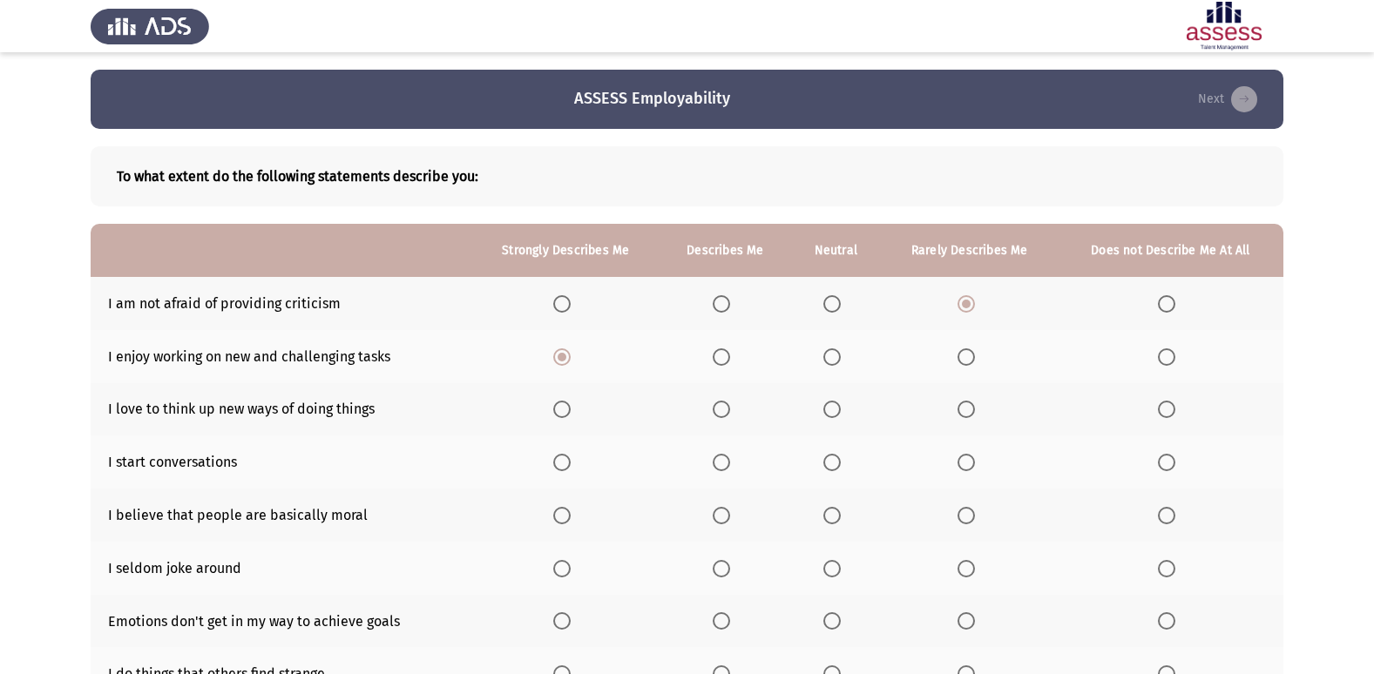
click at [568, 410] on input "Select an option" at bounding box center [561, 409] width 17 height 17
drag, startPoint x: 735, startPoint y: 451, endPoint x: 730, endPoint y: 464, distance: 14.9
click at [735, 452] on th at bounding box center [726, 462] width 131 height 53
click at [729, 466] on span "Select an option" at bounding box center [721, 462] width 17 height 17
click at [729, 466] on input "Select an option" at bounding box center [721, 462] width 17 height 17
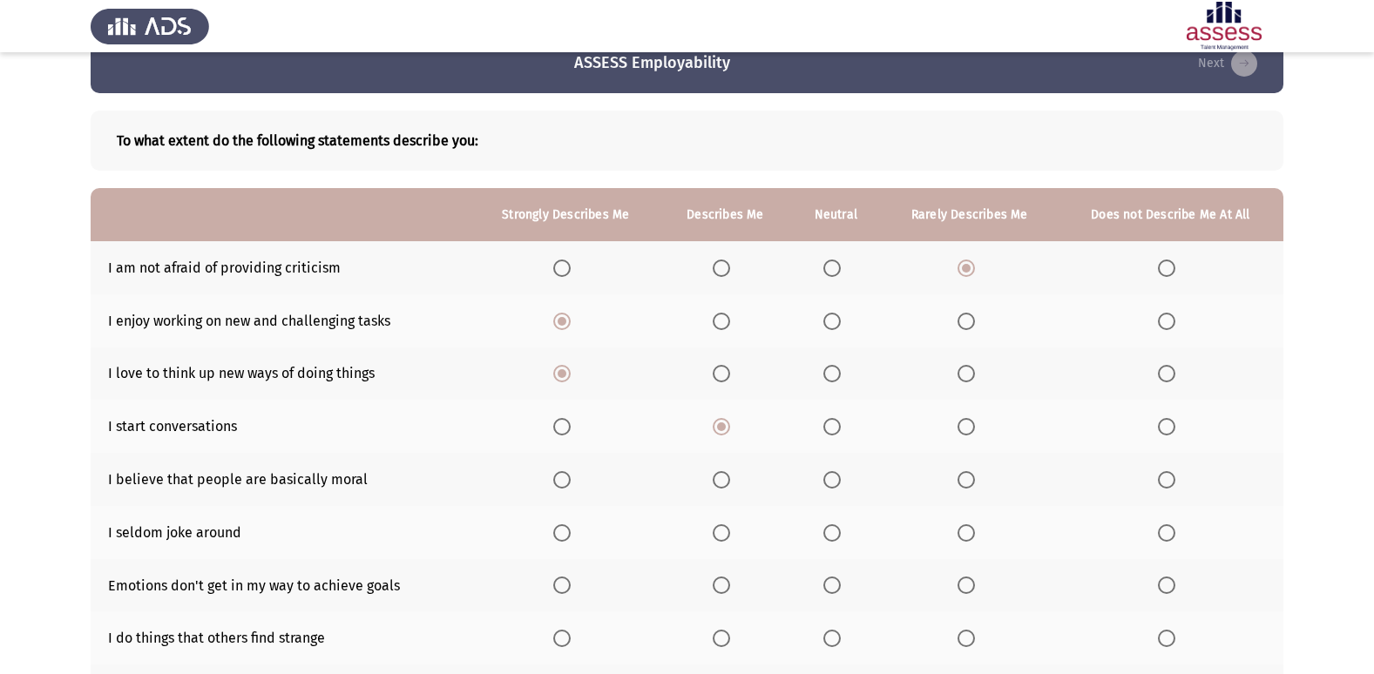
scroll to position [87, 0]
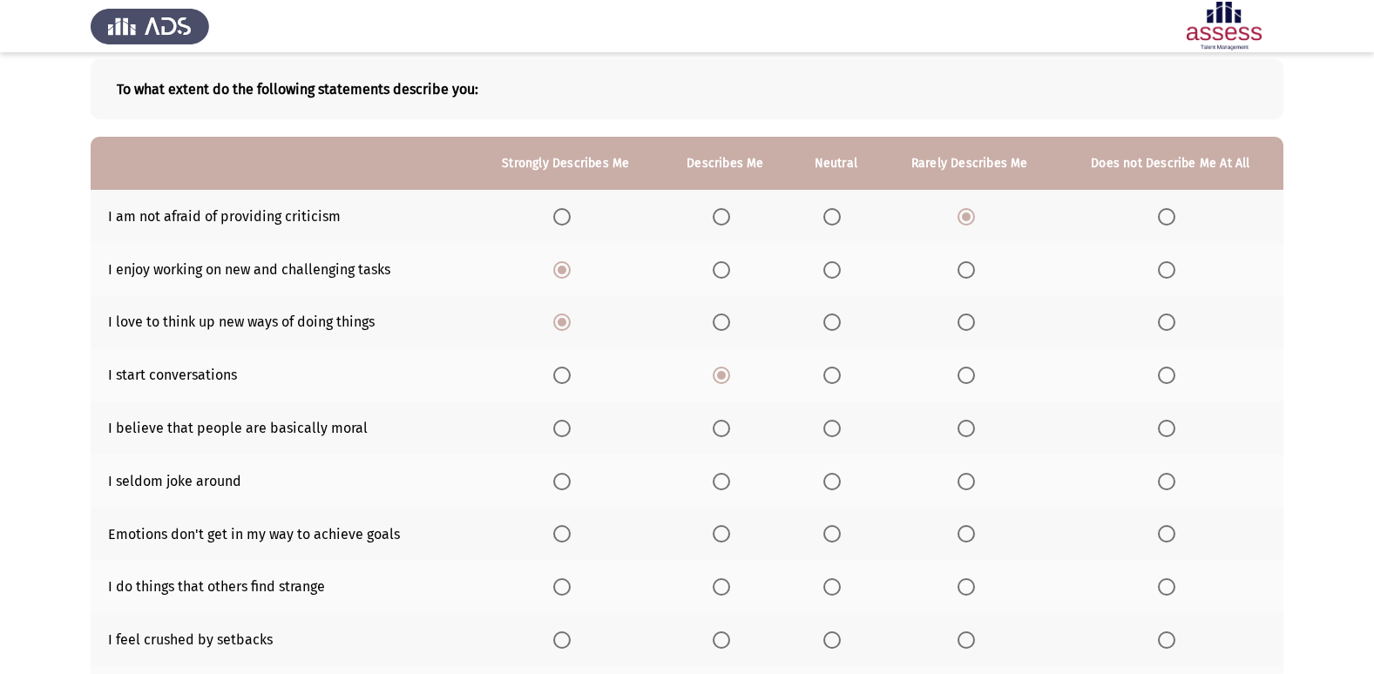
click at [722, 423] on span "Select an option" at bounding box center [721, 428] width 17 height 17
click at [722, 423] on input "Select an option" at bounding box center [721, 428] width 17 height 17
click at [1169, 484] on span "Select an option" at bounding box center [1166, 481] width 17 height 17
click at [1169, 484] on input "Select an option" at bounding box center [1166, 481] width 17 height 17
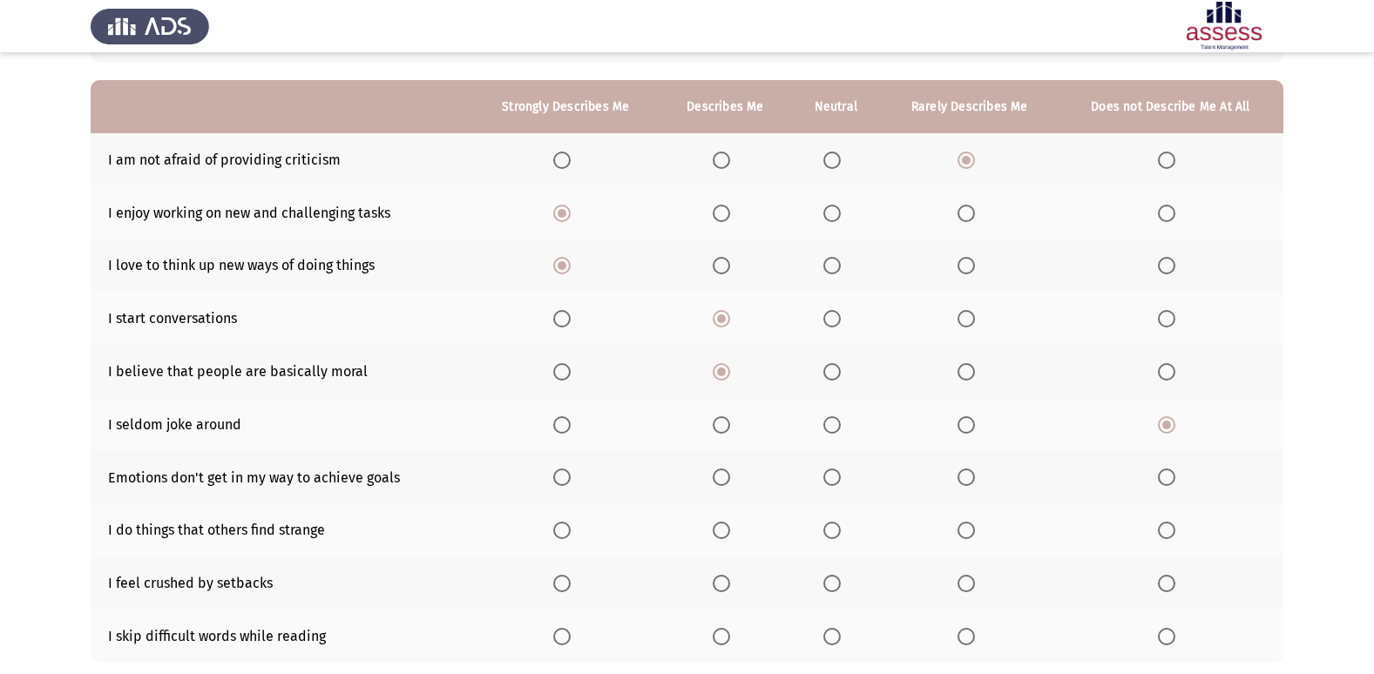
scroll to position [174, 0]
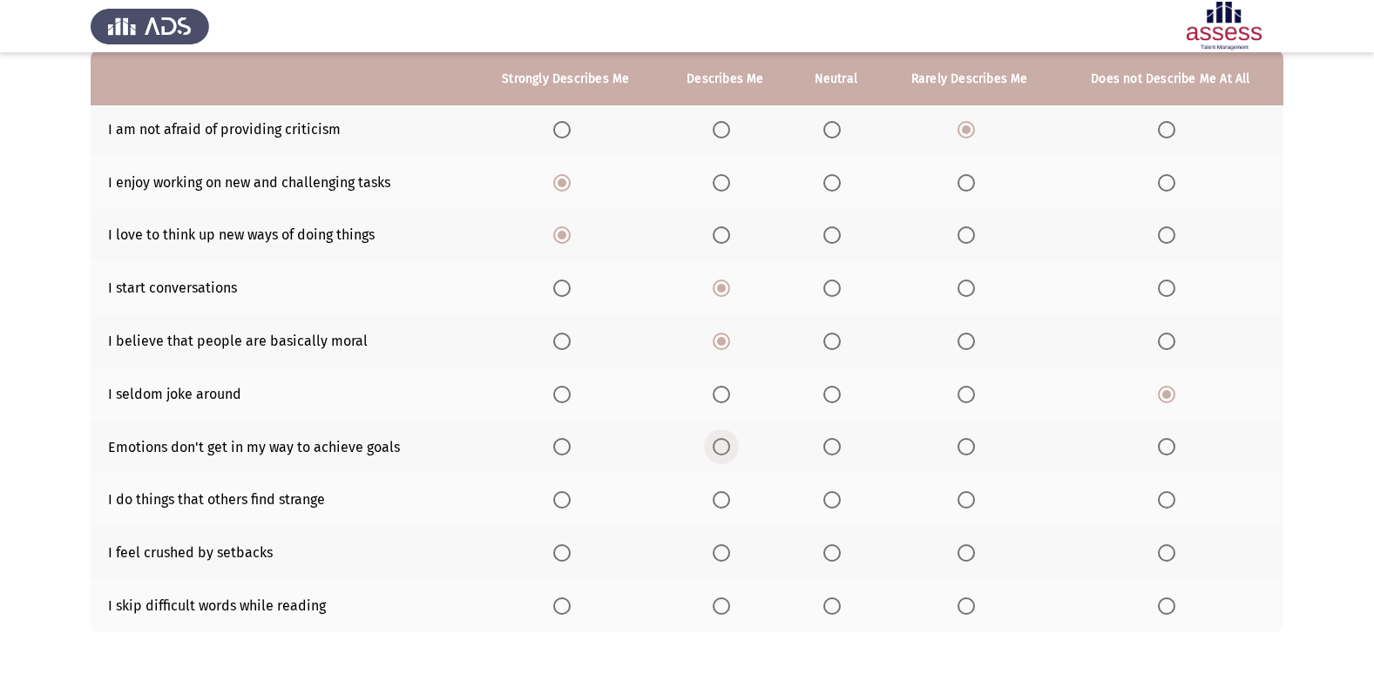
click at [722, 450] on span "Select an option" at bounding box center [721, 446] width 17 height 17
click at [722, 450] on input "Select an option" at bounding box center [721, 446] width 17 height 17
click at [563, 451] on span "Select an option" at bounding box center [561, 446] width 17 height 17
click at [563, 451] on input "Select an option" at bounding box center [561, 446] width 17 height 17
click at [715, 449] on th at bounding box center [726, 447] width 131 height 53
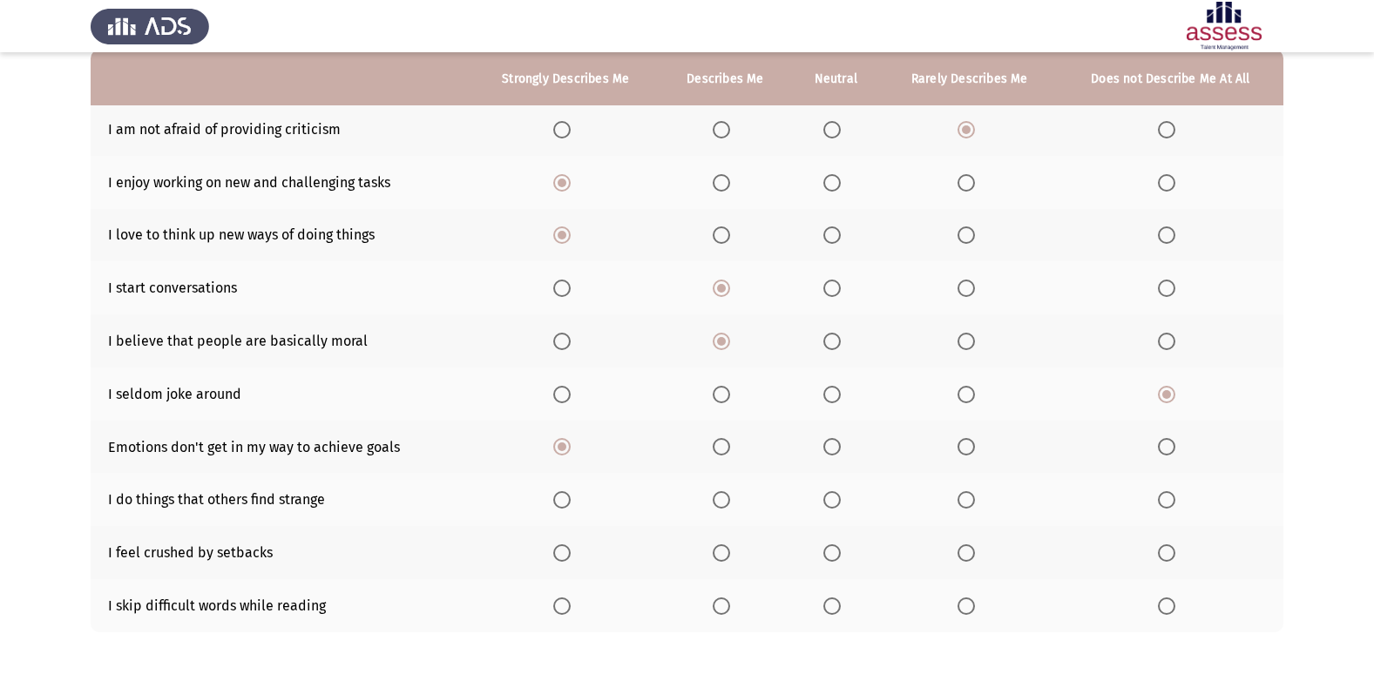
click at [717, 452] on span "Select an option" at bounding box center [721, 446] width 17 height 17
click at [717, 452] on input "Select an option" at bounding box center [721, 446] width 17 height 17
click at [563, 495] on span "Select an option" at bounding box center [561, 499] width 17 height 17
click at [563, 495] on input "Select an option" at bounding box center [561, 499] width 17 height 17
click at [721, 505] on span "Select an option" at bounding box center [721, 499] width 17 height 17
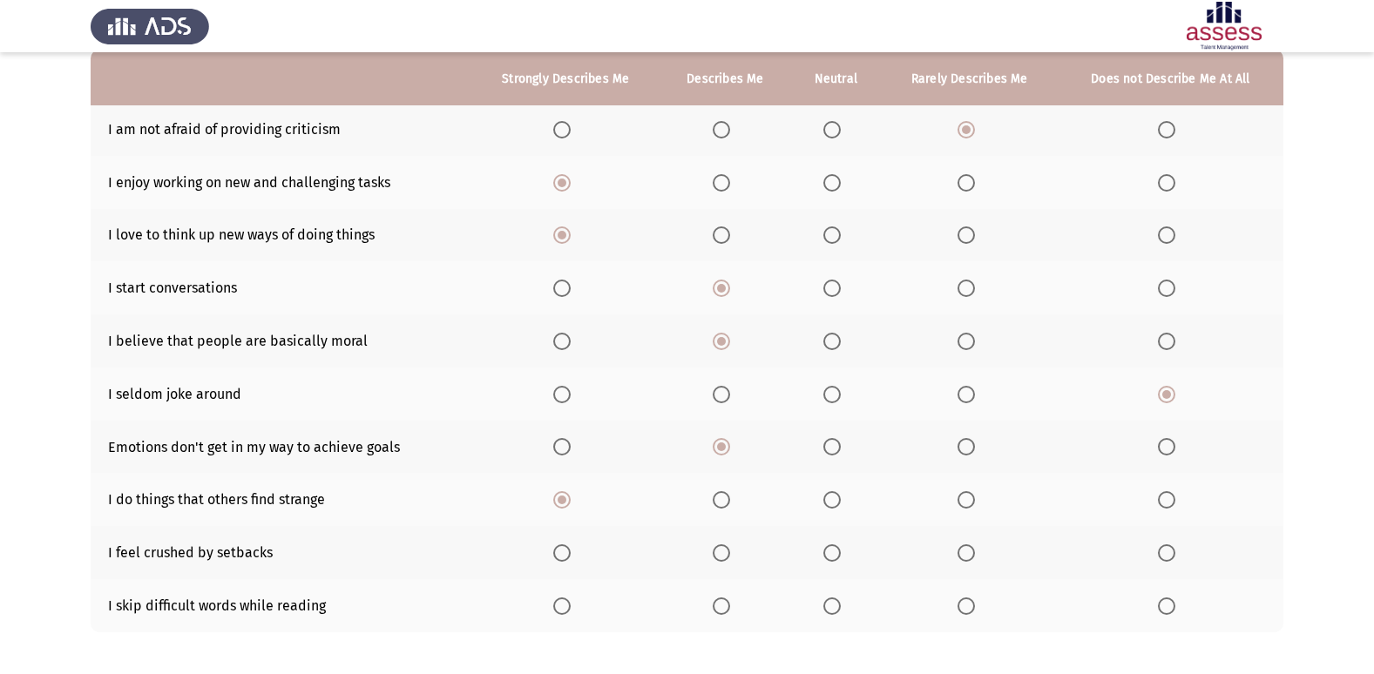
click at [721, 505] on input "Select an option" at bounding box center [721, 499] width 17 height 17
click at [839, 560] on span "Select an option" at bounding box center [832, 553] width 17 height 17
click at [839, 560] on input "Select an option" at bounding box center [832, 553] width 17 height 17
click at [1169, 612] on span "Select an option" at bounding box center [1166, 606] width 17 height 17
click at [1169, 612] on input "Select an option" at bounding box center [1166, 606] width 17 height 17
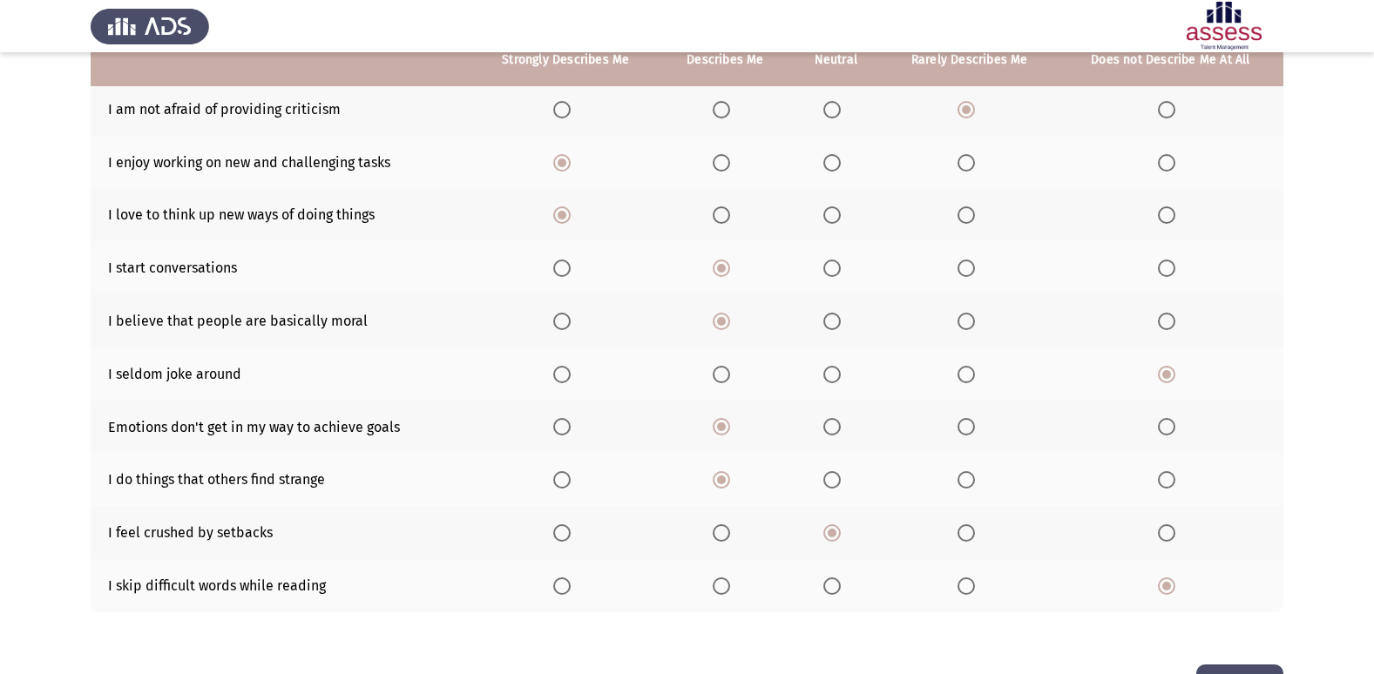
scroll to position [254, 0]
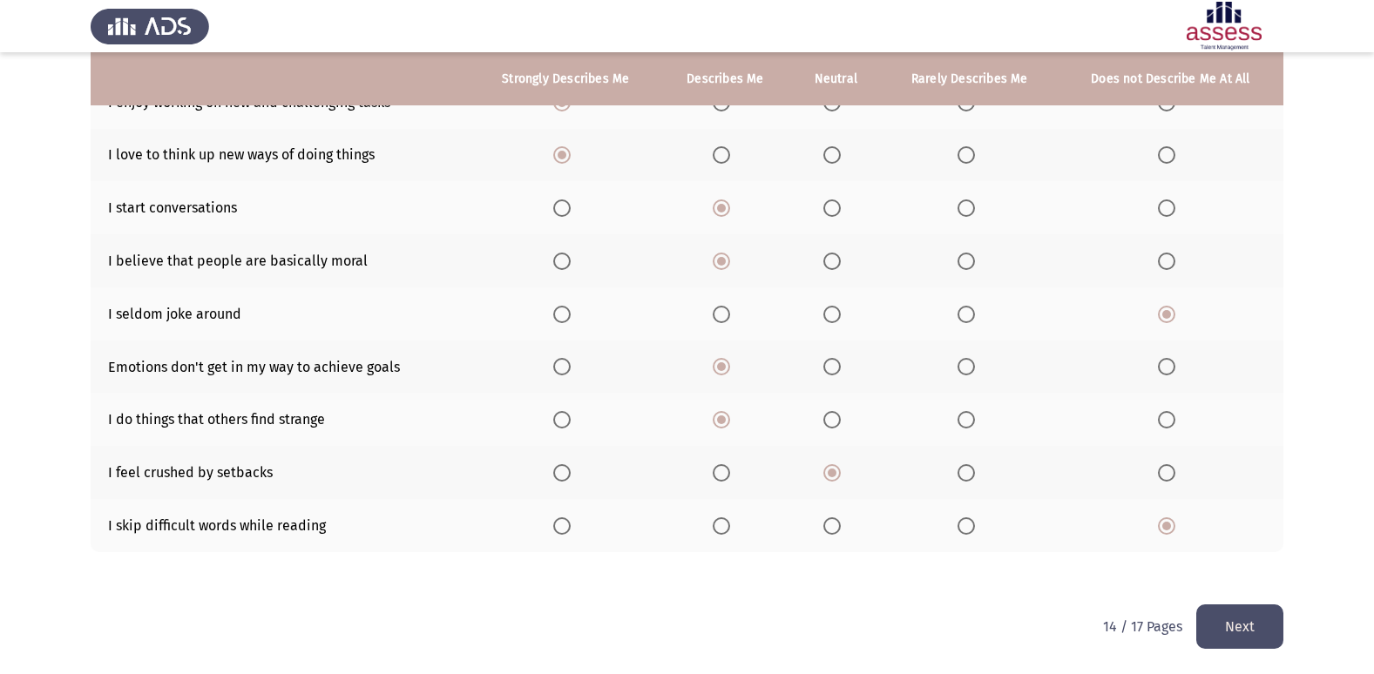
click at [1265, 626] on button "Next" at bounding box center [1239, 627] width 87 height 44
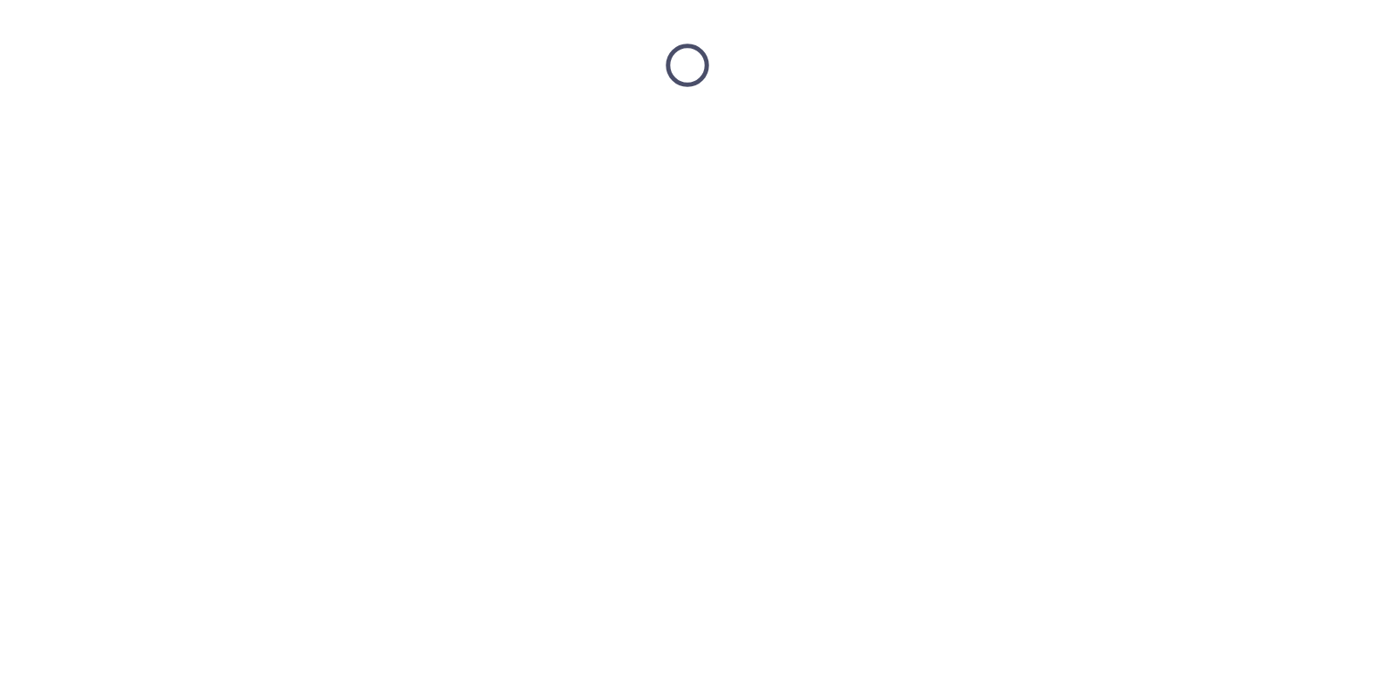
scroll to position [0, 0]
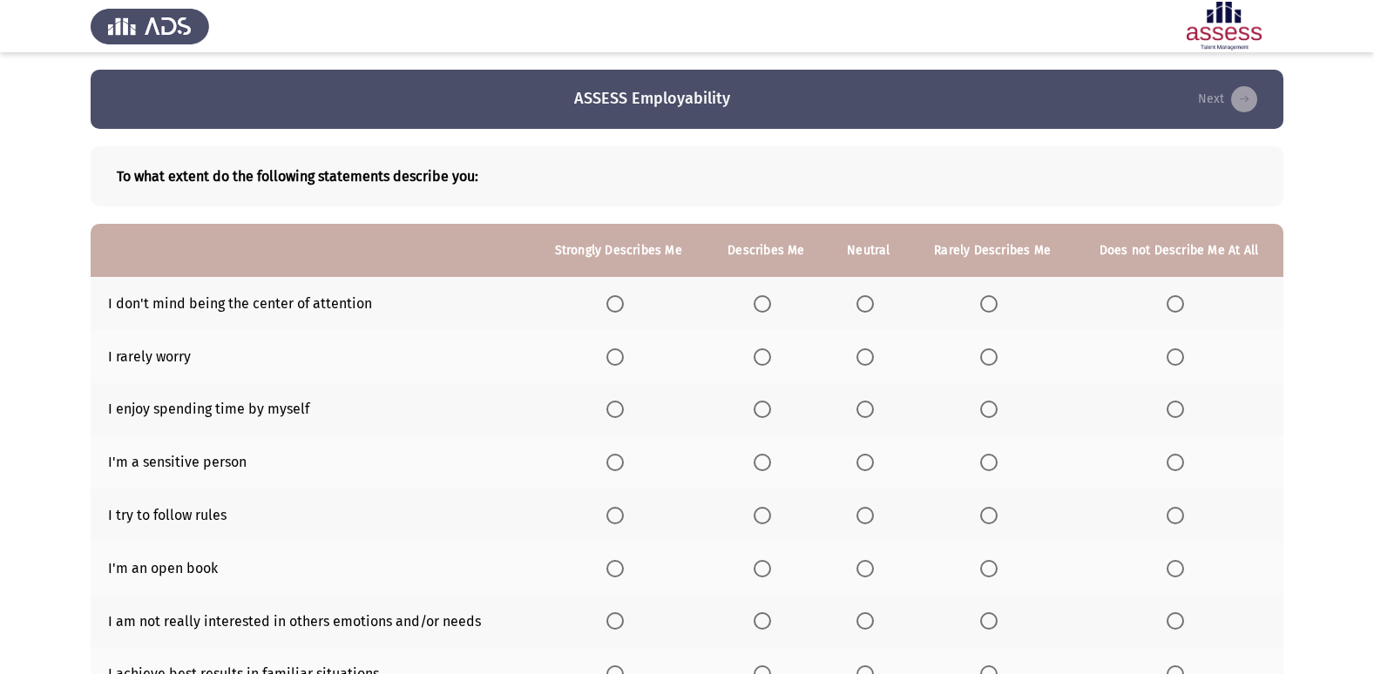
click at [1173, 308] on span "Select an option" at bounding box center [1175, 303] width 17 height 17
click at [1173, 308] on input "Select an option" at bounding box center [1175, 303] width 17 height 17
click at [1168, 356] on span "Select an option" at bounding box center [1175, 357] width 17 height 17
click at [1168, 356] on input "Select an option" at bounding box center [1175, 357] width 17 height 17
click at [864, 352] on span "Select an option" at bounding box center [865, 357] width 17 height 17
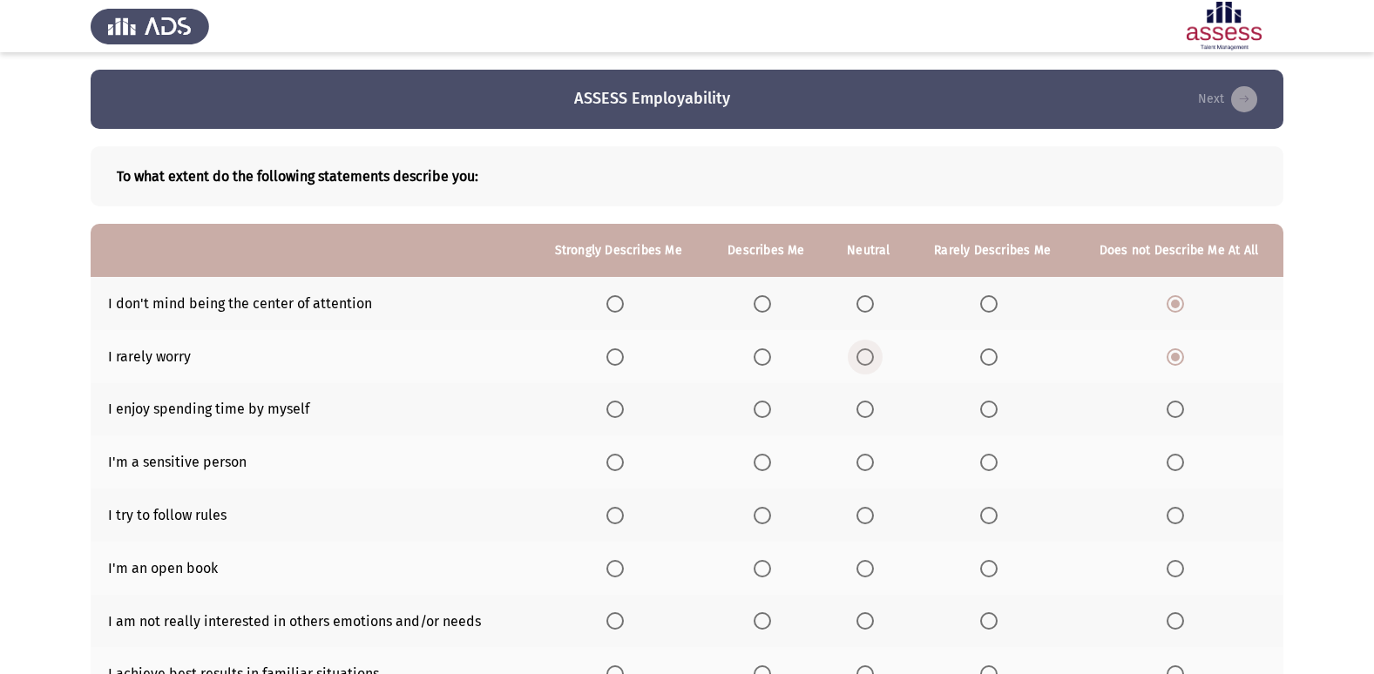
click at [864, 352] on input "Select an option" at bounding box center [865, 357] width 17 height 17
click at [869, 411] on span "Select an option" at bounding box center [865, 409] width 17 height 17
click at [869, 411] on input "Select an option" at bounding box center [865, 409] width 17 height 17
click at [986, 458] on span "Select an option" at bounding box center [988, 462] width 17 height 17
click at [986, 458] on input "Select an option" at bounding box center [988, 462] width 17 height 17
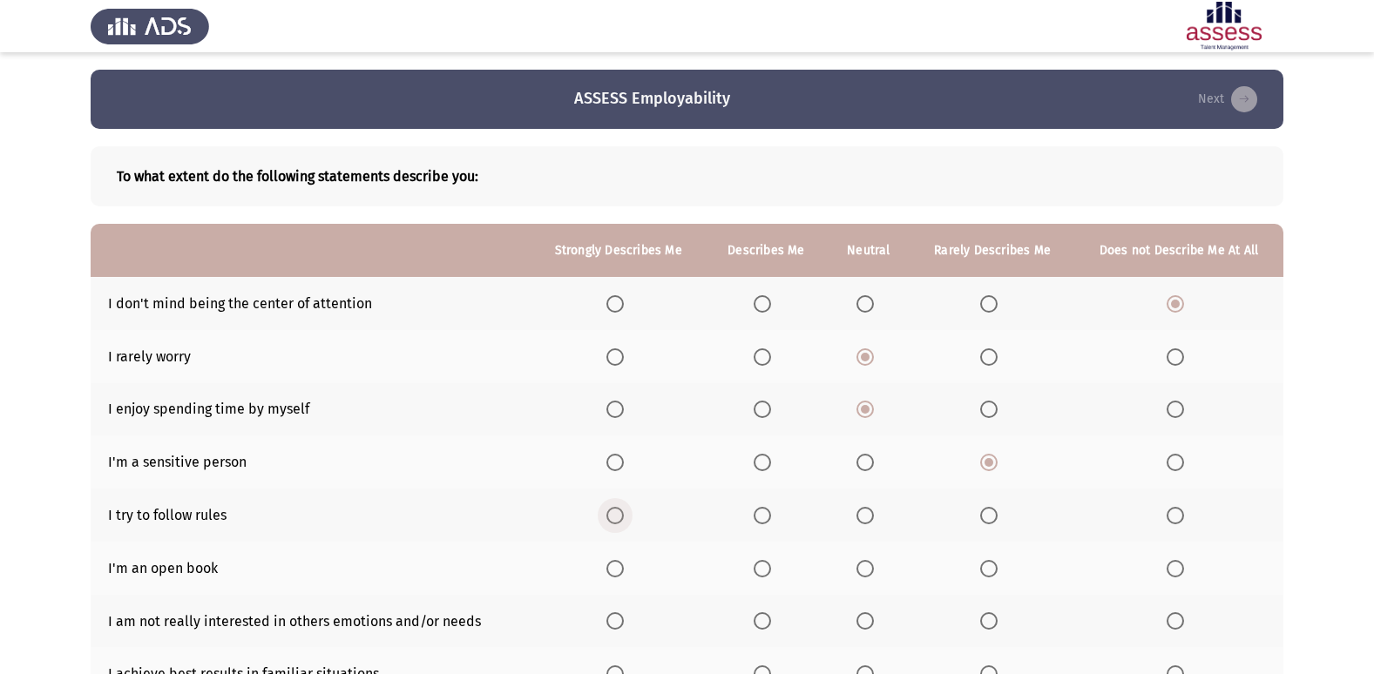
click at [613, 518] on span "Select an option" at bounding box center [615, 515] width 17 height 17
click at [613, 518] on input "Select an option" at bounding box center [615, 515] width 17 height 17
click at [873, 577] on span "Select an option" at bounding box center [865, 568] width 17 height 17
click at [873, 577] on input "Select an option" at bounding box center [865, 568] width 17 height 17
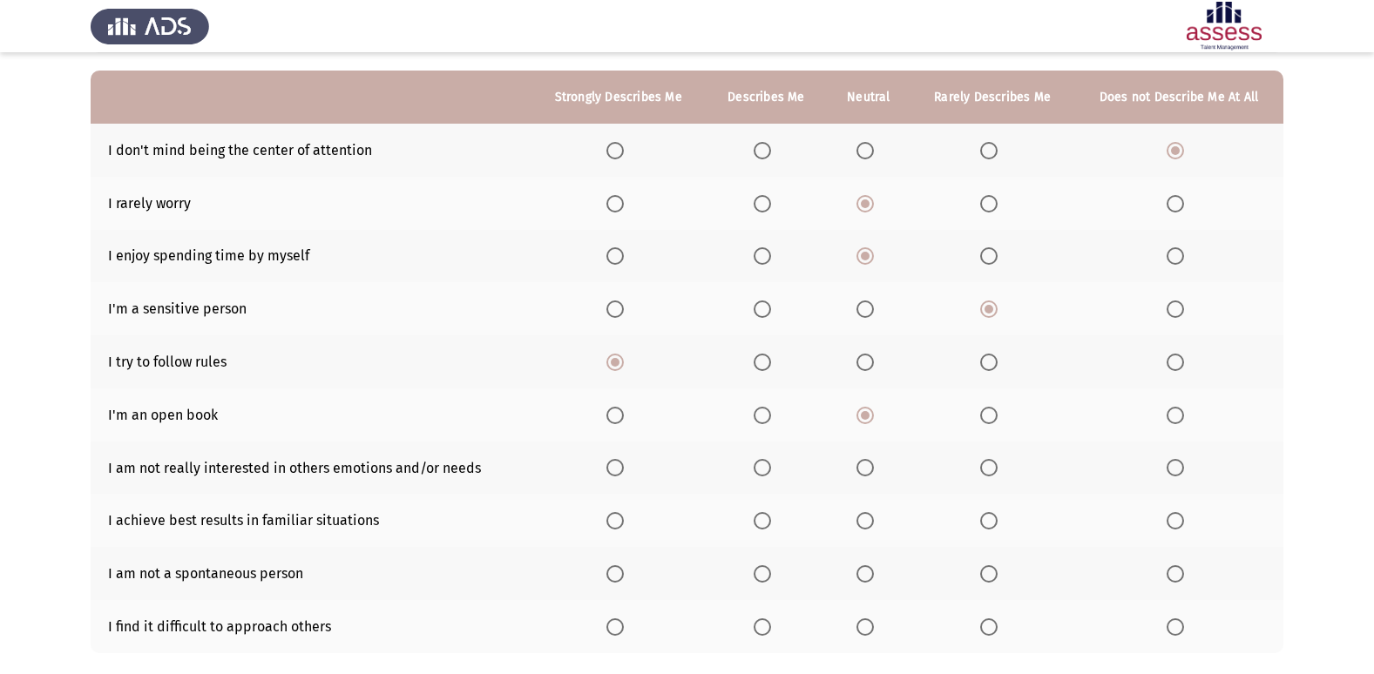
scroll to position [174, 0]
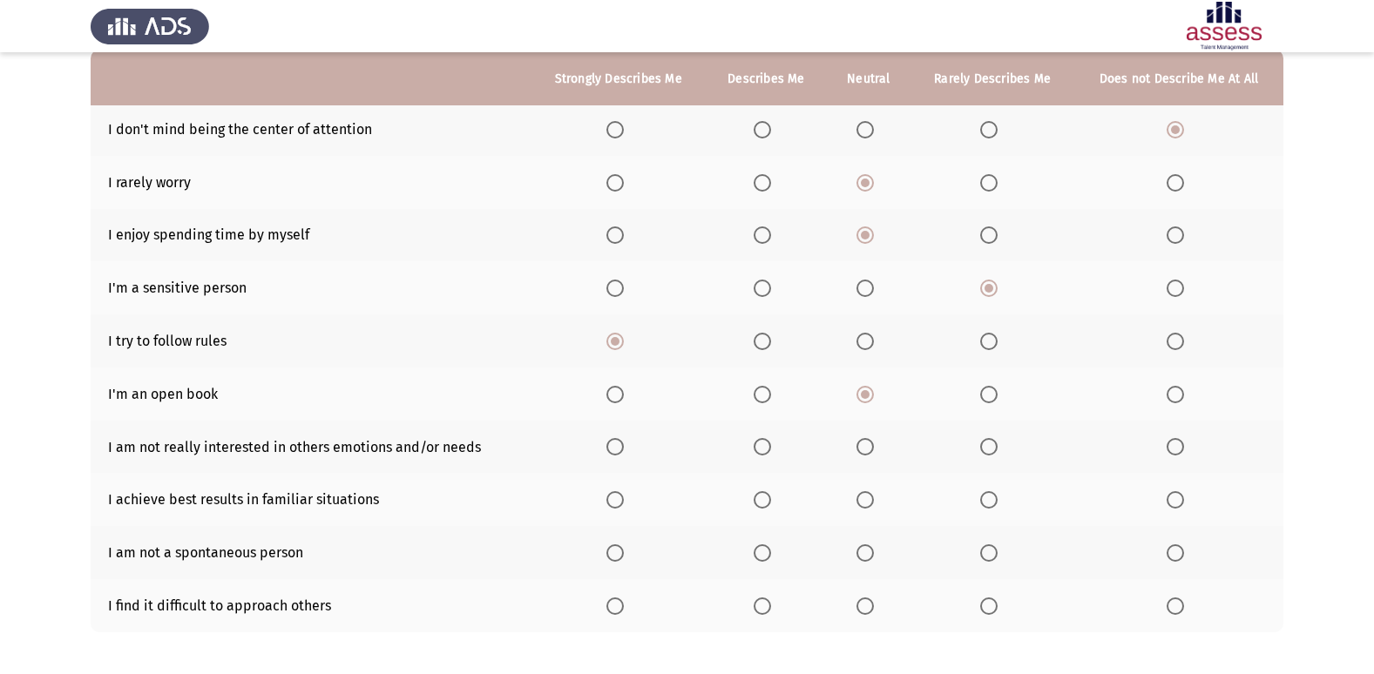
click at [860, 458] on th at bounding box center [869, 447] width 85 height 53
click at [864, 452] on span "Select an option" at bounding box center [865, 446] width 17 height 17
click at [864, 452] on input "Select an option" at bounding box center [865, 446] width 17 height 17
click at [627, 499] on label "Select an option" at bounding box center [619, 499] width 24 height 17
click at [624, 499] on input "Select an option" at bounding box center [615, 499] width 17 height 17
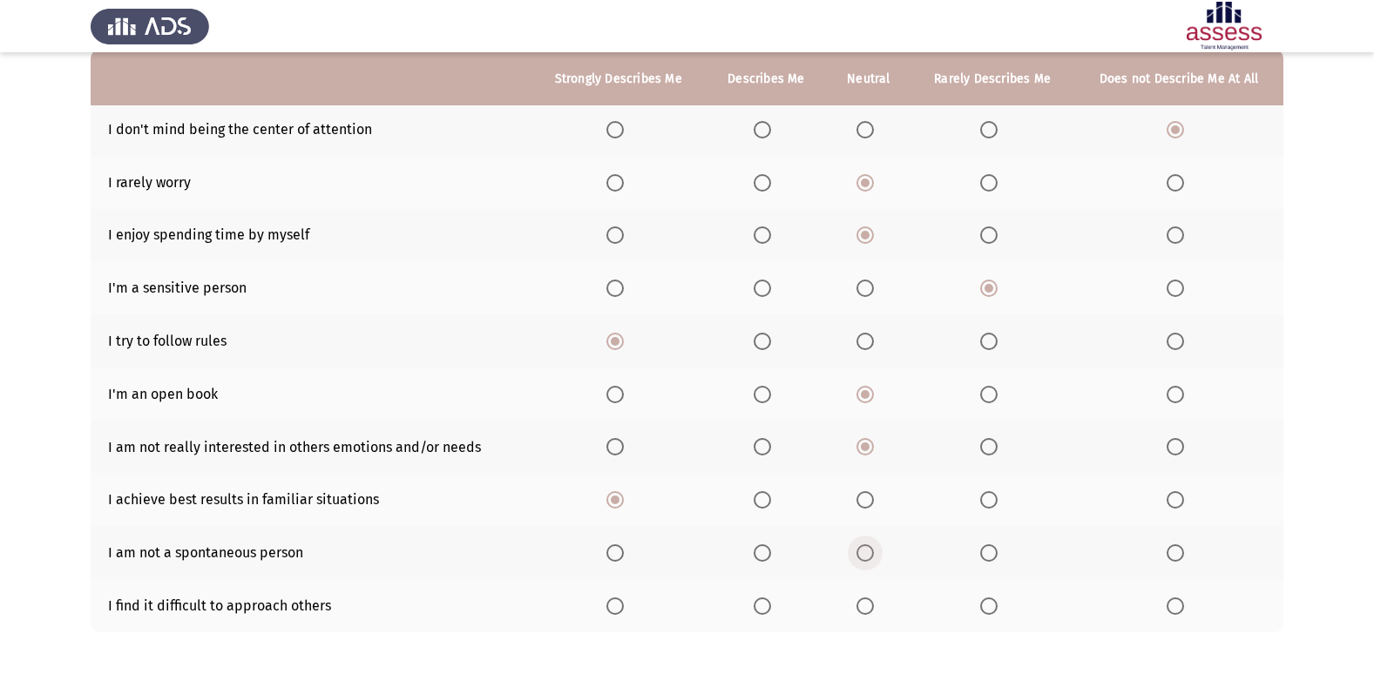
click at [874, 561] on span "Select an option" at bounding box center [865, 553] width 17 height 17
click at [874, 561] on input "Select an option" at bounding box center [865, 553] width 17 height 17
click at [874, 613] on span "Select an option" at bounding box center [865, 606] width 17 height 17
click at [874, 613] on input "Select an option" at bounding box center [865, 606] width 17 height 17
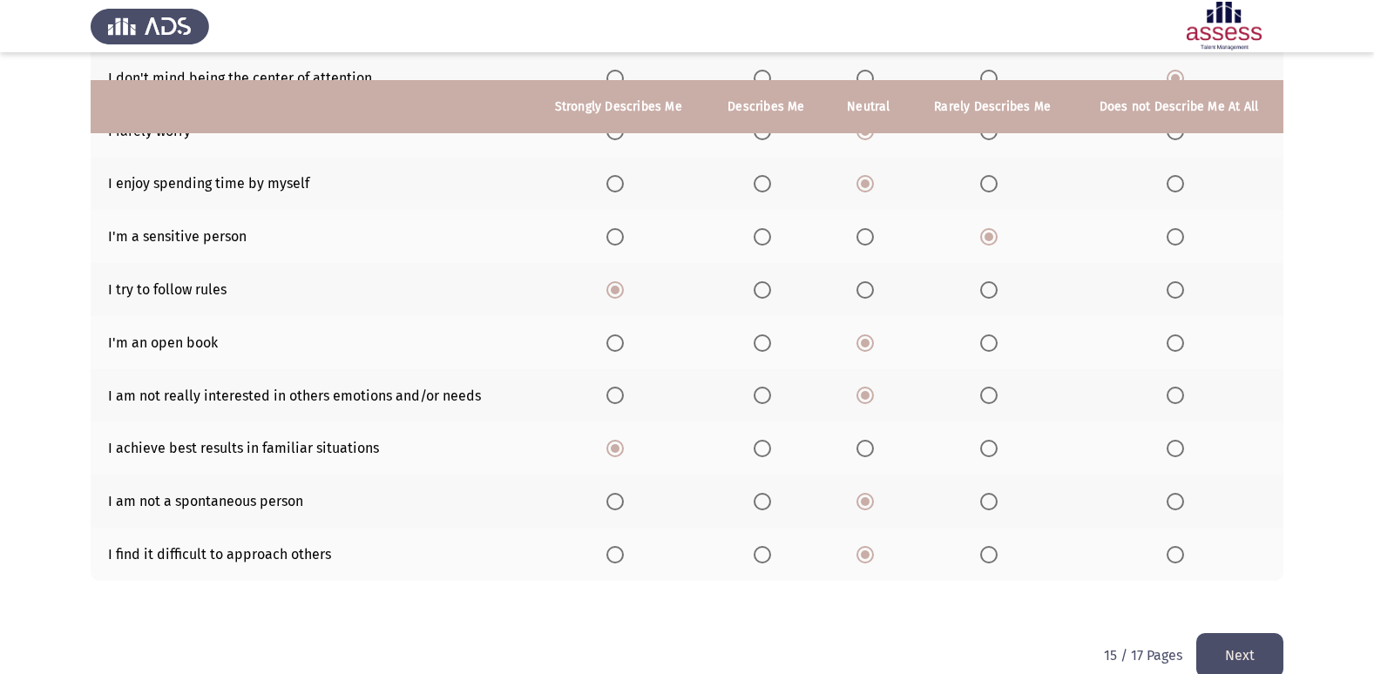
scroll to position [254, 0]
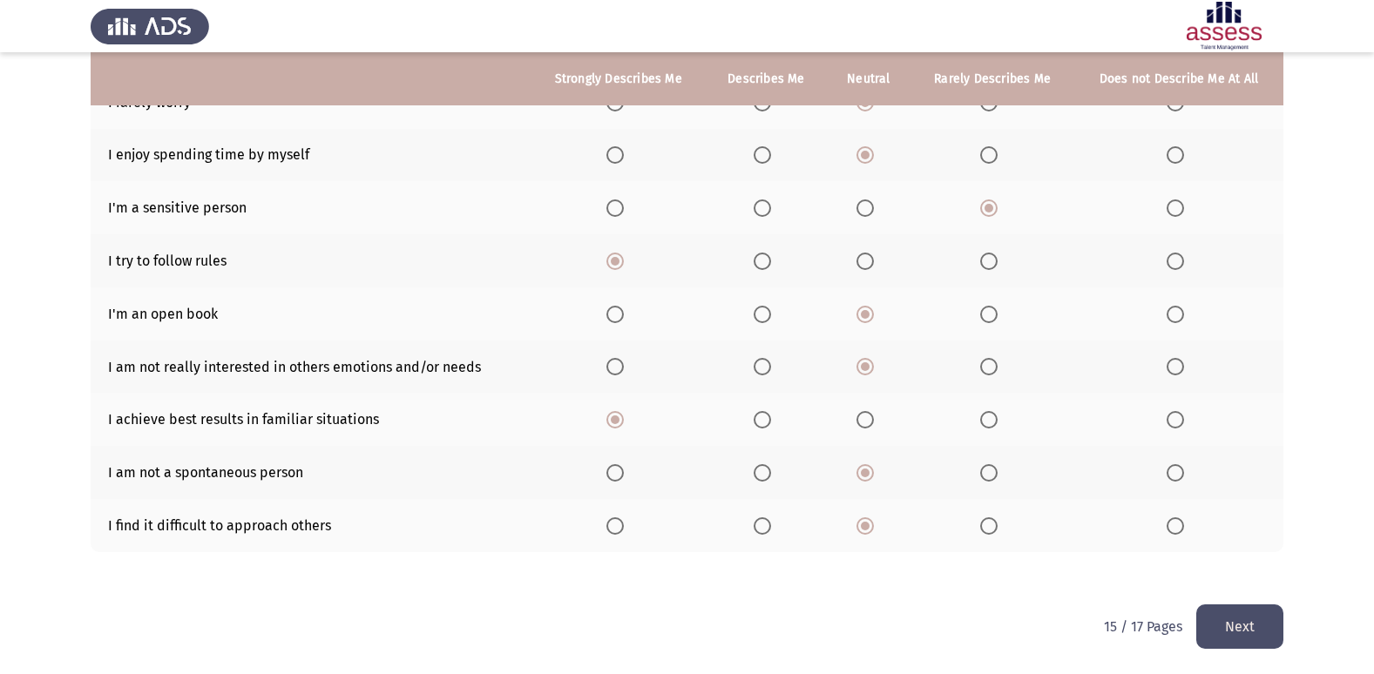
click at [1268, 620] on button "Next" at bounding box center [1239, 627] width 87 height 44
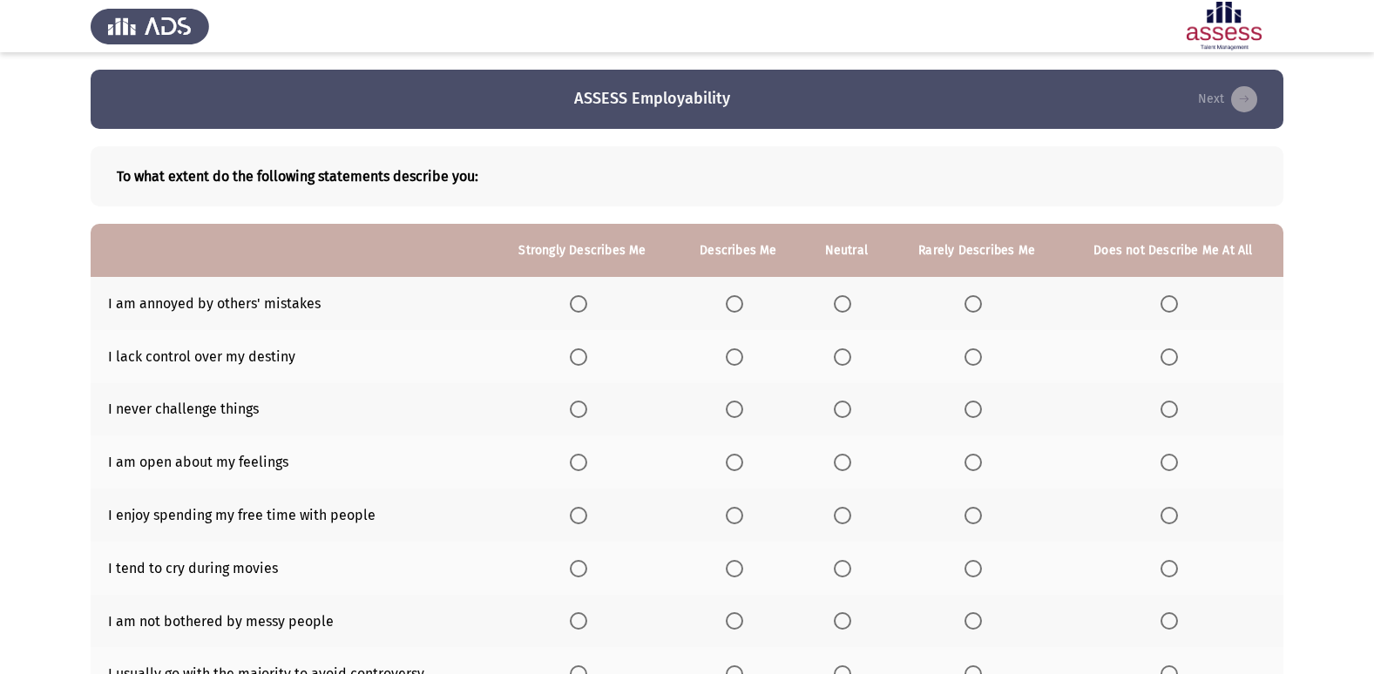
click at [733, 307] on span "Select an option" at bounding box center [734, 303] width 17 height 17
click at [733, 307] on input "Select an option" at bounding box center [734, 303] width 17 height 17
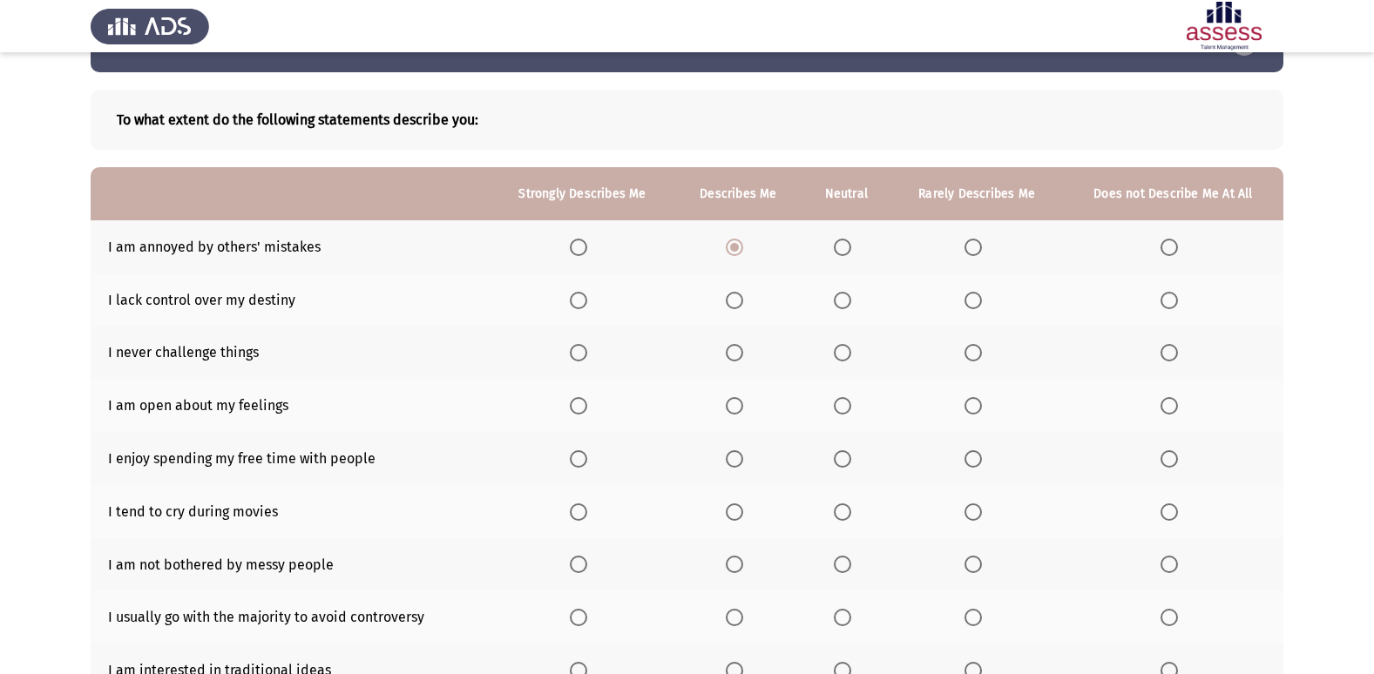
scroll to position [87, 0]
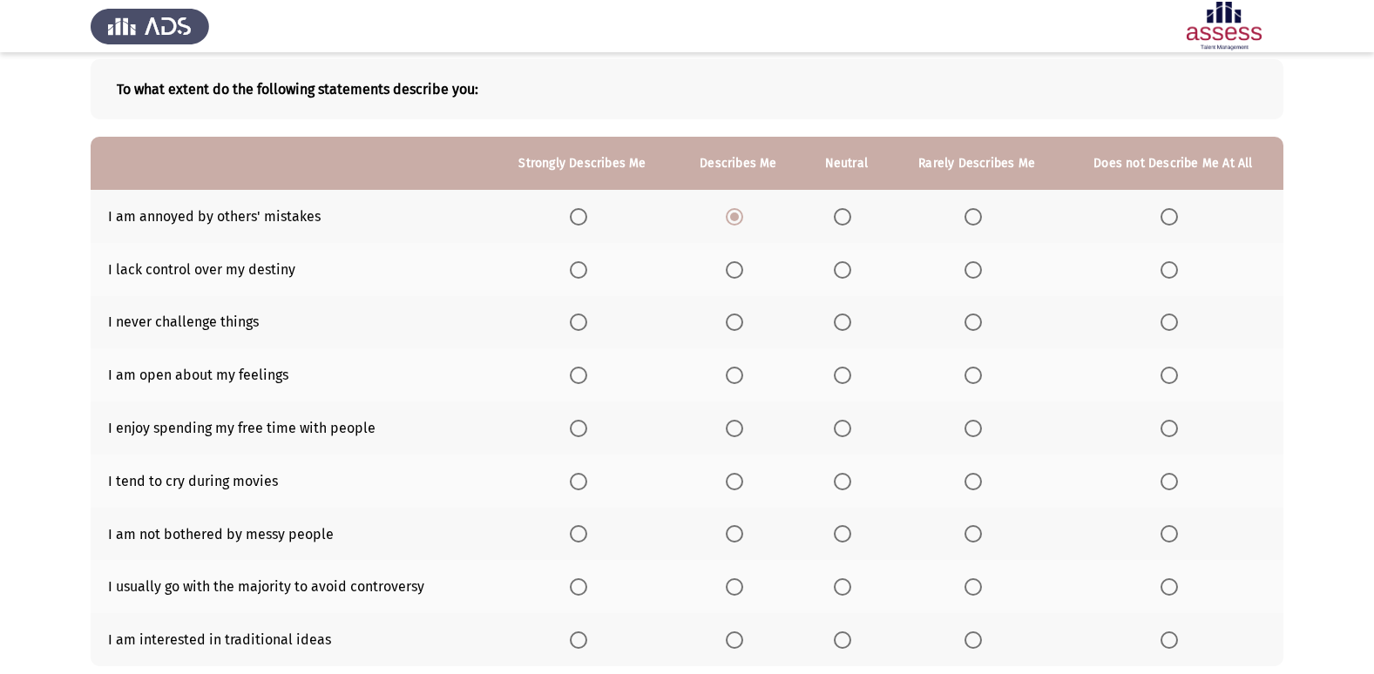
click at [732, 271] on span "Select an option" at bounding box center [734, 269] width 17 height 17
click at [732, 271] on input "Select an option" at bounding box center [734, 269] width 17 height 17
click at [1169, 321] on span "Select an option" at bounding box center [1169, 322] width 17 height 17
click at [1169, 321] on input "Select an option" at bounding box center [1169, 322] width 17 height 17
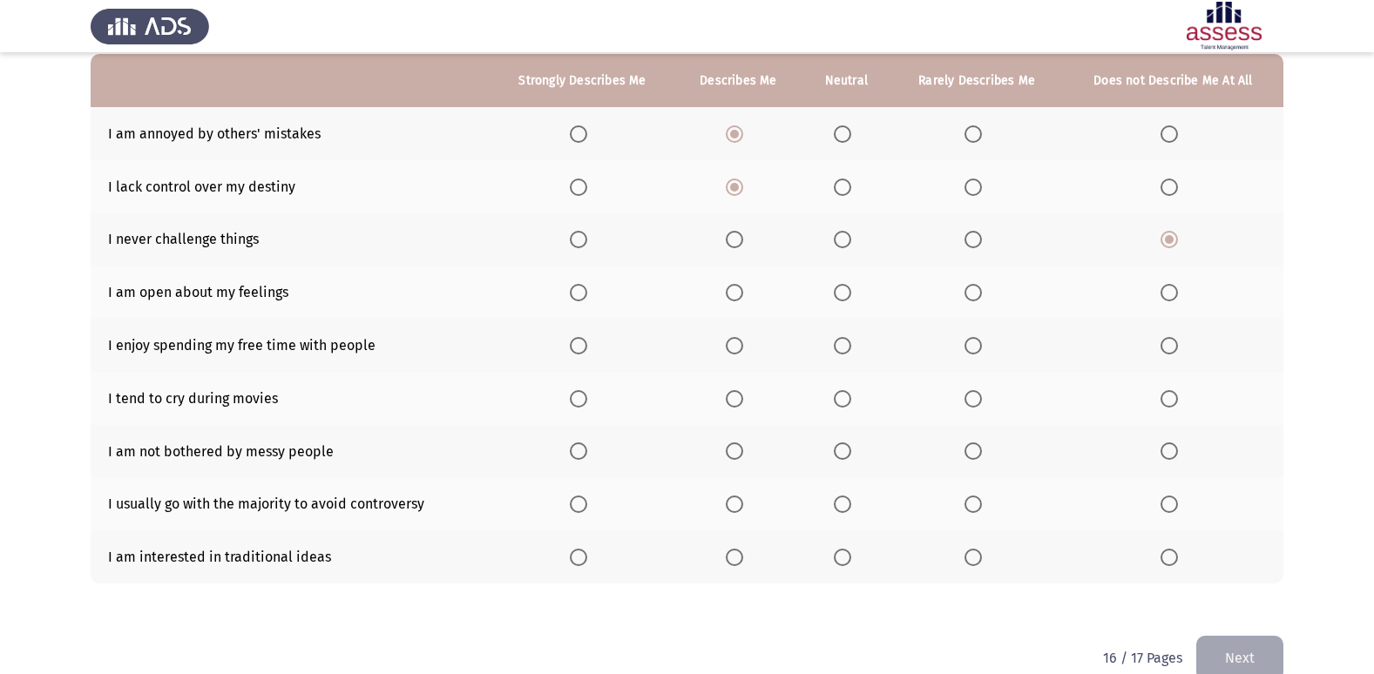
scroll to position [174, 0]
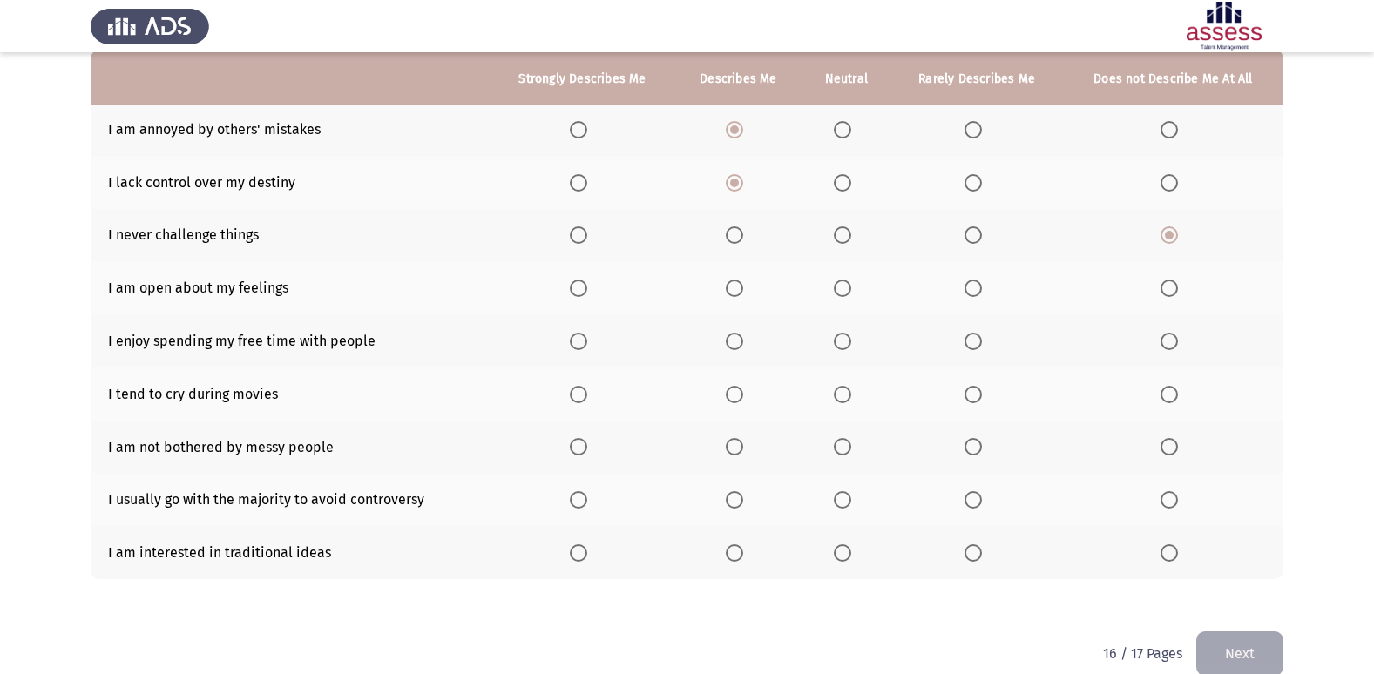
click at [844, 289] on span "Select an option" at bounding box center [842, 288] width 17 height 17
click at [844, 289] on input "Select an option" at bounding box center [842, 288] width 17 height 17
click at [743, 347] on span "Select an option" at bounding box center [734, 341] width 17 height 17
click at [743, 347] on input "Select an option" at bounding box center [734, 341] width 17 height 17
click at [969, 390] on span "Select an option" at bounding box center [973, 394] width 17 height 17
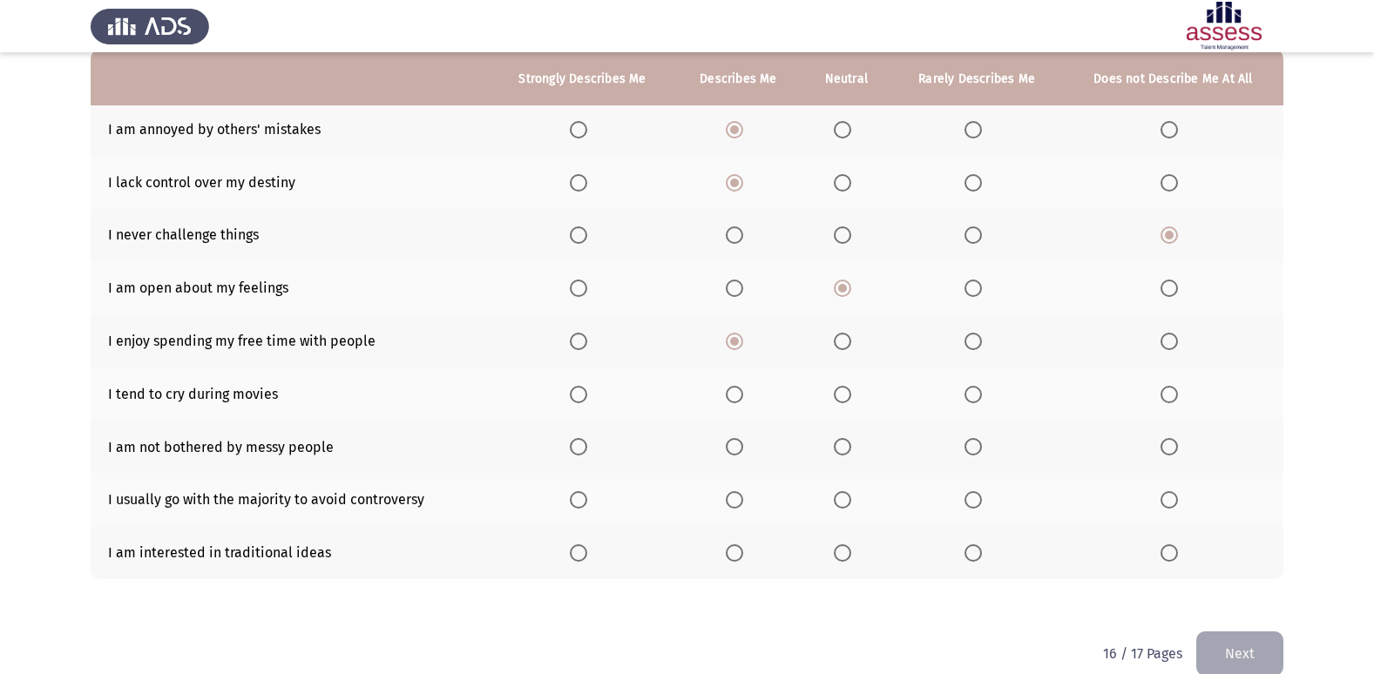
click at [969, 390] on input "Select an option" at bounding box center [973, 394] width 17 height 17
click at [1177, 454] on span "Select an option" at bounding box center [1169, 446] width 17 height 17
click at [1177, 454] on input "Select an option" at bounding box center [1169, 446] width 17 height 17
click at [740, 501] on span "Select an option" at bounding box center [734, 499] width 17 height 17
click at [740, 501] on input "Select an option" at bounding box center [734, 499] width 17 height 17
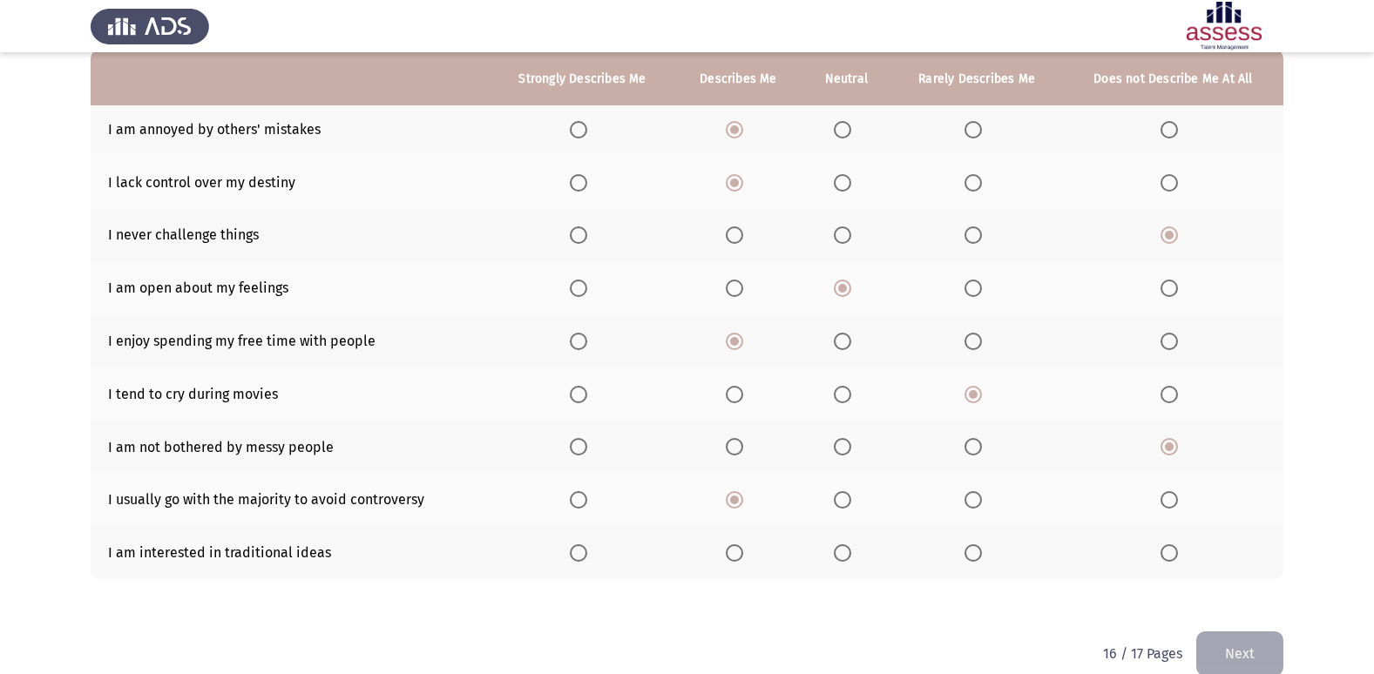
click at [743, 554] on span "Select an option" at bounding box center [734, 553] width 17 height 17
click at [743, 554] on input "Select an option" at bounding box center [734, 553] width 17 height 17
click at [1261, 634] on button "Next" at bounding box center [1239, 654] width 87 height 44
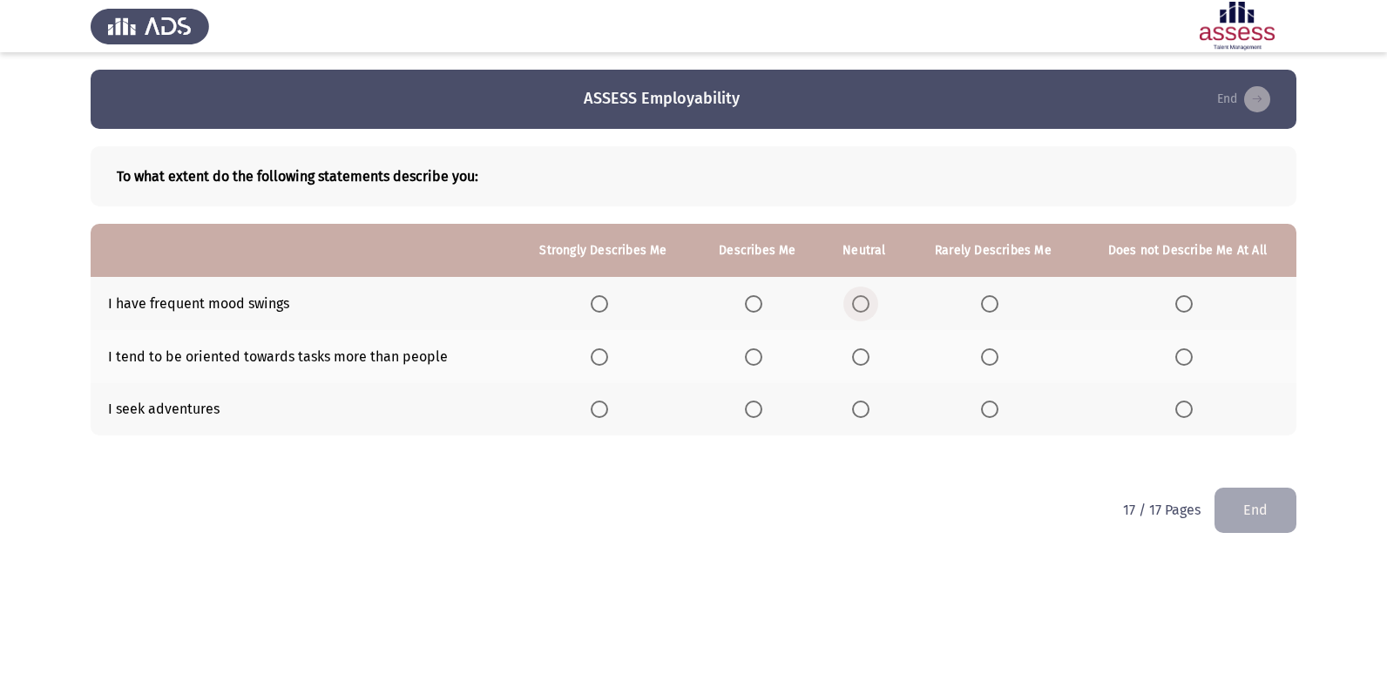
click at [864, 310] on span "Select an option" at bounding box center [860, 303] width 17 height 17
click at [864, 310] on input "Select an option" at bounding box center [860, 303] width 17 height 17
click at [857, 410] on span "Select an option" at bounding box center [860, 409] width 17 height 17
click at [857, 410] on input "Select an option" at bounding box center [860, 409] width 17 height 17
click at [857, 349] on span "Select an option" at bounding box center [860, 357] width 17 height 17
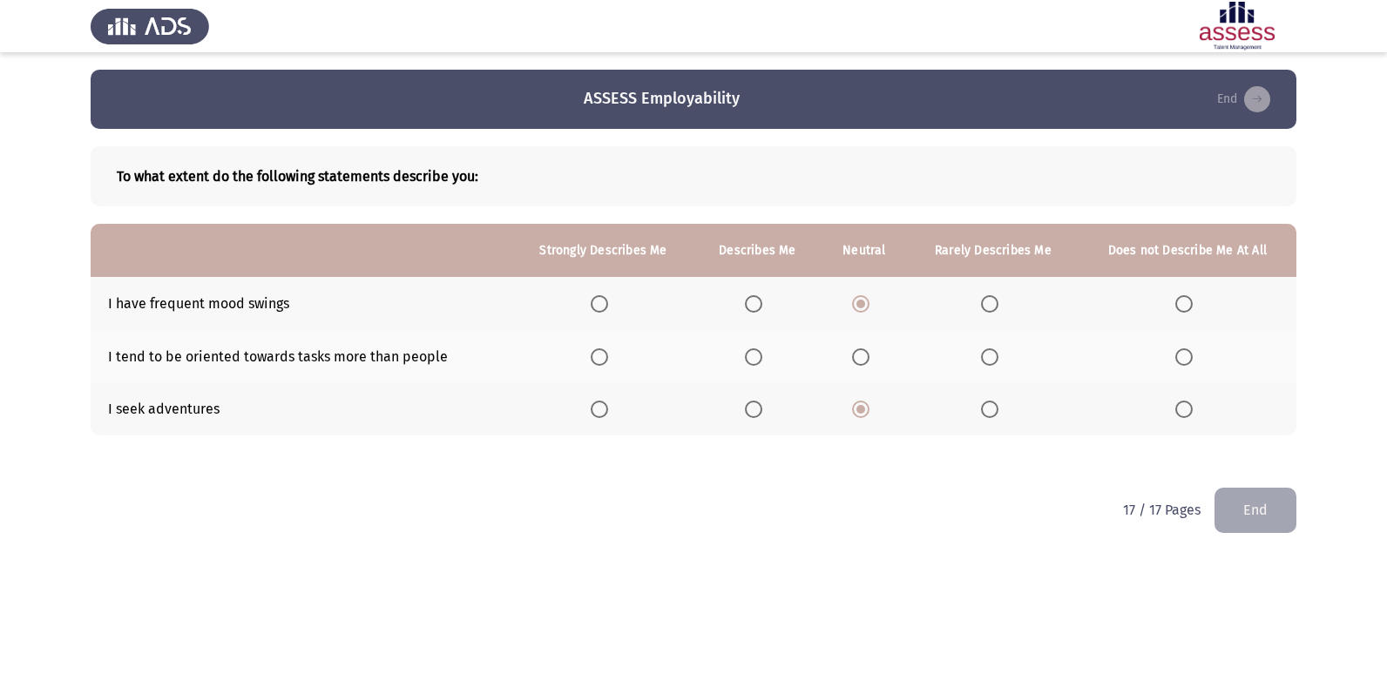
click at [857, 349] on input "Select an option" at bounding box center [860, 357] width 17 height 17
click at [1272, 521] on button "End" at bounding box center [1256, 510] width 82 height 44
